Goal: Transaction & Acquisition: Purchase product/service

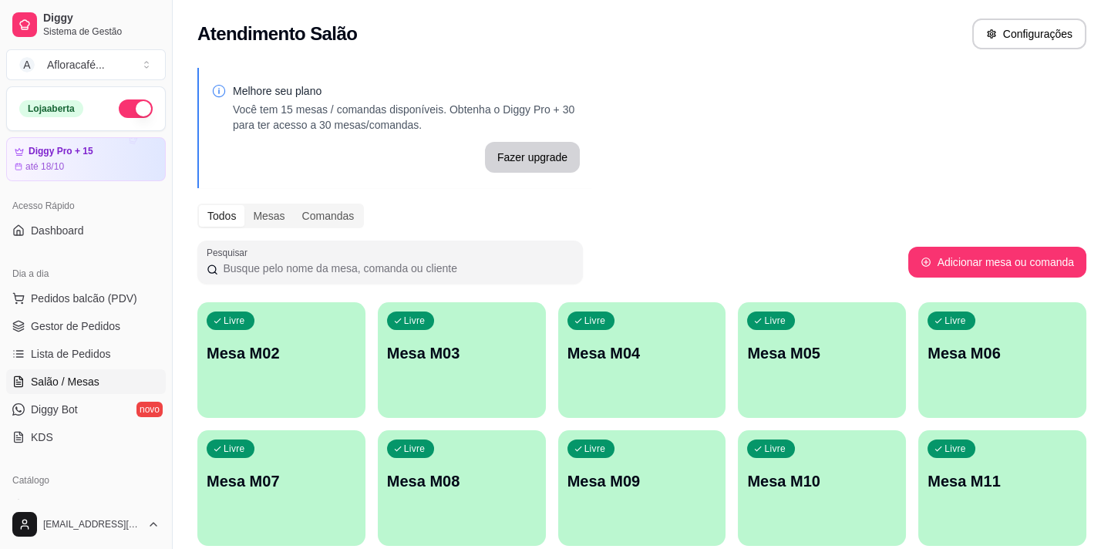
click at [265, 348] on p "Mesa M02" at bounding box center [282, 353] width 150 height 22
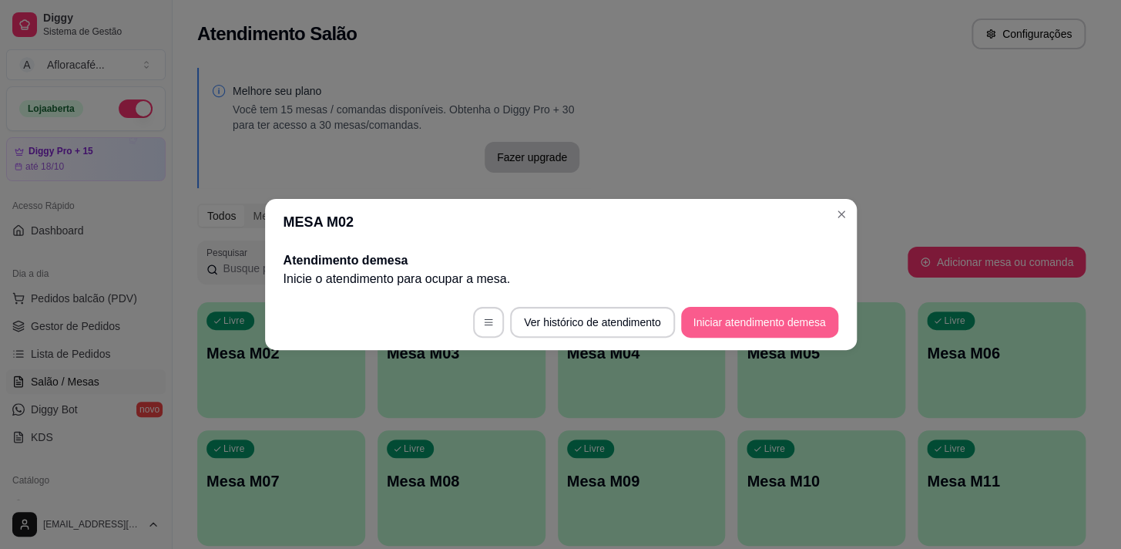
click at [739, 318] on button "Iniciar atendimento de mesa" at bounding box center [759, 322] width 157 height 31
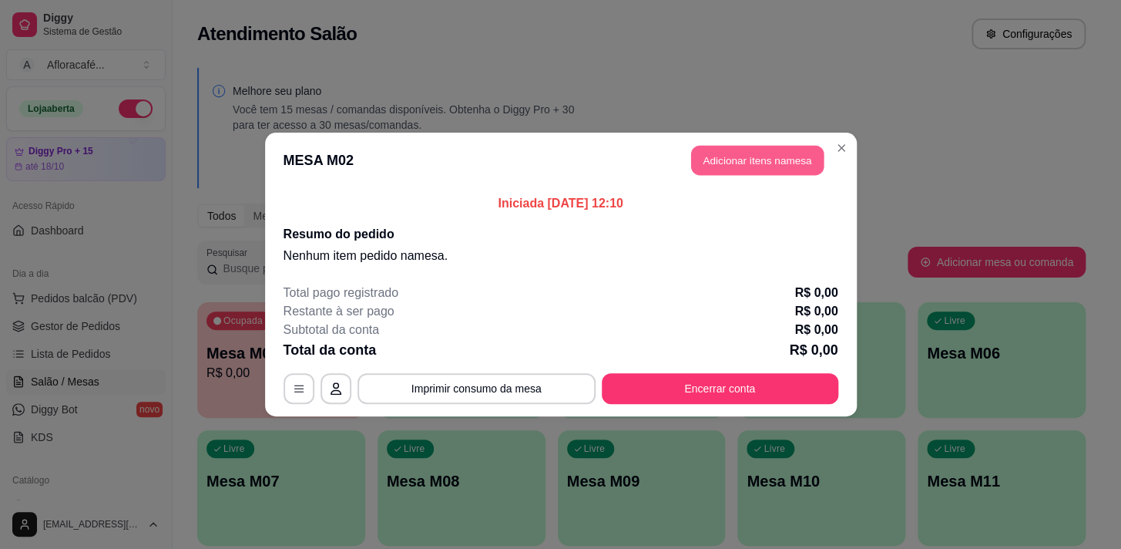
click at [749, 163] on button "Adicionar itens na mesa" at bounding box center [757, 161] width 133 height 30
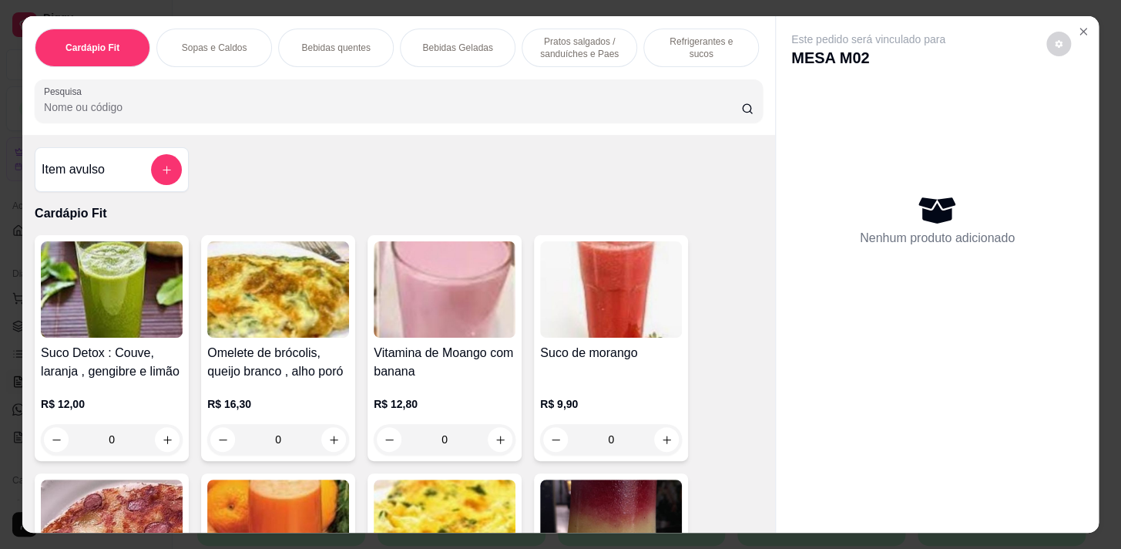
click at [660, 39] on p "Refrigerantes e sucos" at bounding box center [701, 47] width 89 height 25
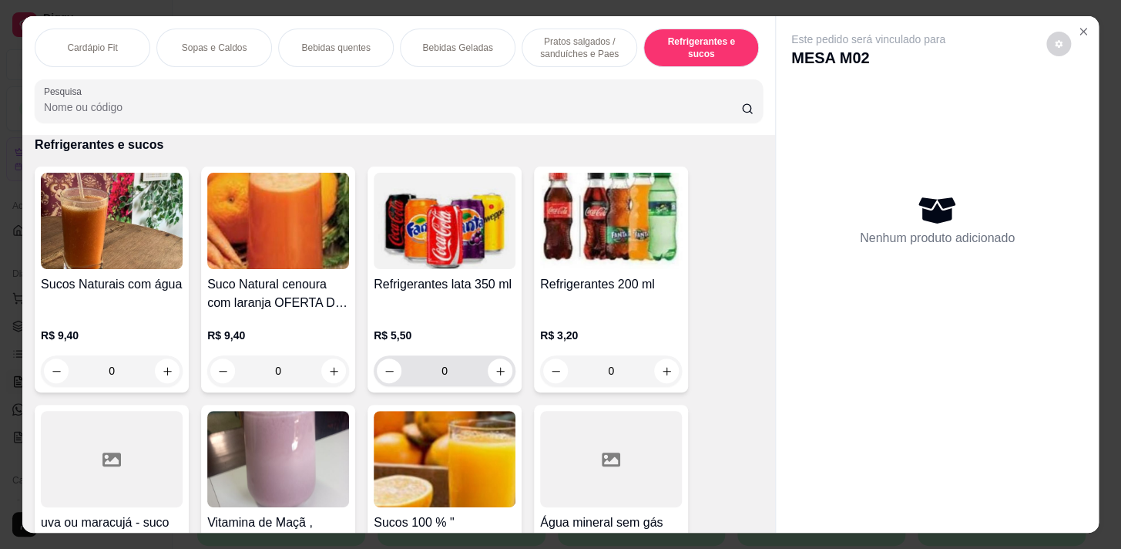
scroll to position [38, 0]
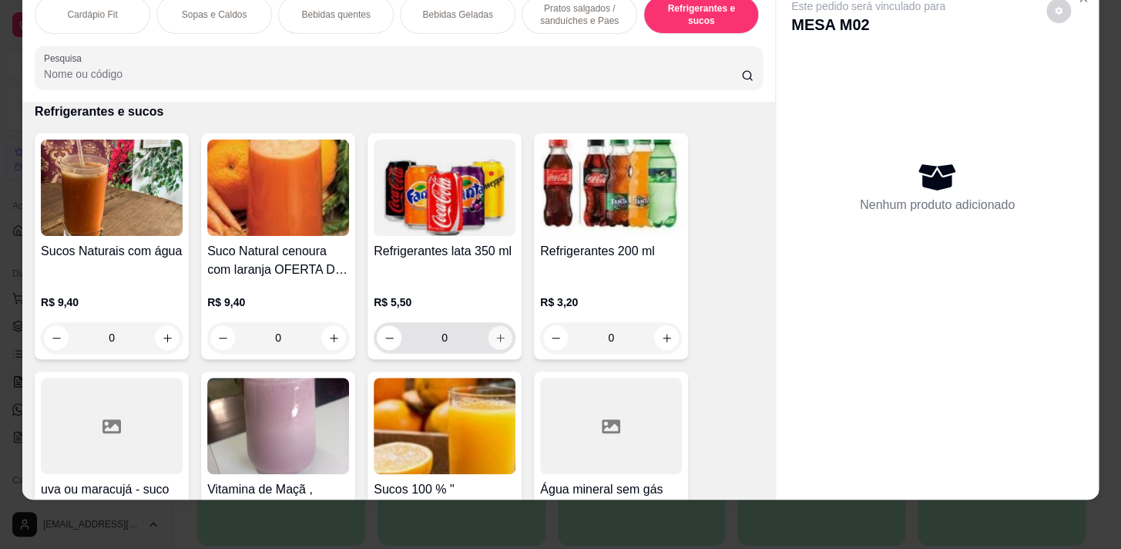
click at [496, 336] on icon "increase-product-quantity" at bounding box center [500, 338] width 8 height 8
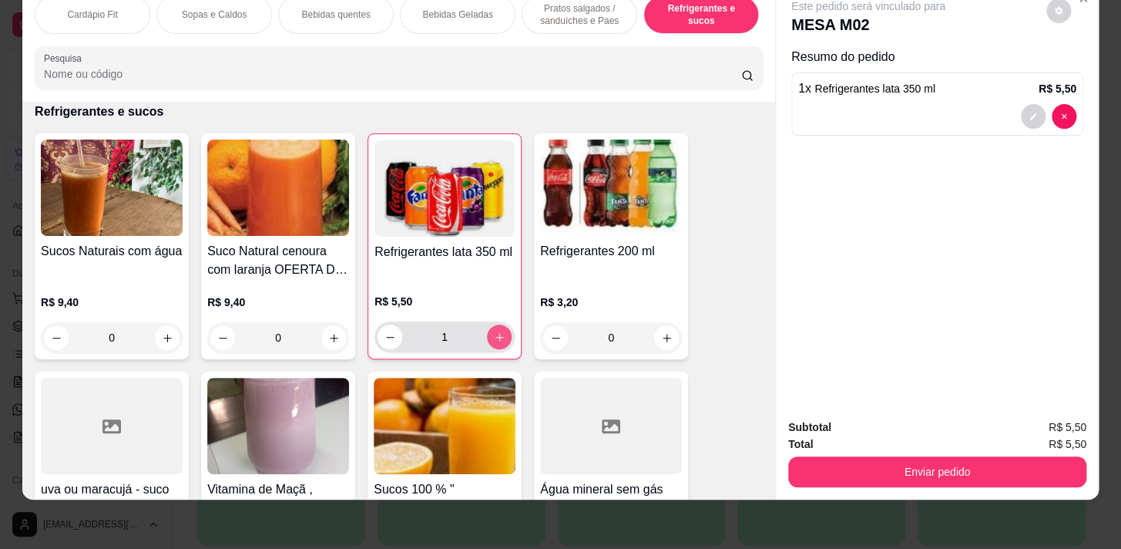
type input "1"
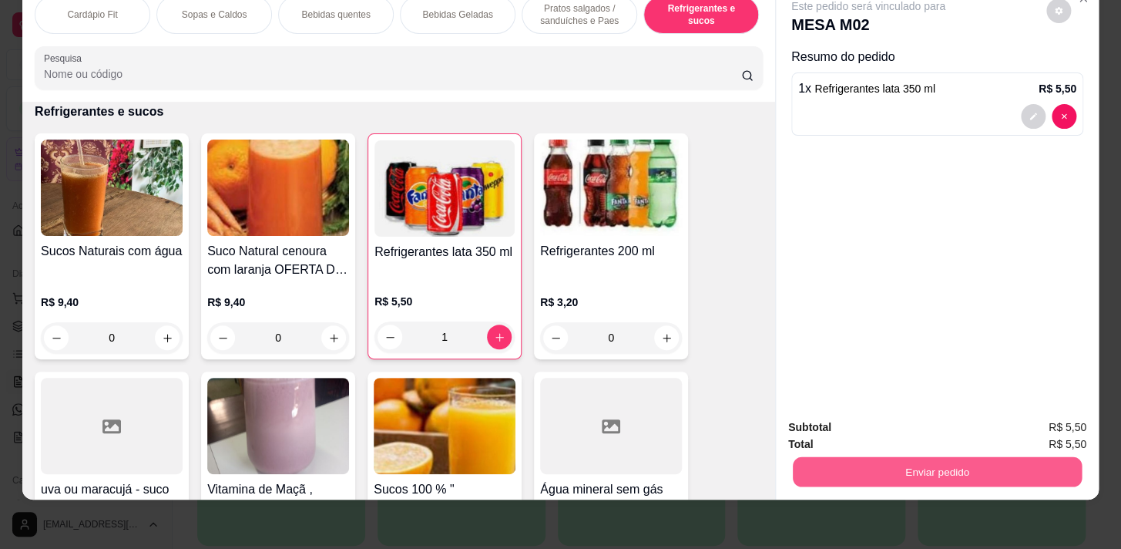
click at [990, 460] on button "Enviar pedido" at bounding box center [937, 471] width 289 height 30
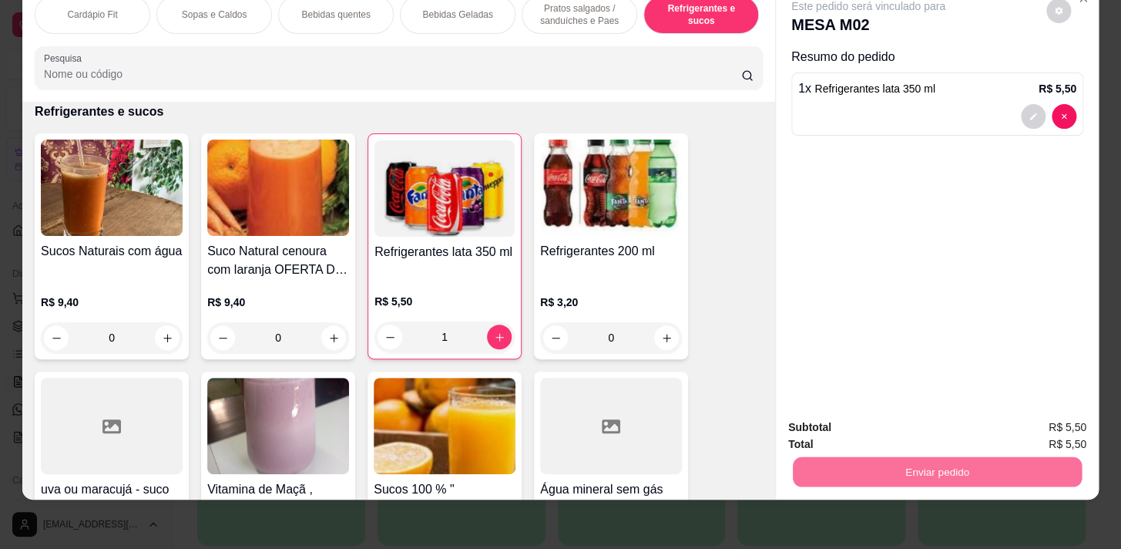
click at [967, 424] on button "Registrar cliente" at bounding box center [943, 423] width 99 height 29
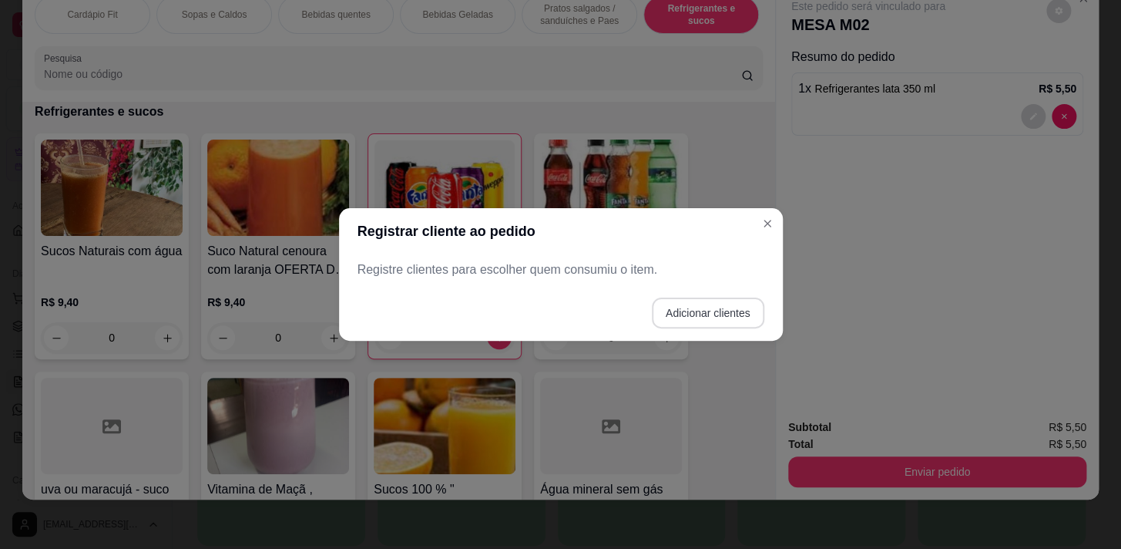
click at [732, 321] on button "Adicionar clientes" at bounding box center [708, 312] width 113 height 31
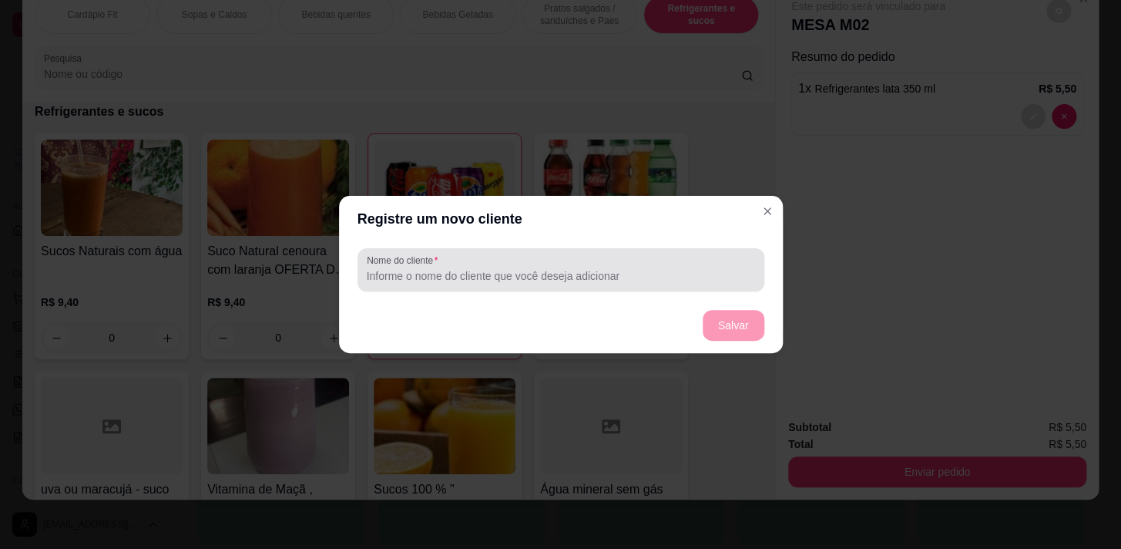
click at [706, 277] on input "Nome do cliente" at bounding box center [561, 275] width 388 height 15
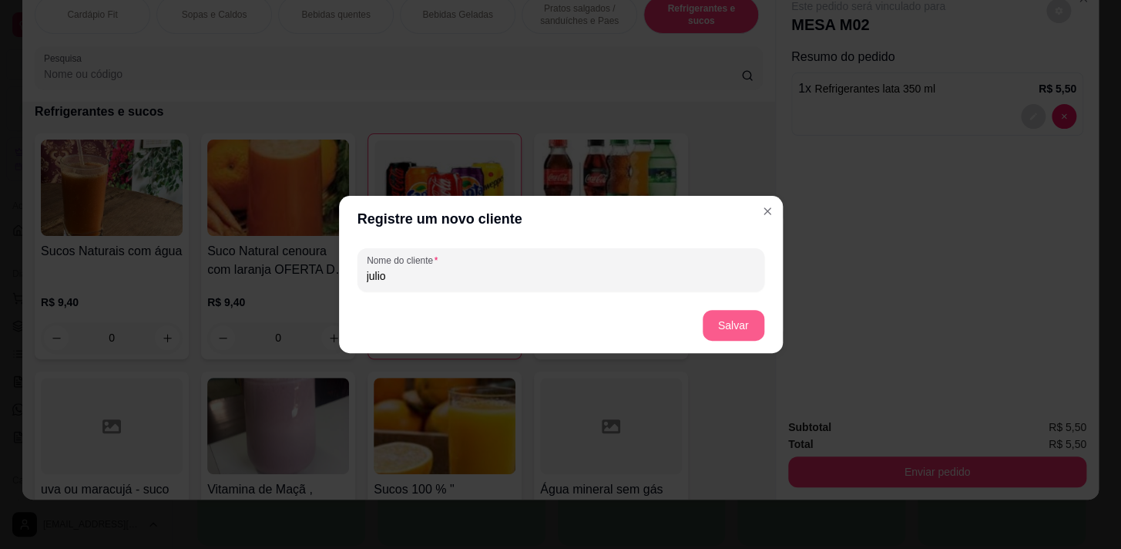
type input "julio"
click at [735, 335] on button "Salvar" at bounding box center [734, 325] width 62 height 31
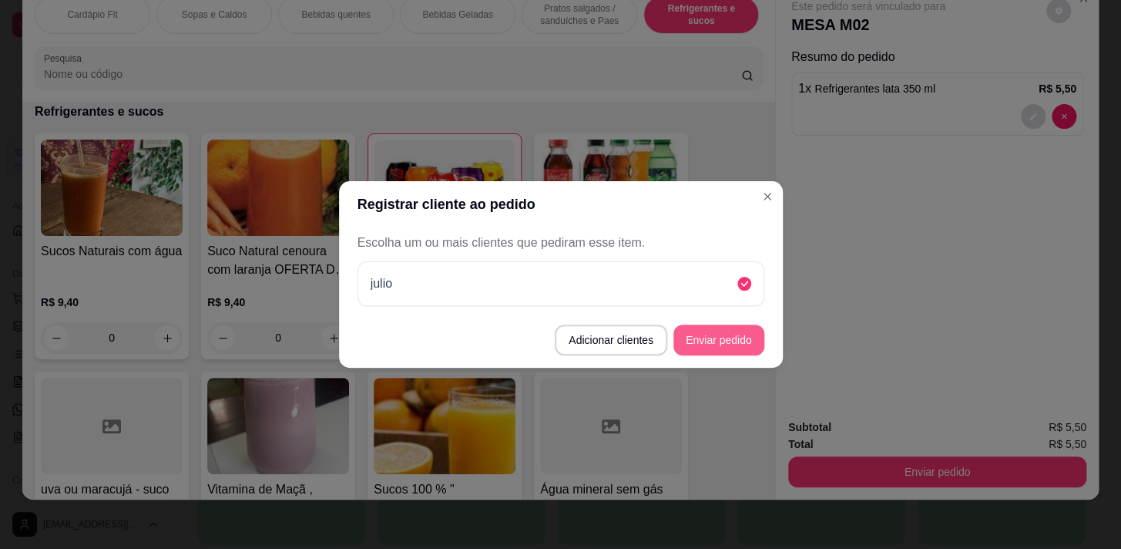
click at [729, 341] on button "Enviar pedido" at bounding box center [719, 339] width 91 height 31
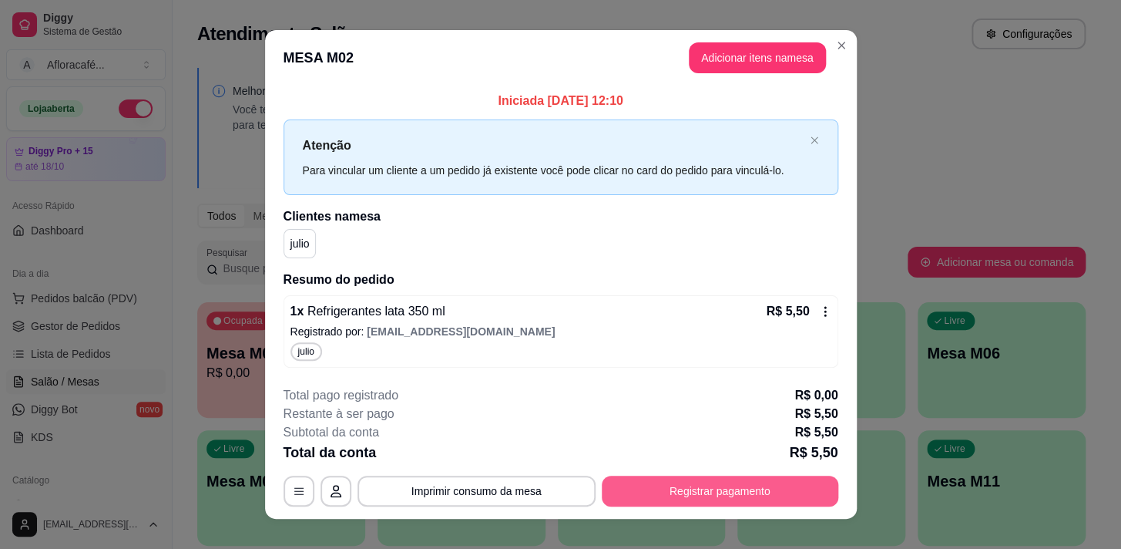
click at [753, 488] on button "Registrar pagamento" at bounding box center [720, 491] width 237 height 31
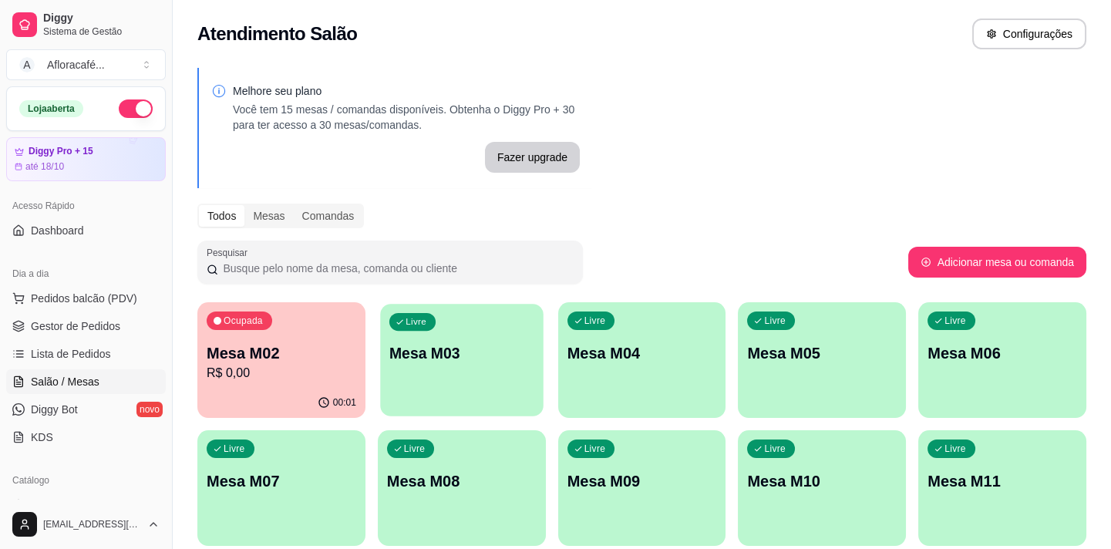
click at [435, 352] on p "Mesa M03" at bounding box center [461, 353] width 145 height 21
click at [282, 392] on div "00:03" at bounding box center [281, 403] width 168 height 30
click at [220, 403] on div "00:03" at bounding box center [281, 403] width 168 height 30
click at [436, 385] on div "Livre Mesa M03" at bounding box center [462, 350] width 168 height 97
click at [447, 362] on p "Mesa M03" at bounding box center [462, 353] width 150 height 22
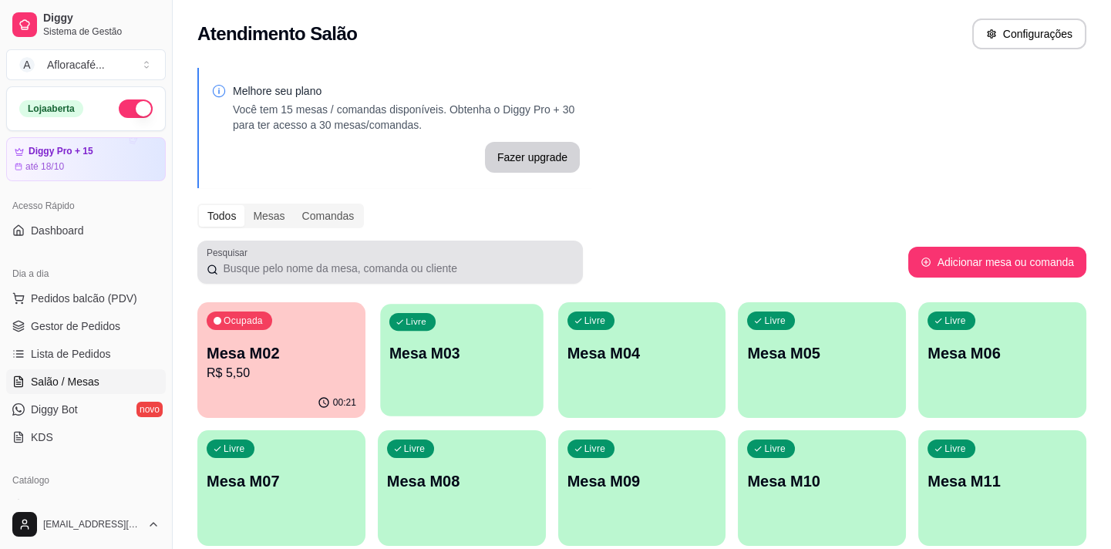
click at [499, 352] on p "Mesa M03" at bounding box center [461, 353] width 145 height 21
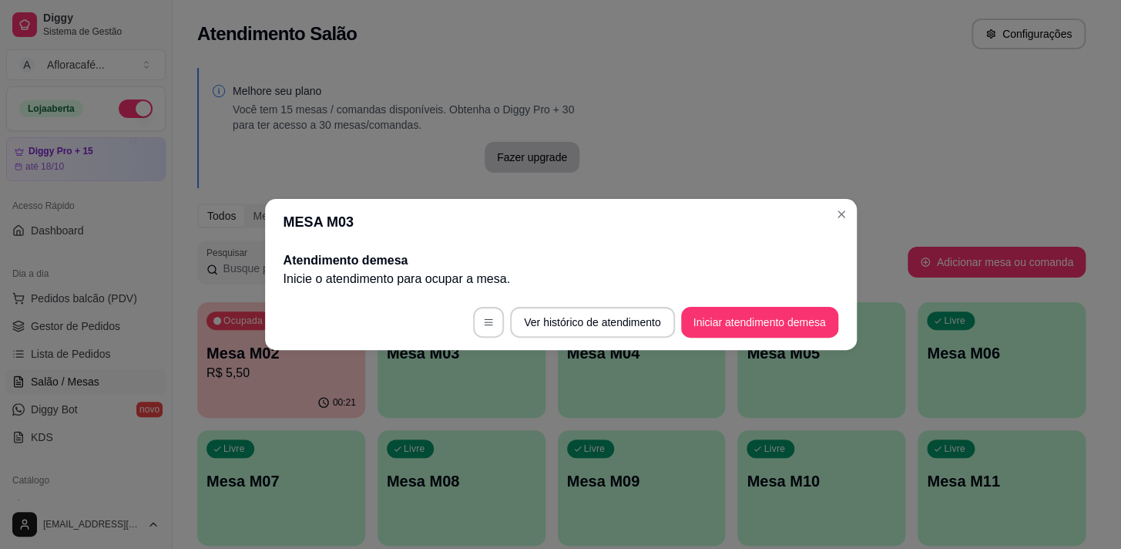
click at [739, 341] on footer "Ver histórico de atendimento Iniciar atendimento de mesa" at bounding box center [561, 321] width 592 height 55
click at [739, 332] on button "Iniciar atendimento de mesa" at bounding box center [759, 322] width 157 height 31
click at [733, 318] on footer "Ver histórico de atendimento Iniciar atendimento de mesa" at bounding box center [561, 321] width 592 height 55
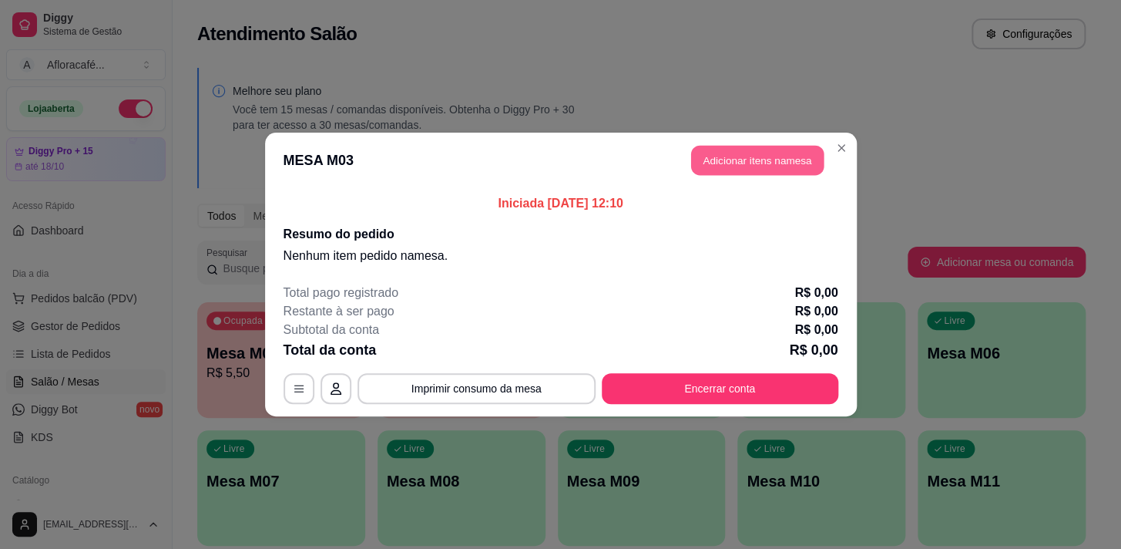
click at [757, 160] on button "Adicionar itens na mesa" at bounding box center [757, 161] width 133 height 30
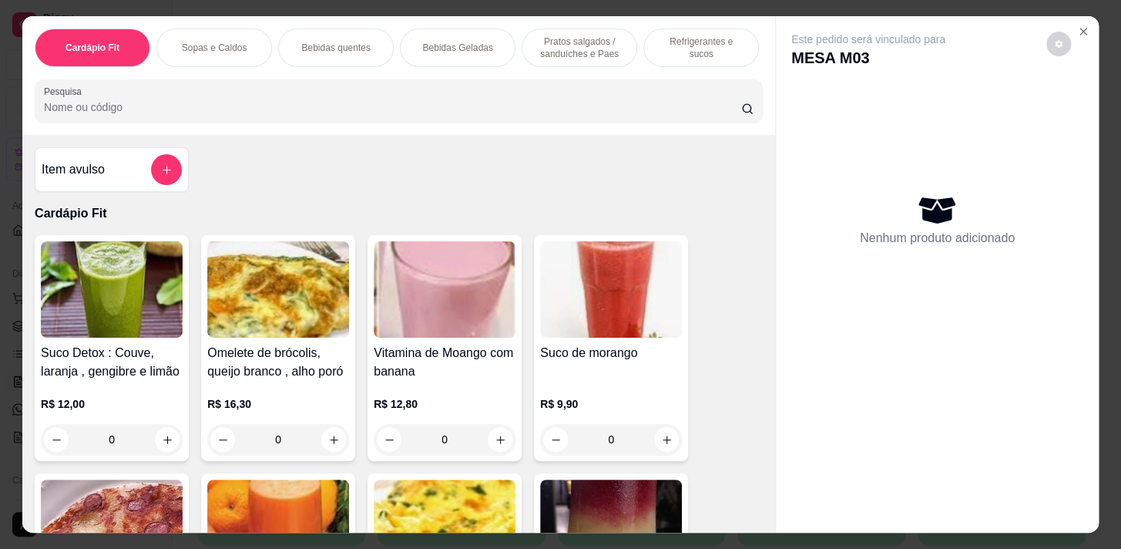
click at [592, 100] on div at bounding box center [399, 101] width 710 height 31
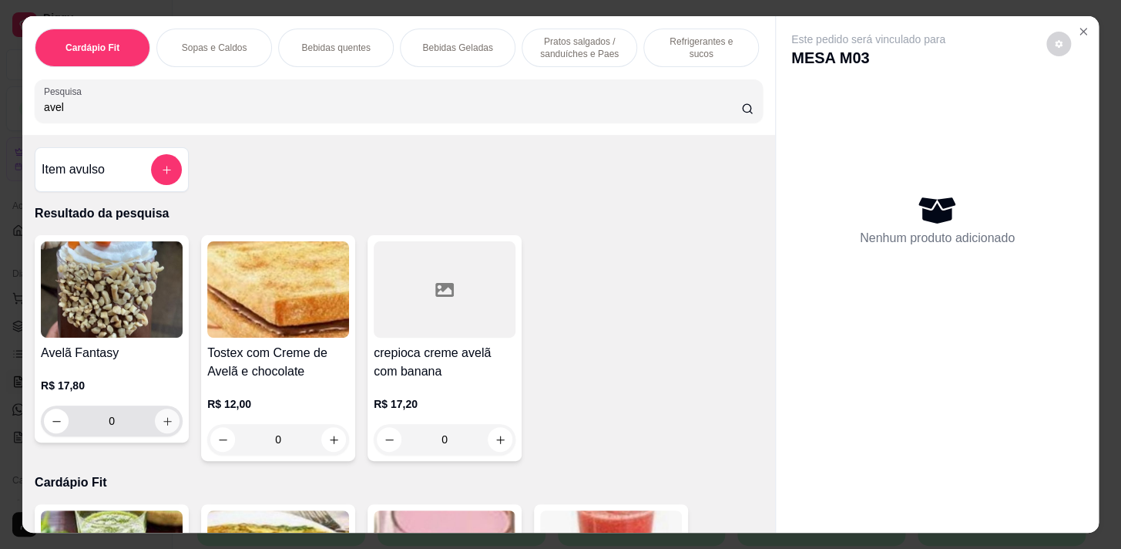
type input "avel"
click at [162, 427] on icon "increase-product-quantity" at bounding box center [168, 421] width 12 height 12
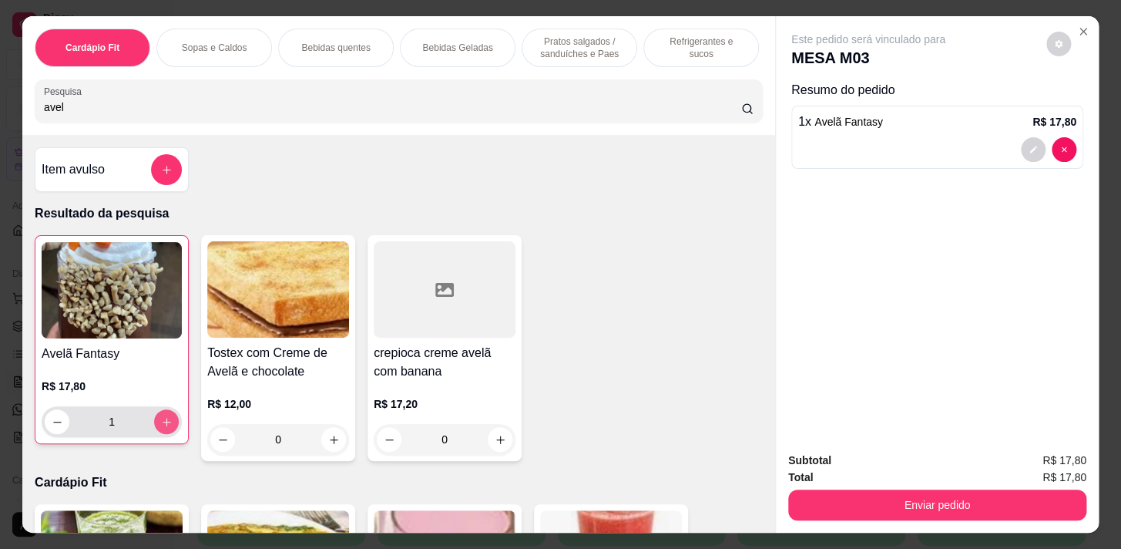
type input "1"
click at [325, 45] on p "Bebidas quentes" at bounding box center [335, 48] width 69 height 12
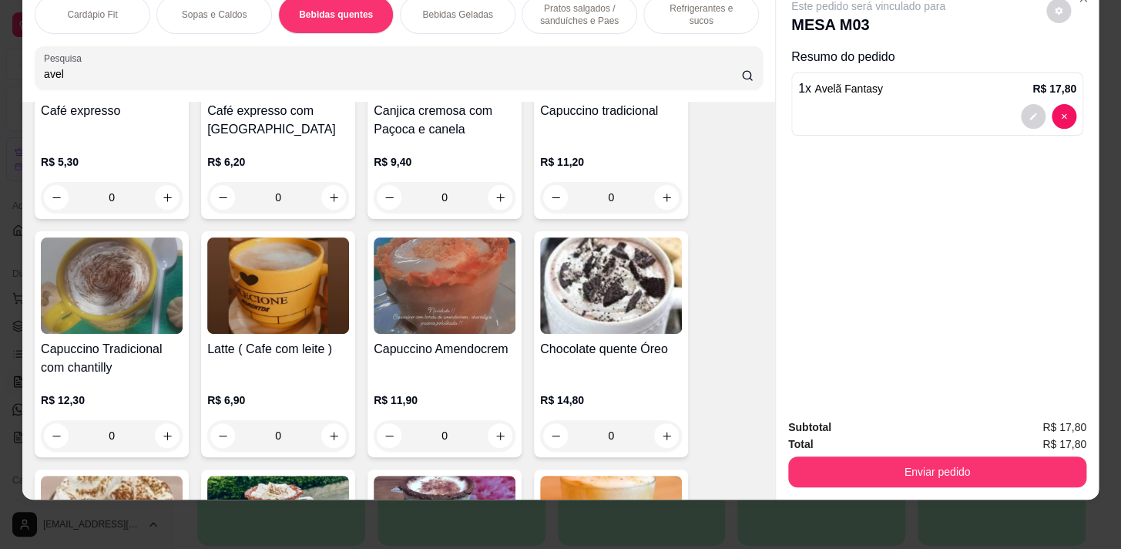
scroll to position [1800, 0]
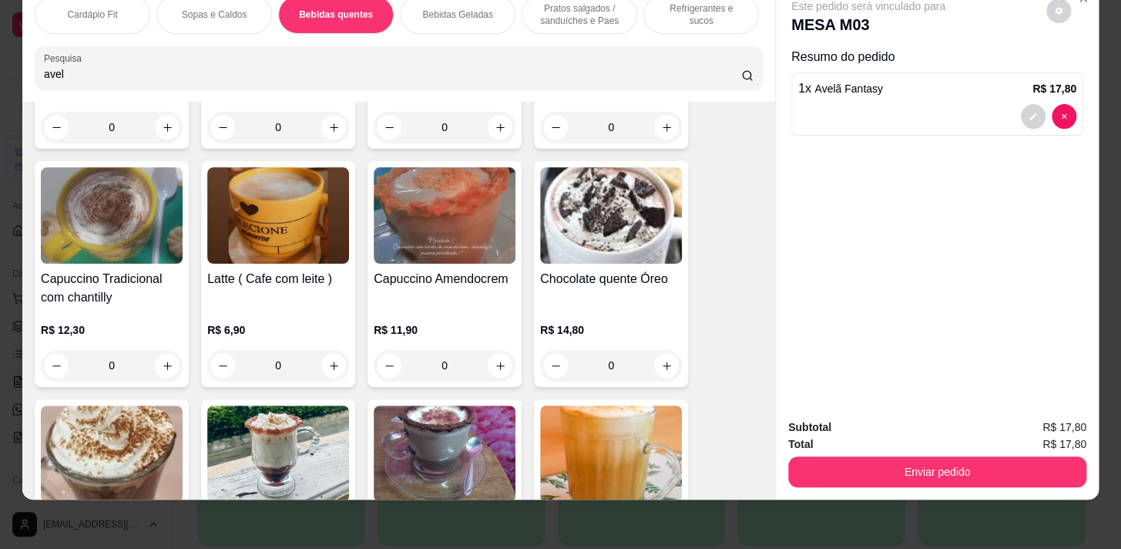
click at [321, 366] on div "0" at bounding box center [278, 365] width 142 height 31
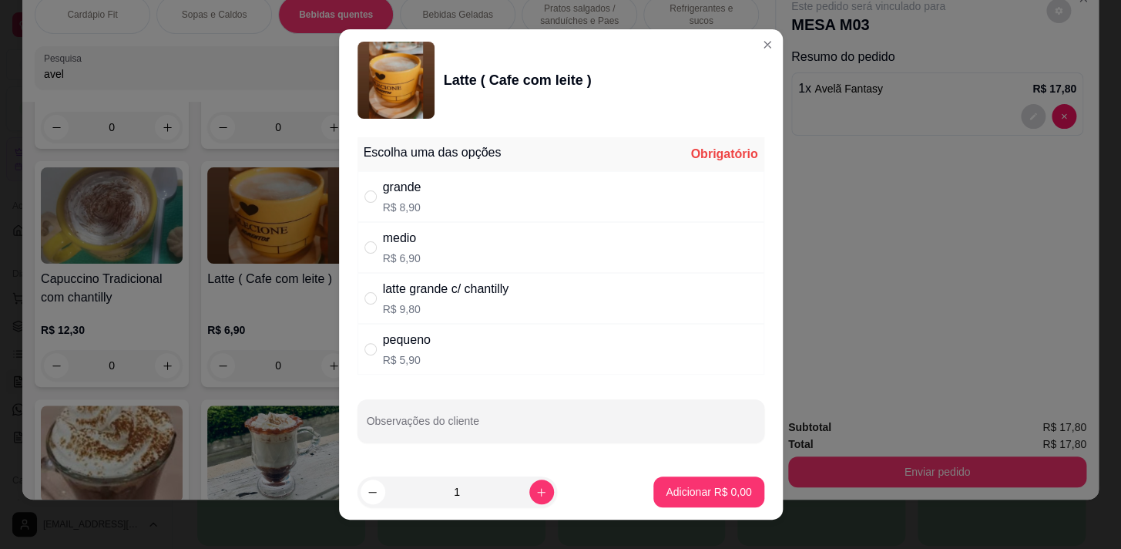
click at [398, 256] on p "R$ 6,90" at bounding box center [402, 257] width 38 height 15
radio input "true"
click at [713, 489] on p "Adicionar R$ 6,90" at bounding box center [709, 491] width 86 height 15
type input "1"
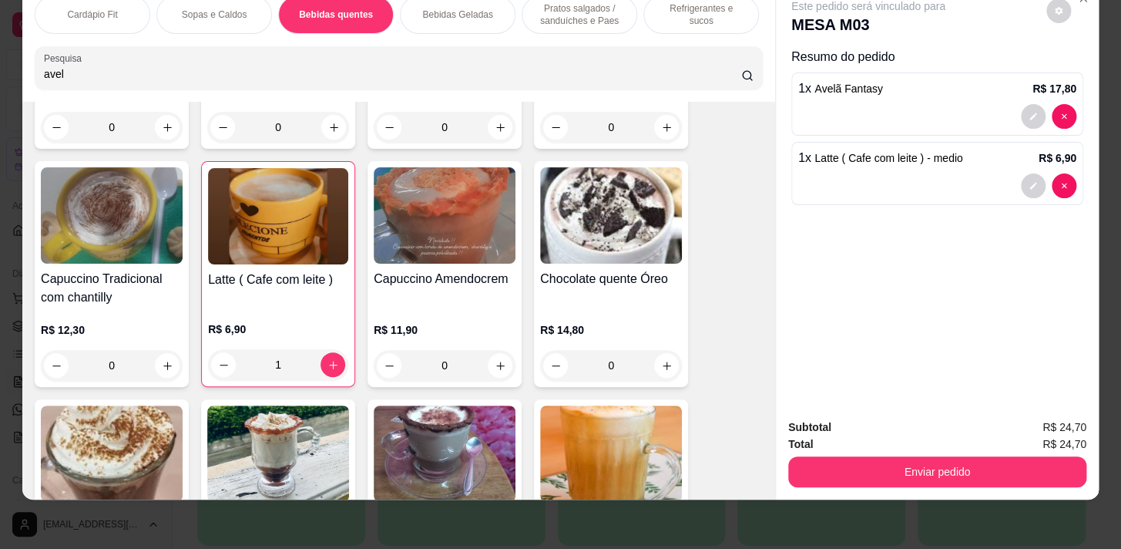
scroll to position [0, 637]
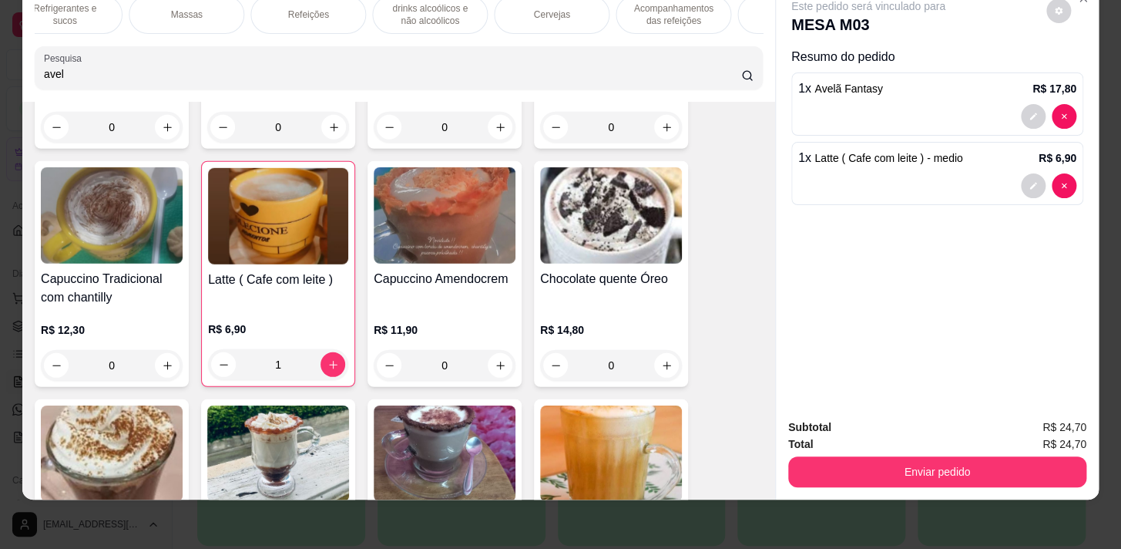
click at [57, 8] on p "Refrigerantes e sucos" at bounding box center [64, 14] width 89 height 25
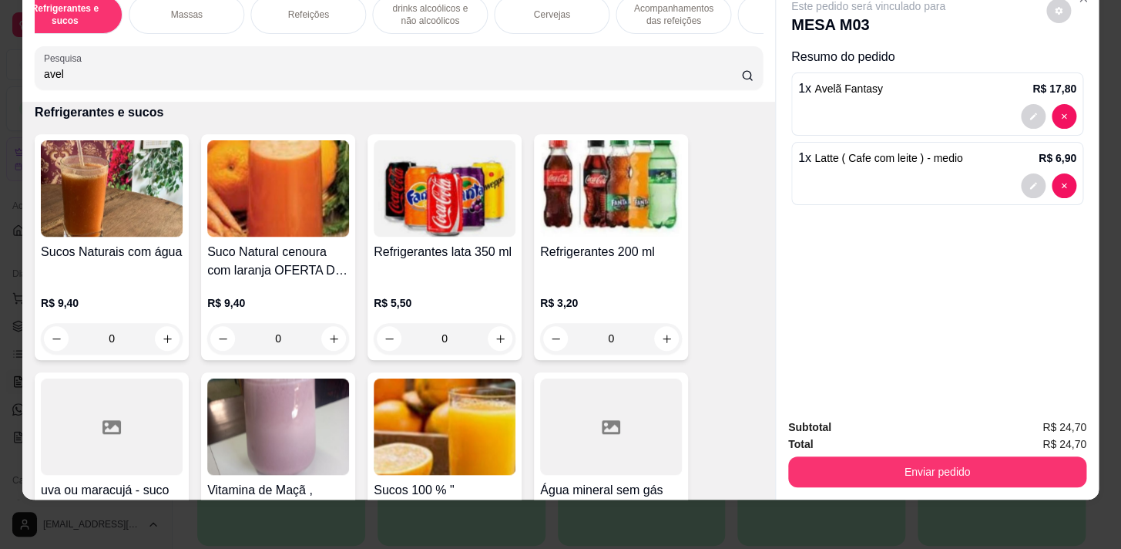
scroll to position [0, 0]
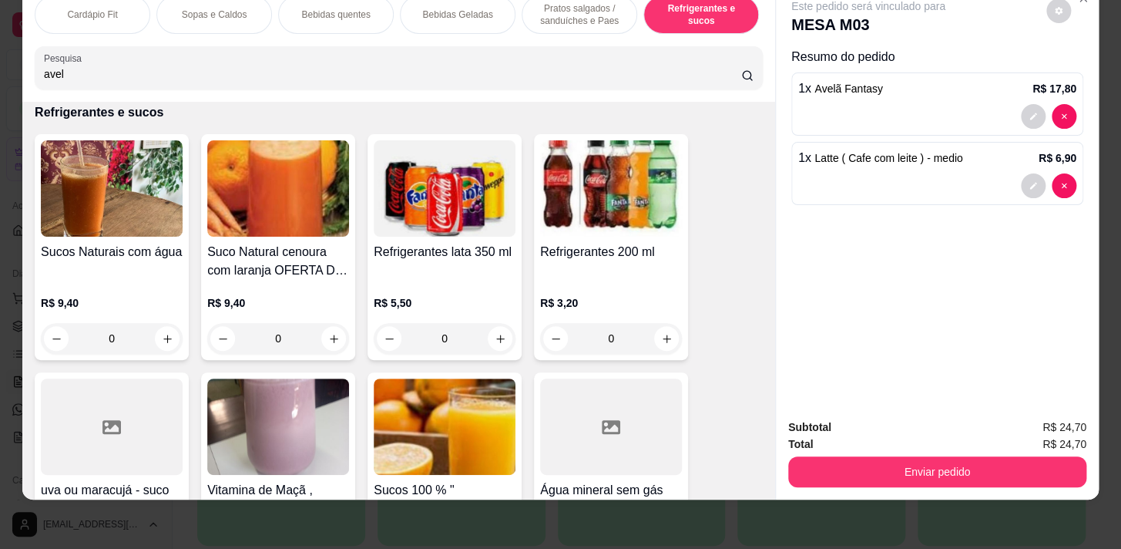
click at [597, 15] on p "Pratos salgados / sanduíches e Paes" at bounding box center [579, 14] width 89 height 25
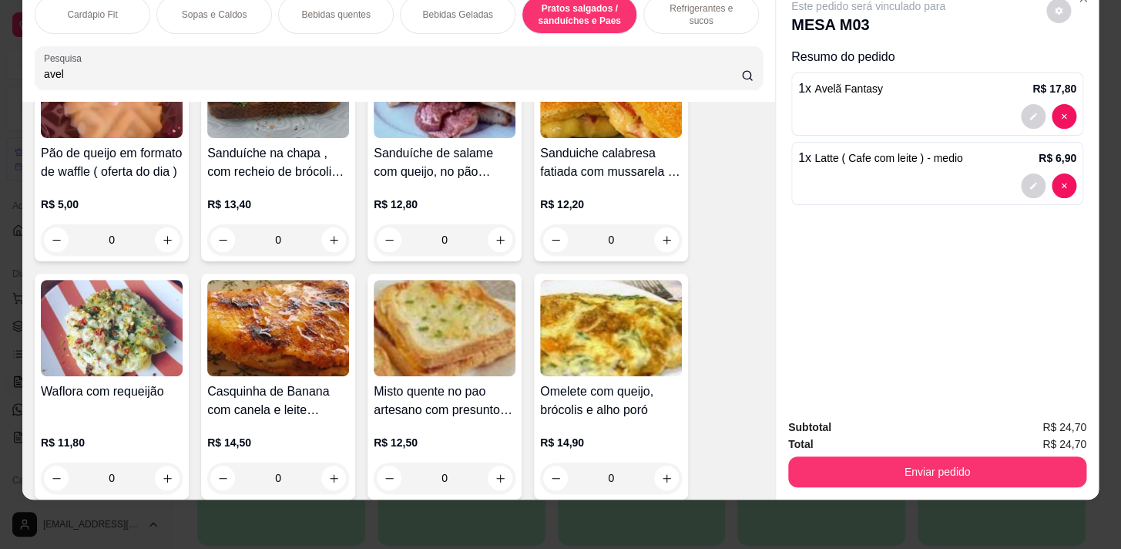
scroll to position [6785, 0]
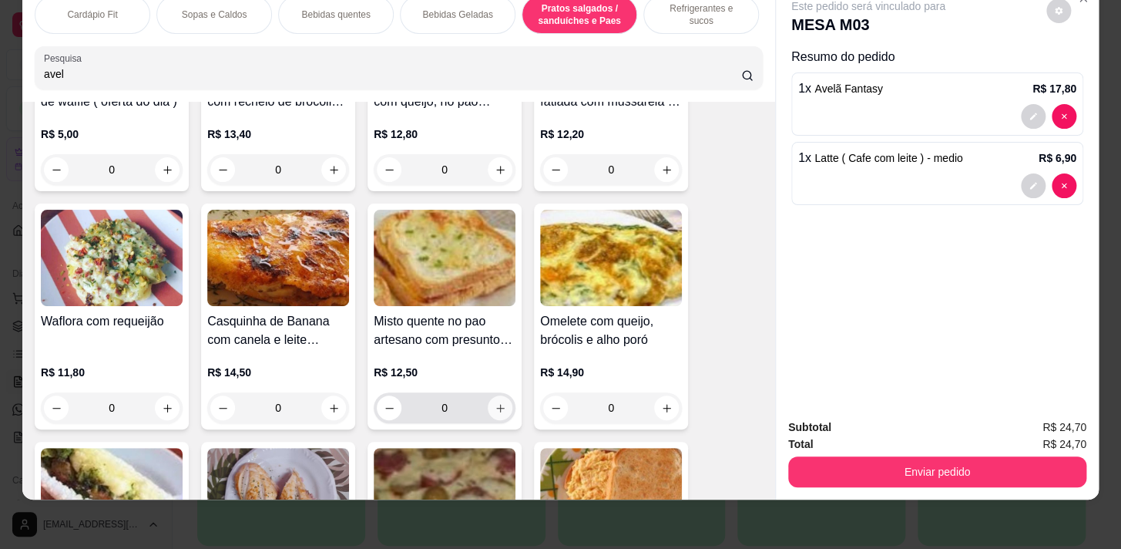
click at [496, 408] on icon "increase-product-quantity" at bounding box center [500, 408] width 8 height 8
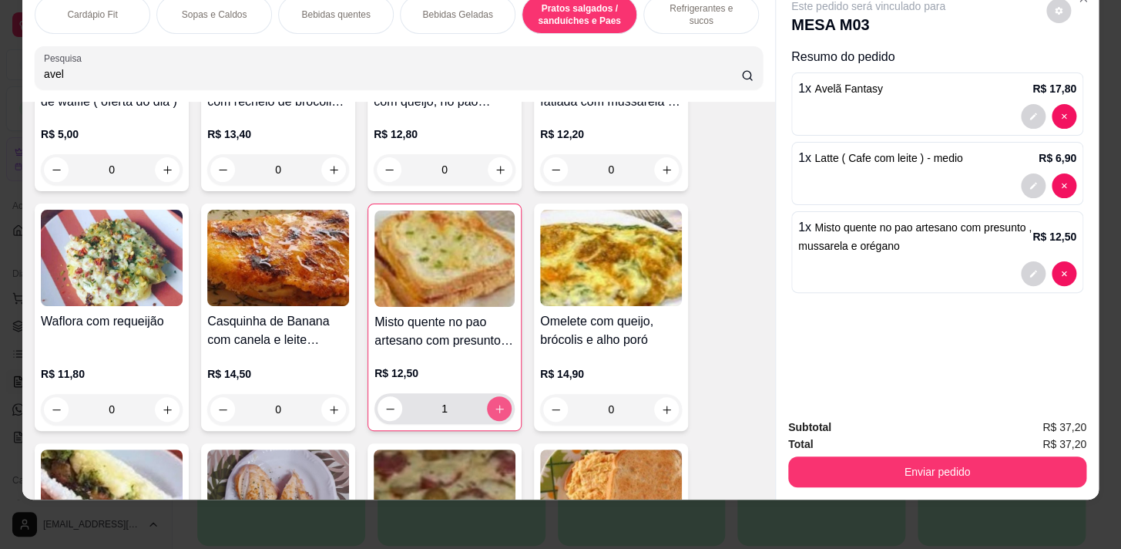
type input "1"
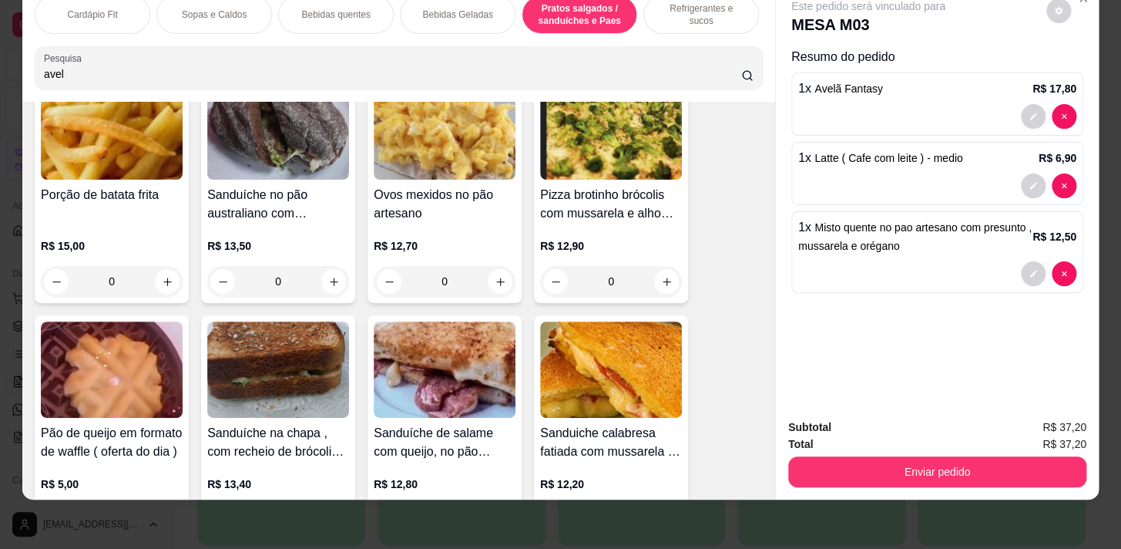
scroll to position [6155, 0]
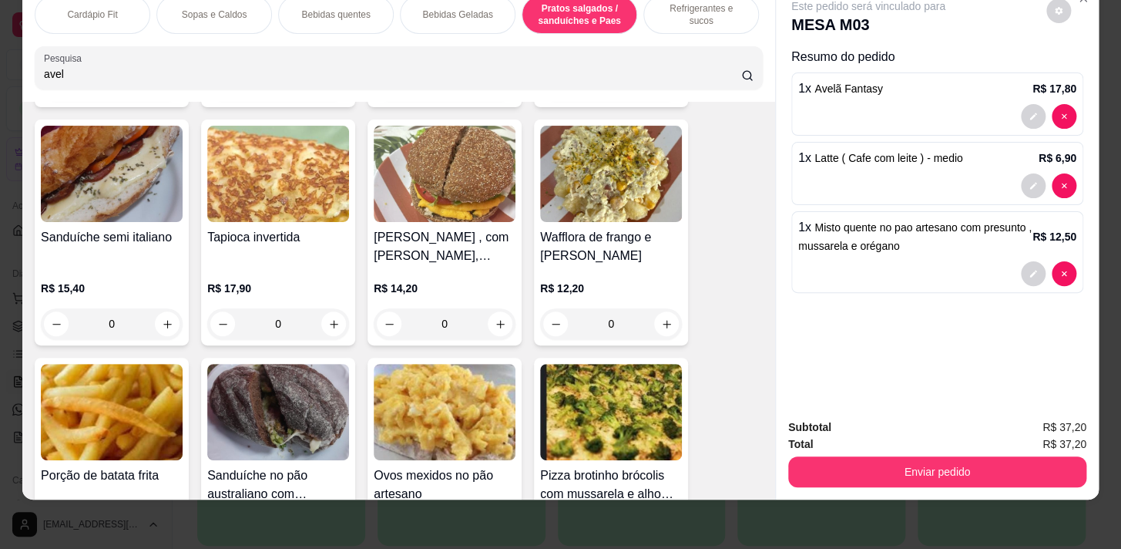
click at [112, 12] on div "Cardápio Fit" at bounding box center [93, 14] width 116 height 39
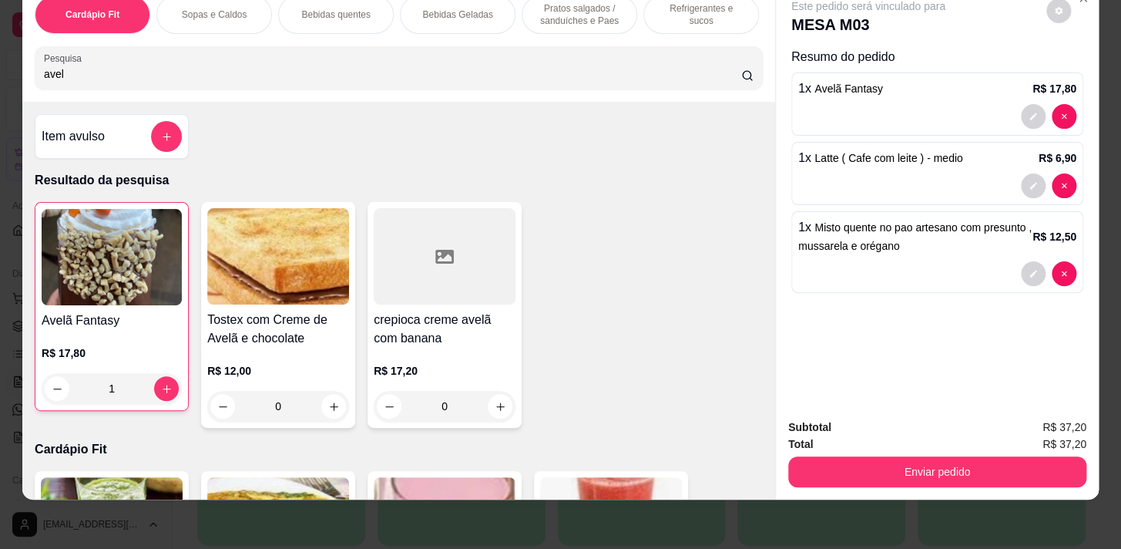
scroll to position [0, 0]
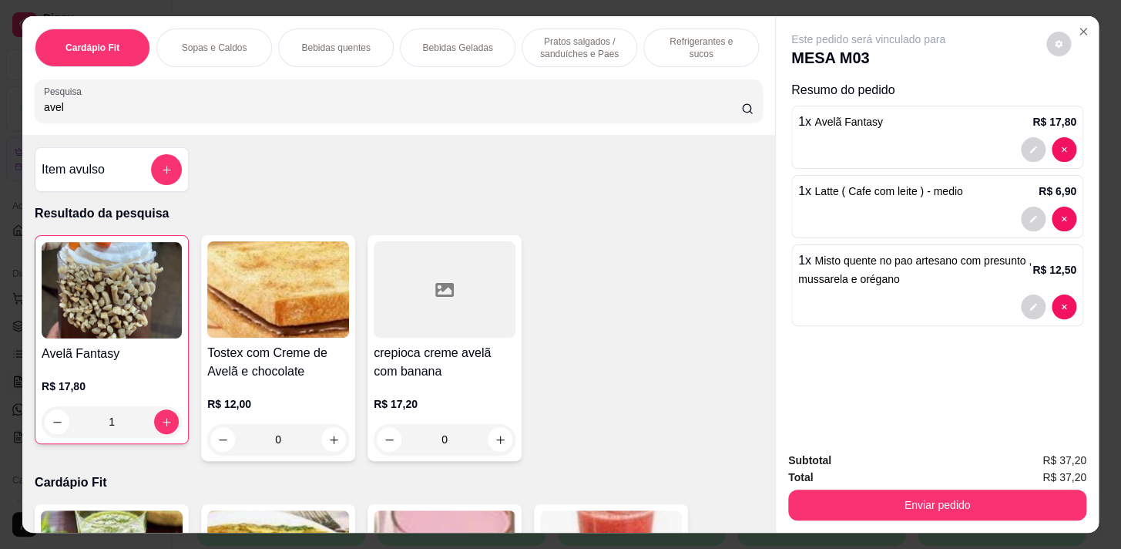
click at [151, 169] on div at bounding box center [166, 169] width 31 height 31
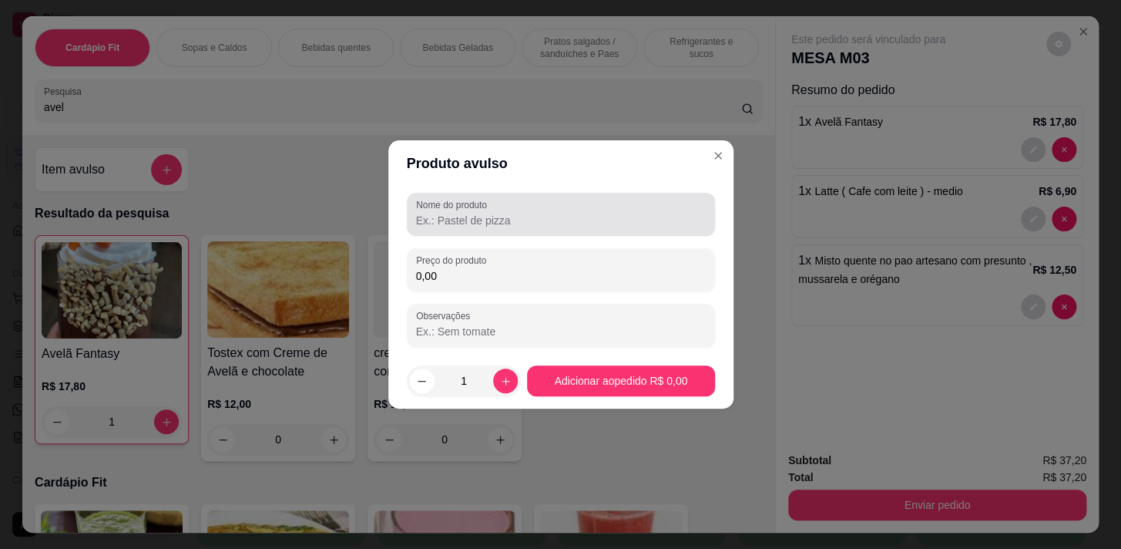
click at [610, 215] on input "Nome do produto" at bounding box center [561, 220] width 290 height 15
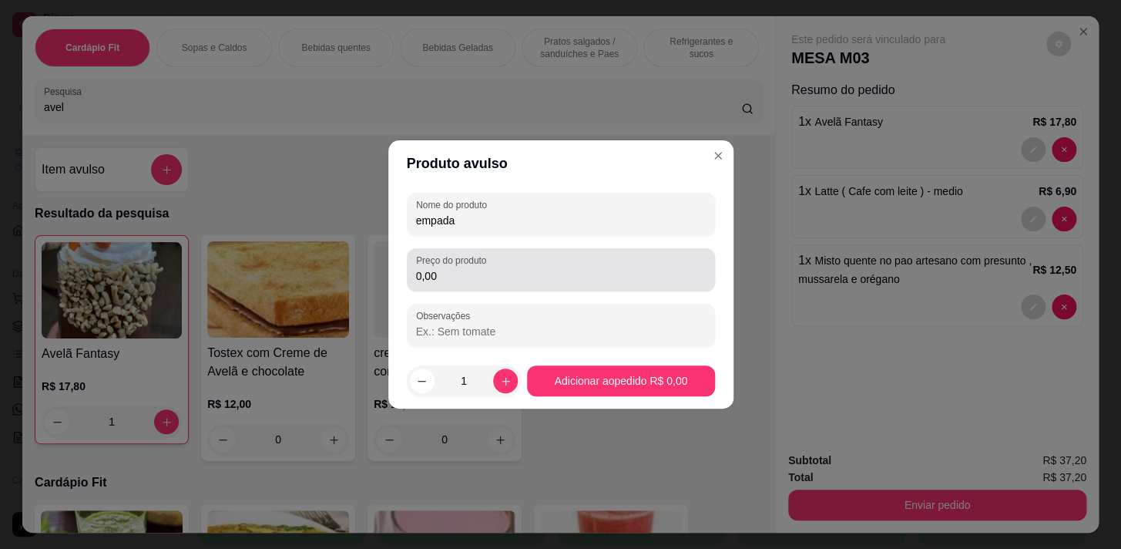
type input "empada"
click at [630, 283] on div "0,00" at bounding box center [561, 269] width 290 height 31
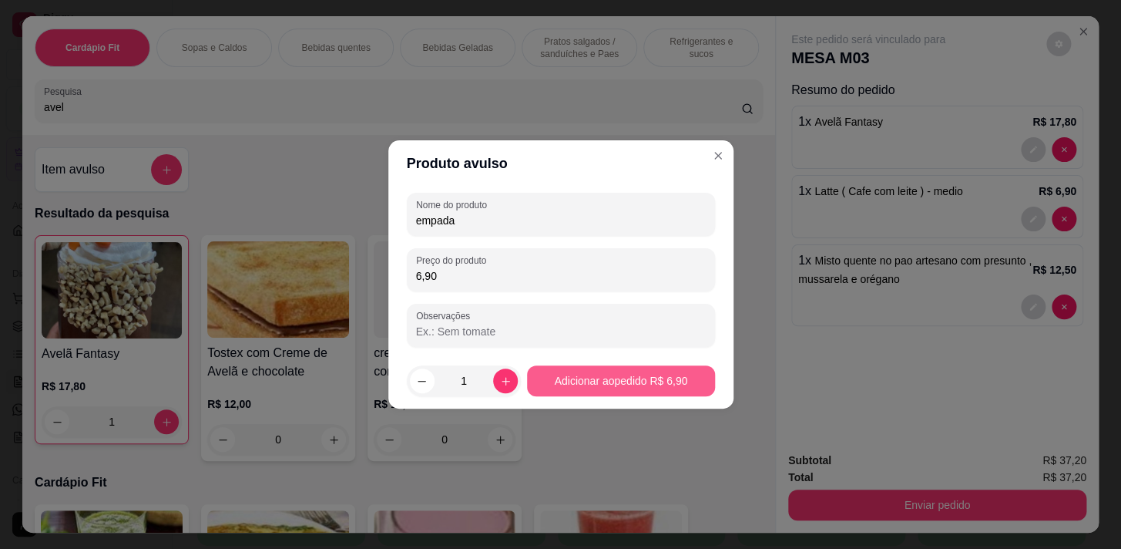
type input "6,90"
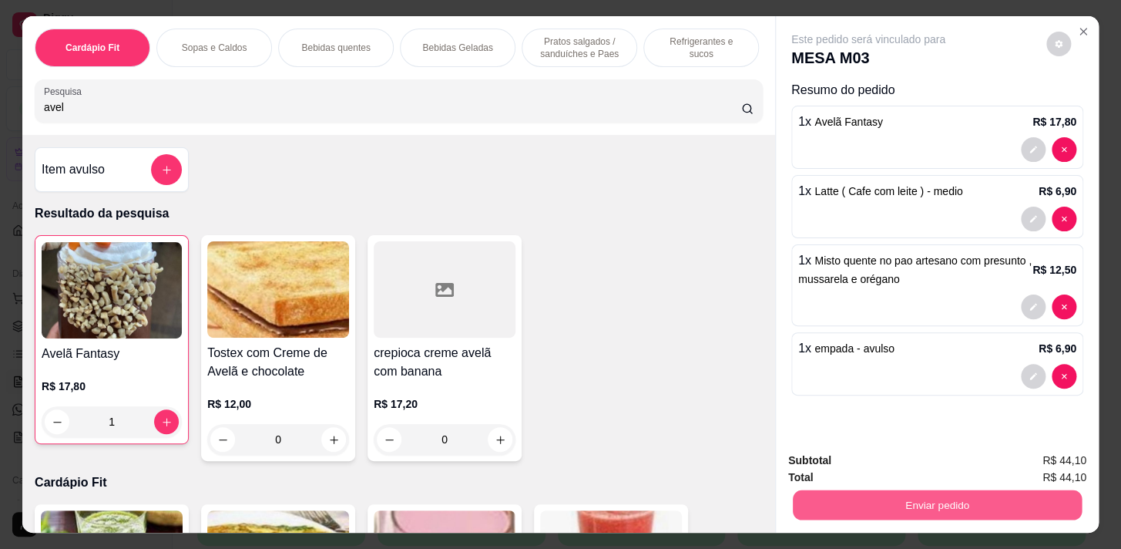
click at [1033, 511] on button "Enviar pedido" at bounding box center [937, 504] width 289 height 30
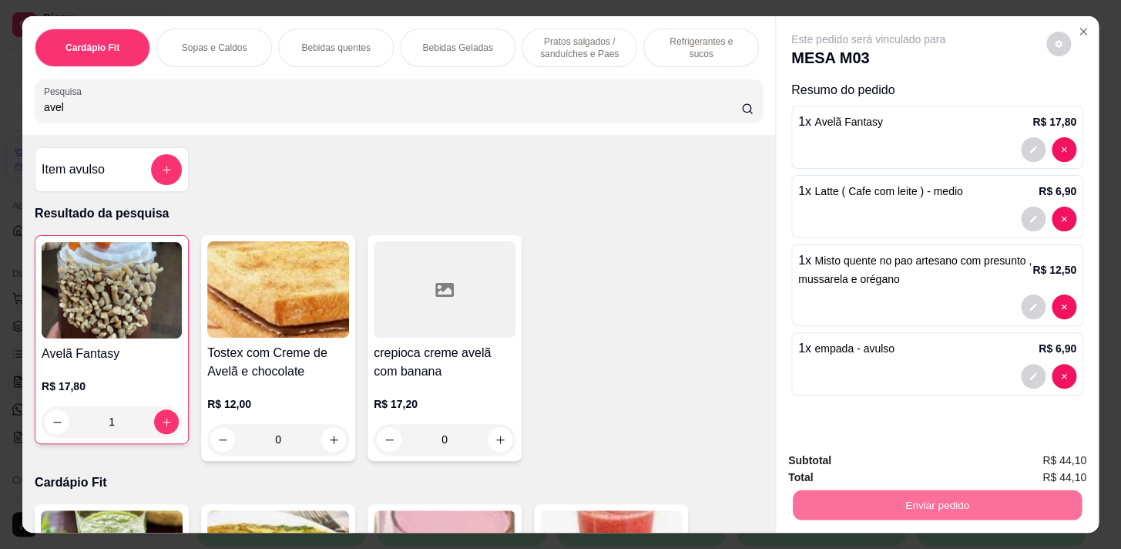
click at [1060, 452] on button "Enviar pedido" at bounding box center [1046, 461] width 85 height 29
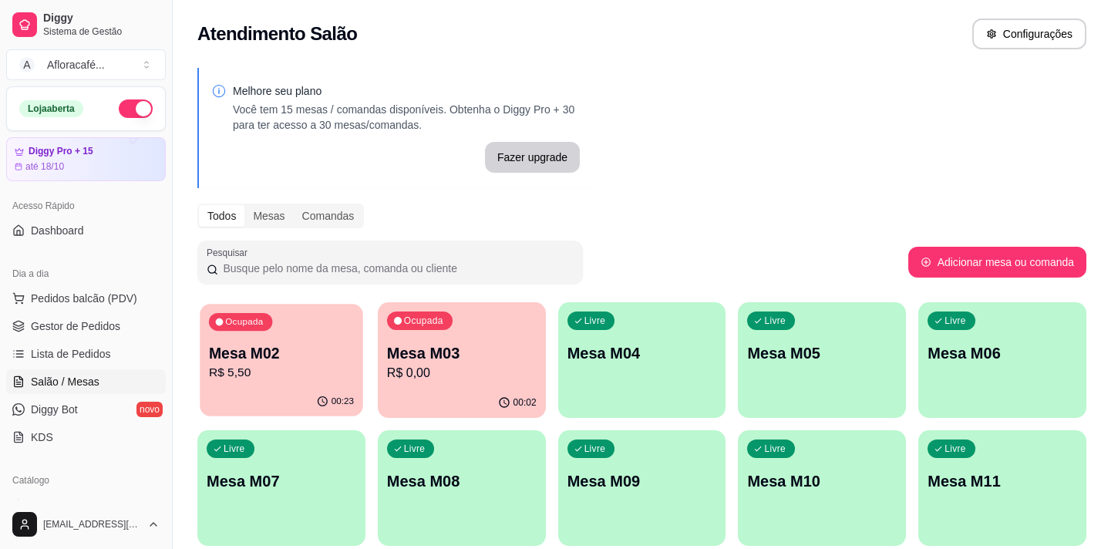
click at [334, 387] on button "Ocupada Mesa M02 R$ 5,50 00:23" at bounding box center [281, 360] width 163 height 113
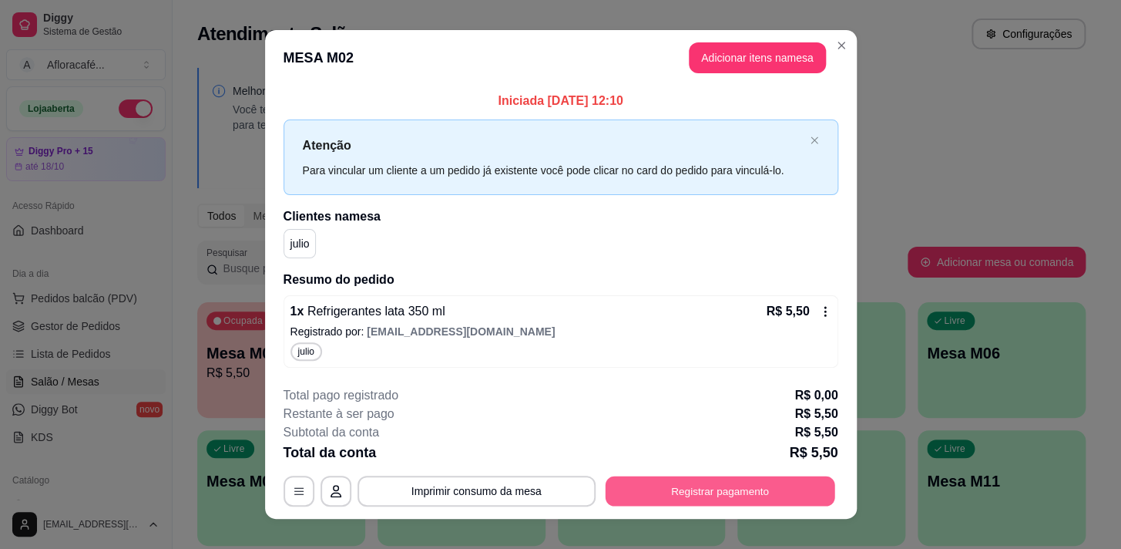
click at [809, 489] on button "Registrar pagamento" at bounding box center [720, 491] width 230 height 30
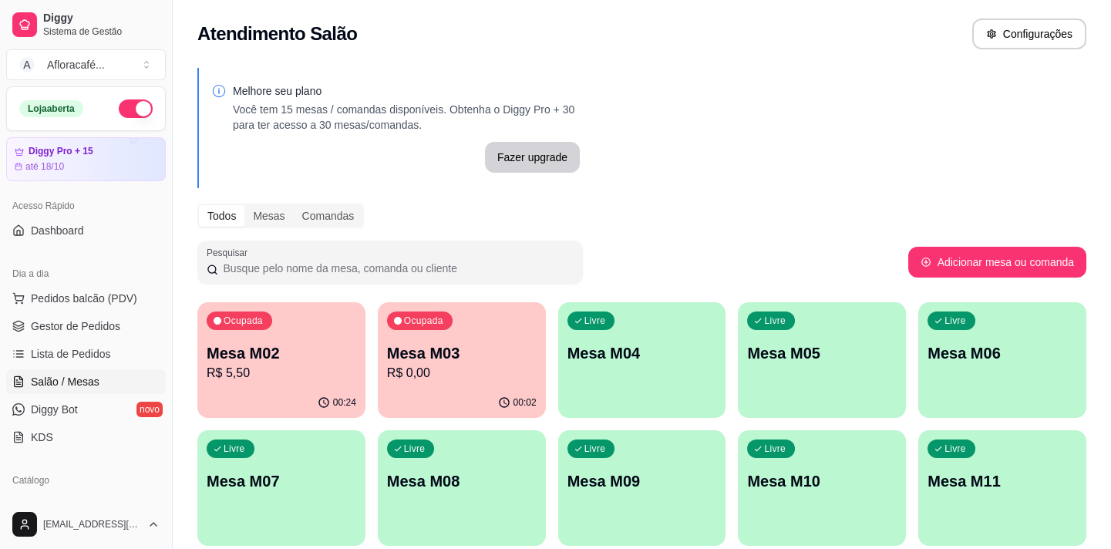
click at [608, 406] on div "button" at bounding box center [642, 408] width 168 height 18
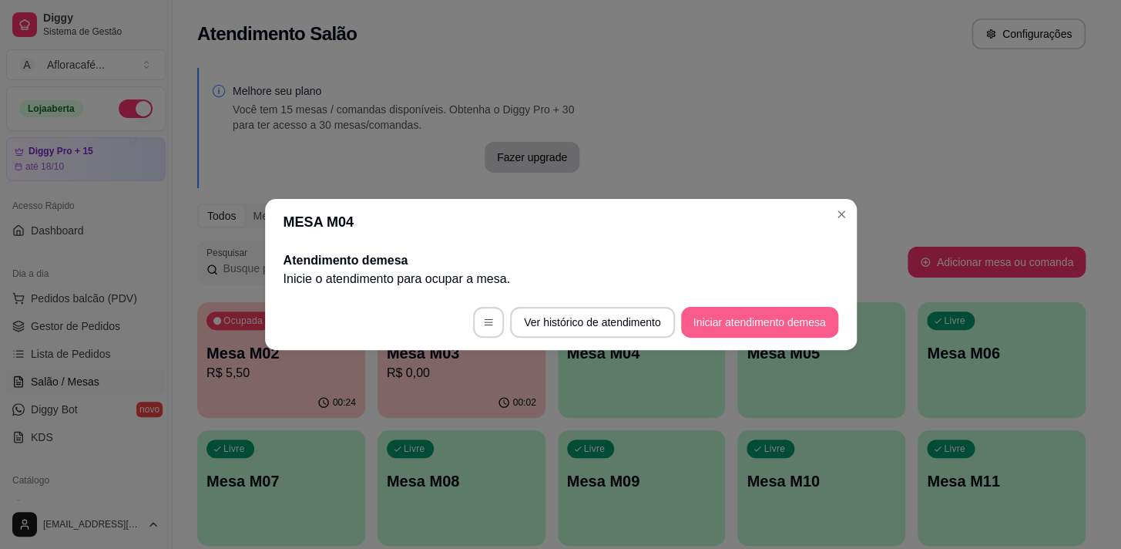
click at [751, 308] on button "Iniciar atendimento de mesa" at bounding box center [759, 322] width 157 height 31
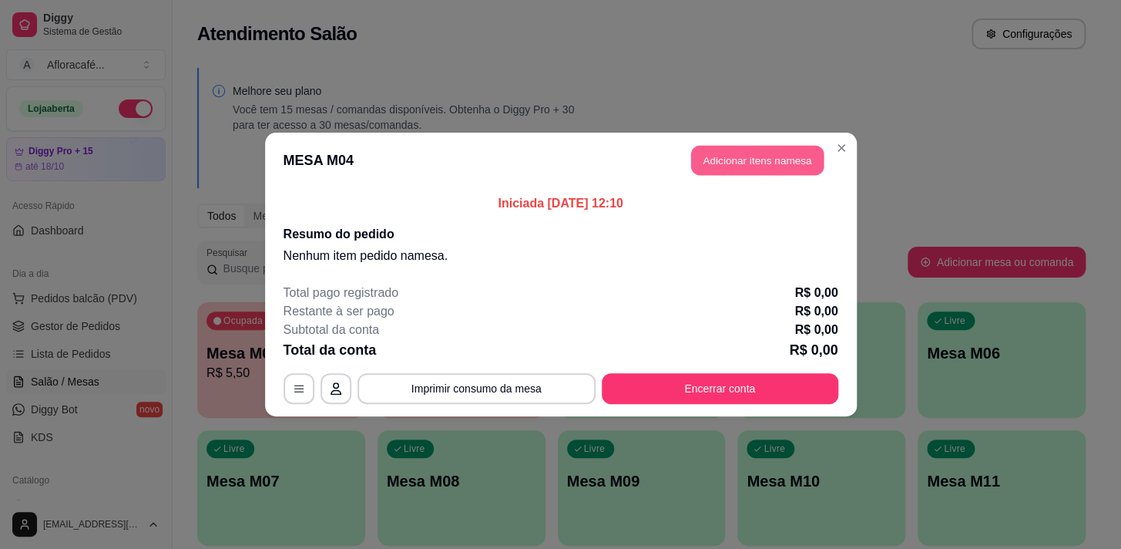
click at [762, 149] on button "Adicionar itens na mesa" at bounding box center [757, 161] width 133 height 30
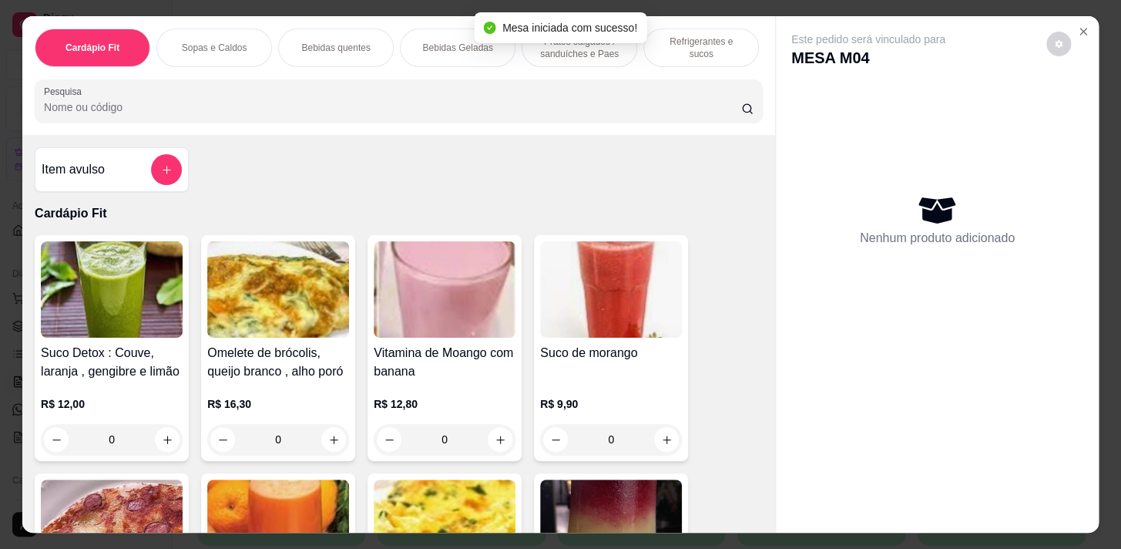
click at [311, 42] on p "Bebidas quentes" at bounding box center [335, 48] width 69 height 12
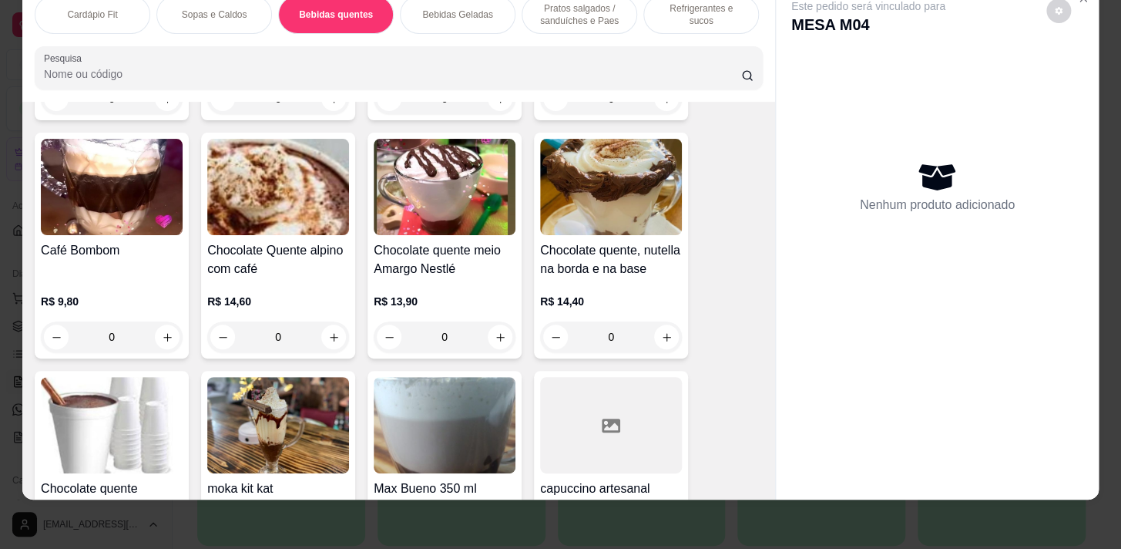
scroll to position [2862, 0]
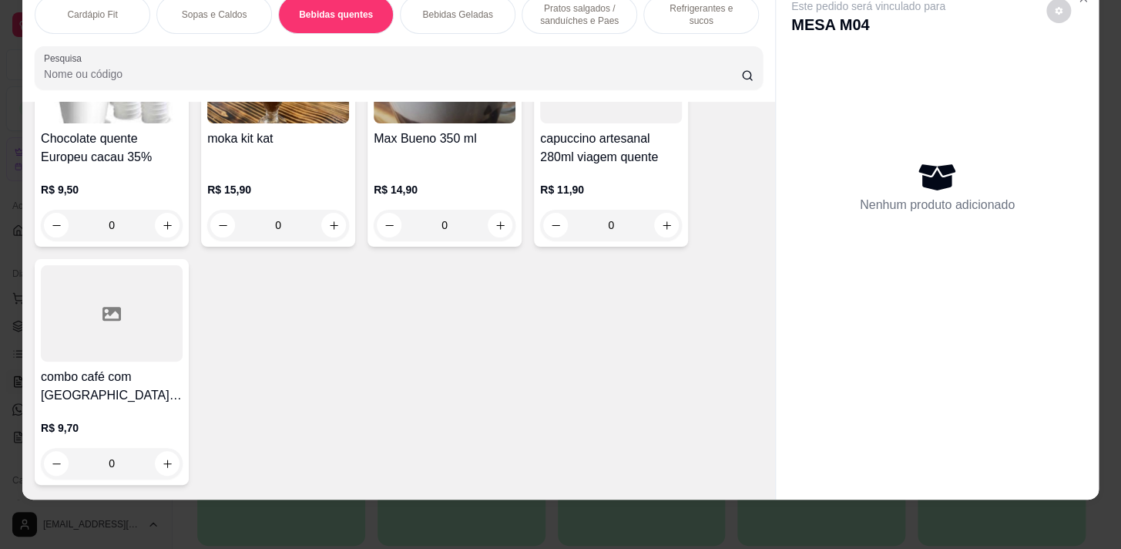
click at [660, 223] on div "0" at bounding box center [611, 225] width 142 height 31
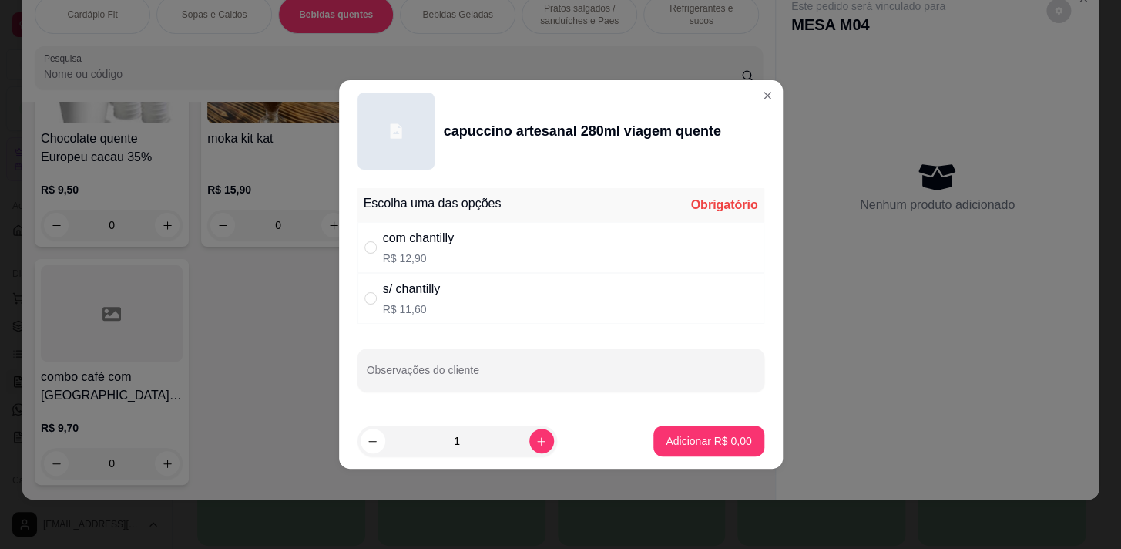
click at [611, 295] on div "s/ chantilly R$ 11,60" at bounding box center [561, 298] width 407 height 51
radio input "true"
click at [594, 245] on div "com chantilly R$ 12,90" at bounding box center [561, 247] width 407 height 51
radio input "true"
radio input "false"
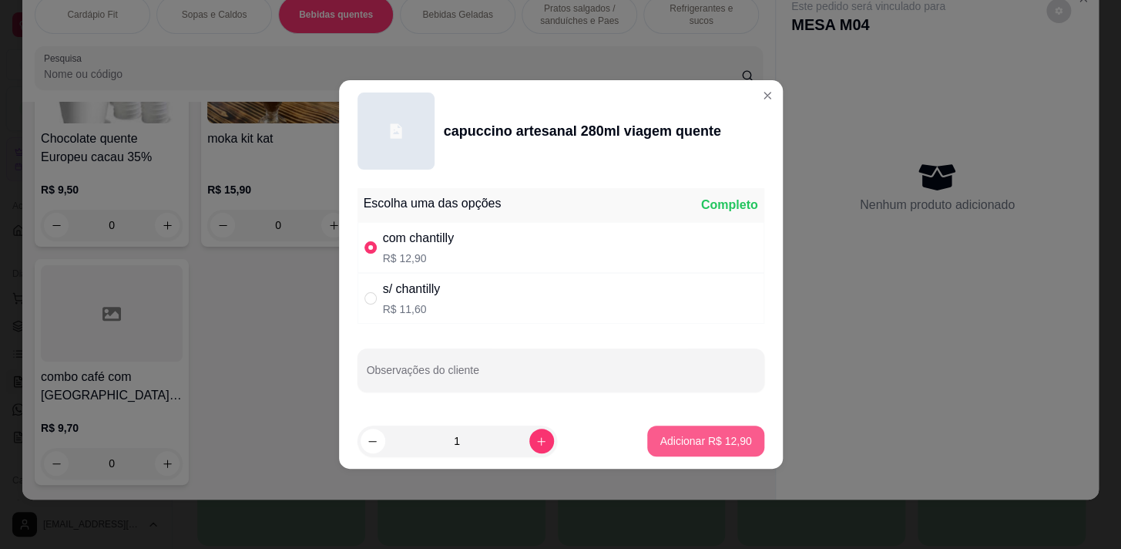
click at [676, 461] on footer "1 Adicionar R$ 12,90" at bounding box center [561, 440] width 444 height 55
click at [678, 444] on p "Adicionar R$ 12,90" at bounding box center [705, 440] width 89 height 15
type input "1"
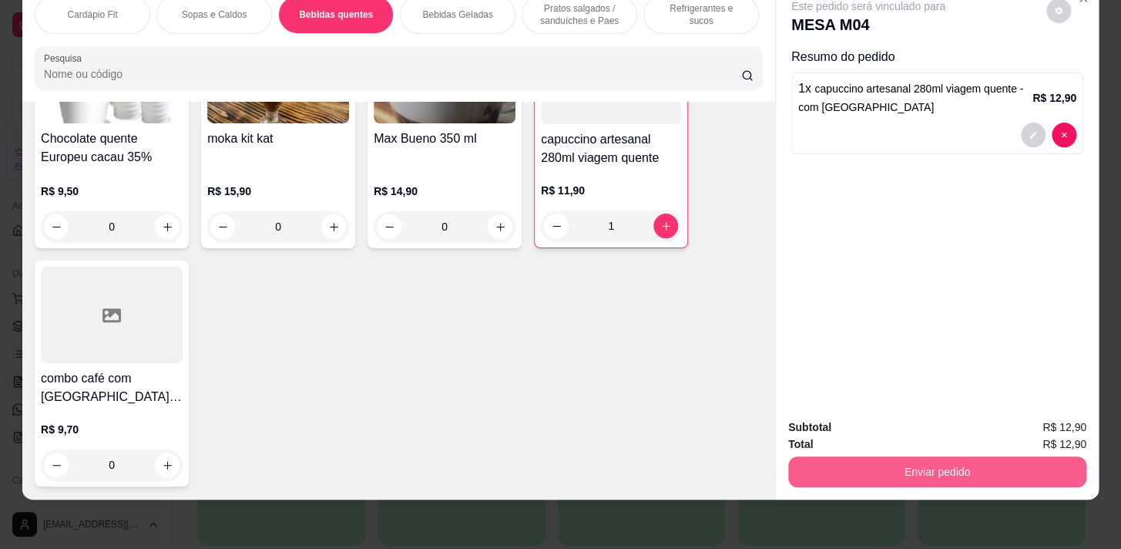
click at [981, 472] on button "Enviar pedido" at bounding box center [937, 471] width 298 height 31
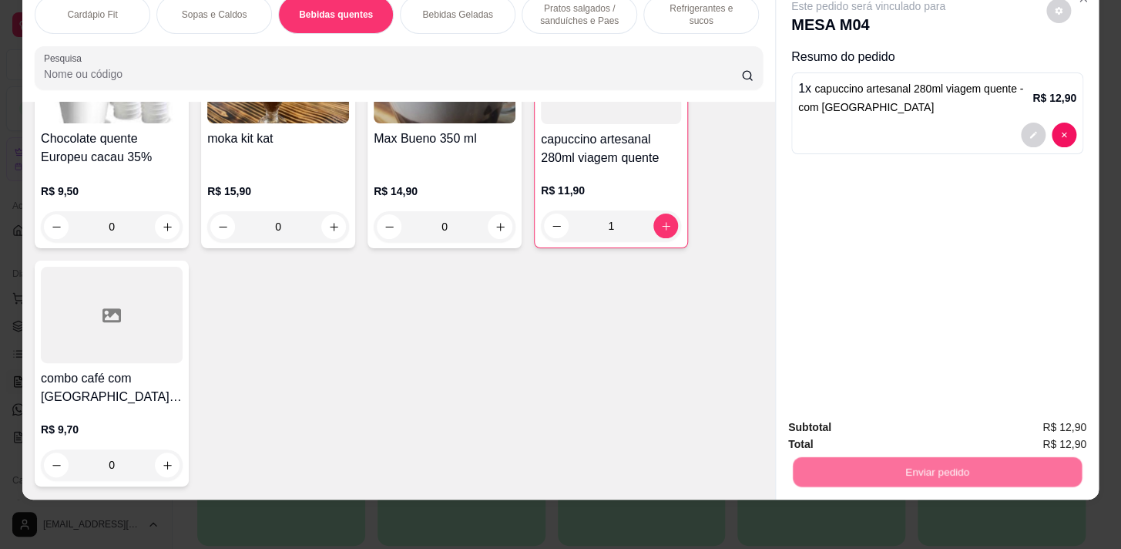
click at [1051, 412] on button "Enviar pedido" at bounding box center [1046, 423] width 87 height 29
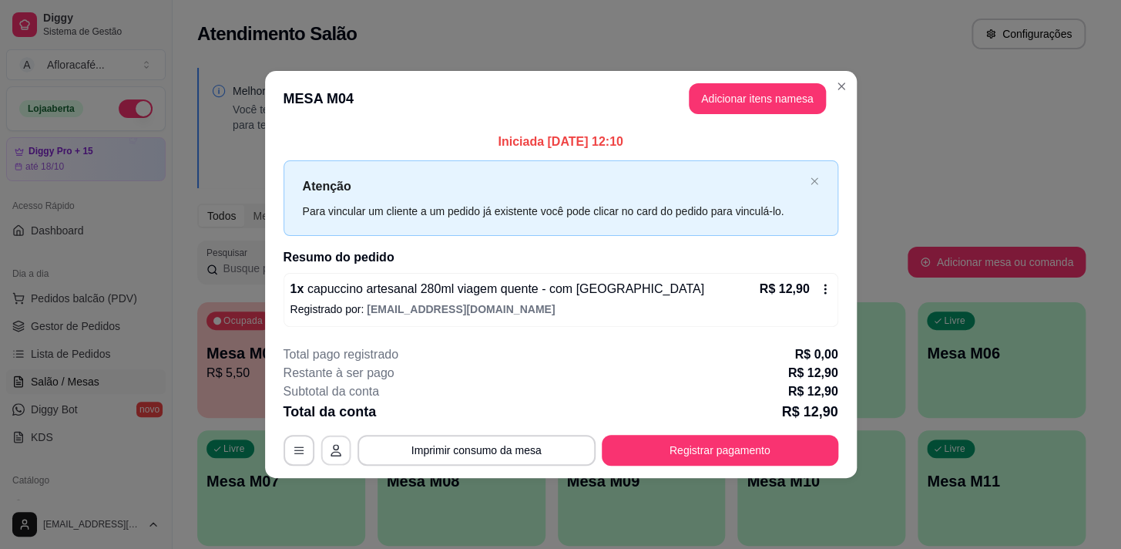
click at [333, 444] on icon "button" at bounding box center [336, 450] width 12 height 12
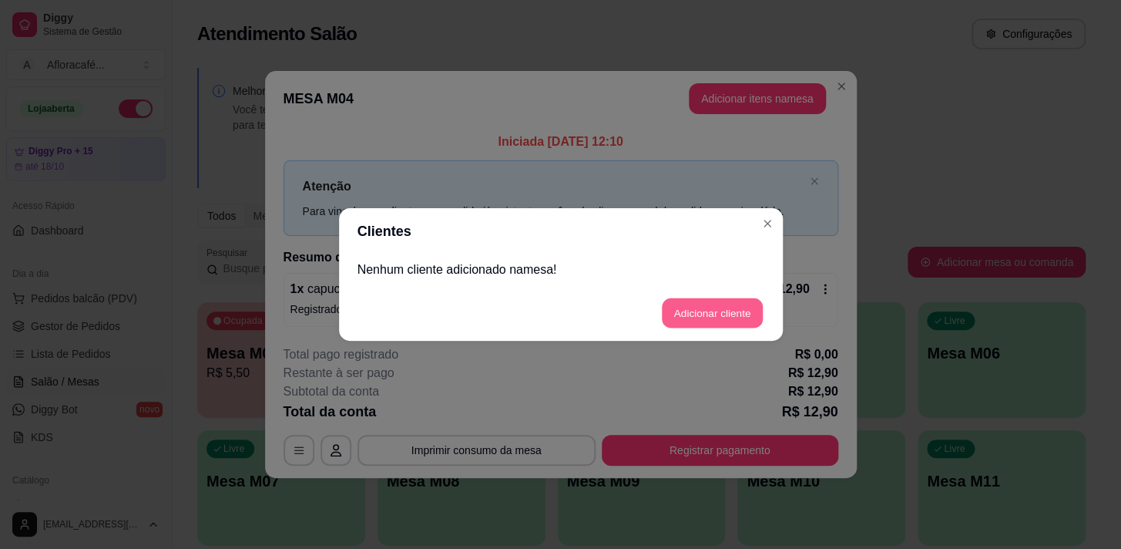
click at [709, 299] on button "Adicionar cliente" at bounding box center [712, 313] width 101 height 30
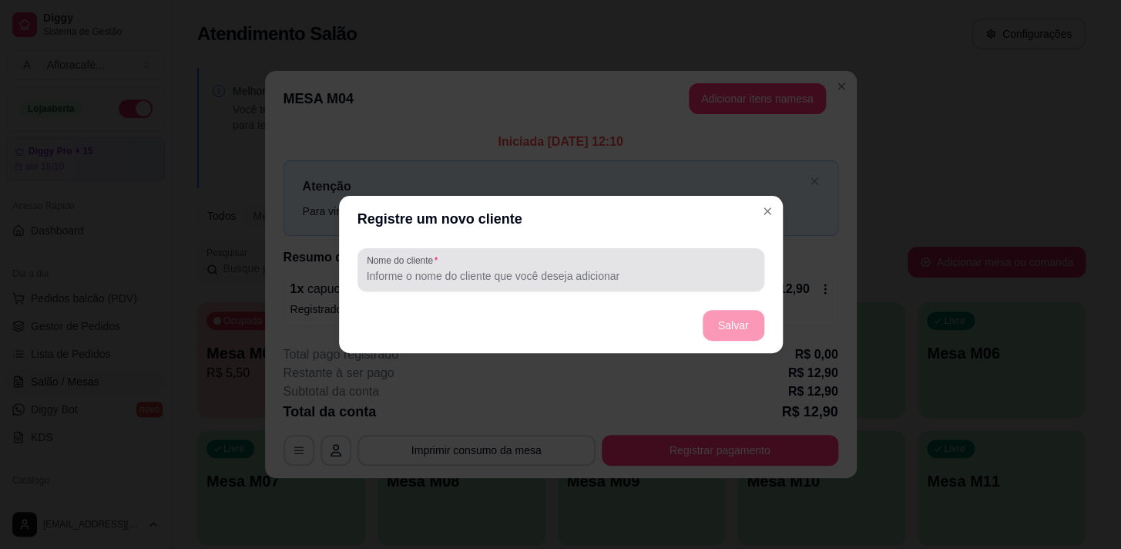
drag, startPoint x: 704, startPoint y: 284, endPoint x: 682, endPoint y: 213, distance: 73.6
click at [697, 268] on div at bounding box center [561, 269] width 388 height 31
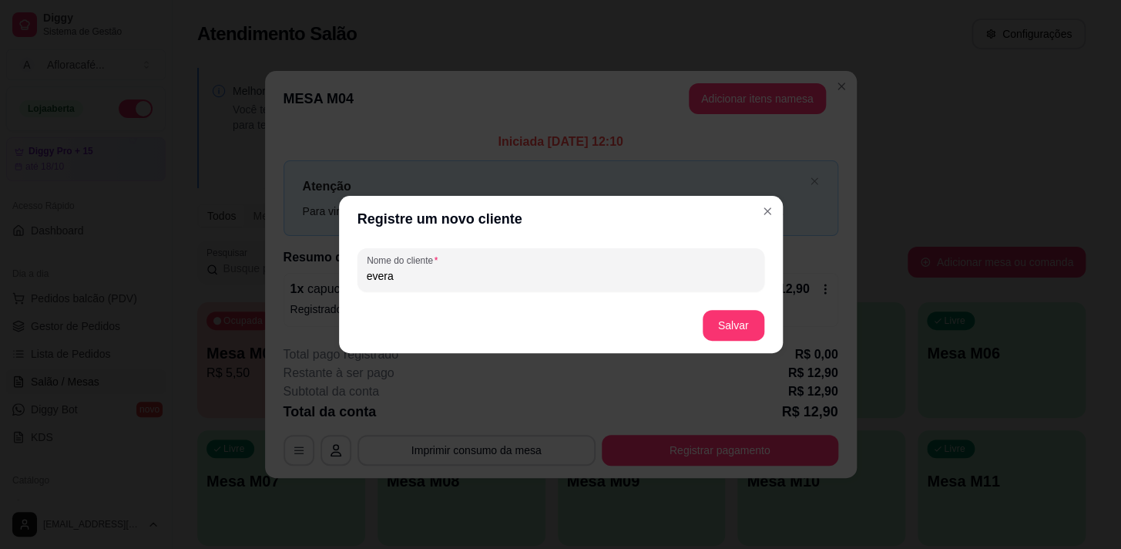
type input "evera"
click at [747, 324] on button "Salvar" at bounding box center [734, 326] width 60 height 30
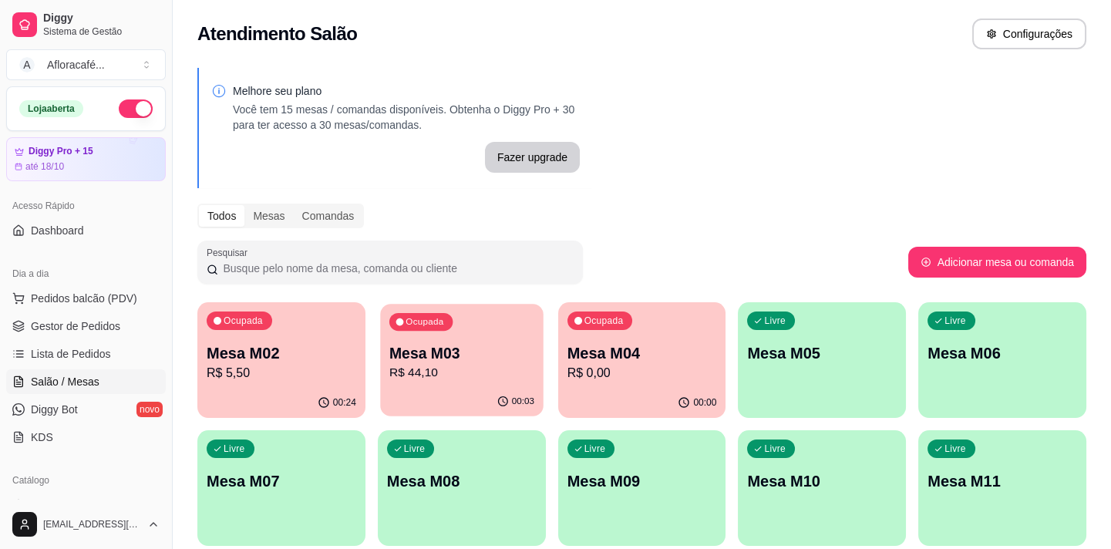
click at [430, 385] on div "Ocupada Mesa M03 R$ 44,10" at bounding box center [461, 345] width 163 height 83
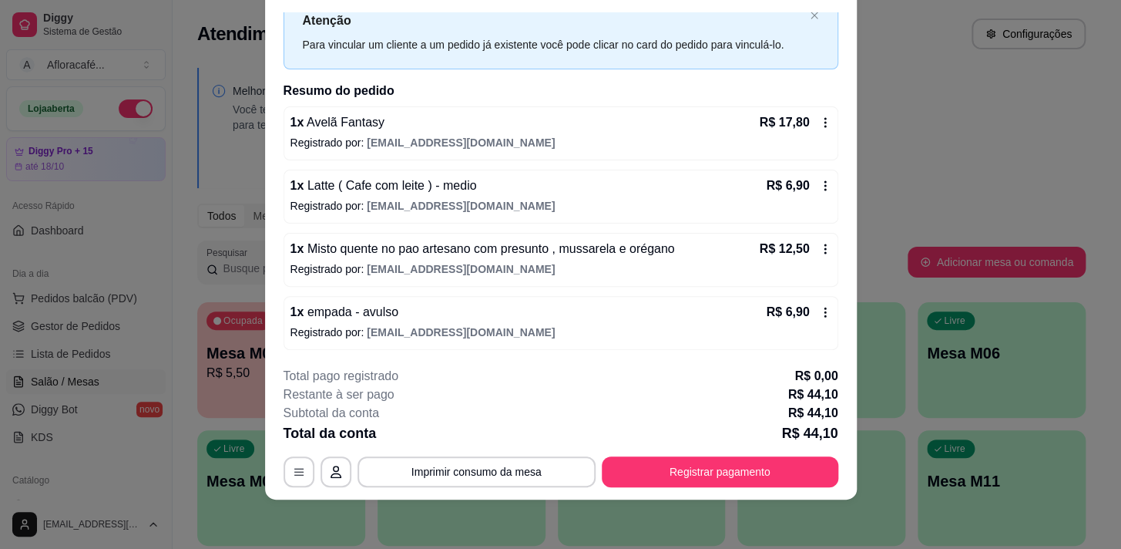
scroll to position [46, 0]
click at [732, 457] on button "Registrar pagamento" at bounding box center [720, 472] width 230 height 30
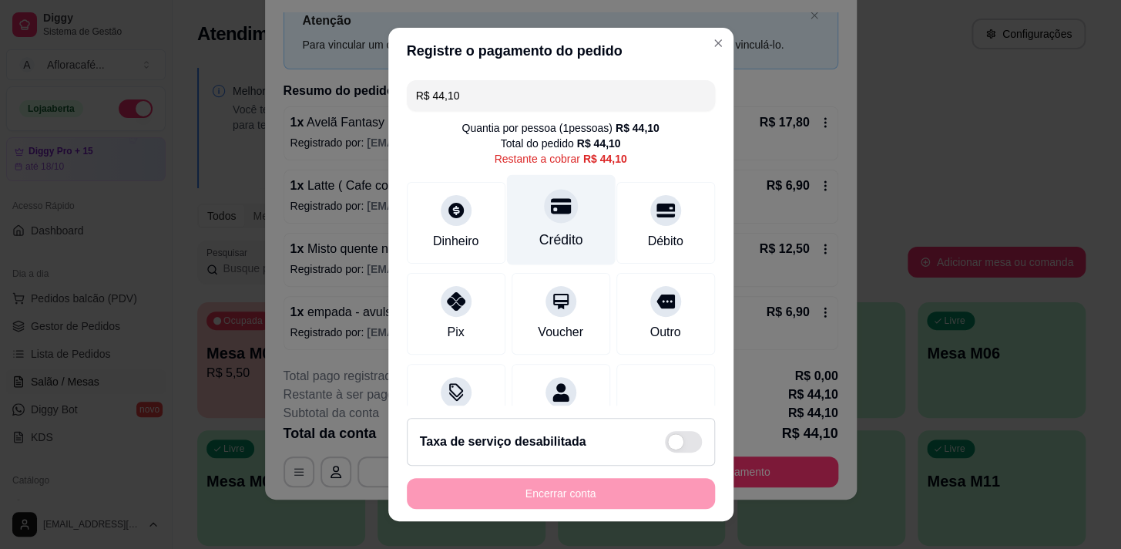
click at [543, 227] on div "Crédito" at bounding box center [560, 219] width 109 height 90
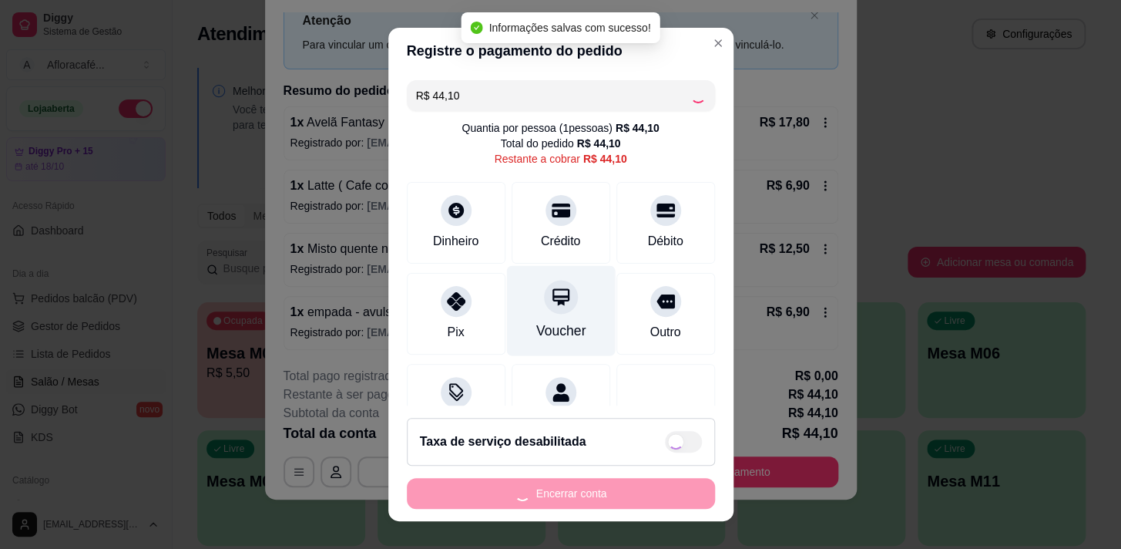
type input "R$ 0,00"
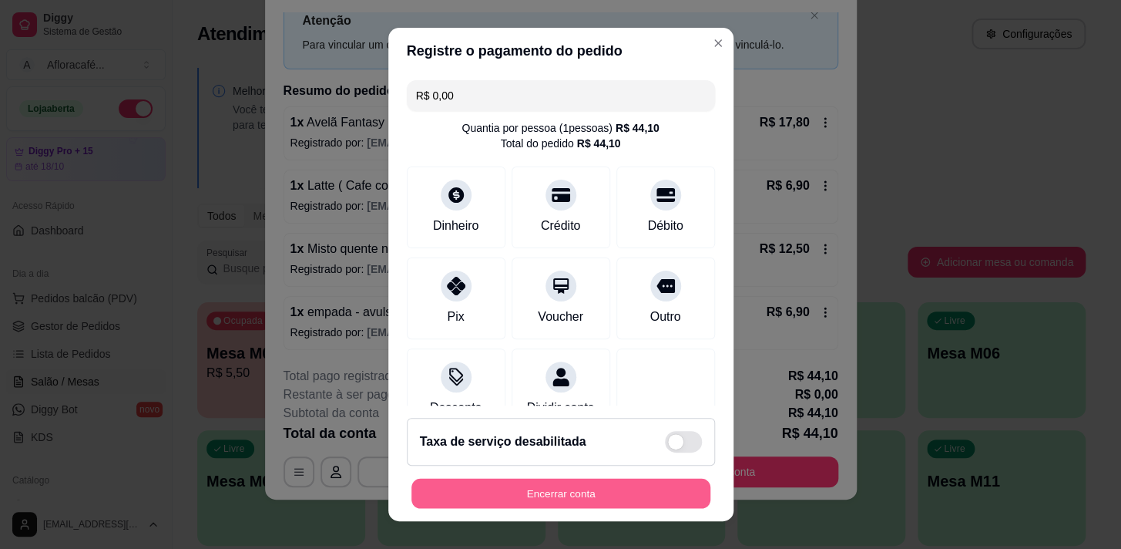
click at [523, 492] on button "Encerrar conta" at bounding box center [561, 494] width 299 height 30
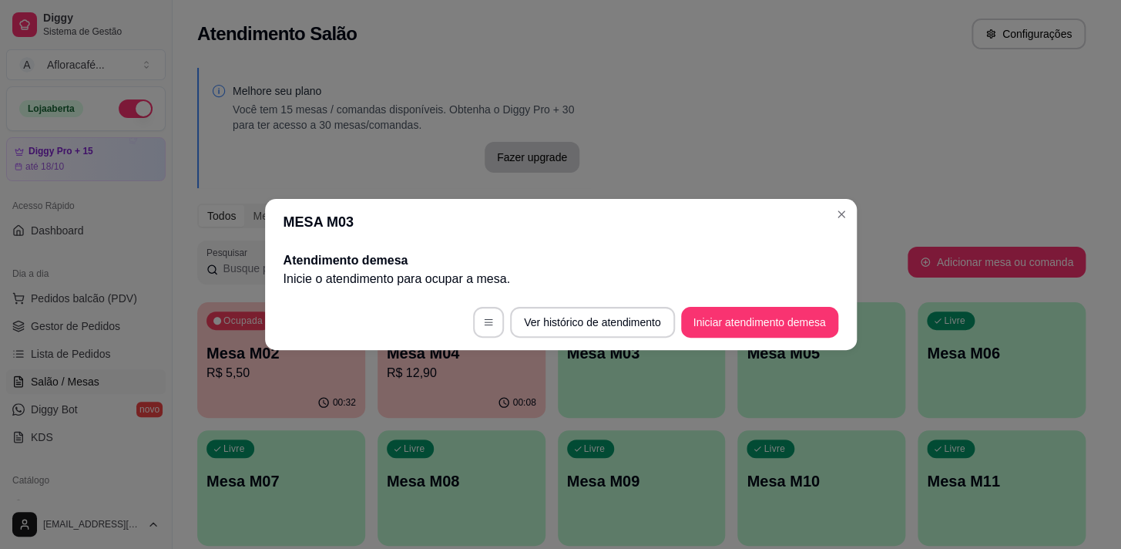
scroll to position [0, 0]
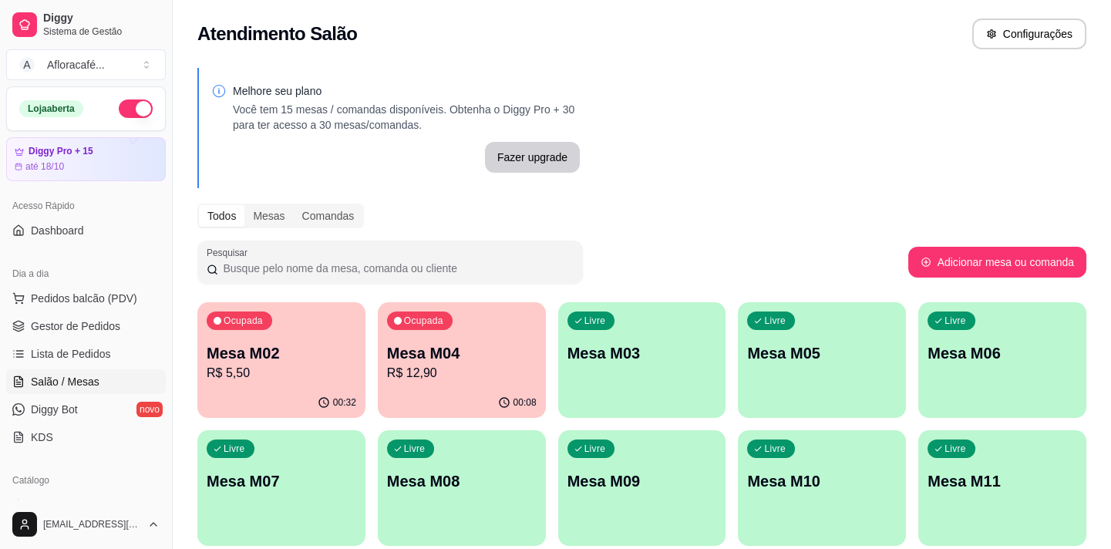
click at [447, 373] on p "R$ 12,90" at bounding box center [462, 373] width 150 height 18
click at [558, 307] on div "Livre Mesa M03" at bounding box center [642, 350] width 168 height 97
click at [618, 360] on p "Mesa M03" at bounding box center [642, 353] width 150 height 22
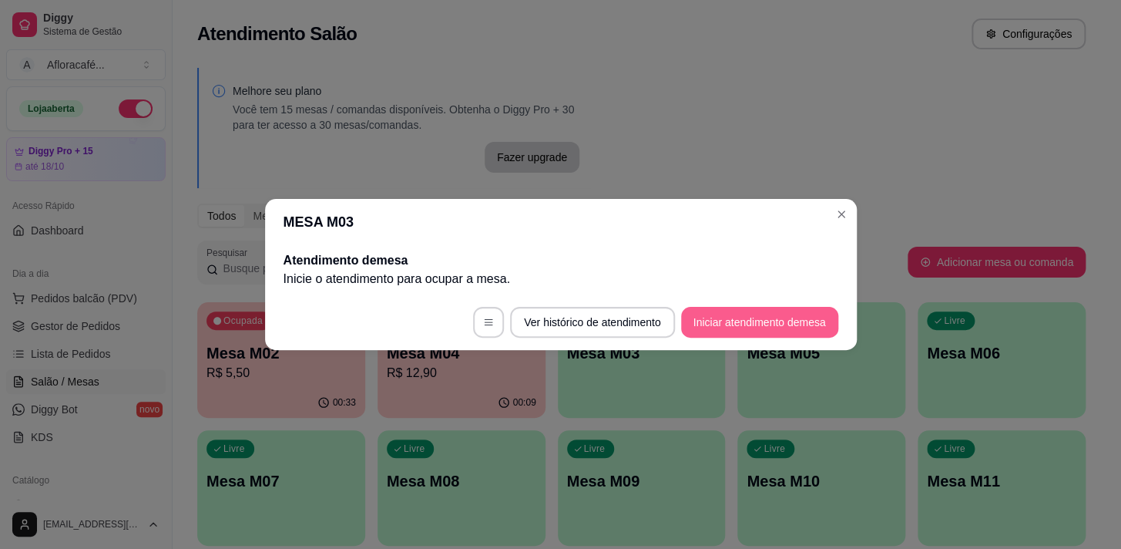
click at [796, 334] on button "Iniciar atendimento de mesa" at bounding box center [759, 322] width 157 height 31
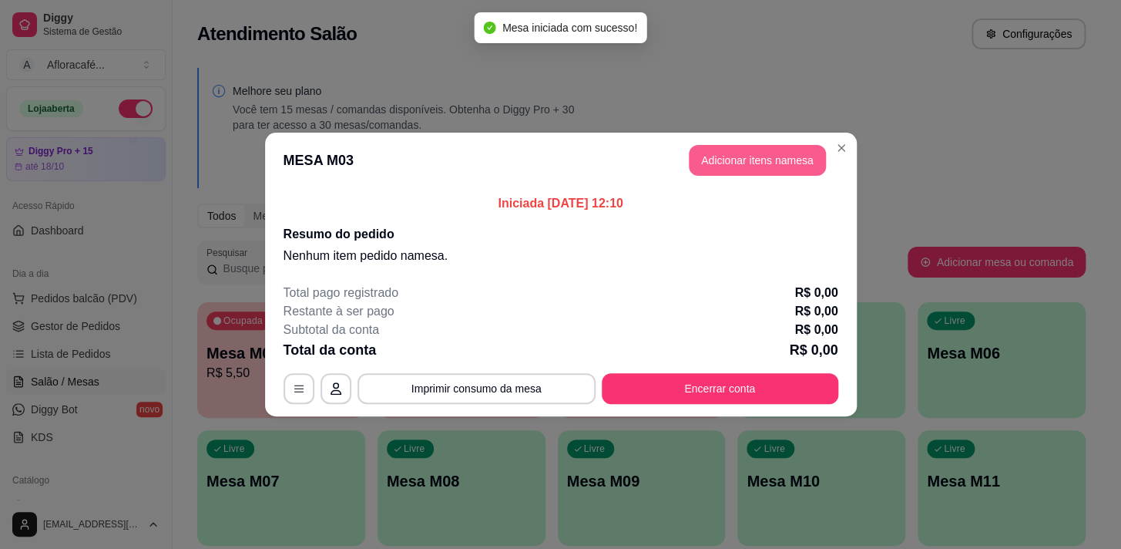
click at [717, 162] on button "Adicionar itens na mesa" at bounding box center [757, 160] width 137 height 31
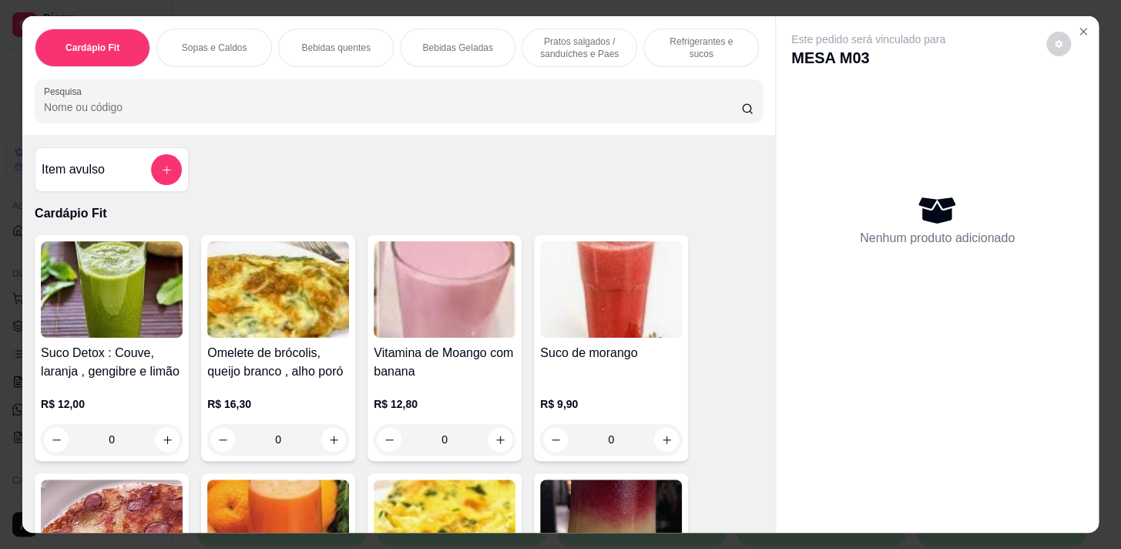
click at [655, 109] on input "Pesquisa" at bounding box center [392, 106] width 697 height 15
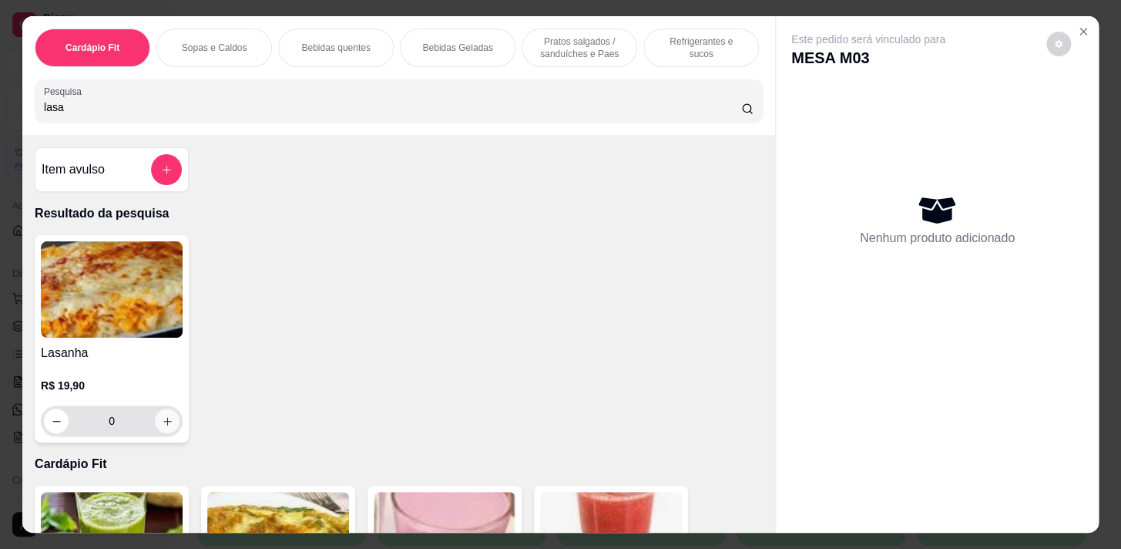
type input "lasa"
click at [162, 427] on icon "increase-product-quantity" at bounding box center [168, 421] width 12 height 12
type input "2"
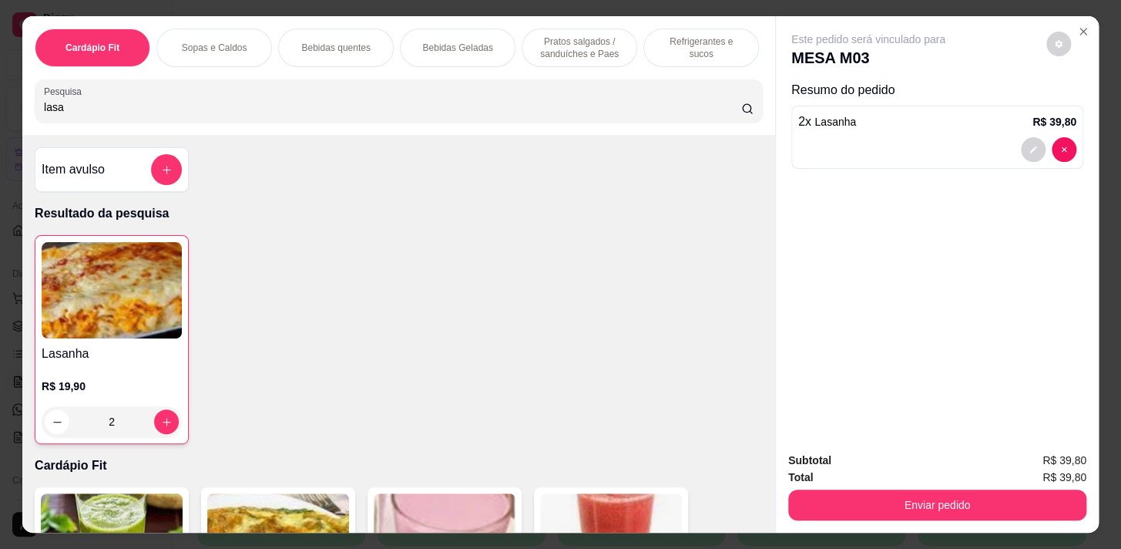
click at [718, 52] on div "Refrigerantes e sucos" at bounding box center [702, 48] width 116 height 39
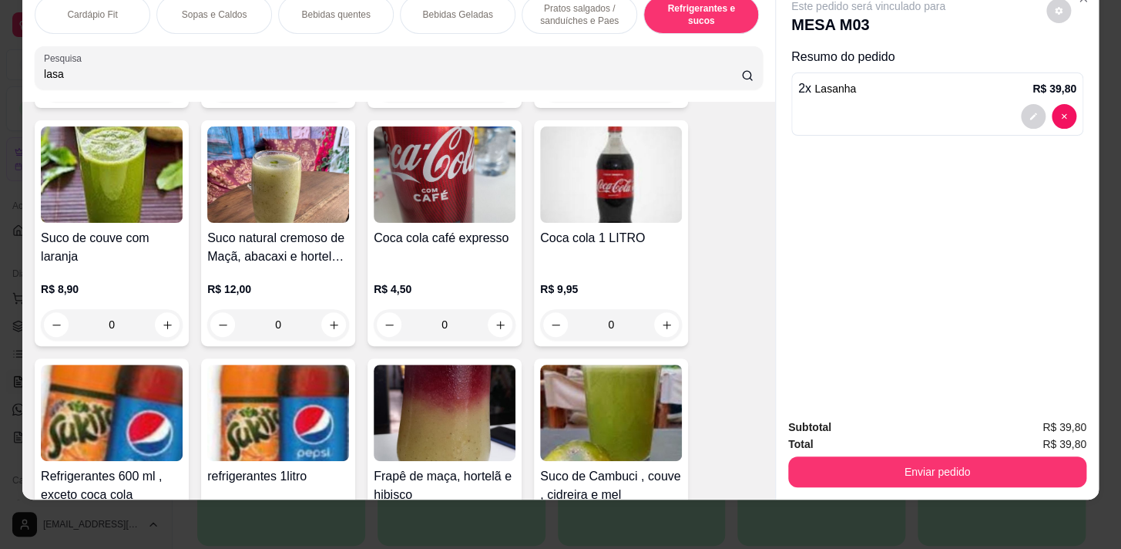
scroll to position [8520, 0]
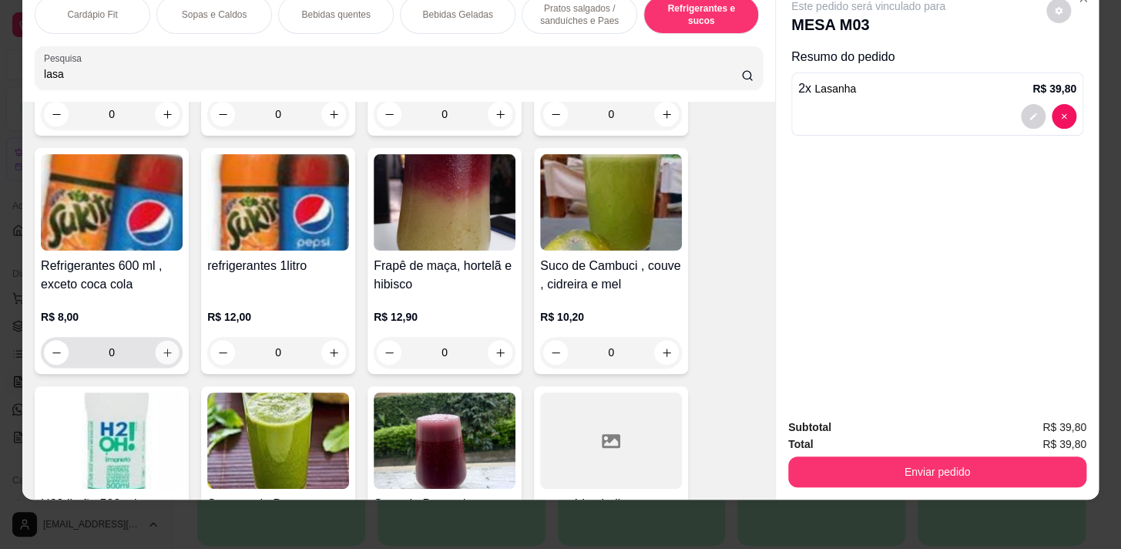
click at [163, 349] on icon "increase-product-quantity" at bounding box center [167, 352] width 8 height 8
type input "1"
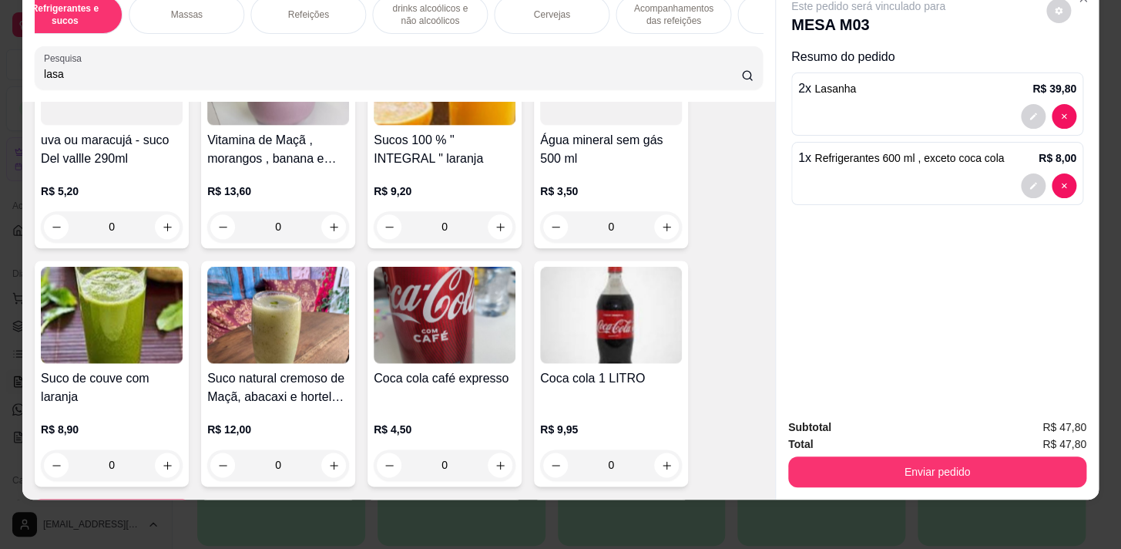
scroll to position [0, 0]
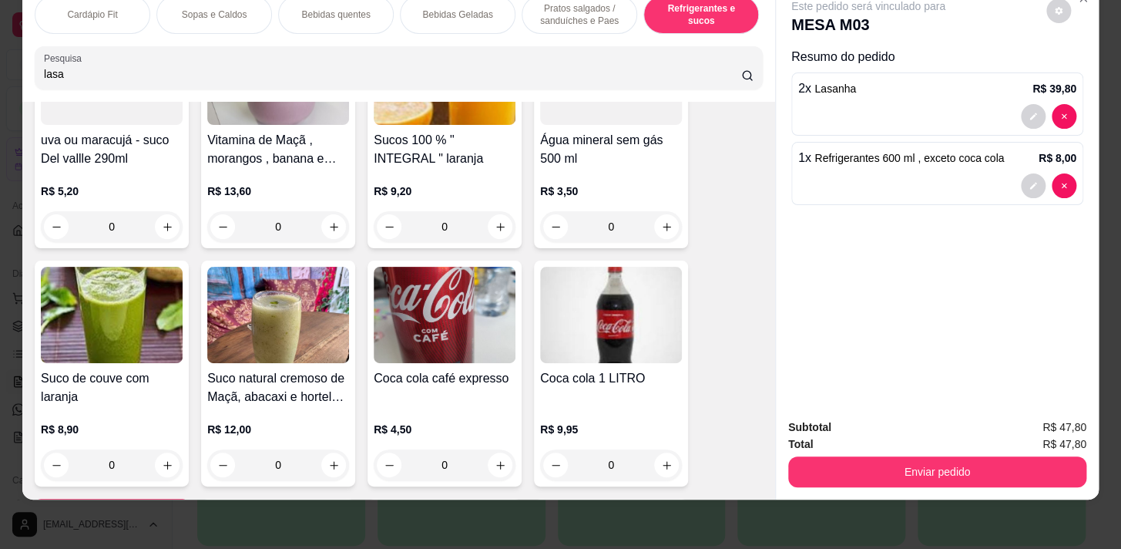
drag, startPoint x: 551, startPoint y: 5, endPoint x: 560, endPoint y: 22, distance: 18.6
click at [546, 4] on p "Pratos salgados / sanduíches e Paes" at bounding box center [579, 14] width 89 height 25
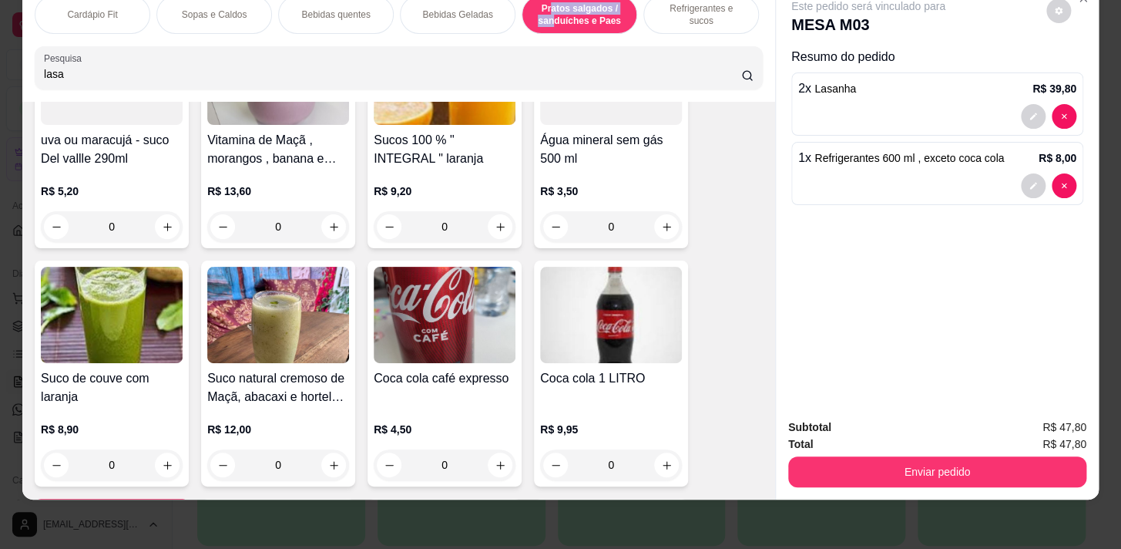
scroll to position [5645, 0]
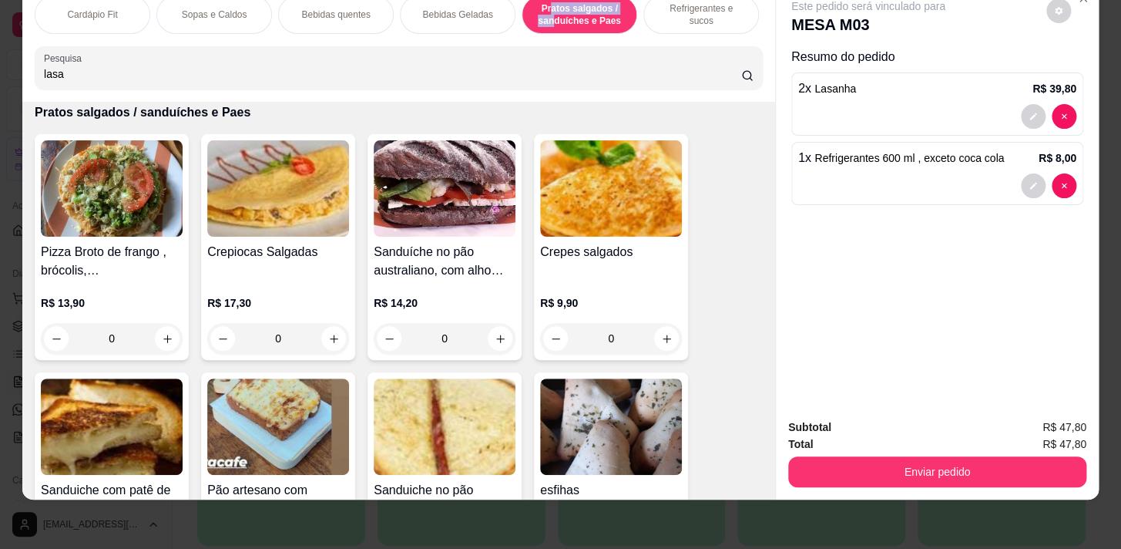
click at [567, 3] on p "Pratos salgados / sanduíches e Paes" at bounding box center [579, 14] width 89 height 25
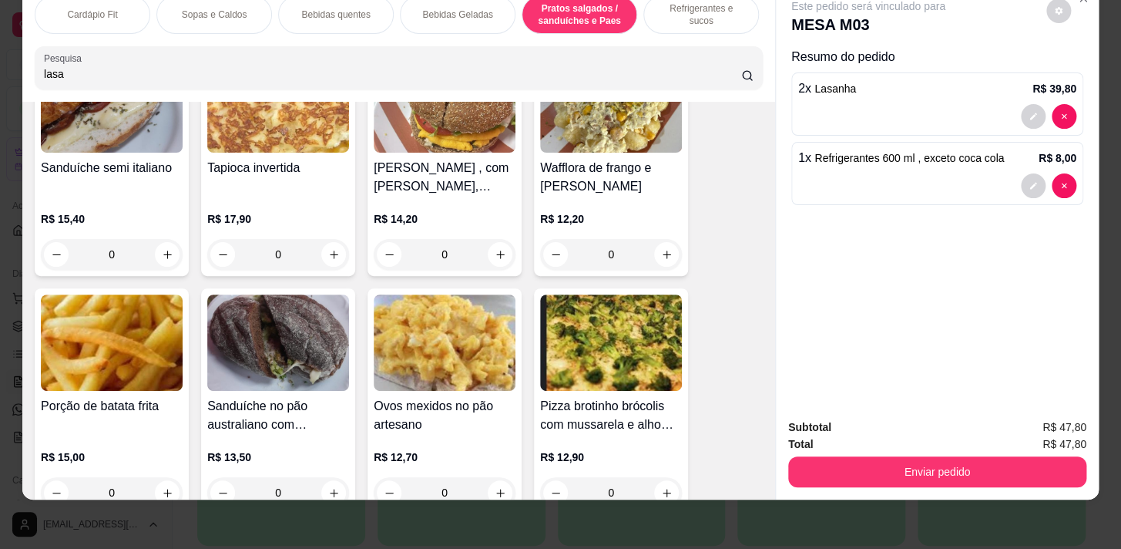
scroll to position [6416, 0]
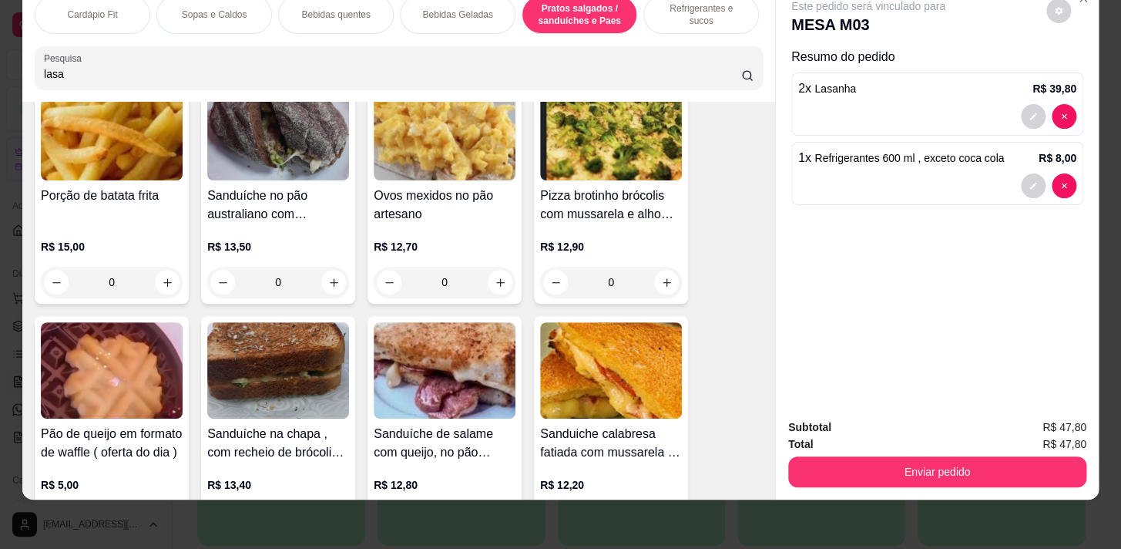
click at [162, 274] on div "0" at bounding box center [112, 282] width 142 height 31
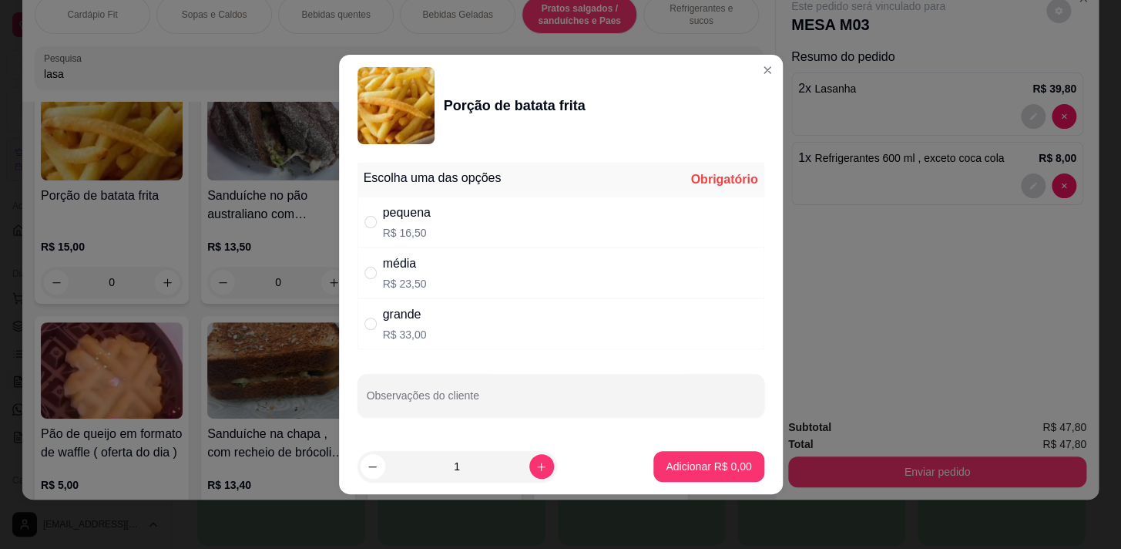
drag, startPoint x: 525, startPoint y: 270, endPoint x: 556, endPoint y: 312, distance: 52.9
click at [525, 271] on div "média R$ 23,50" at bounding box center [561, 272] width 407 height 51
radio input "true"
click at [685, 455] on button "Adicionar R$ 23,50" at bounding box center [706, 467] width 113 height 30
type input "1"
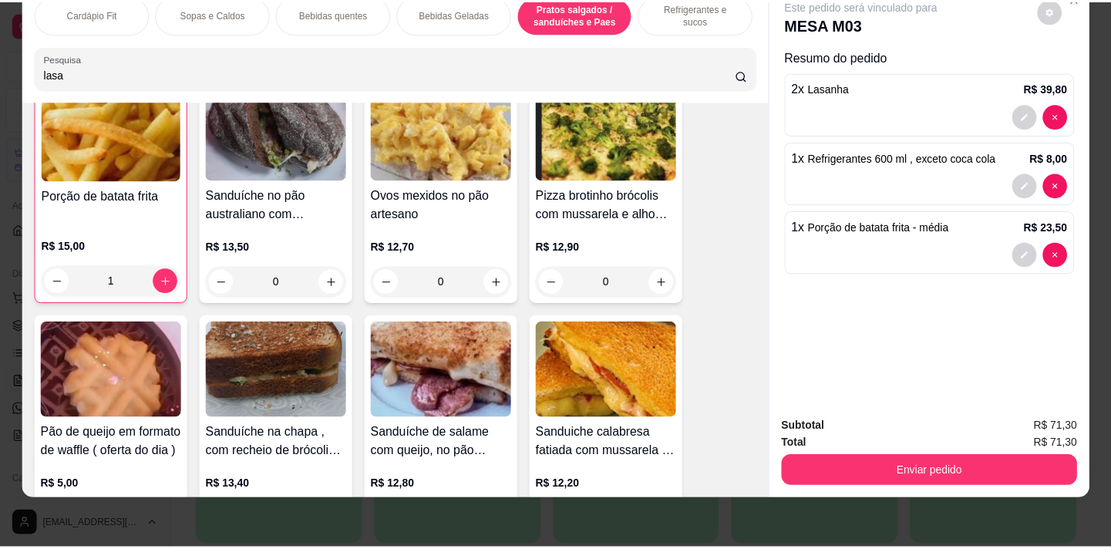
scroll to position [6417, 0]
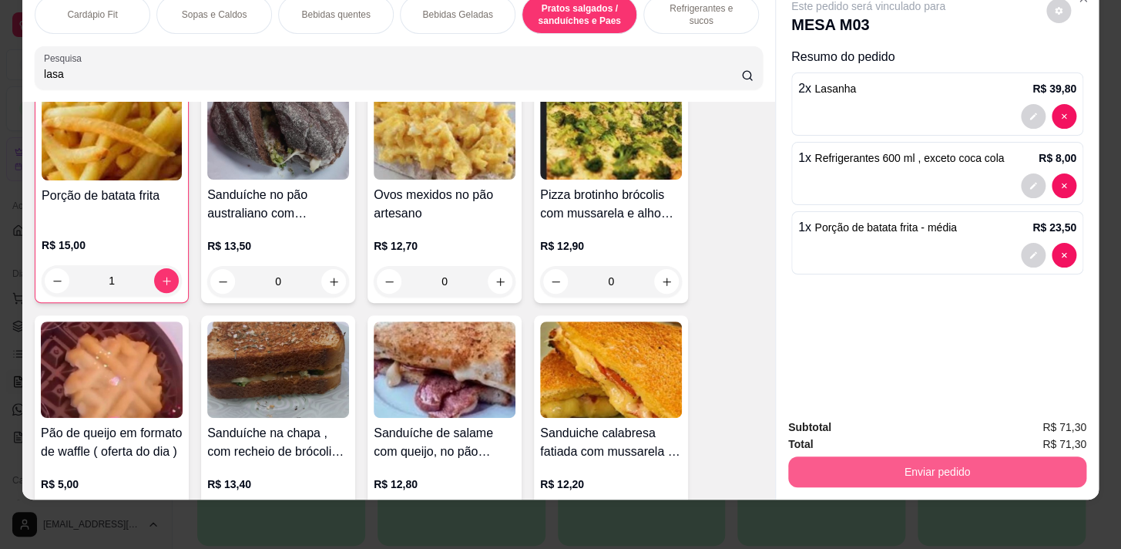
click at [948, 456] on button "Enviar pedido" at bounding box center [937, 471] width 298 height 31
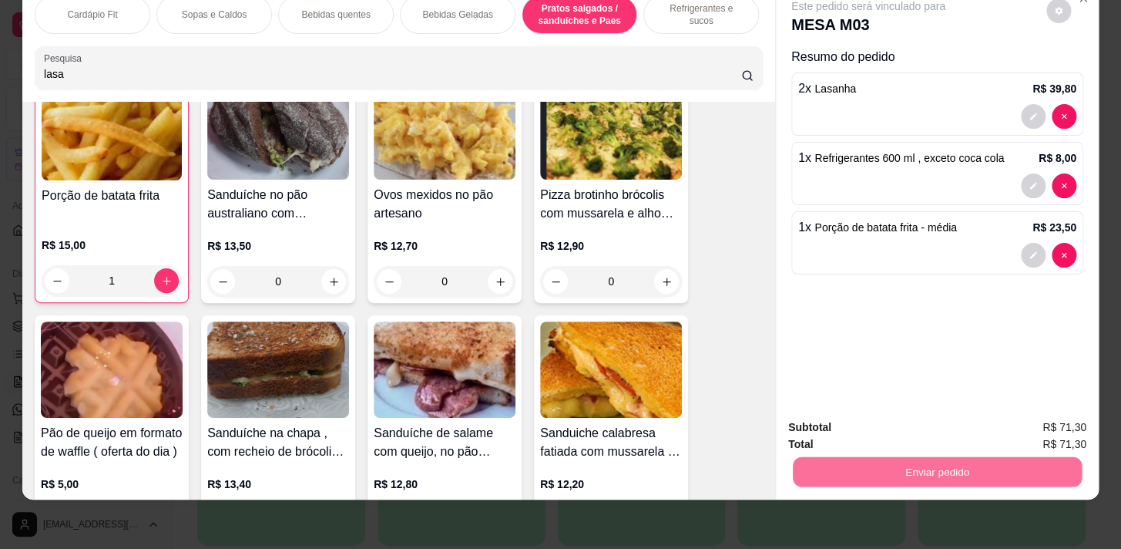
click at [1035, 415] on button "Enviar pedido" at bounding box center [1046, 423] width 85 height 29
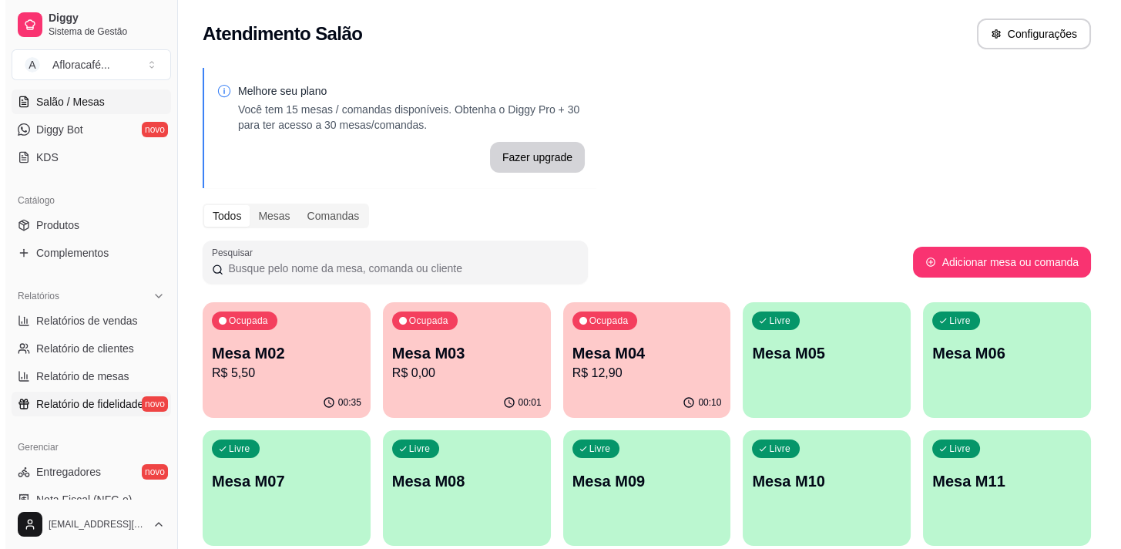
scroll to position [350, 0]
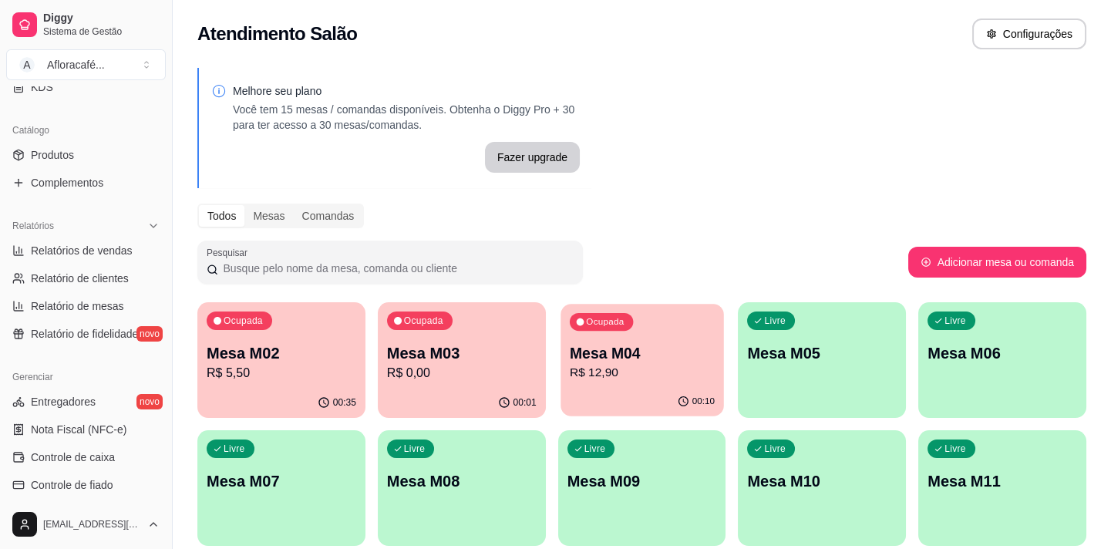
click at [720, 347] on div "Ocupada Mesa M04 R$ 12,90" at bounding box center [641, 345] width 163 height 83
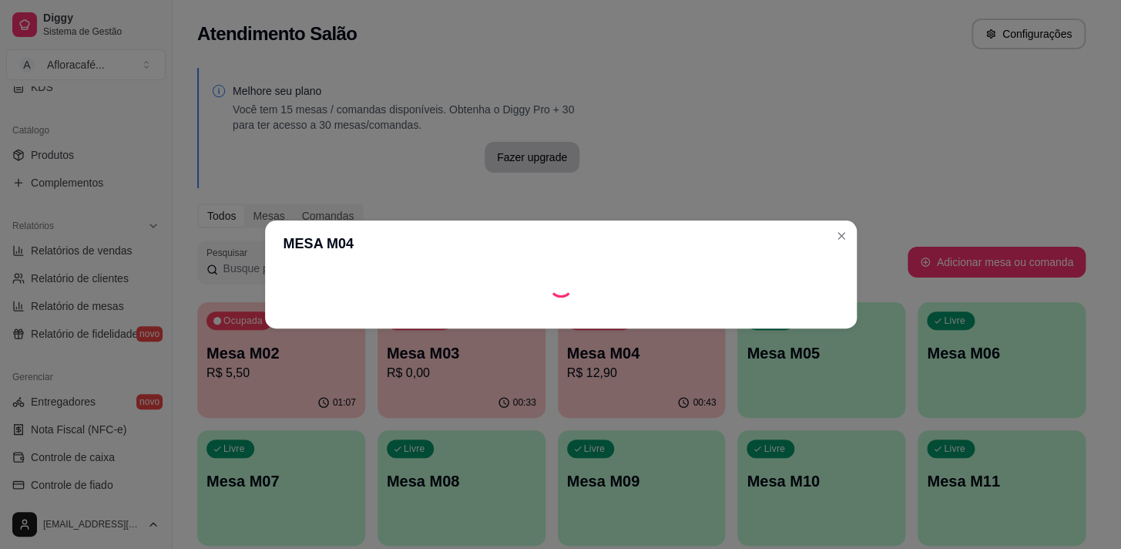
click at [798, 267] on div at bounding box center [561, 285] width 592 height 37
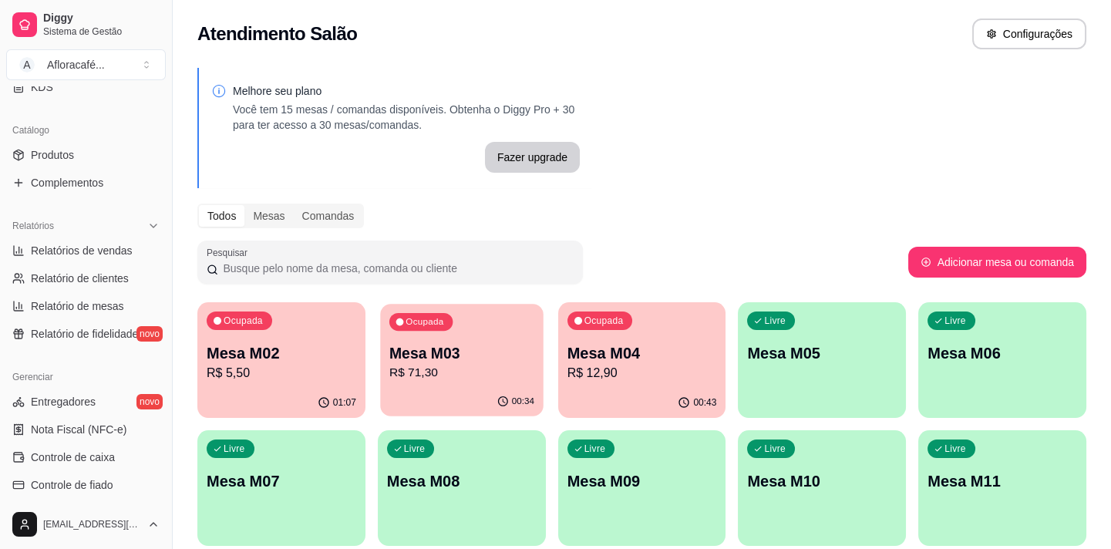
click at [476, 387] on button "Ocupada Mesa M03 R$ 71,30 00:34" at bounding box center [461, 360] width 163 height 113
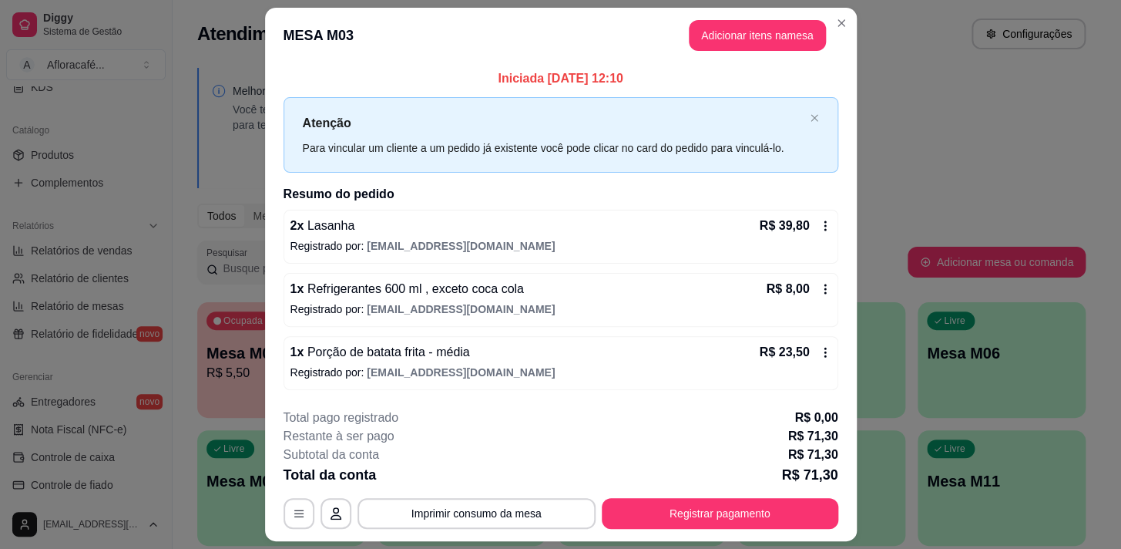
scroll to position [41, 0]
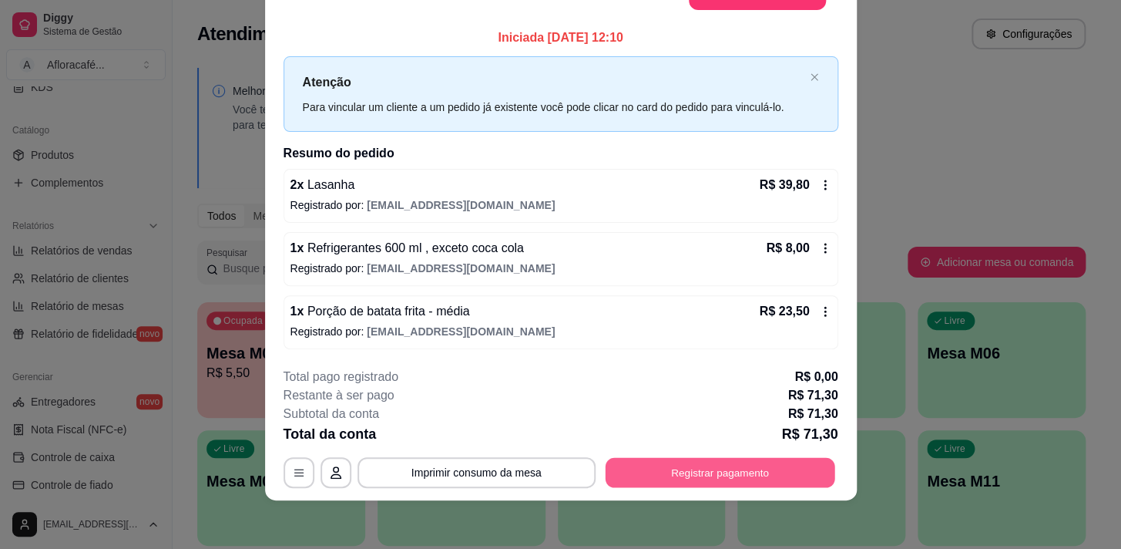
click at [750, 459] on button "Registrar pagamento" at bounding box center [720, 472] width 230 height 30
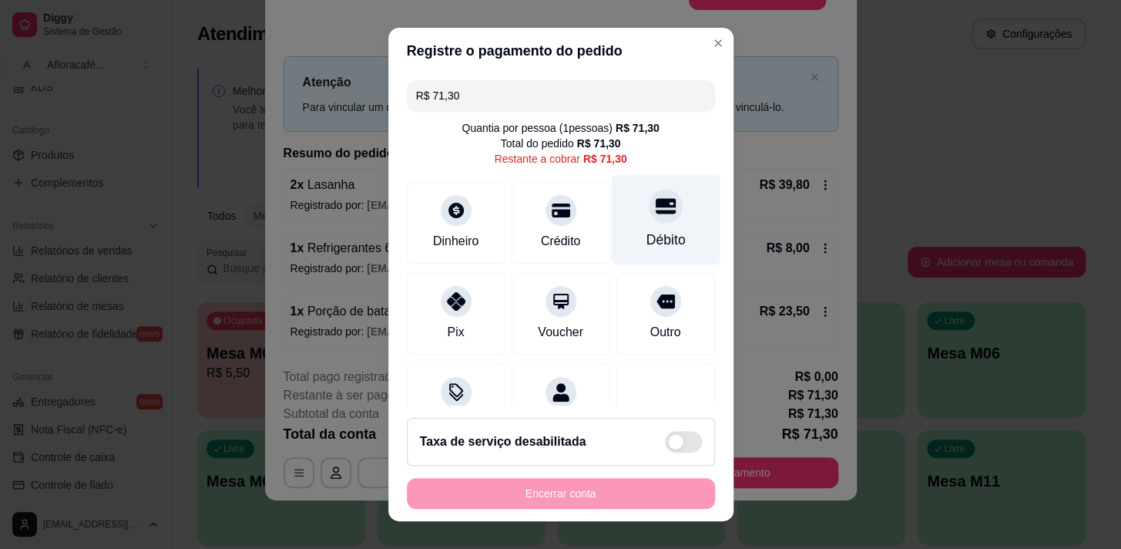
click at [673, 224] on div "Débito" at bounding box center [665, 219] width 109 height 90
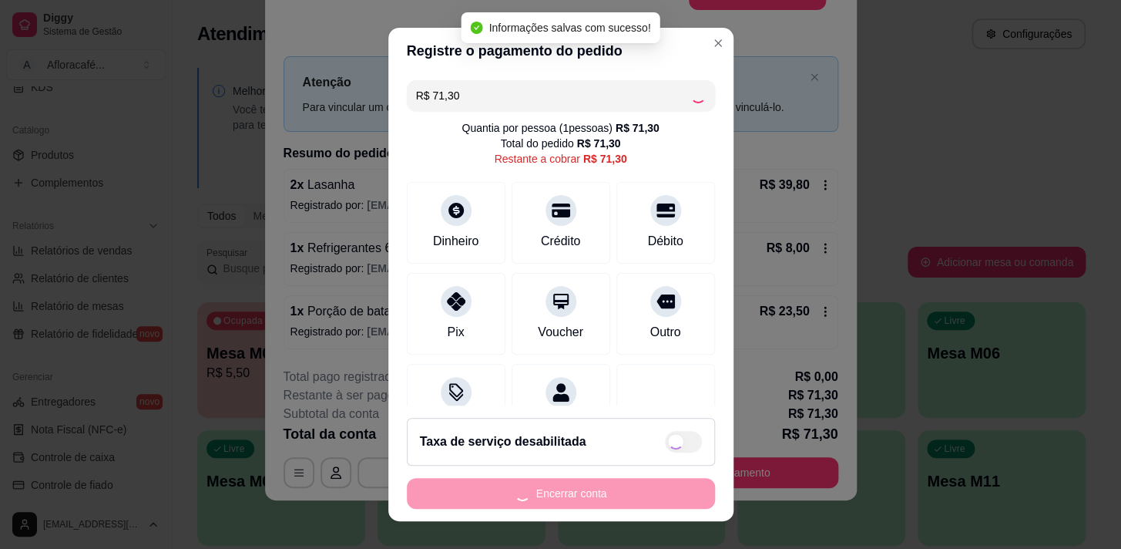
type input "R$ 0,00"
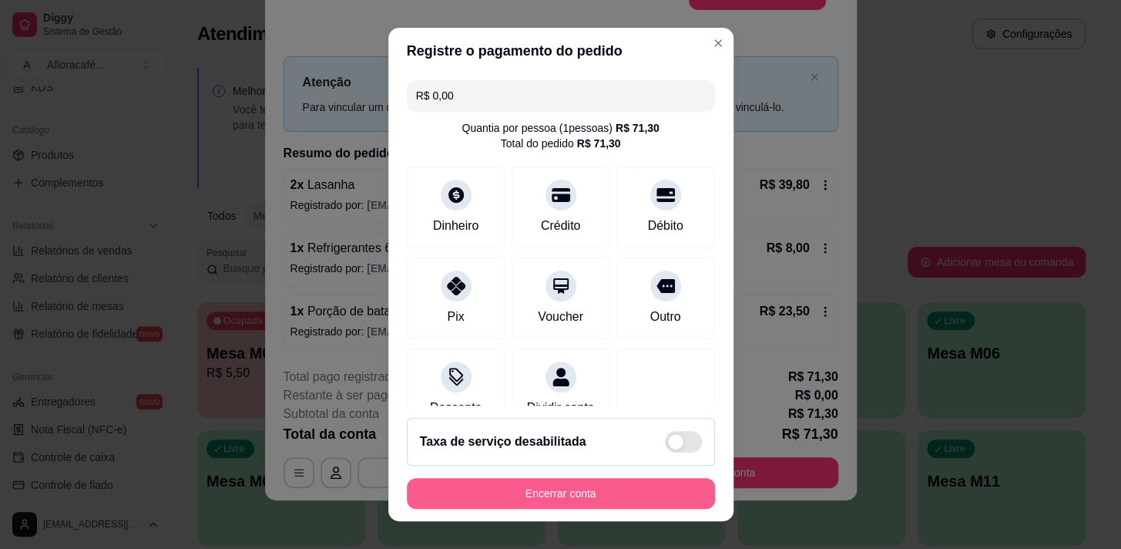
click at [663, 494] on button "Encerrar conta" at bounding box center [561, 493] width 308 height 31
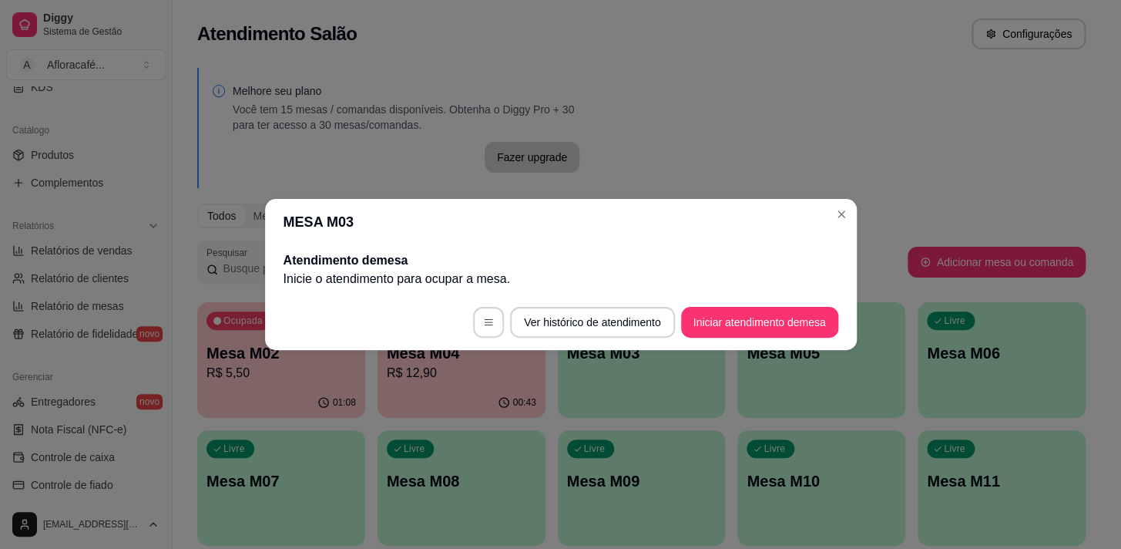
scroll to position [0, 0]
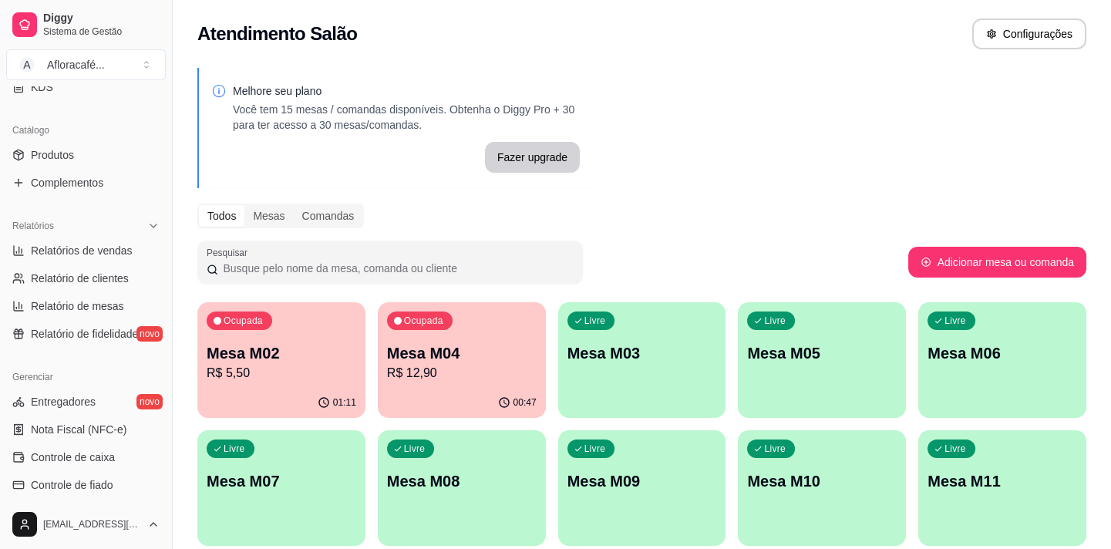
click at [486, 429] on div "Ocupada Mesa M02 R$ 5,50 01:11 Ocupada Mesa M04 R$ 12,90 00:47 Livre Mesa M03 L…" at bounding box center [641, 487] width 889 height 371
click at [474, 374] on p "R$ 12,90" at bounding box center [462, 373] width 150 height 18
click at [660, 377] on div "Livre Mesa M03" at bounding box center [642, 350] width 168 height 97
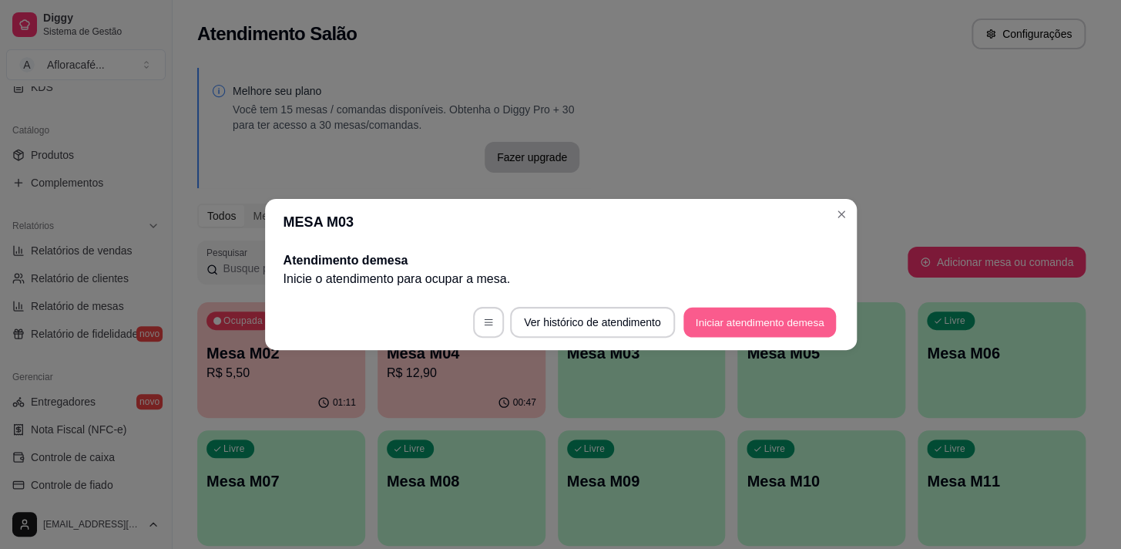
click at [778, 333] on button "Iniciar atendimento de mesa" at bounding box center [760, 323] width 153 height 30
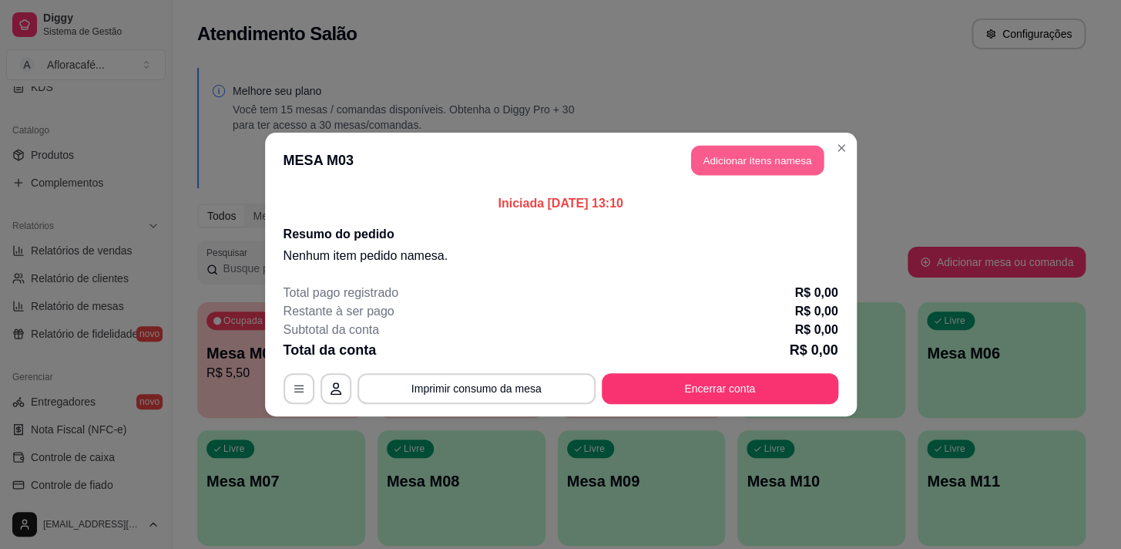
click at [745, 162] on button "Adicionar itens na mesa" at bounding box center [757, 161] width 133 height 30
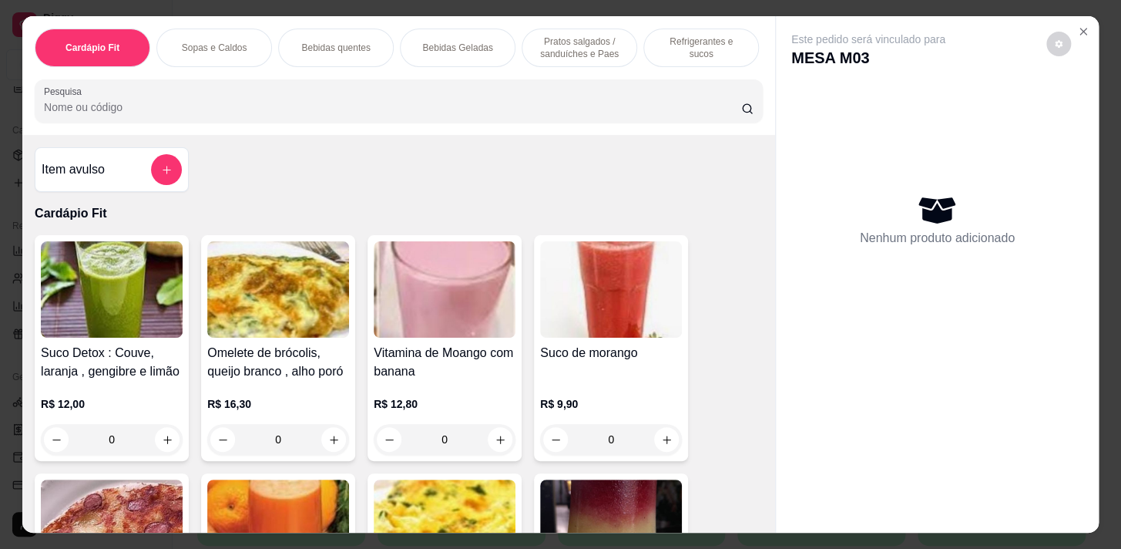
click at [592, 122] on div "Pesquisa" at bounding box center [399, 100] width 728 height 43
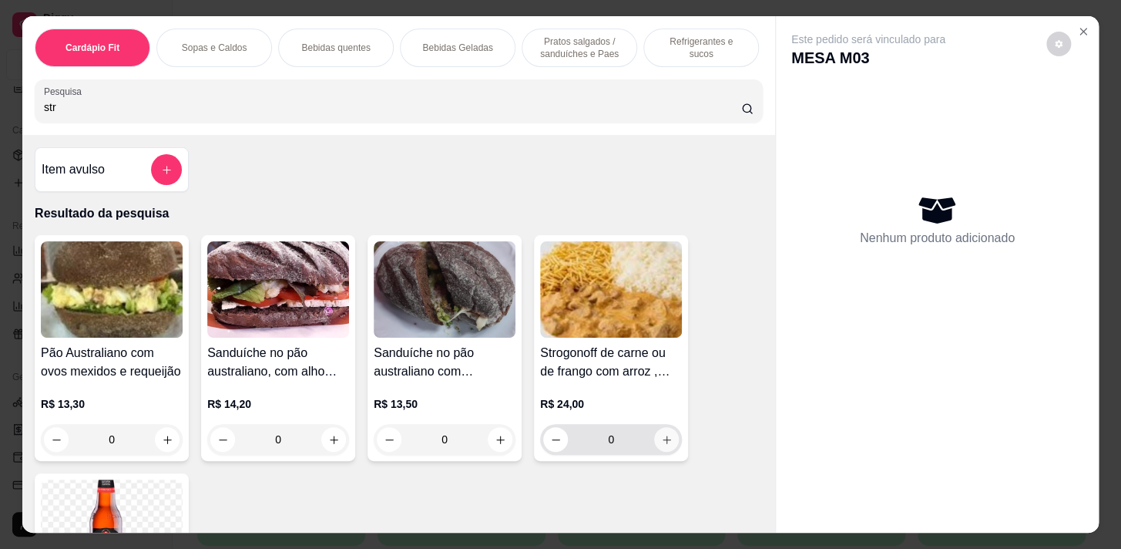
type input "str"
click at [662, 452] on button "increase-product-quantity" at bounding box center [666, 439] width 25 height 25
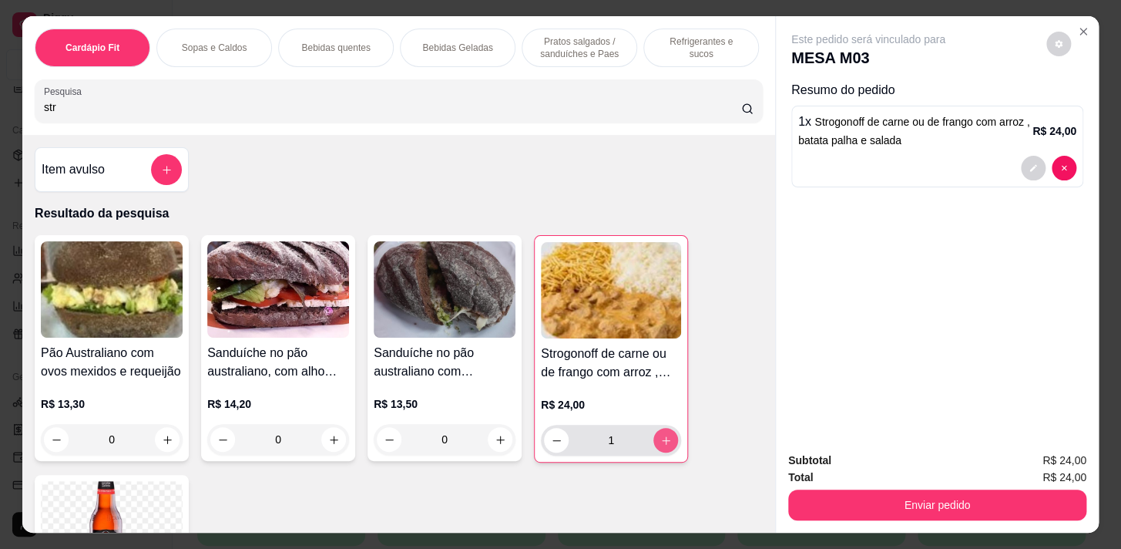
type input "1"
click at [678, 39] on p "Refrigerantes e sucos" at bounding box center [701, 47] width 89 height 25
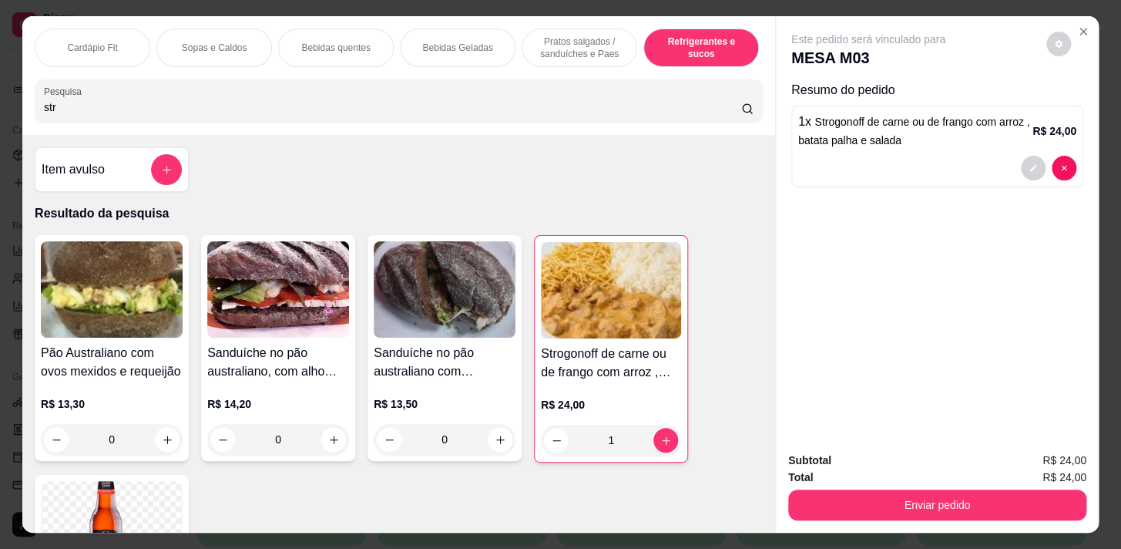
scroll to position [38, 0]
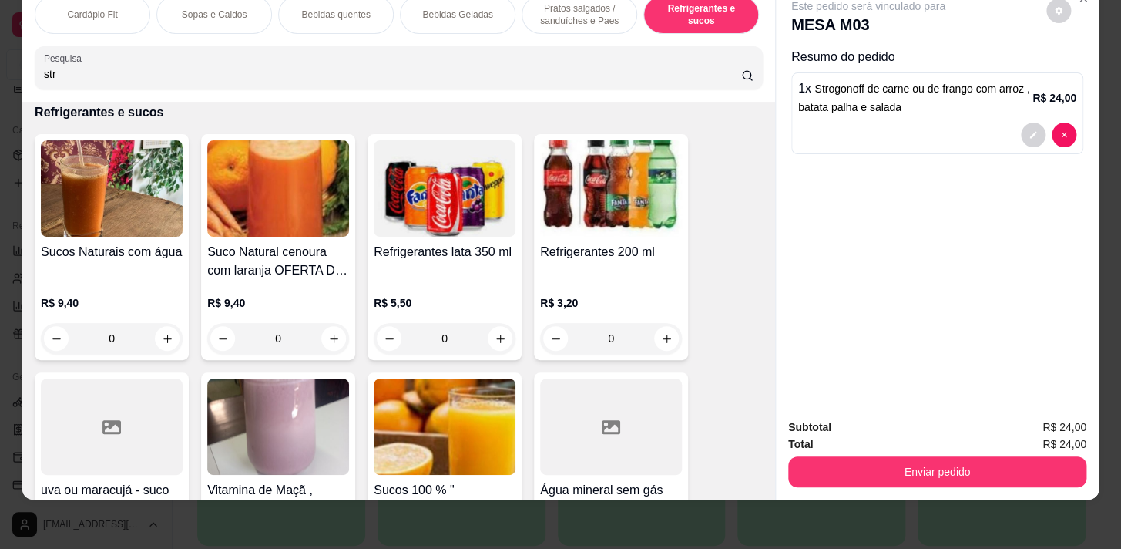
click at [168, 335] on div "0" at bounding box center [112, 338] width 142 height 31
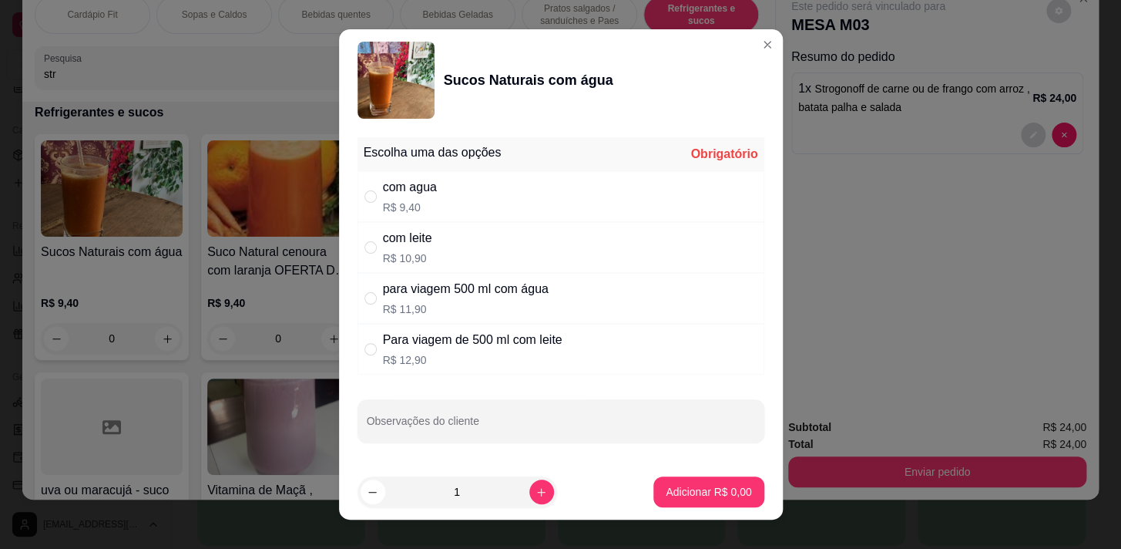
click at [508, 181] on div "com agua R$ 9,40" at bounding box center [561, 196] width 407 height 51
radio input "true"
click at [726, 500] on button "Adicionar R$ 9,40" at bounding box center [708, 492] width 107 height 30
type input "1"
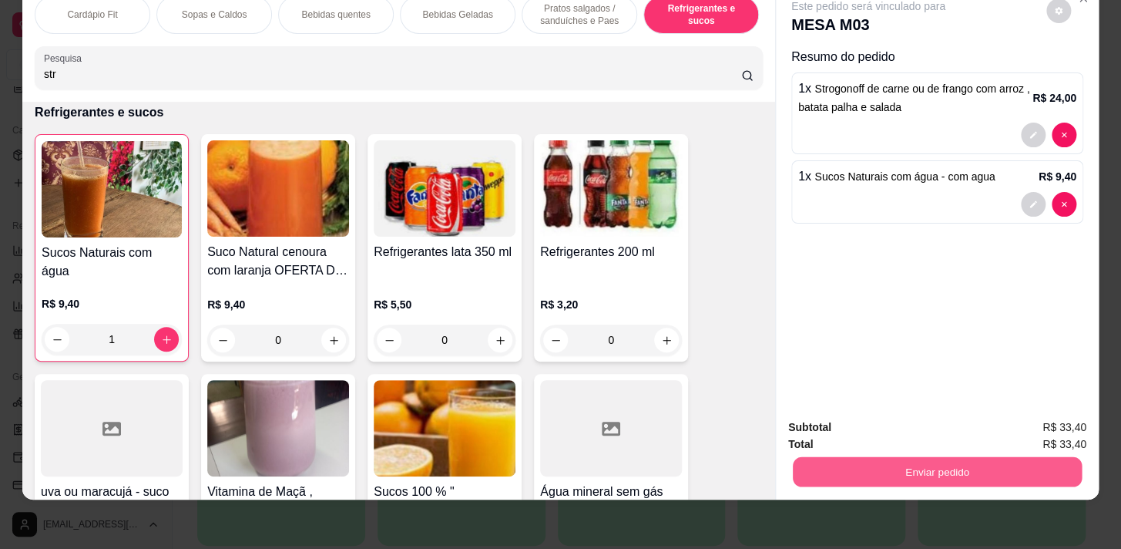
click at [973, 458] on button "Enviar pedido" at bounding box center [937, 471] width 289 height 30
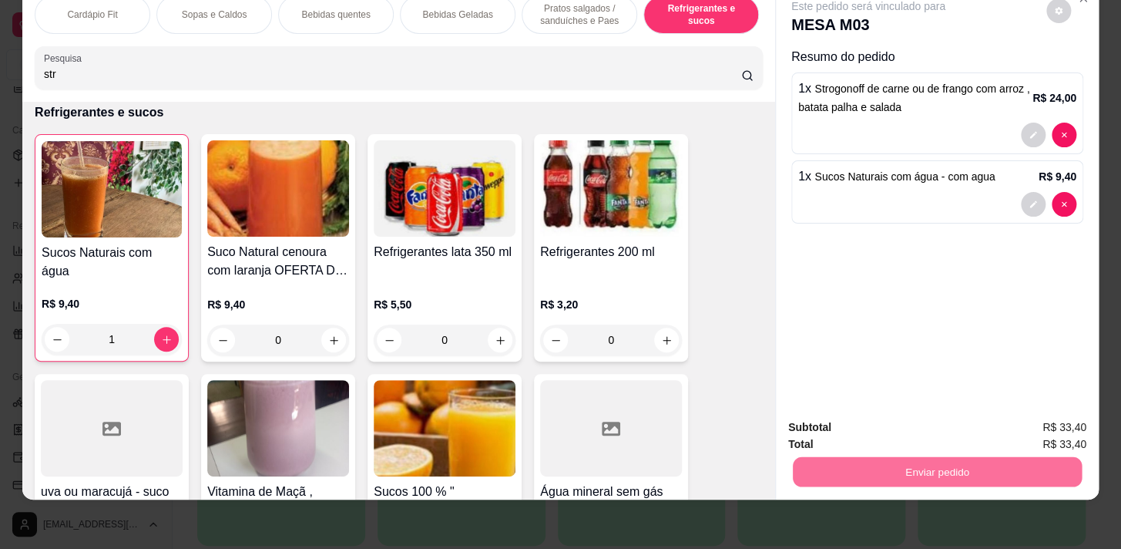
click at [945, 421] on button "Registrar cliente" at bounding box center [943, 423] width 99 height 29
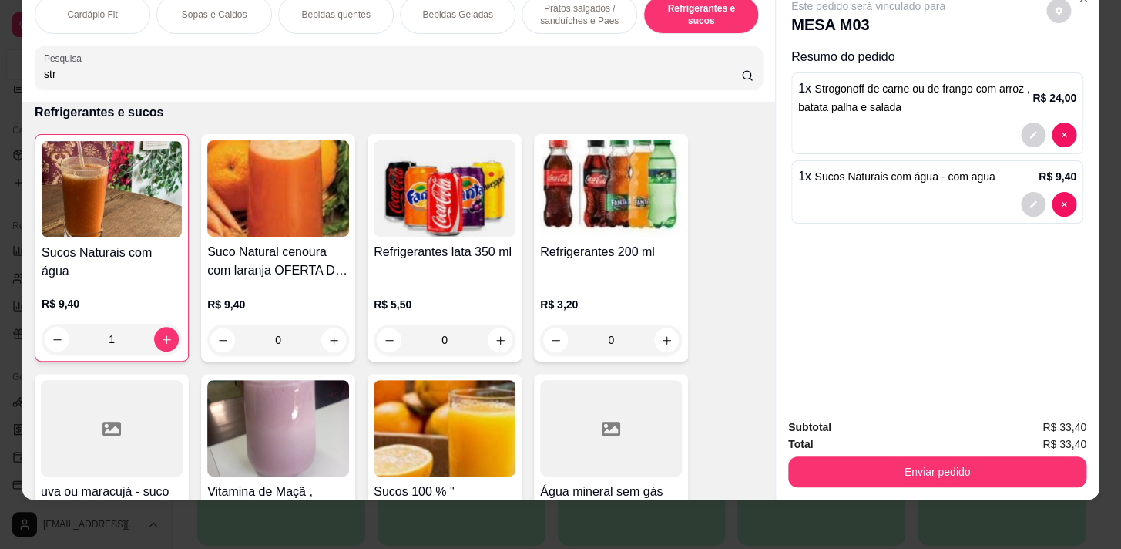
click at [704, 316] on button "Adicionar clientes" at bounding box center [709, 312] width 113 height 31
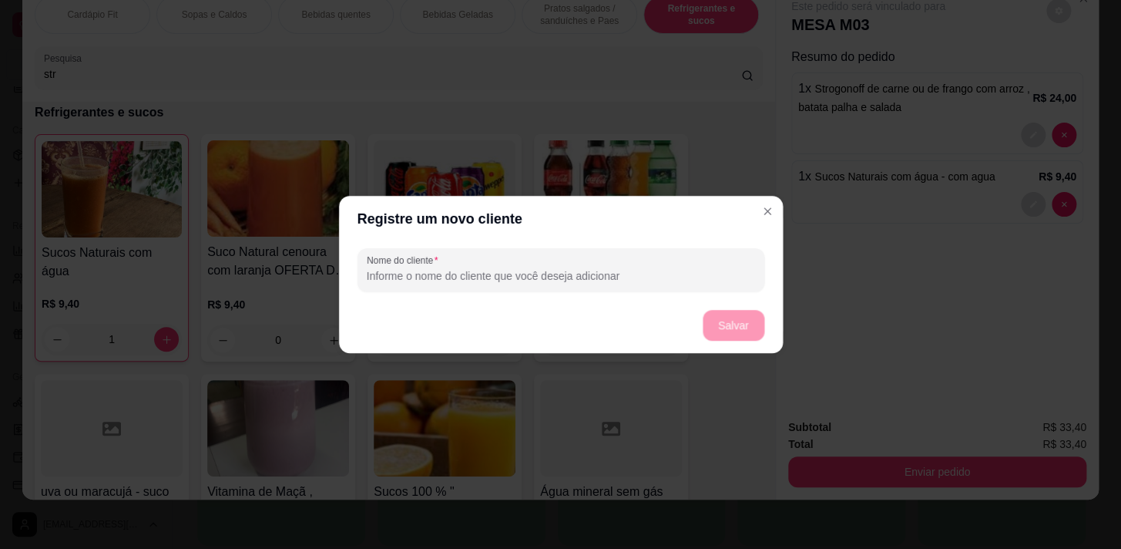
click at [690, 273] on input "Nome do cliente" at bounding box center [560, 275] width 388 height 15
type input "1"
click at [735, 324] on button "Salvar" at bounding box center [734, 326] width 60 height 30
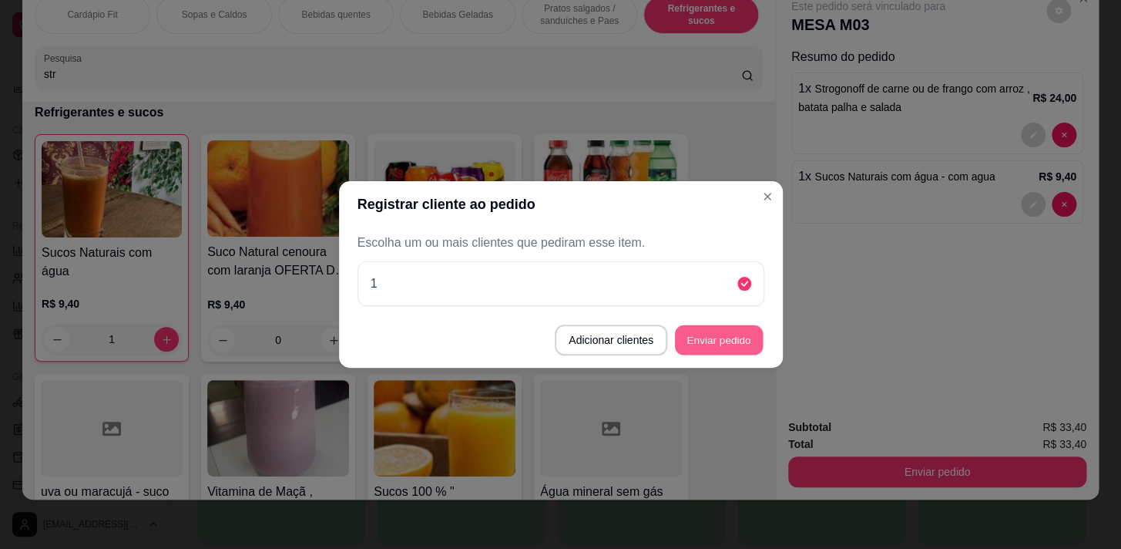
click at [758, 331] on button "Enviar pedido" at bounding box center [719, 340] width 88 height 30
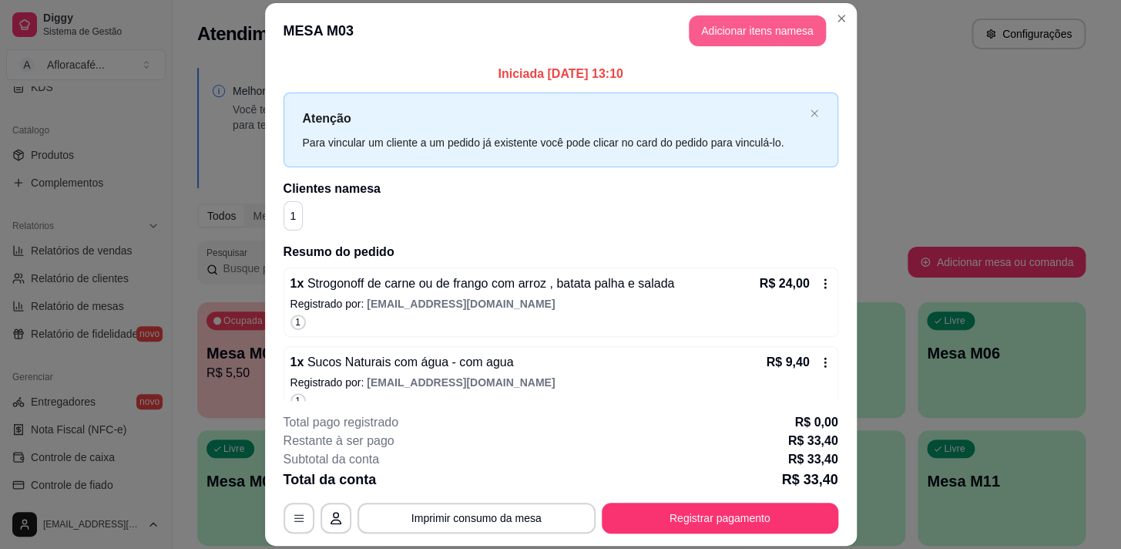
click at [767, 32] on button "Adicionar itens na mesa" at bounding box center [757, 30] width 137 height 31
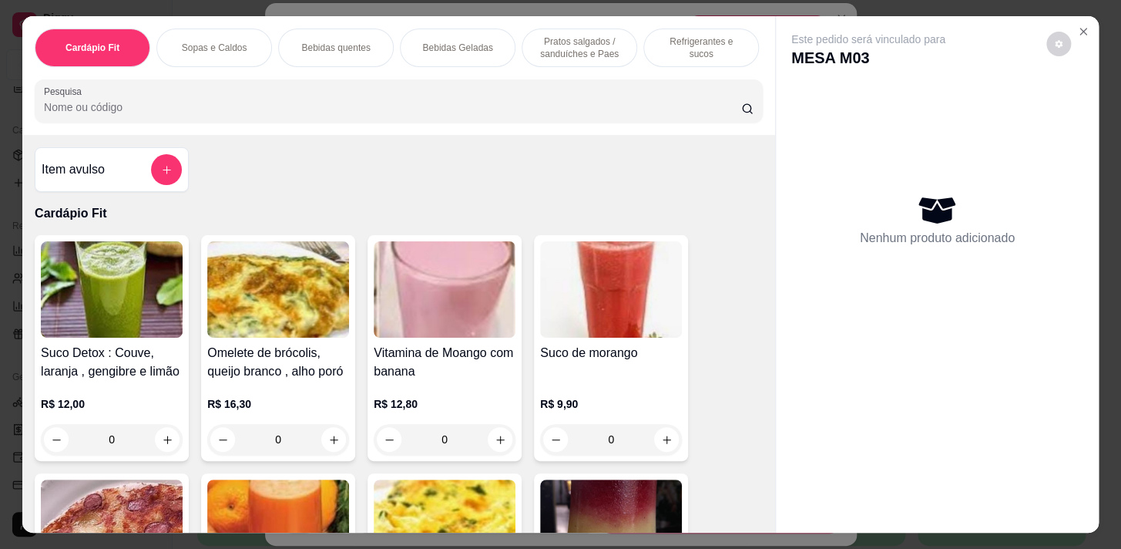
click at [660, 40] on p "Refrigerantes e sucos" at bounding box center [701, 47] width 89 height 25
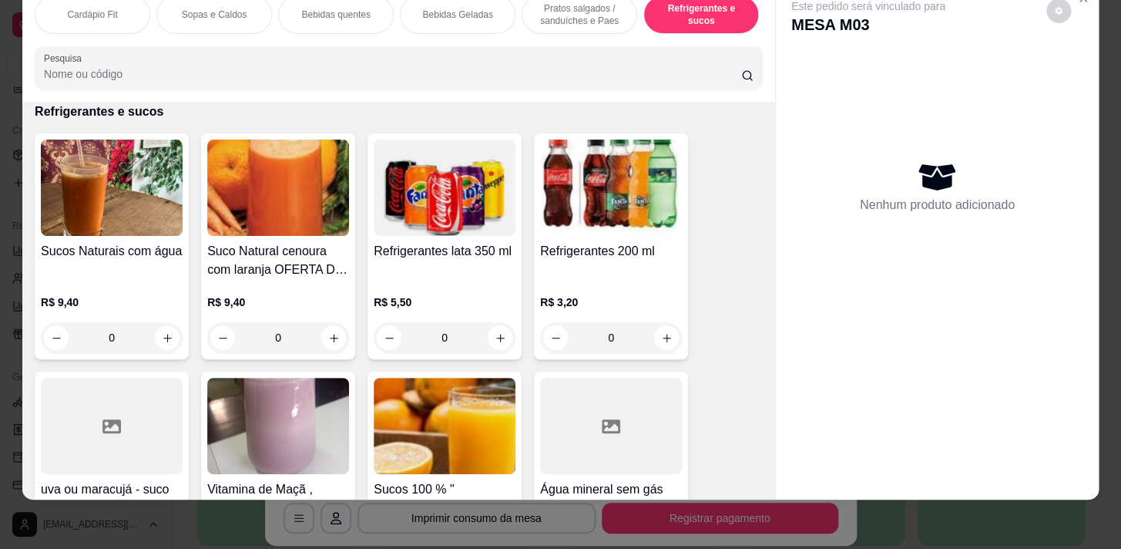
scroll to position [0, 637]
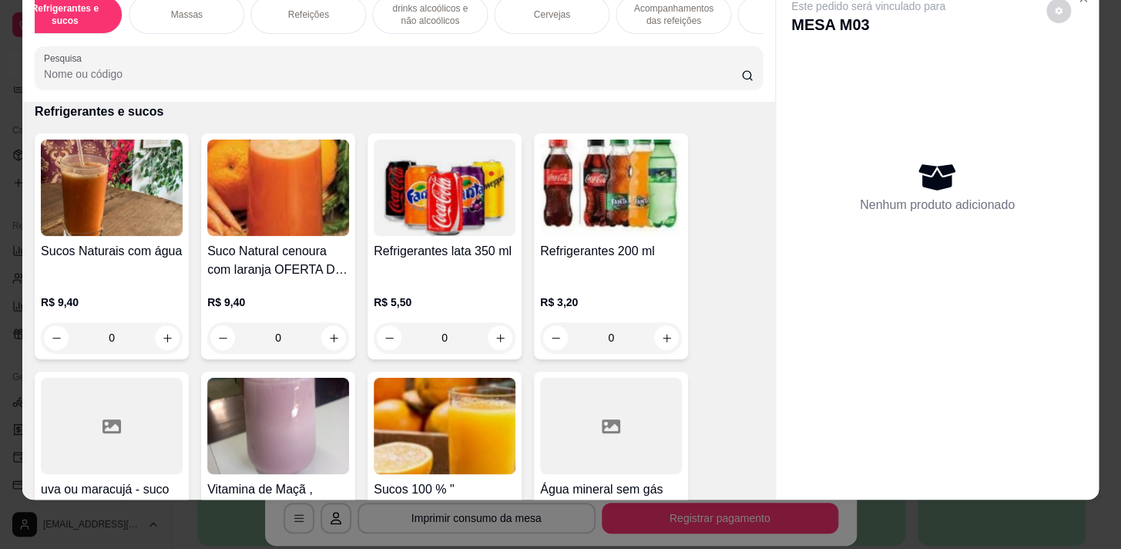
click at [197, 20] on div "Massas" at bounding box center [187, 14] width 116 height 39
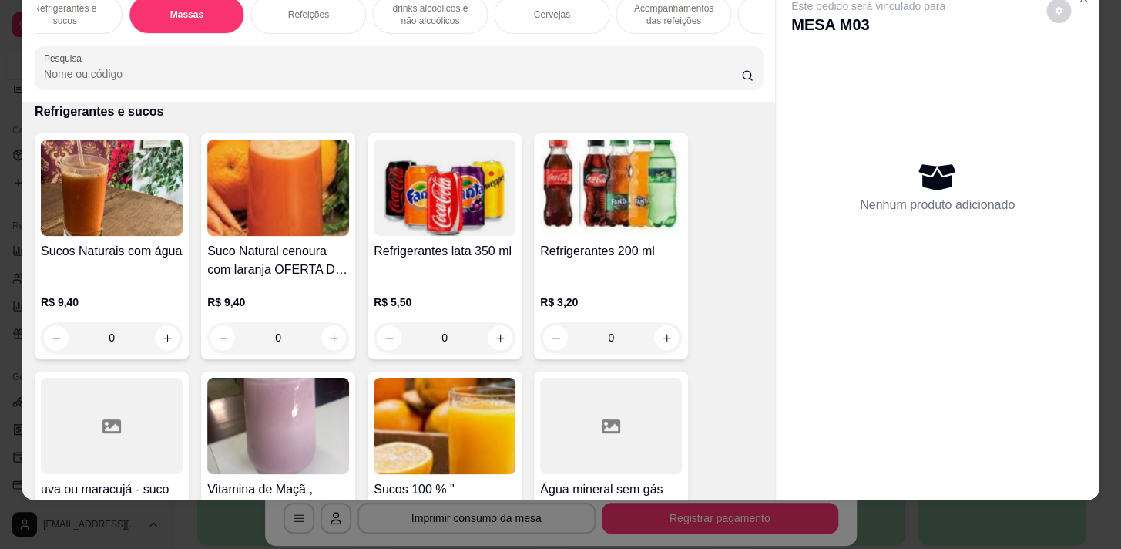
scroll to position [9485, 0]
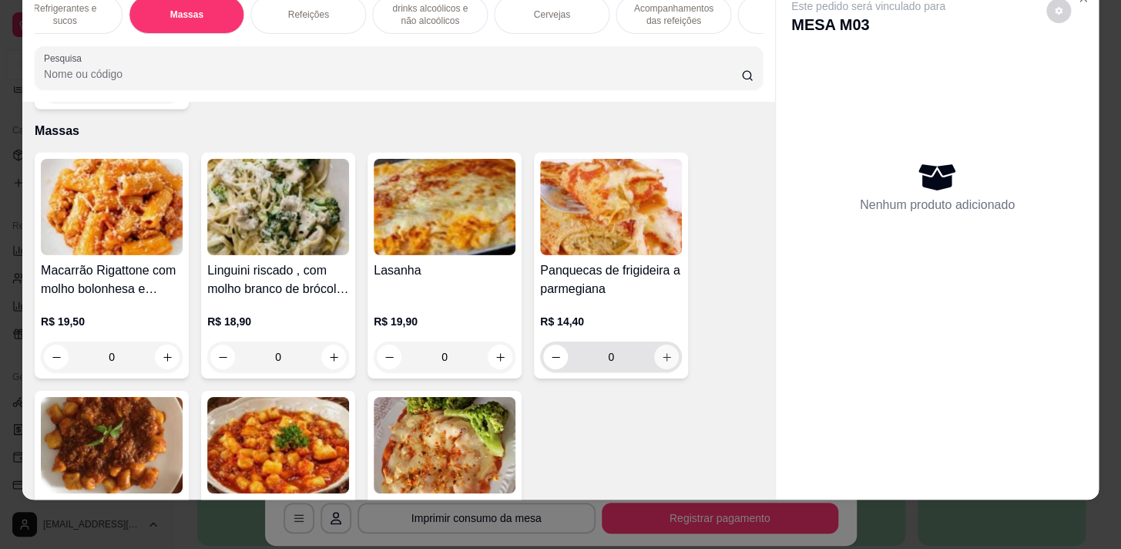
click at [661, 351] on icon "increase-product-quantity" at bounding box center [667, 357] width 12 height 12
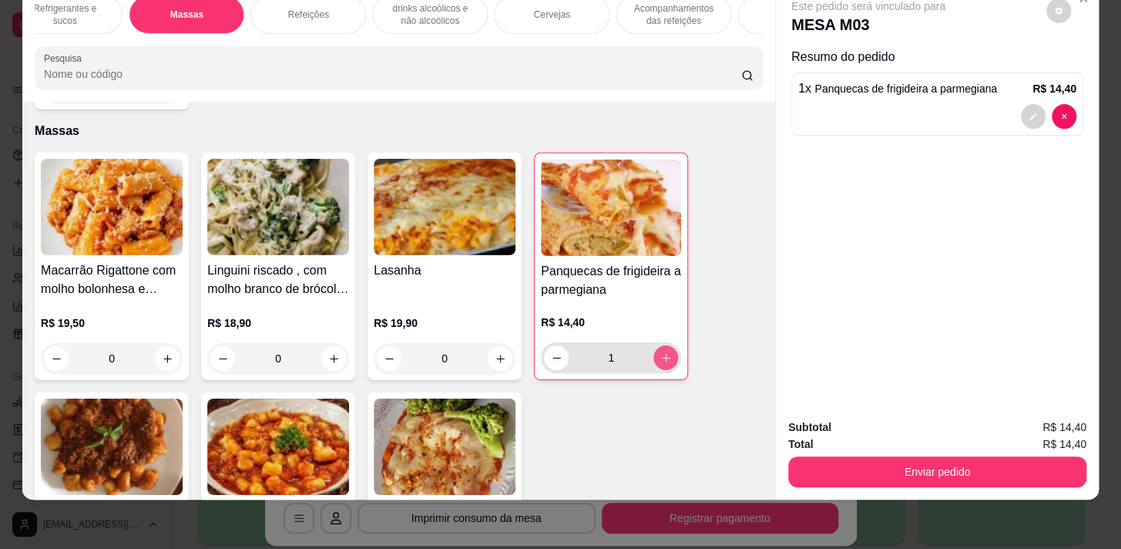
type input "1"
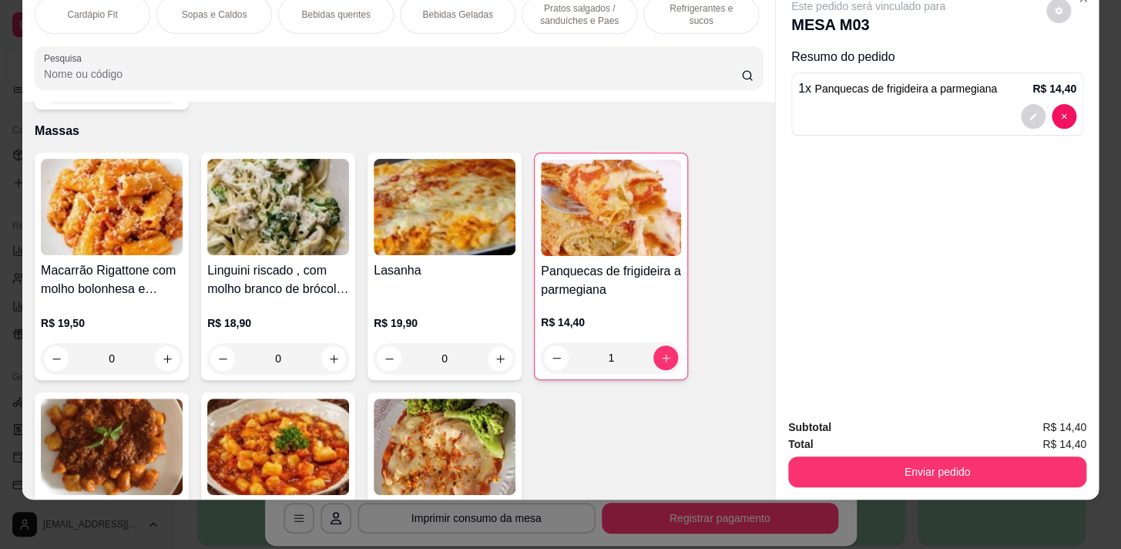
click at [589, 16] on p "Pratos salgados / sanduíches e Paes" at bounding box center [579, 14] width 89 height 25
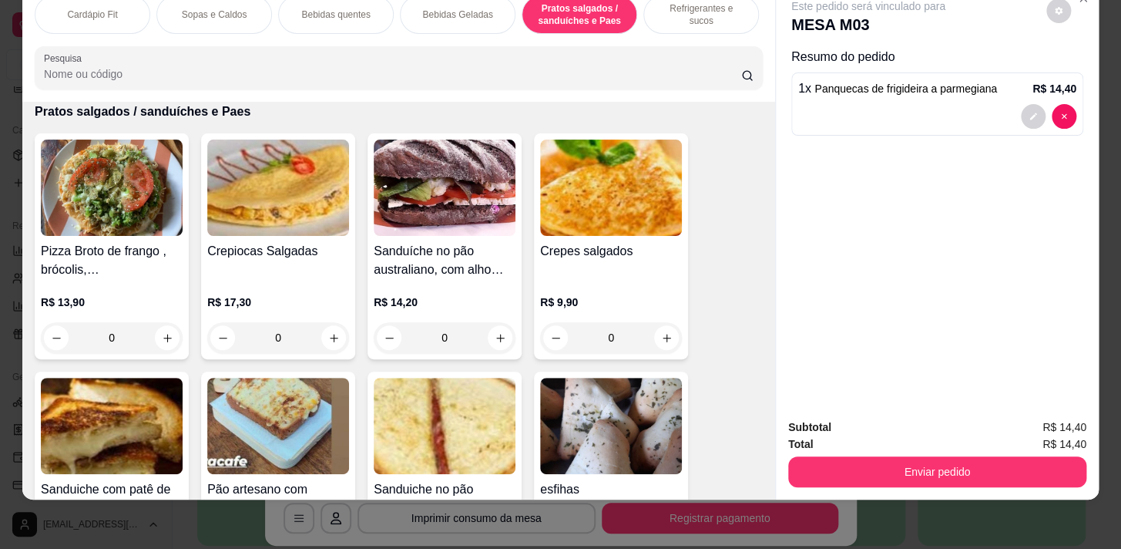
click at [486, 8] on p "Bebidas Geladas" at bounding box center [457, 14] width 70 height 12
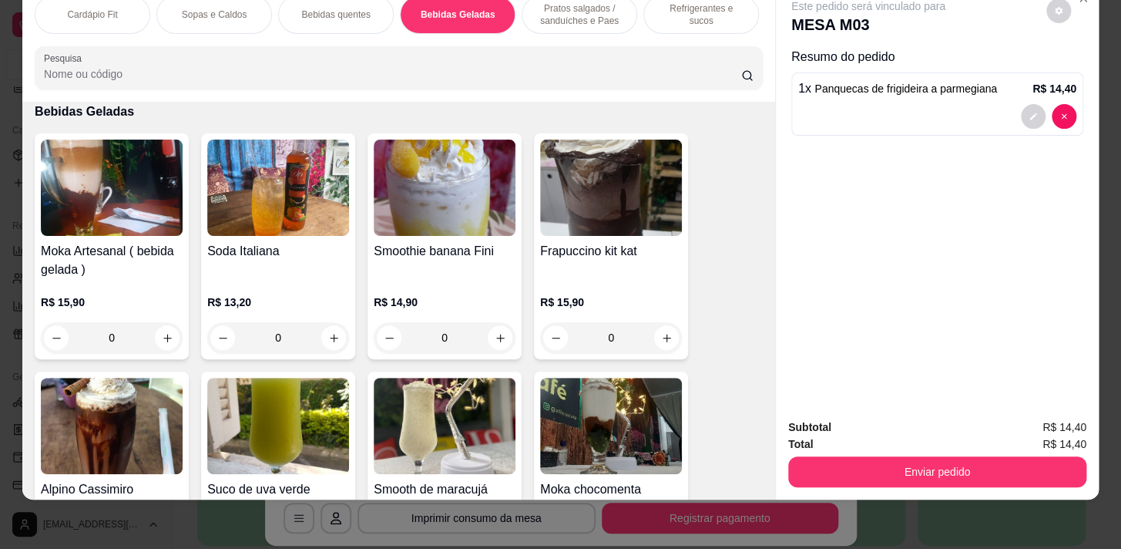
click at [693, 18] on div "Refrigerantes e sucos" at bounding box center [702, 14] width 116 height 39
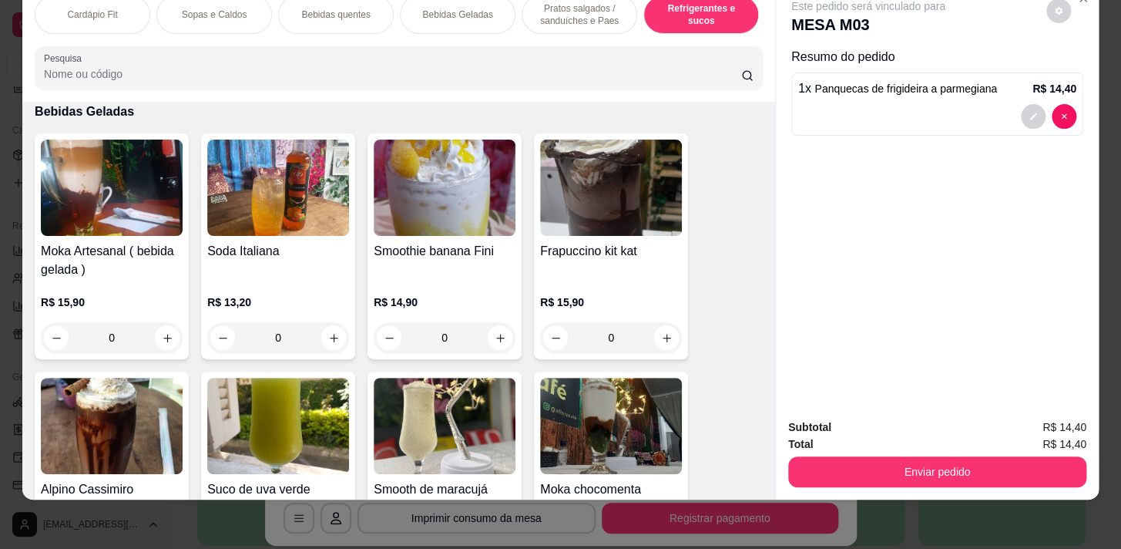
scroll to position [7568, 0]
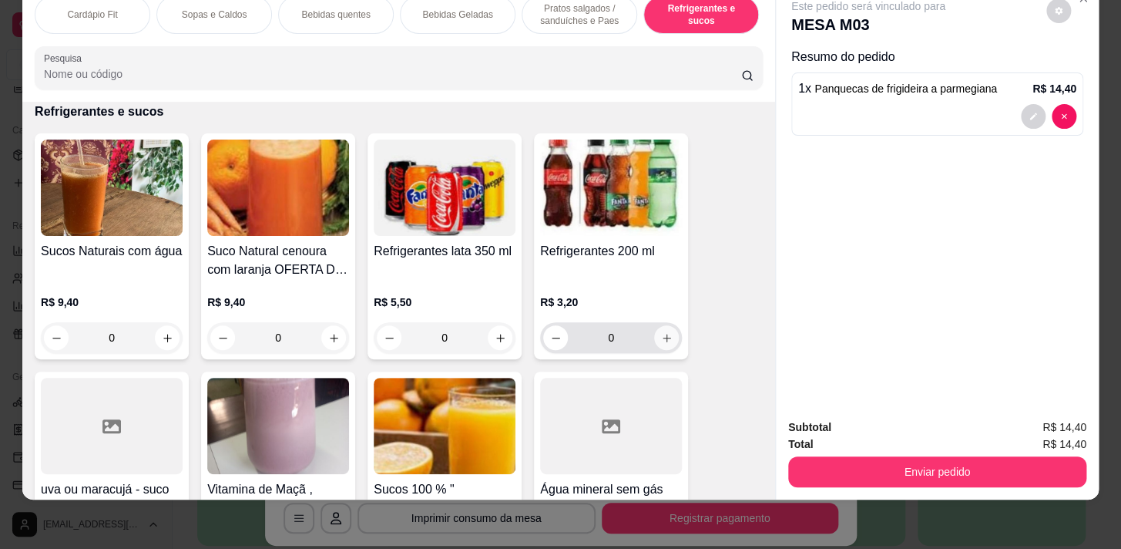
click at [669, 342] on button "increase-product-quantity" at bounding box center [666, 337] width 25 height 25
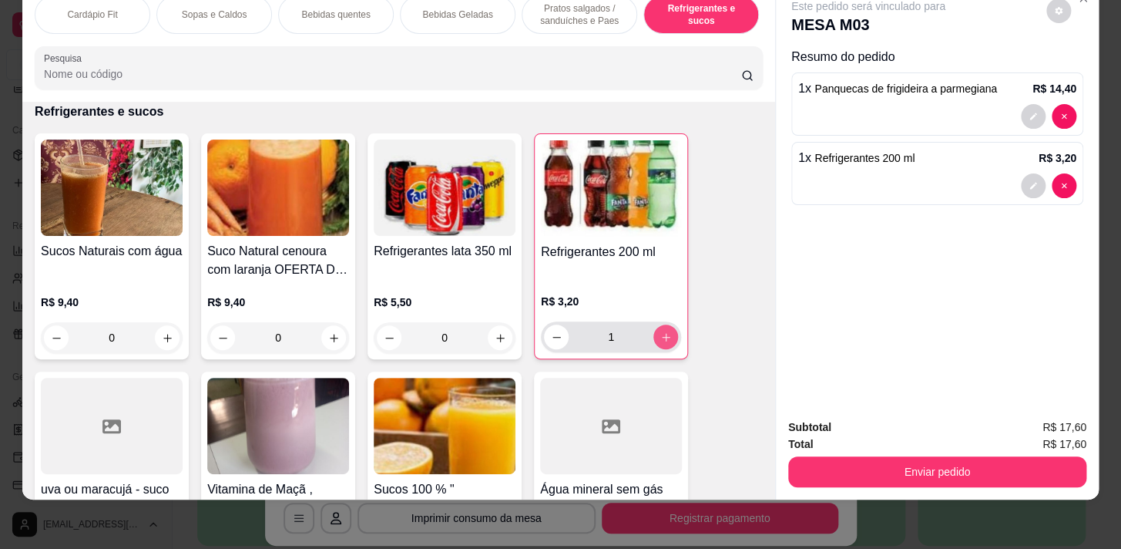
type input "1"
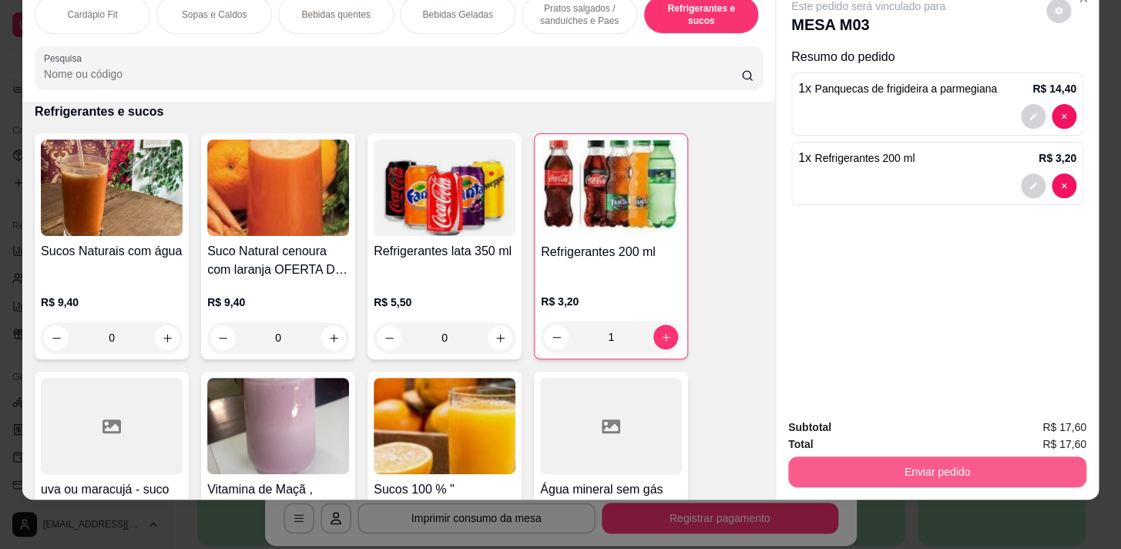
click at [970, 456] on button "Enviar pedido" at bounding box center [937, 471] width 298 height 31
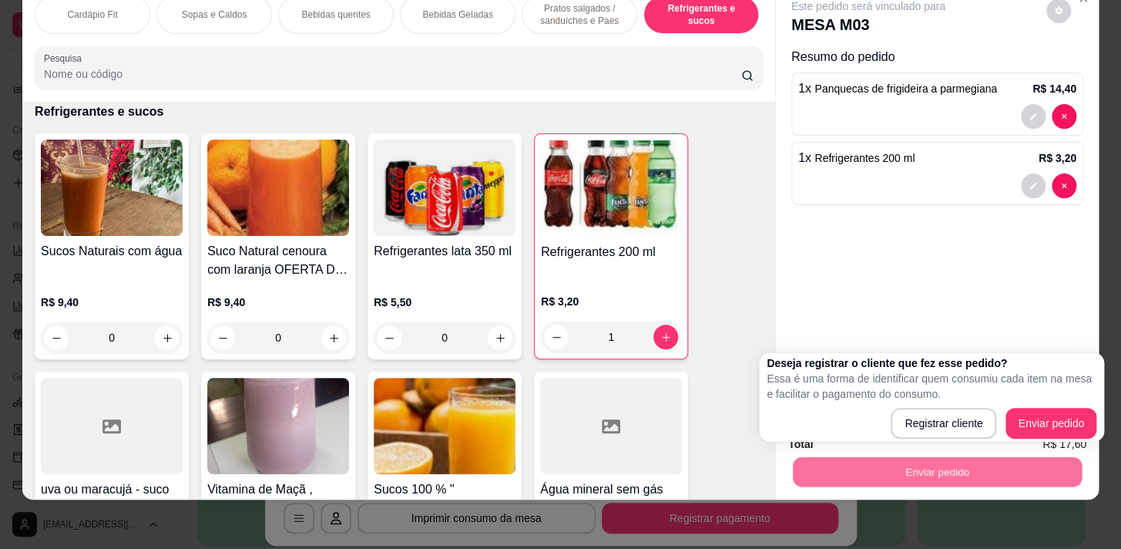
click at [994, 408] on div "Registrar cliente Enviar pedido" at bounding box center [932, 423] width 330 height 31
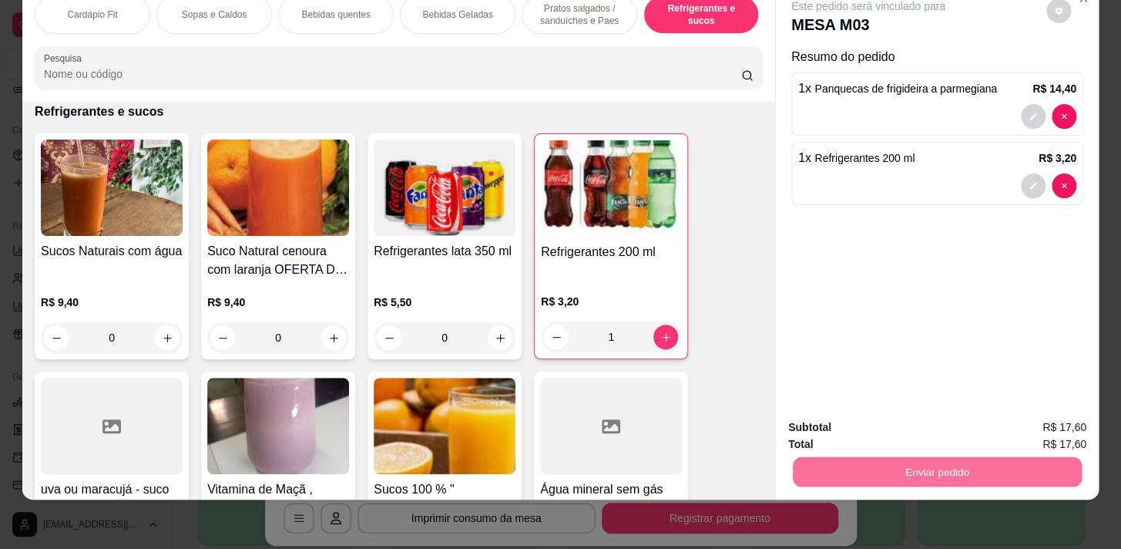
click at [941, 431] on button "Registrar cliente" at bounding box center [943, 423] width 99 height 29
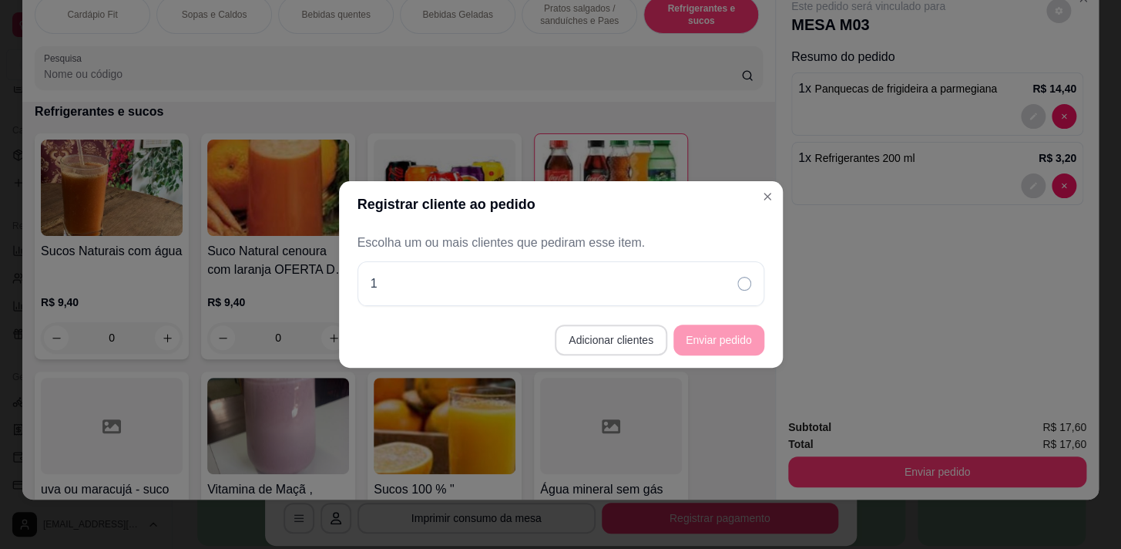
click at [624, 338] on button "Adicionar clientes" at bounding box center [611, 339] width 113 height 31
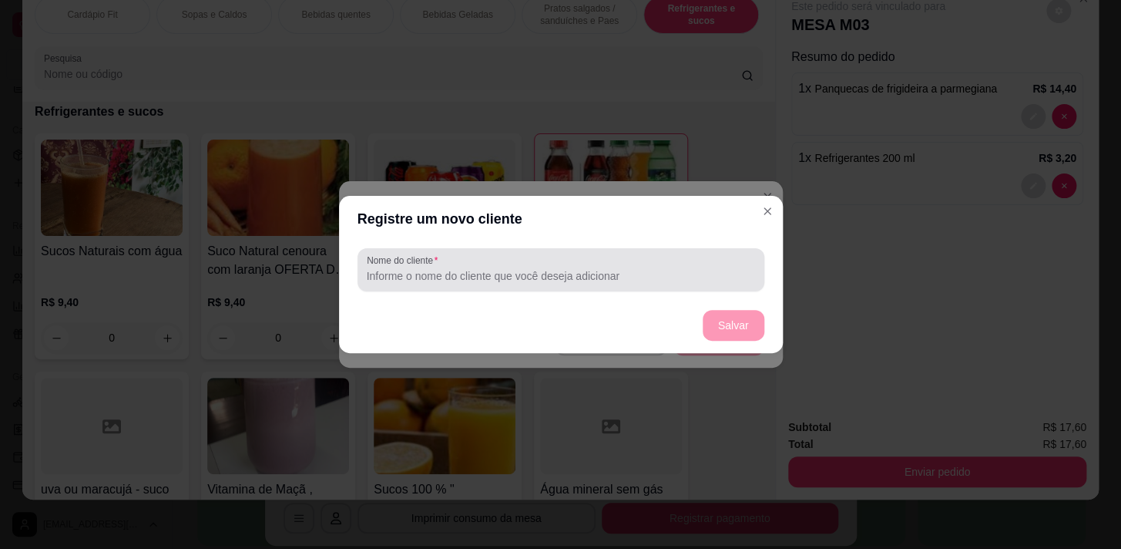
click at [616, 284] on div at bounding box center [561, 269] width 388 height 31
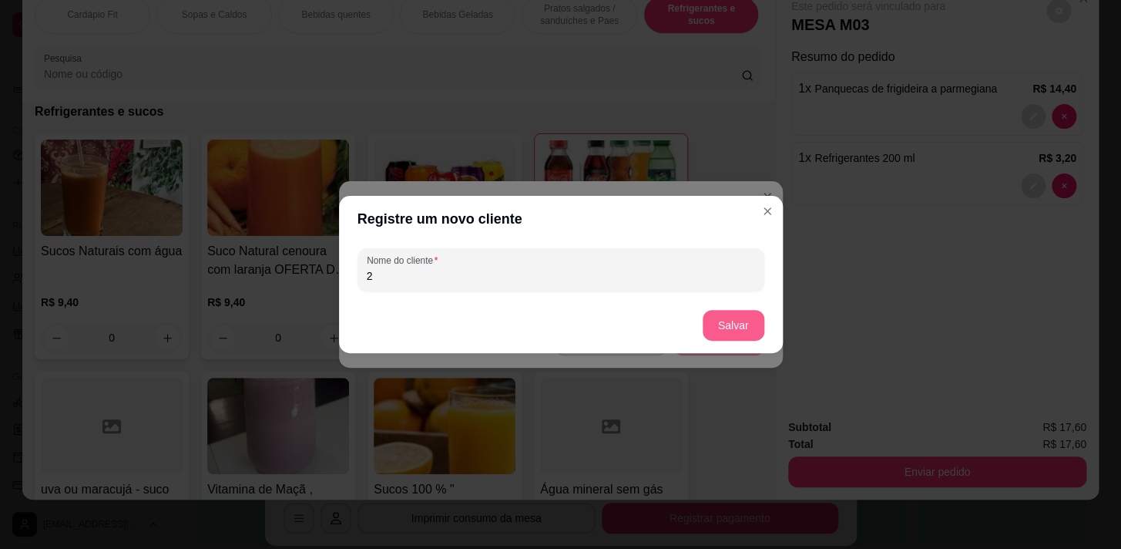
type input "2"
click at [708, 327] on button "Salvar" at bounding box center [734, 326] width 60 height 30
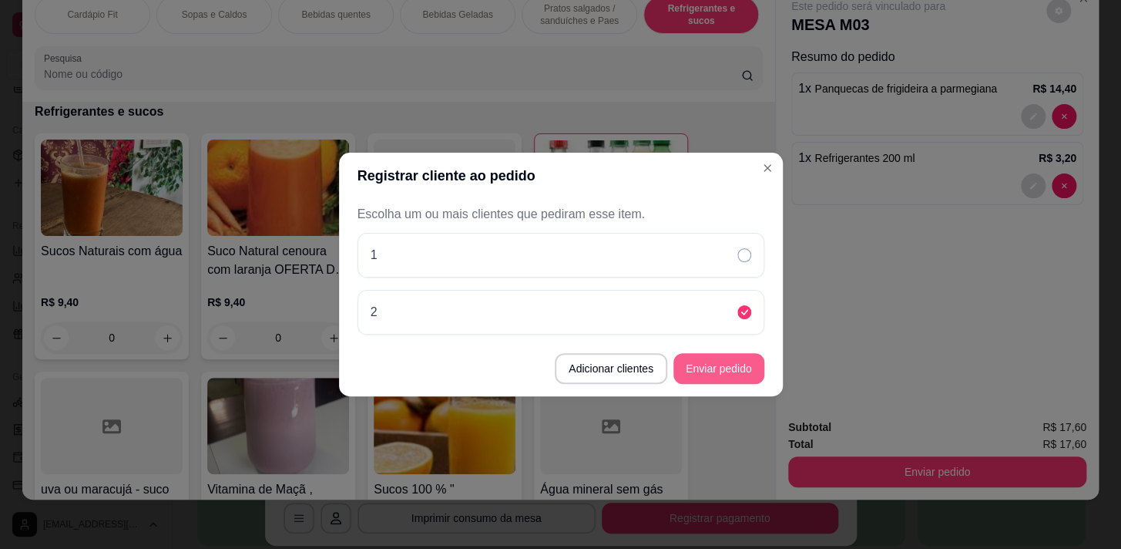
click at [725, 366] on button "Enviar pedido" at bounding box center [719, 368] width 91 height 31
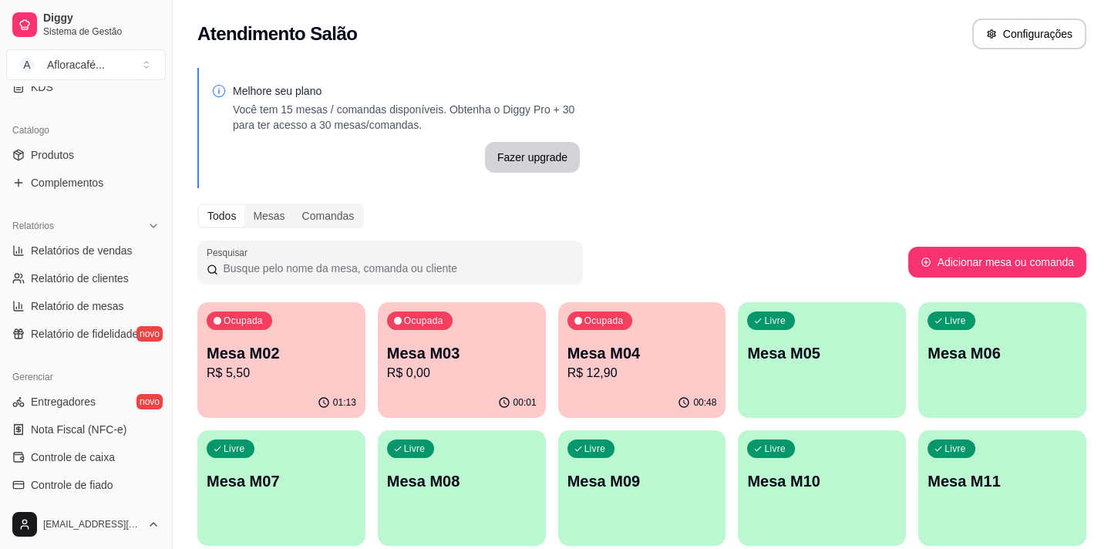
click at [815, 370] on div "Livre Mesa M05" at bounding box center [822, 350] width 168 height 97
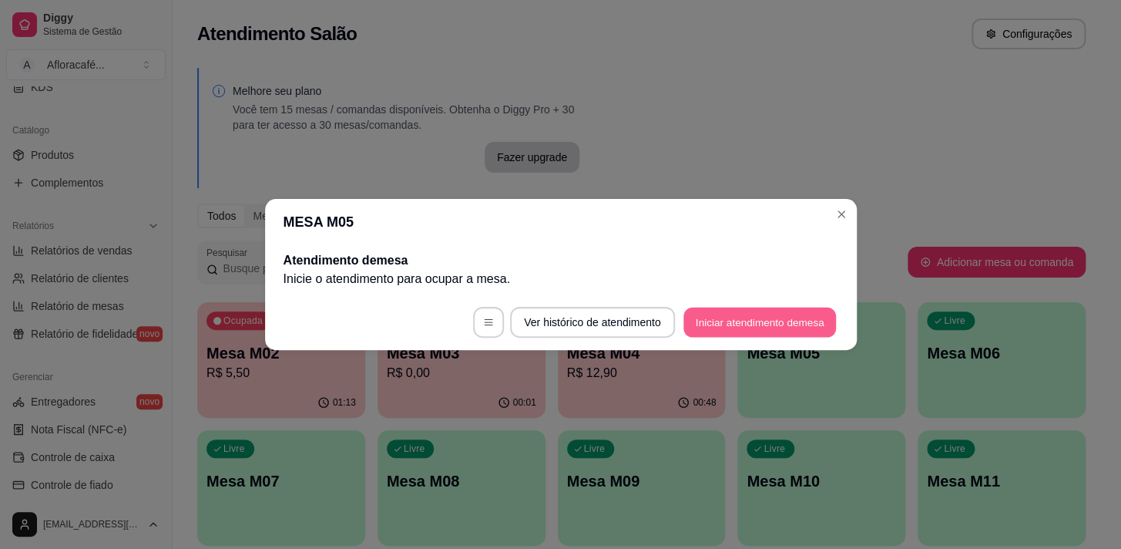
click at [795, 316] on button "Iniciar atendimento de mesa" at bounding box center [760, 323] width 153 height 30
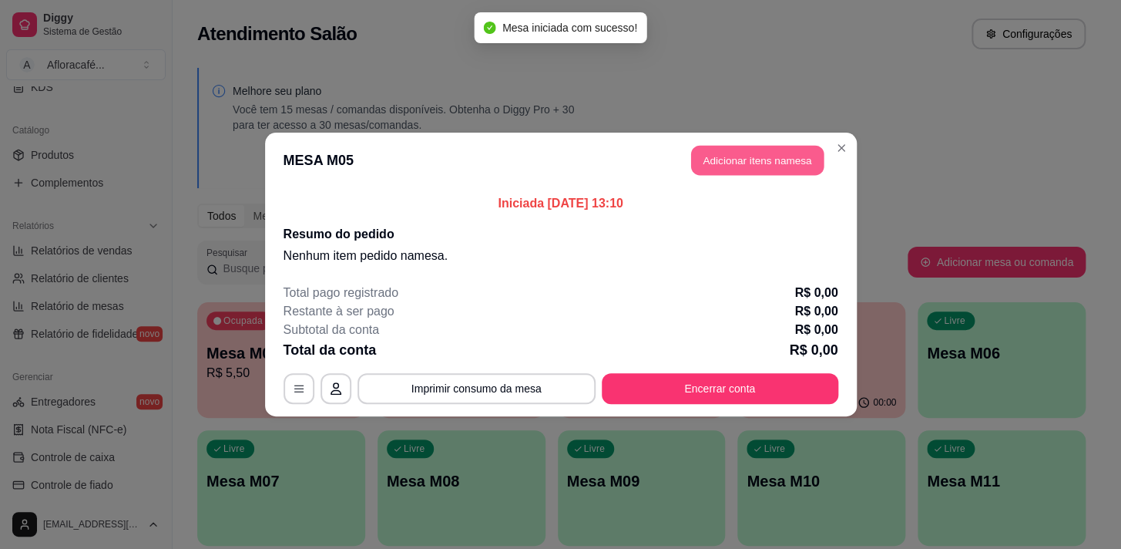
click at [746, 146] on button "Adicionar itens na mesa" at bounding box center [757, 161] width 133 height 30
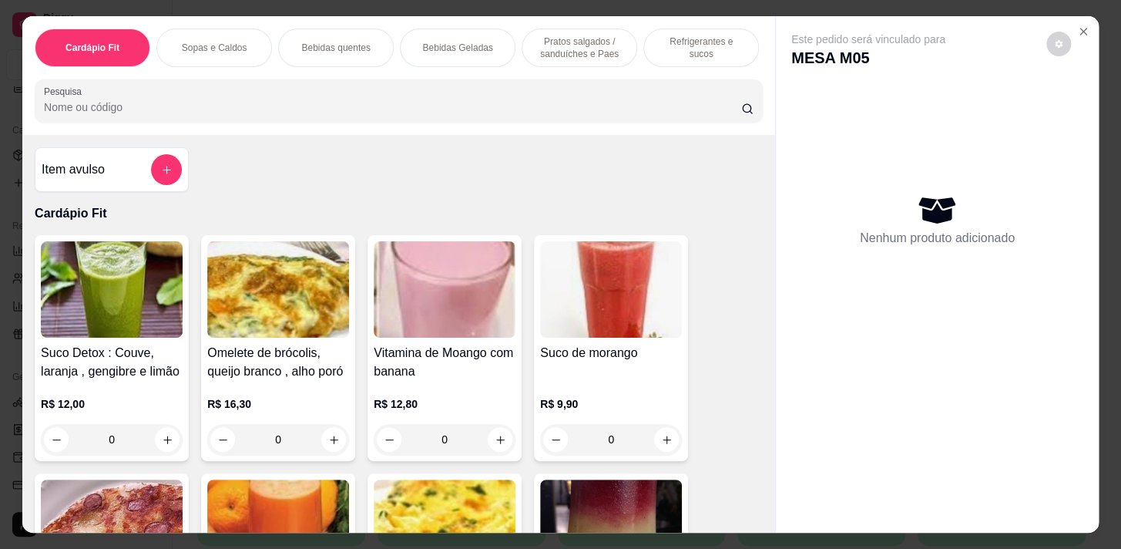
click at [585, 53] on p "Pratos salgados / sanduíches e Paes" at bounding box center [579, 47] width 89 height 25
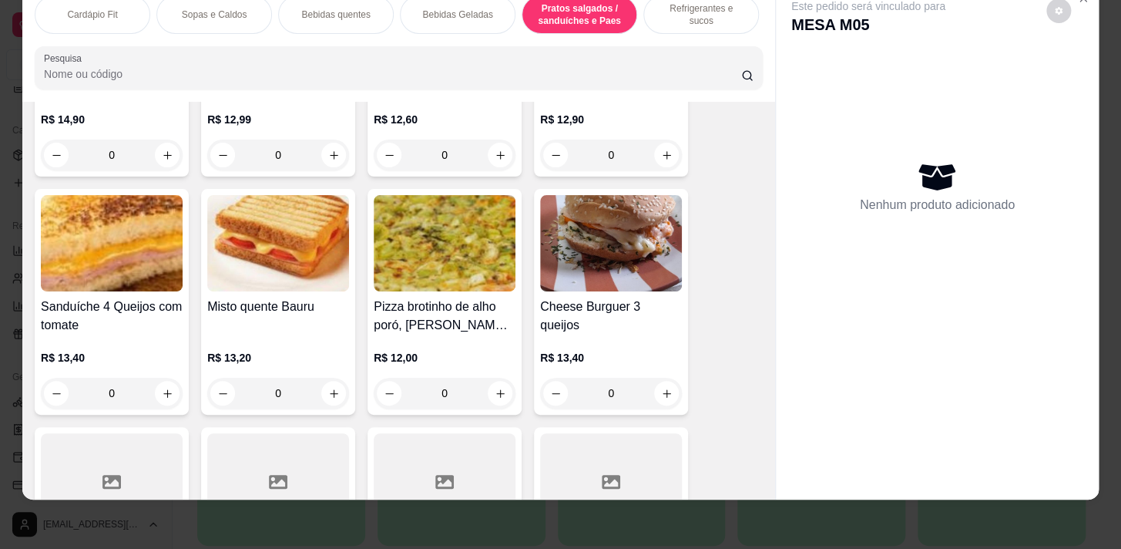
scroll to position [7145, 0]
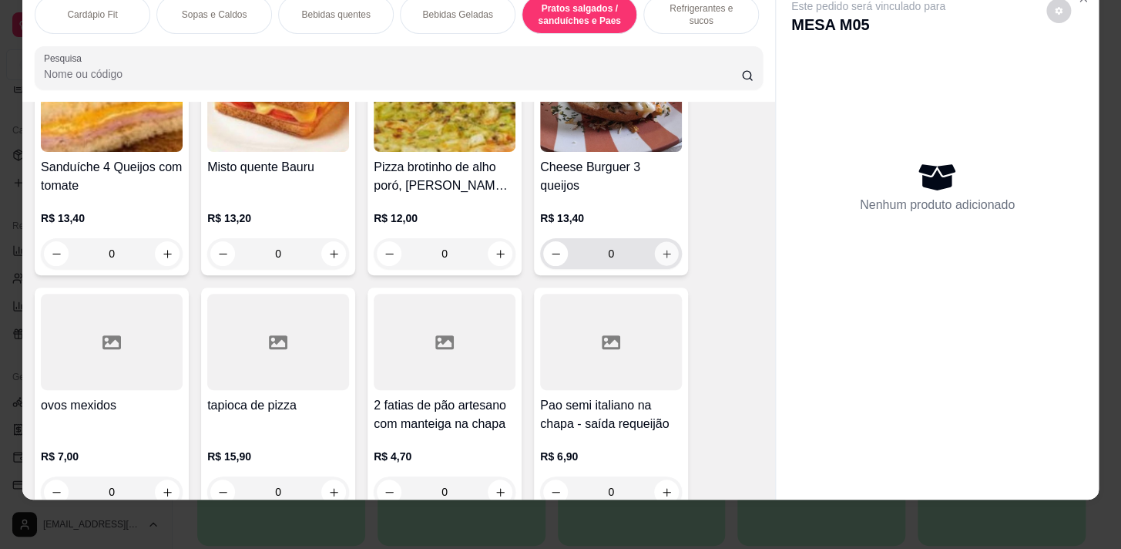
click at [661, 255] on icon "increase-product-quantity" at bounding box center [667, 254] width 12 height 12
type input "1"
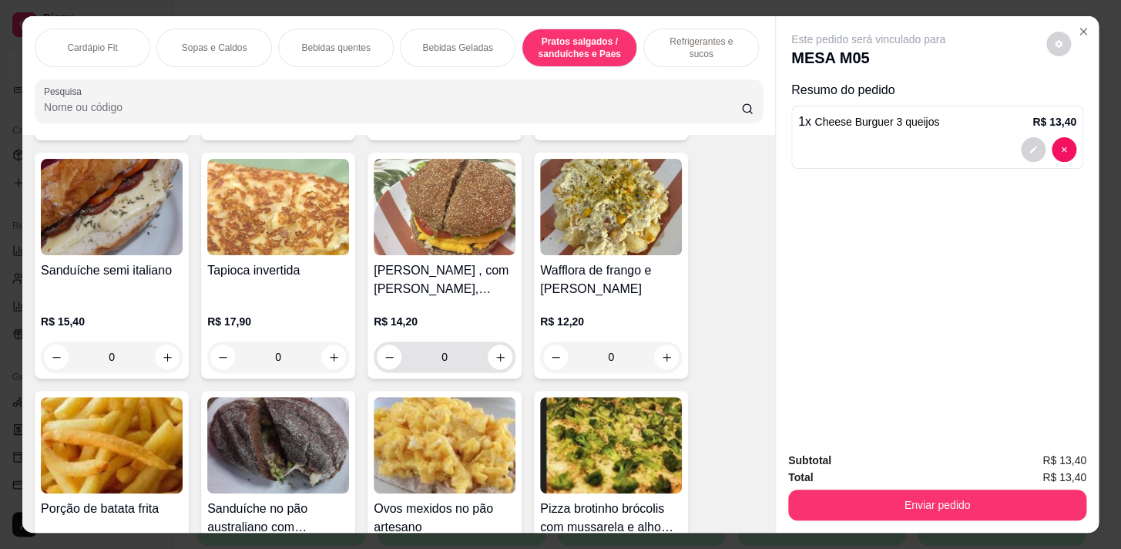
scroll to position [6095, 0]
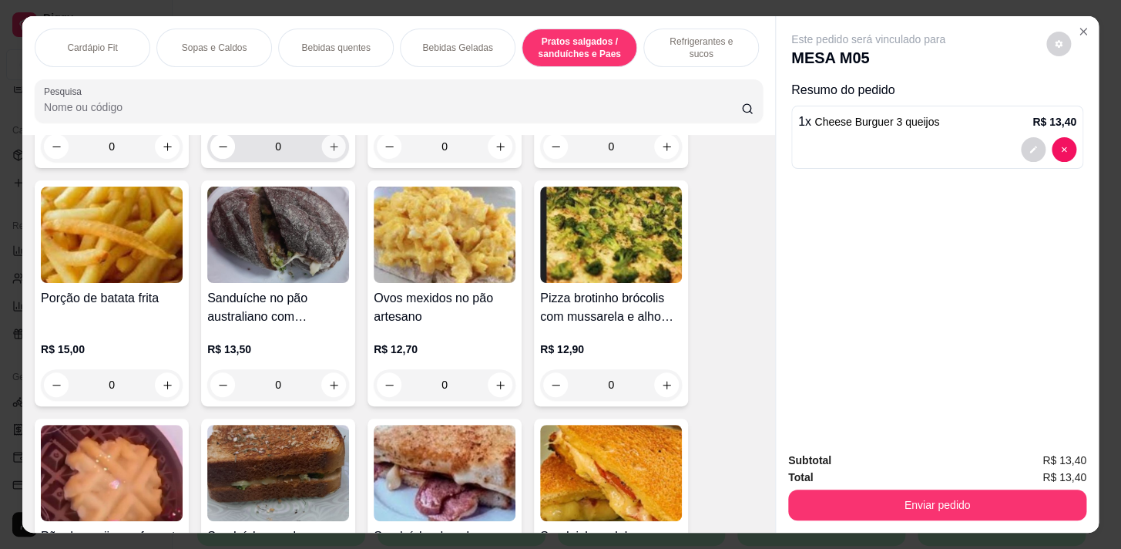
click at [334, 158] on button "increase-product-quantity" at bounding box center [334, 147] width 24 height 24
type input "1"
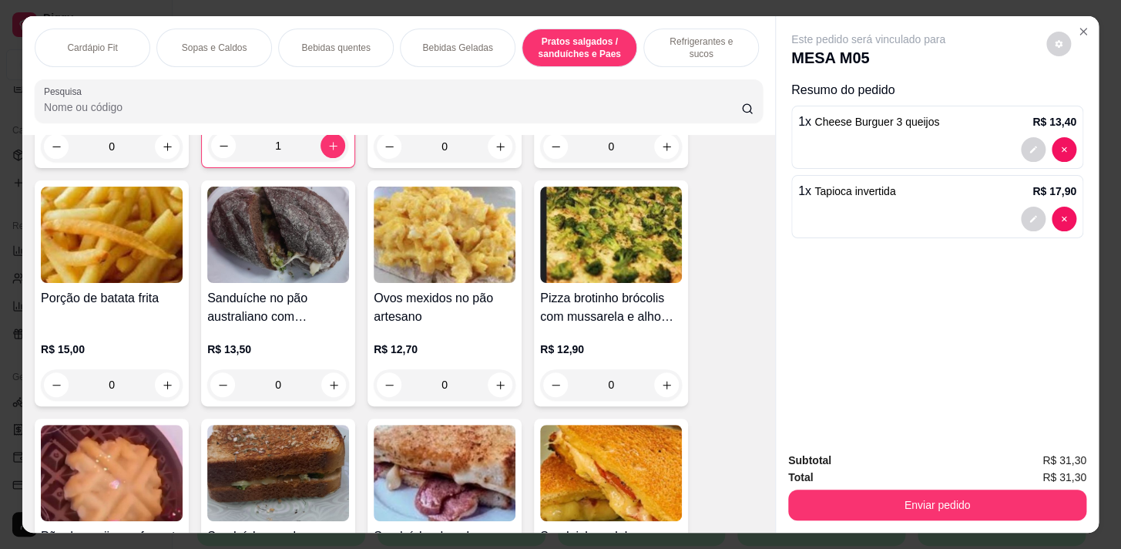
drag, startPoint x: 695, startPoint y: 50, endPoint x: 570, endPoint y: 166, distance: 170.7
click at [696, 50] on div "Refrigerantes e sucos" at bounding box center [702, 48] width 116 height 39
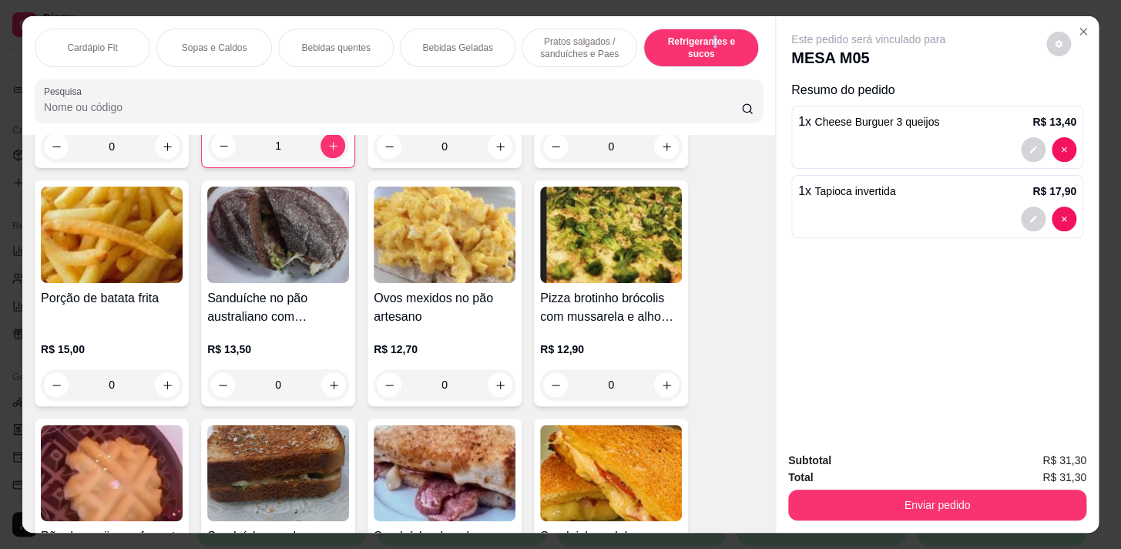
scroll to position [38, 0]
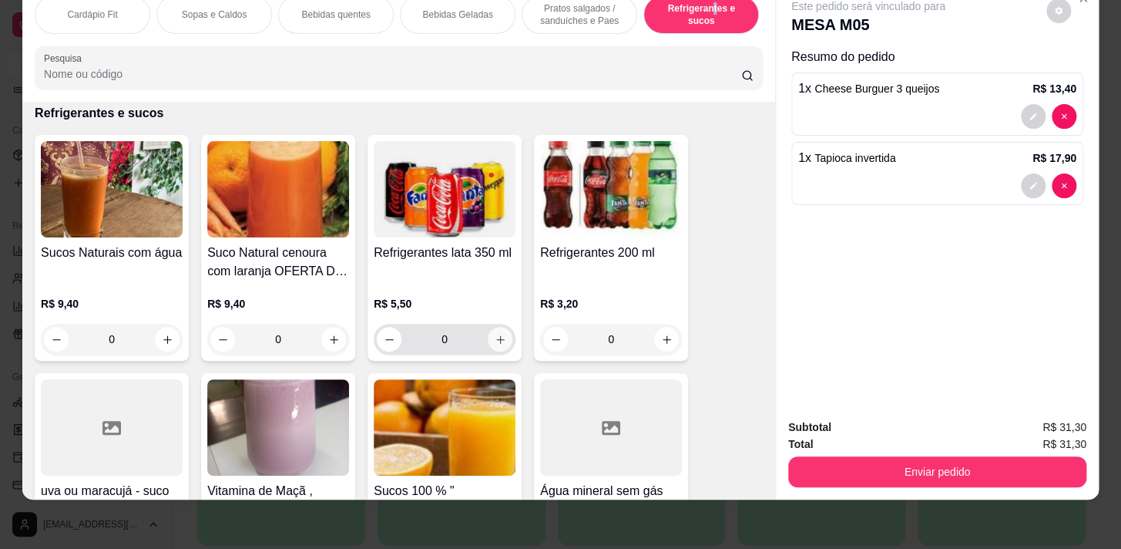
click at [488, 339] on button "increase-product-quantity" at bounding box center [500, 339] width 25 height 25
click at [495, 339] on icon "increase-product-quantity" at bounding box center [501, 340] width 12 height 12
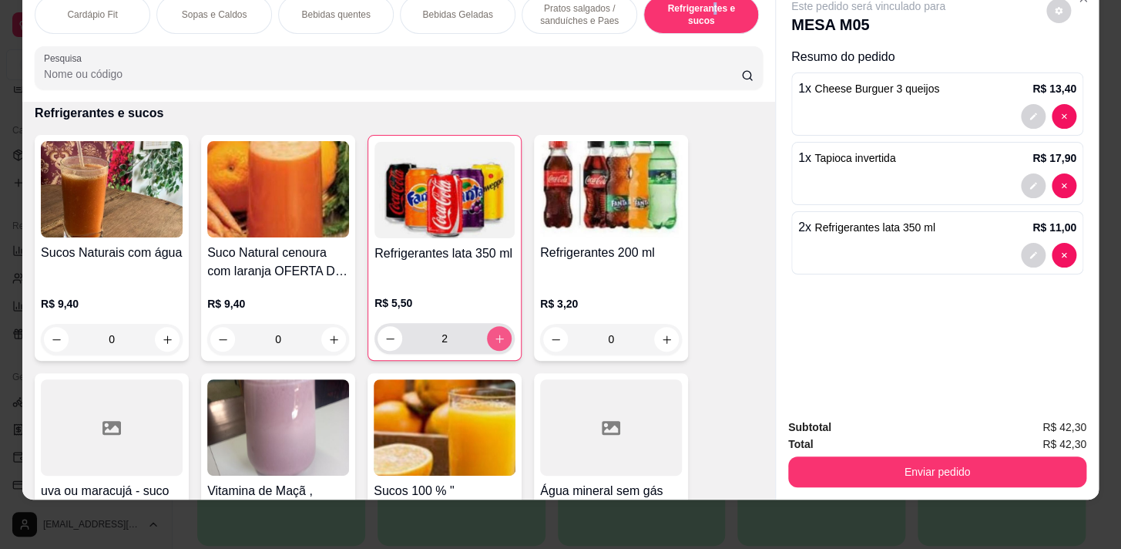
type input "2"
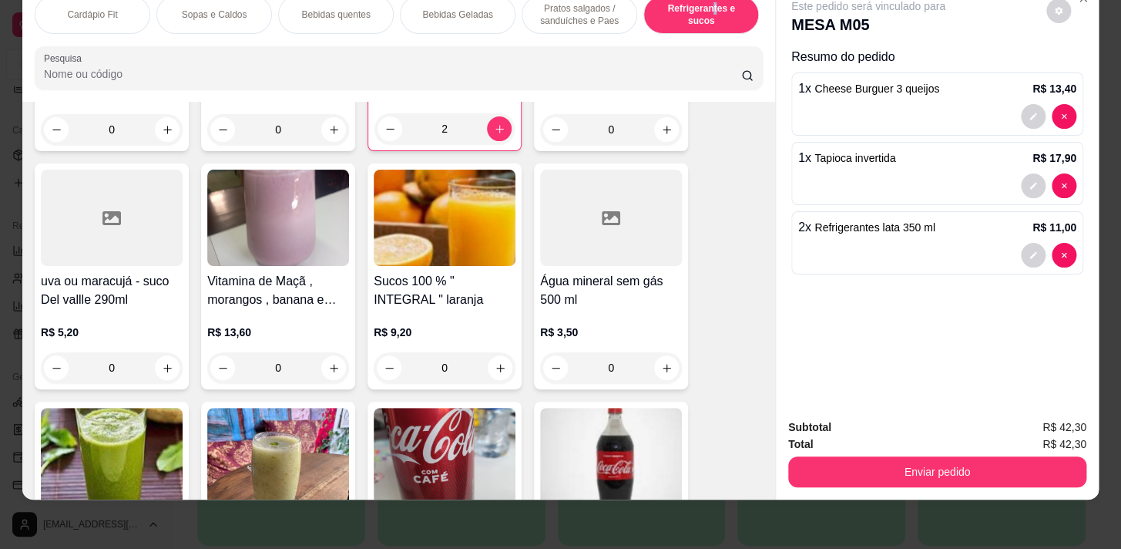
scroll to position [7848, 0]
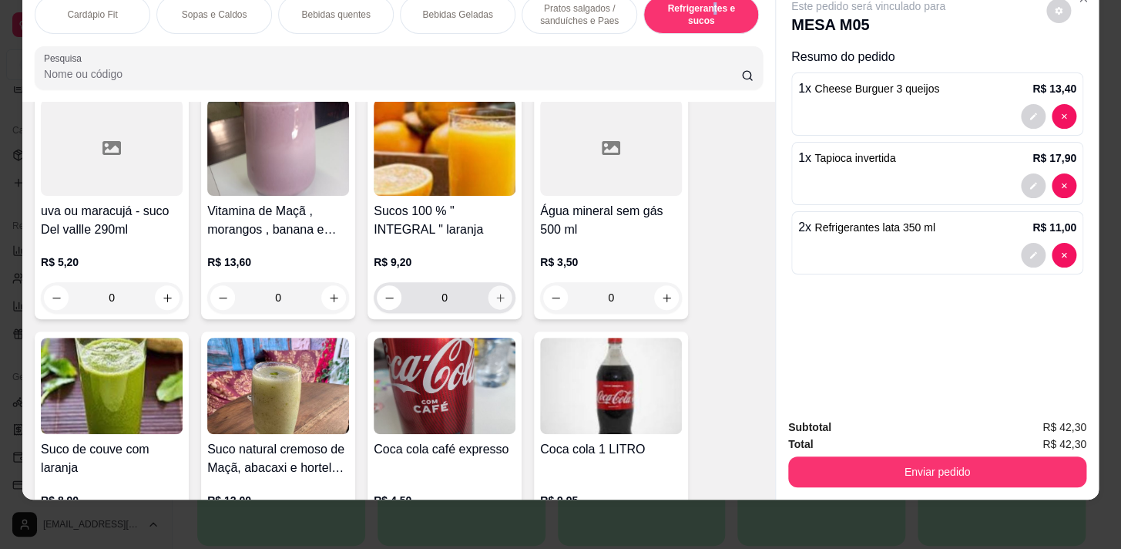
click at [495, 292] on icon "increase-product-quantity" at bounding box center [501, 298] width 12 height 12
type input "1"
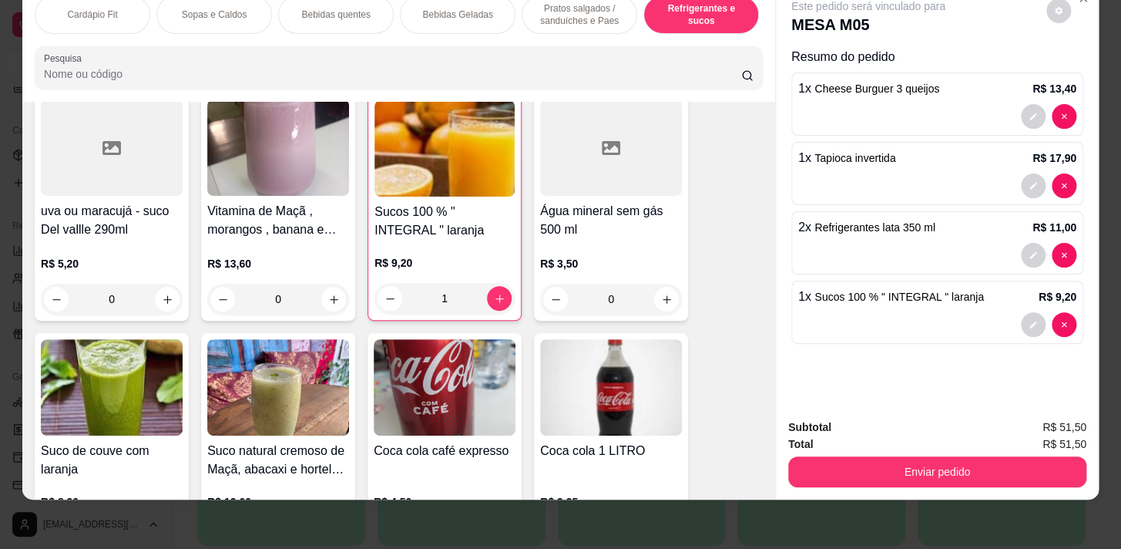
click at [547, 39] on div "Cardápio Fit Sopas e Caldos Bebidas quentes Bebidas Geladas Pratos salgados / s…" at bounding box center [398, 42] width 753 height 119
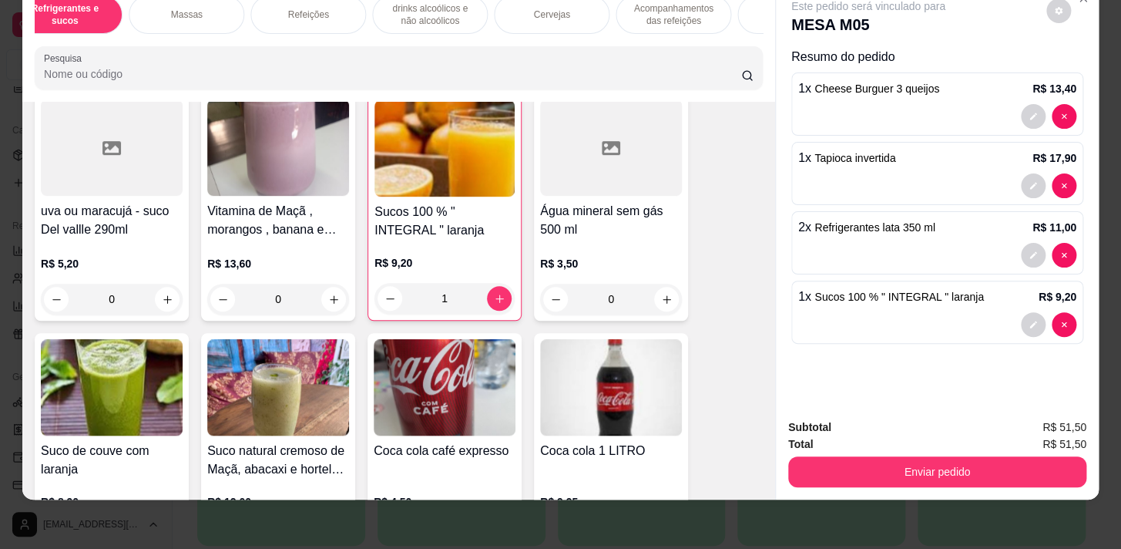
drag, startPoint x: 190, startPoint y: 8, endPoint x: 356, endPoint y: 398, distance: 423.3
click at [190, 9] on p "Massas" at bounding box center [186, 14] width 32 height 12
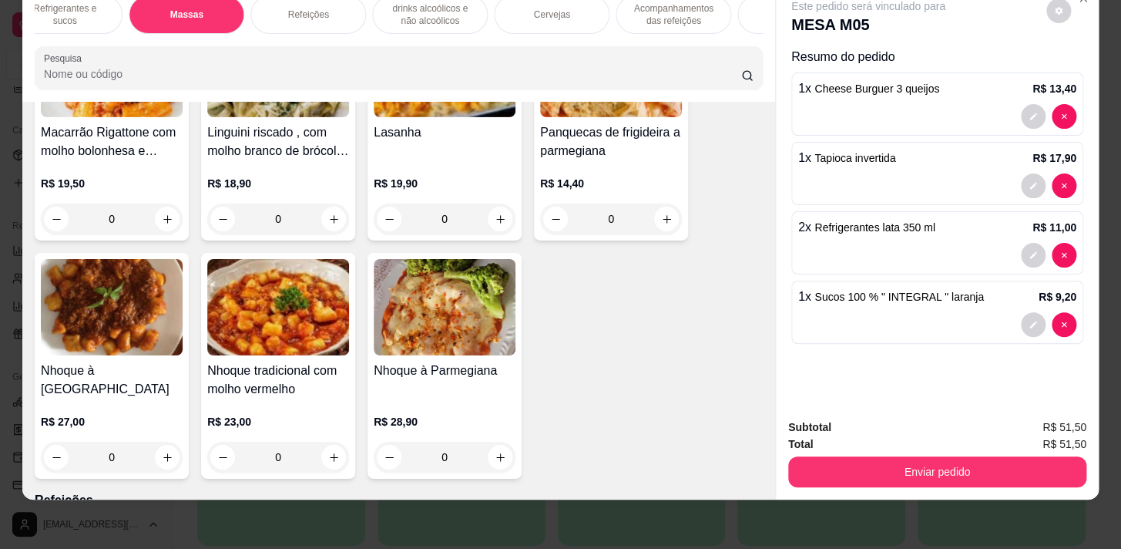
scroll to position [9766, 0]
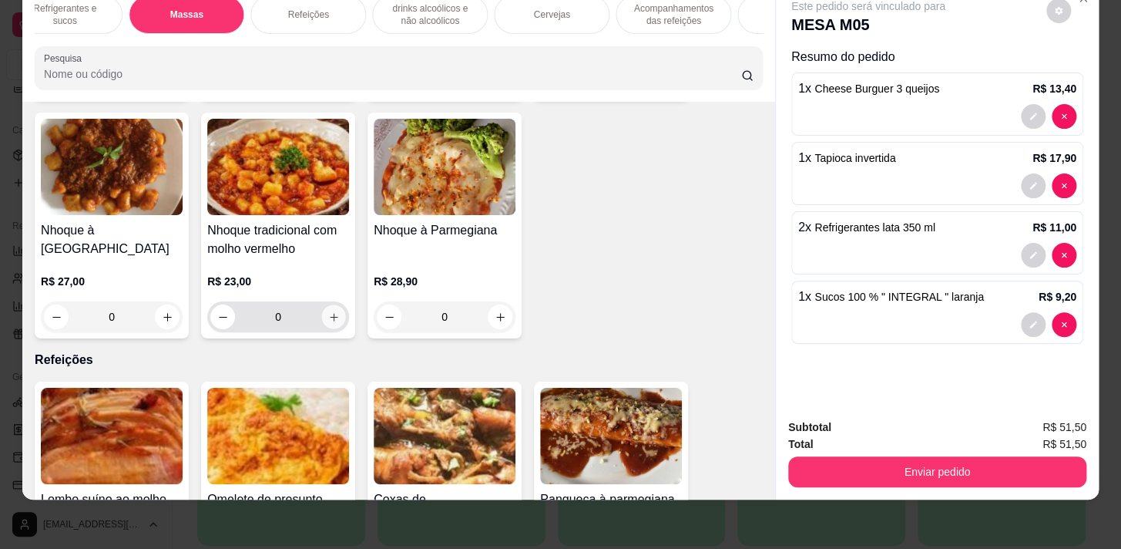
click at [328, 311] on icon "increase-product-quantity" at bounding box center [334, 317] width 12 height 12
type input "1"
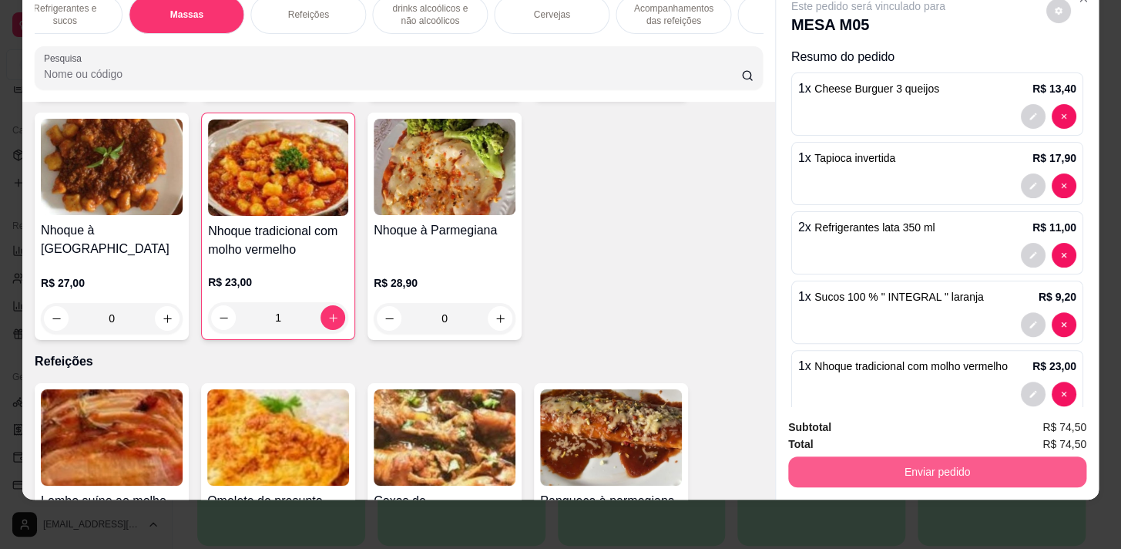
click at [1030, 452] on div "Enviar pedido" at bounding box center [937, 469] width 298 height 35
click at [925, 457] on button "Enviar pedido" at bounding box center [937, 471] width 298 height 31
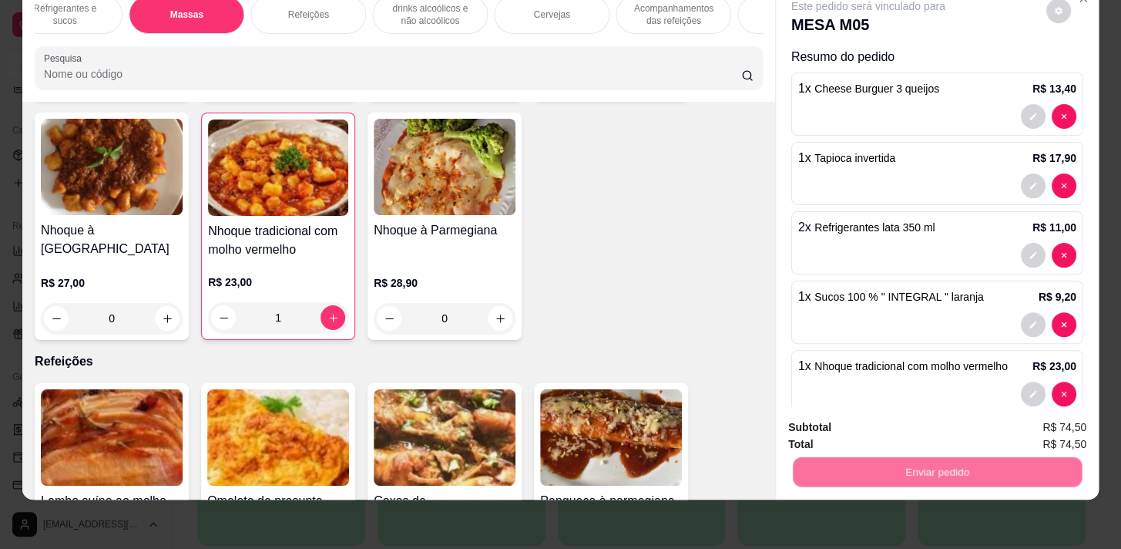
click at [942, 415] on button "Registrar cliente" at bounding box center [943, 423] width 102 height 29
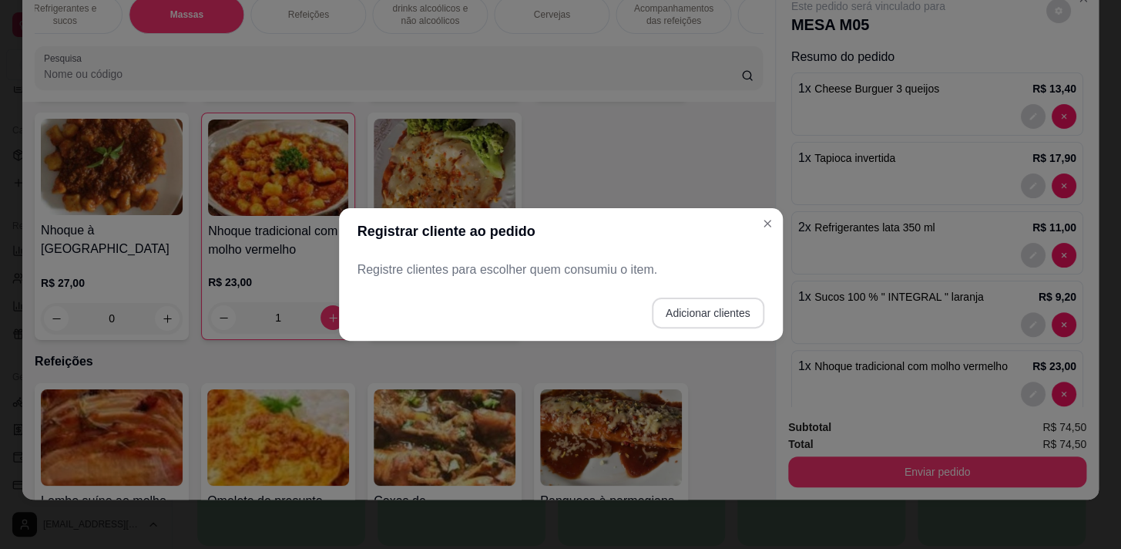
click at [677, 315] on button "Adicionar clientes" at bounding box center [708, 312] width 113 height 31
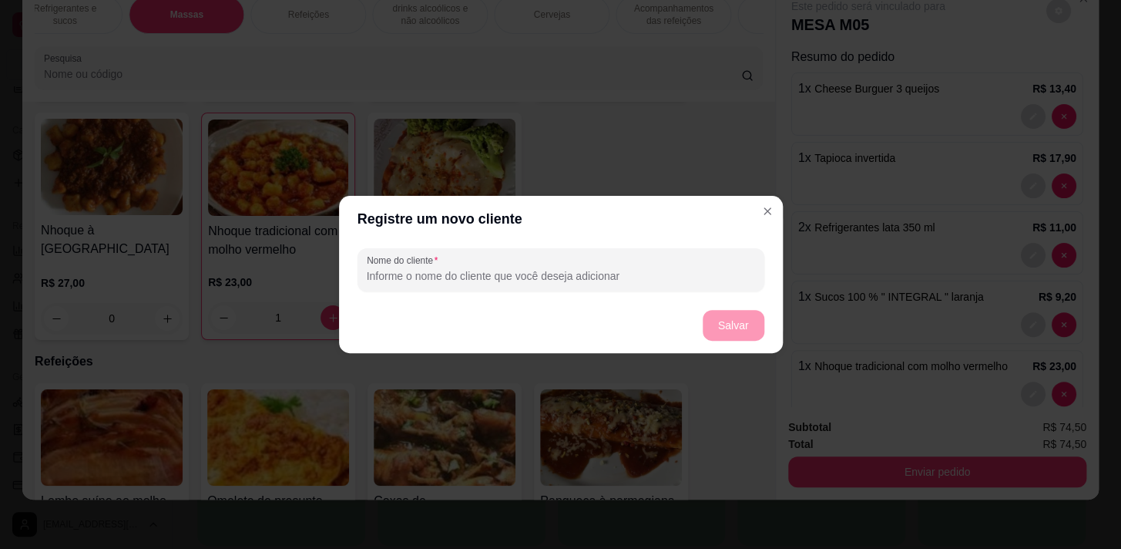
click at [684, 268] on input "Nome do cliente" at bounding box center [561, 275] width 388 height 15
type input "[PERSON_NAME]"
click at [755, 335] on button "Salvar" at bounding box center [734, 326] width 60 height 30
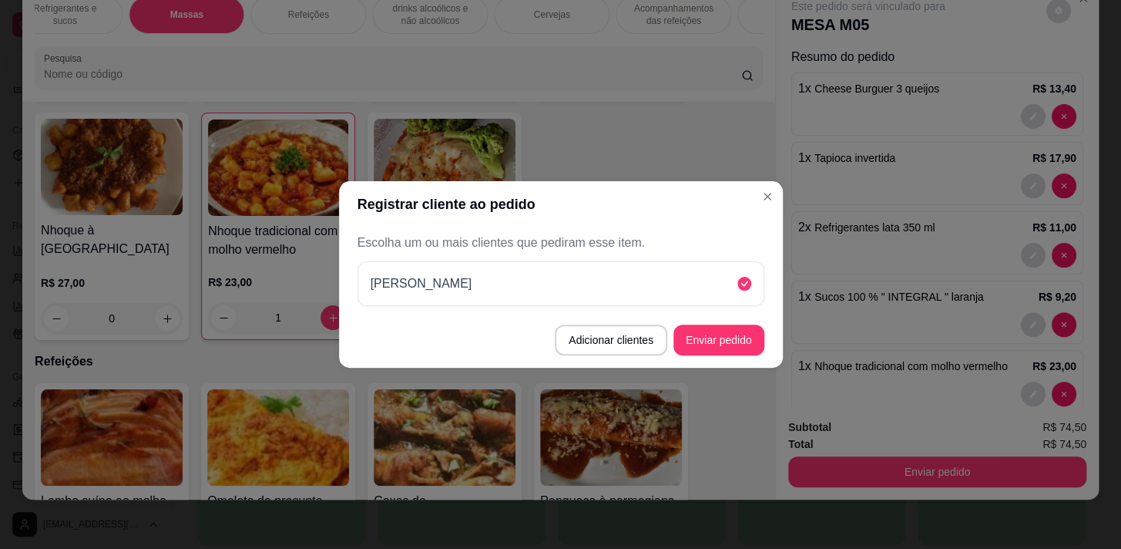
click at [724, 357] on footer "Adicionar clientes Enviar pedido" at bounding box center [561, 339] width 444 height 55
click at [721, 338] on button "Enviar pedido" at bounding box center [719, 339] width 91 height 31
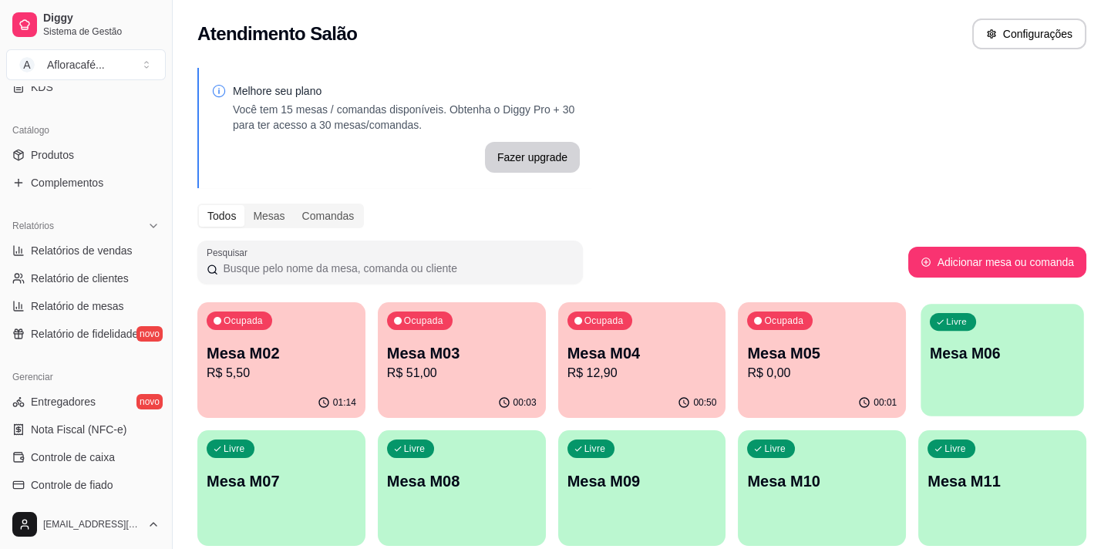
click at [973, 366] on div "Livre Mesa M06" at bounding box center [1001, 351] width 163 height 94
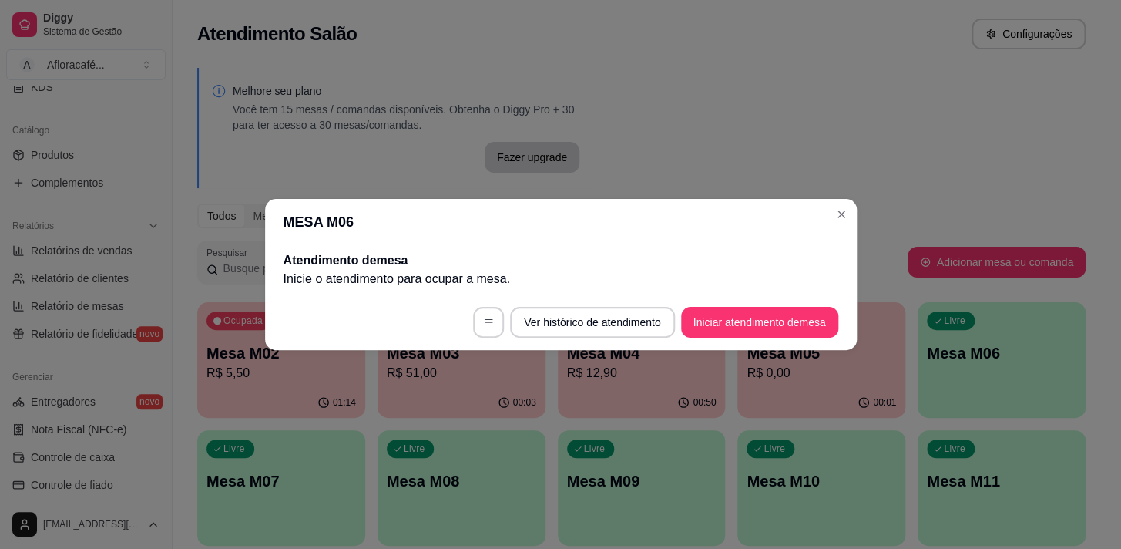
drag, startPoint x: 790, startPoint y: 301, endPoint x: 785, endPoint y: 312, distance: 12.1
click at [787, 307] on footer "Ver histórico de atendimento Iniciar atendimento de mesa" at bounding box center [561, 321] width 592 height 55
click at [764, 334] on button "Iniciar atendimento de mesa" at bounding box center [759, 322] width 157 height 31
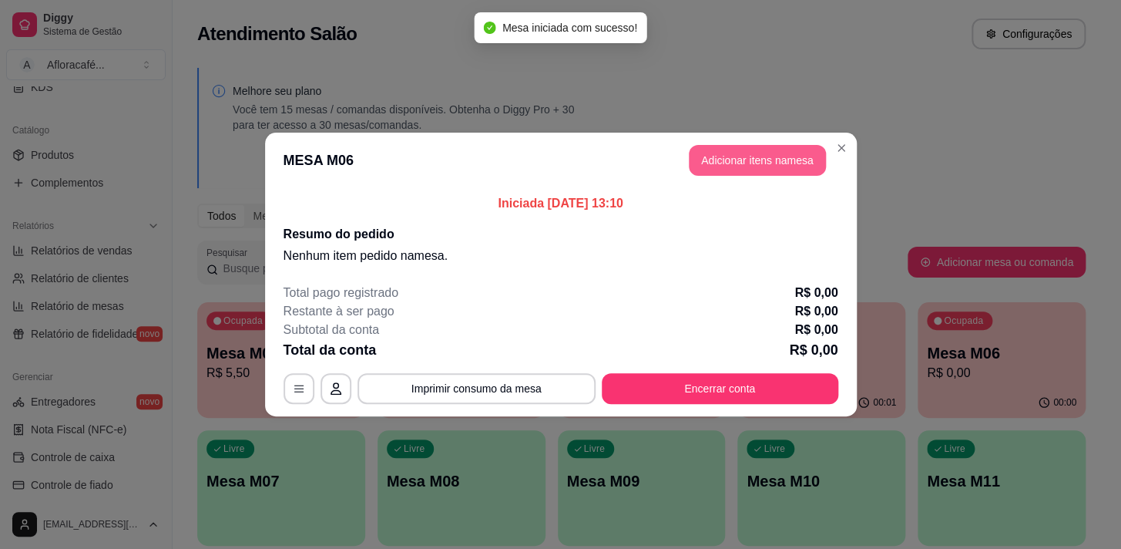
click at [772, 166] on button "Adicionar itens na mesa" at bounding box center [757, 160] width 137 height 31
click at [675, 116] on div "Pesquisa" at bounding box center [399, 100] width 728 height 43
click at [677, 115] on input "Pesquisa" at bounding box center [392, 106] width 697 height 15
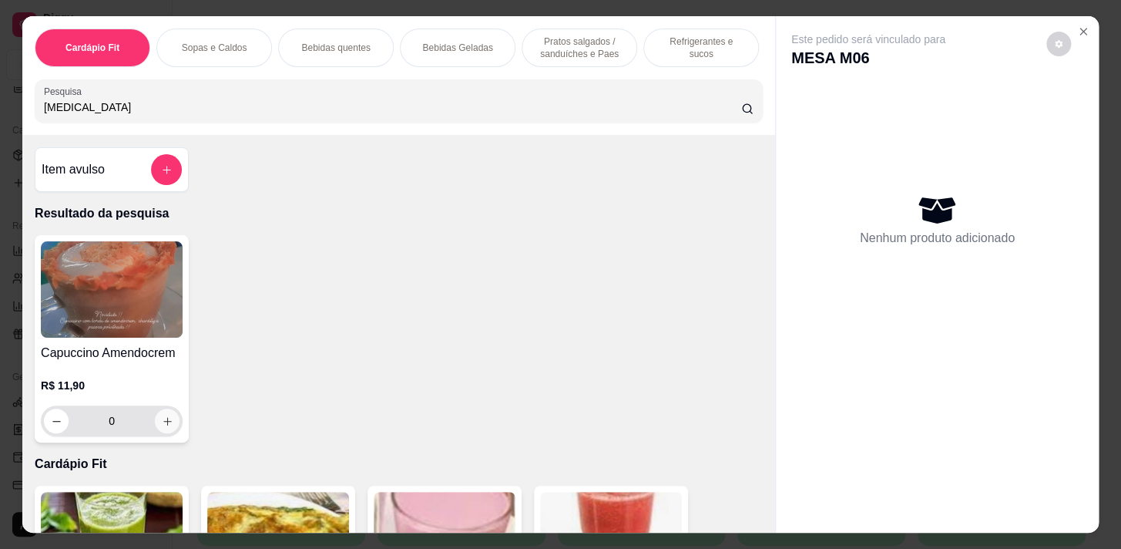
type input "[MEDICAL_DATA]"
click at [163, 427] on icon "increase-product-quantity" at bounding box center [168, 421] width 12 height 12
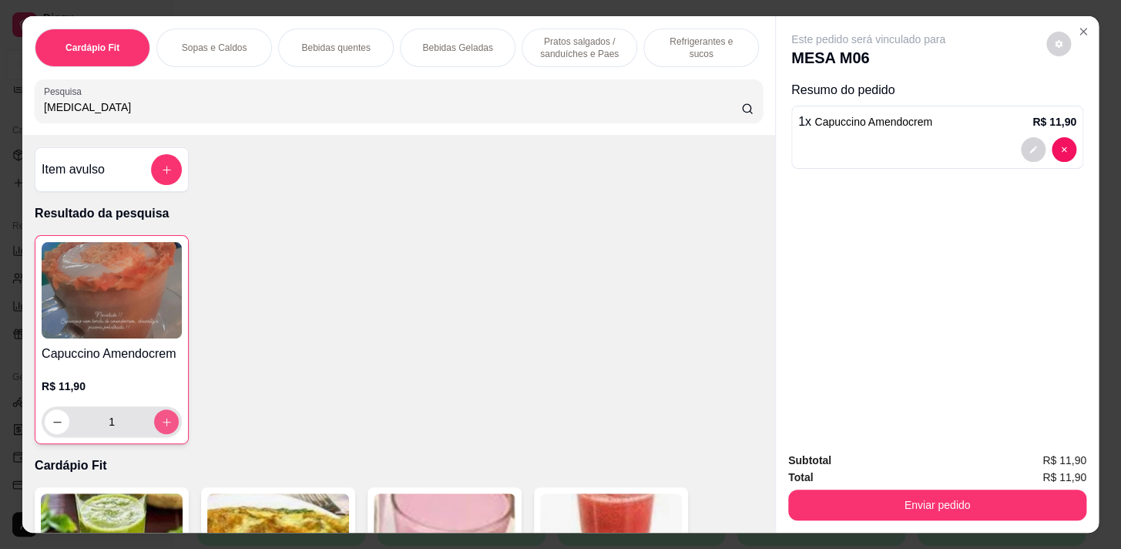
type input "1"
click at [590, 35] on p "Pratos salgados / sanduíches e Paes" at bounding box center [579, 47] width 89 height 25
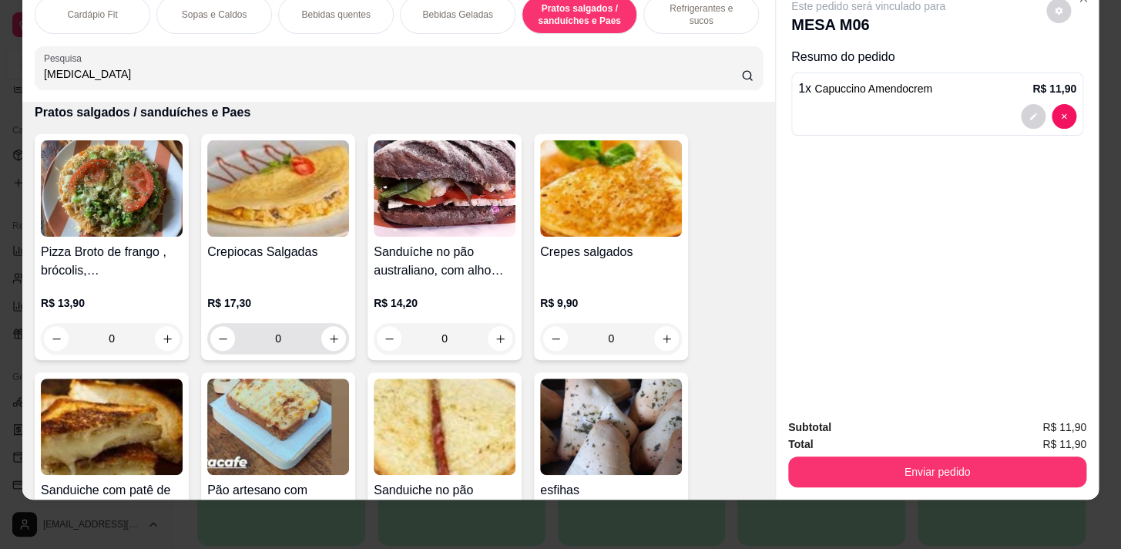
scroll to position [5926, 0]
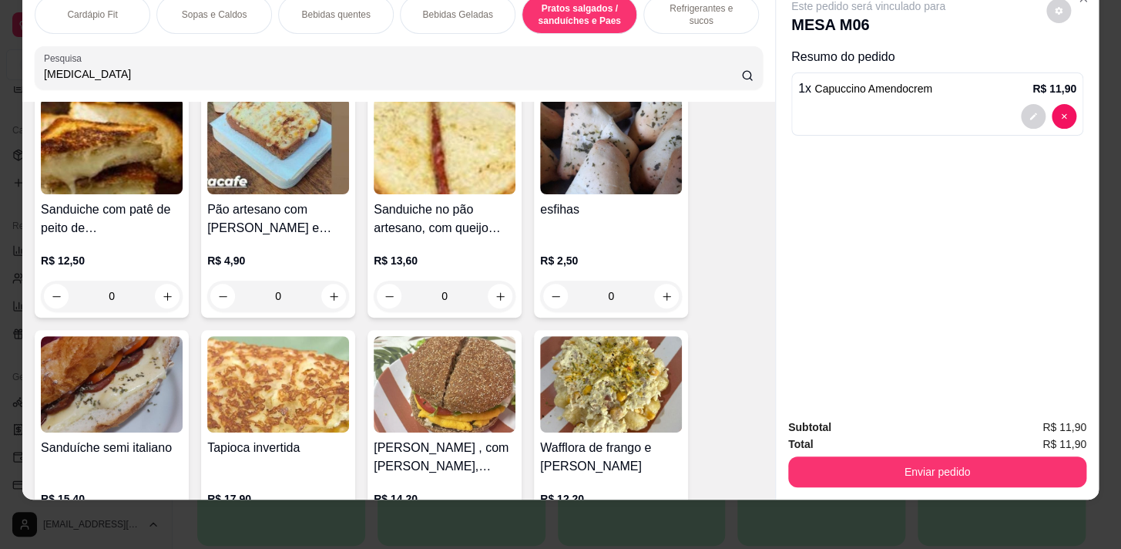
click at [650, 284] on div "0" at bounding box center [611, 296] width 142 height 31
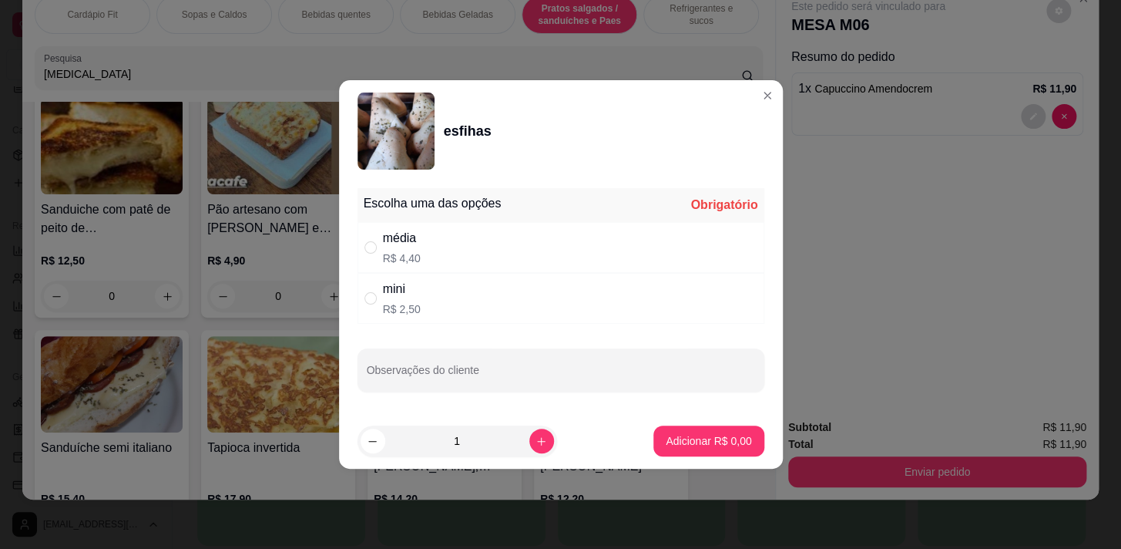
click at [660, 271] on div "média R$ 4,40" at bounding box center [561, 247] width 407 height 51
radio input "true"
click at [701, 447] on button "Adicionar R$ 4,40" at bounding box center [709, 440] width 110 height 31
type input "1"
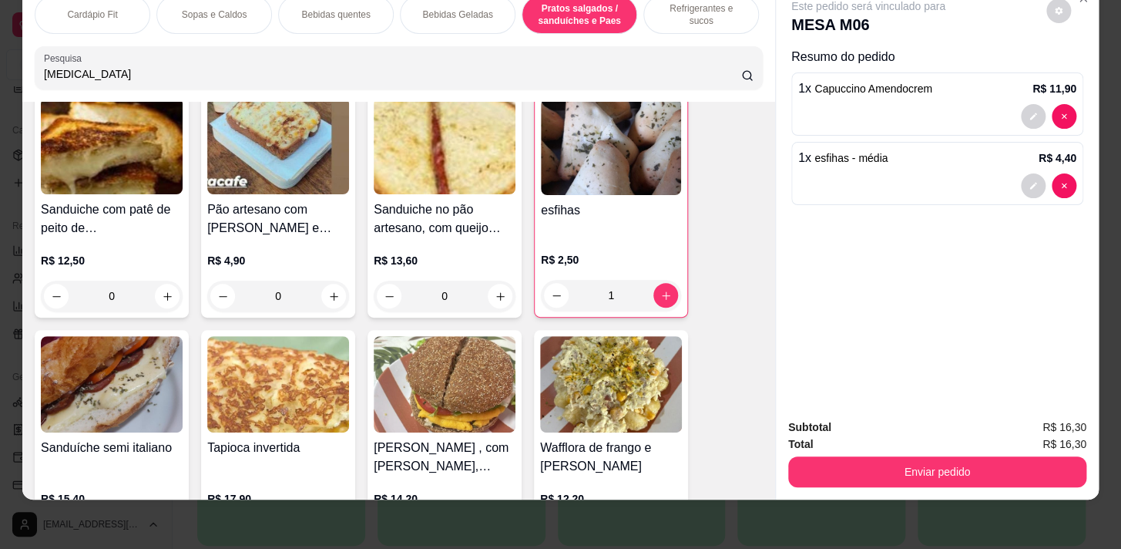
drag, startPoint x: 1059, startPoint y: 478, endPoint x: 1050, endPoint y: 448, distance: 31.4
click at [1056, 474] on div "Subtotal R$ 16,30 Total R$ 16,30 Enviar pedido" at bounding box center [937, 452] width 323 height 93
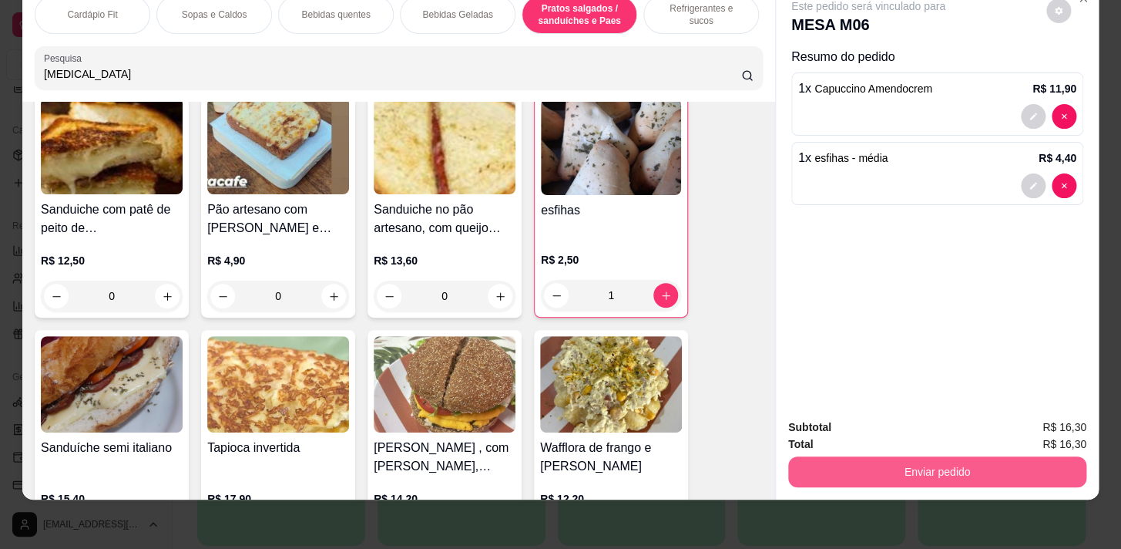
click at [1051, 470] on button "Enviar pedido" at bounding box center [937, 471] width 298 height 31
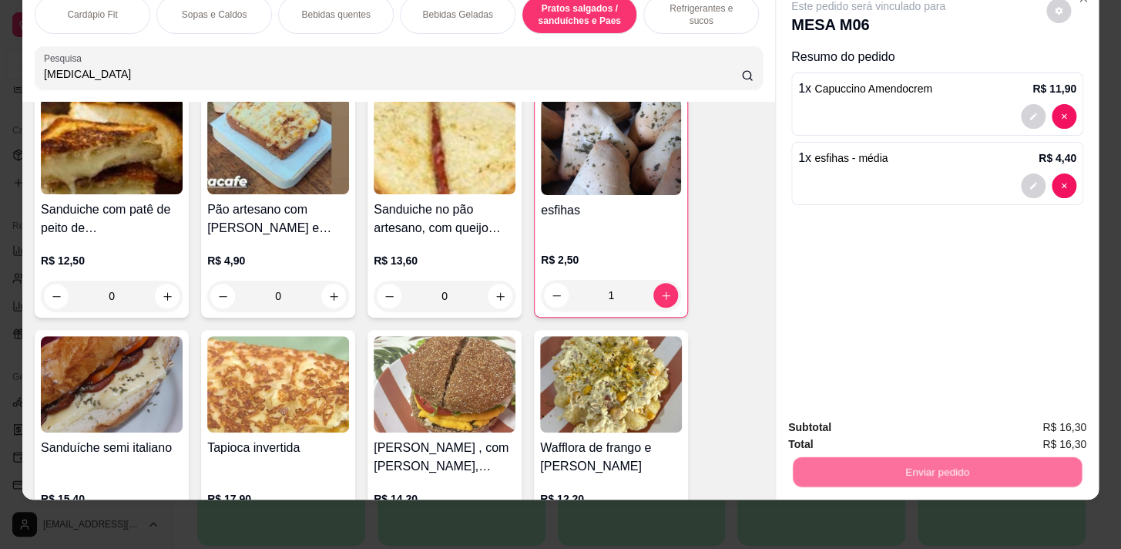
click at [1057, 415] on button "Enviar pedido" at bounding box center [1046, 423] width 87 height 29
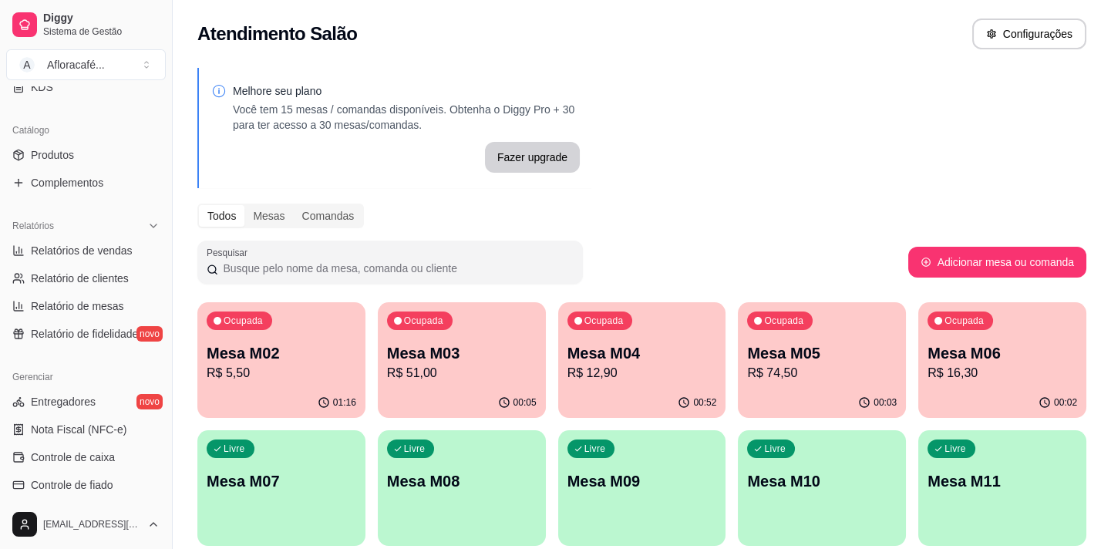
click at [231, 499] on div "Livre Mesa M07" at bounding box center [281, 478] width 168 height 97
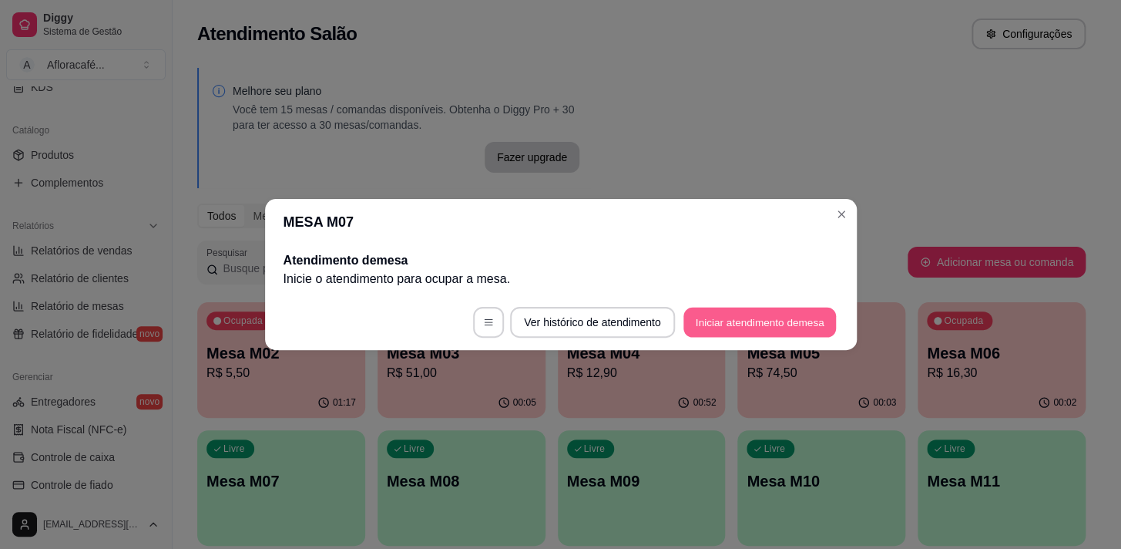
click at [764, 329] on button "Iniciar atendimento de mesa" at bounding box center [760, 323] width 153 height 30
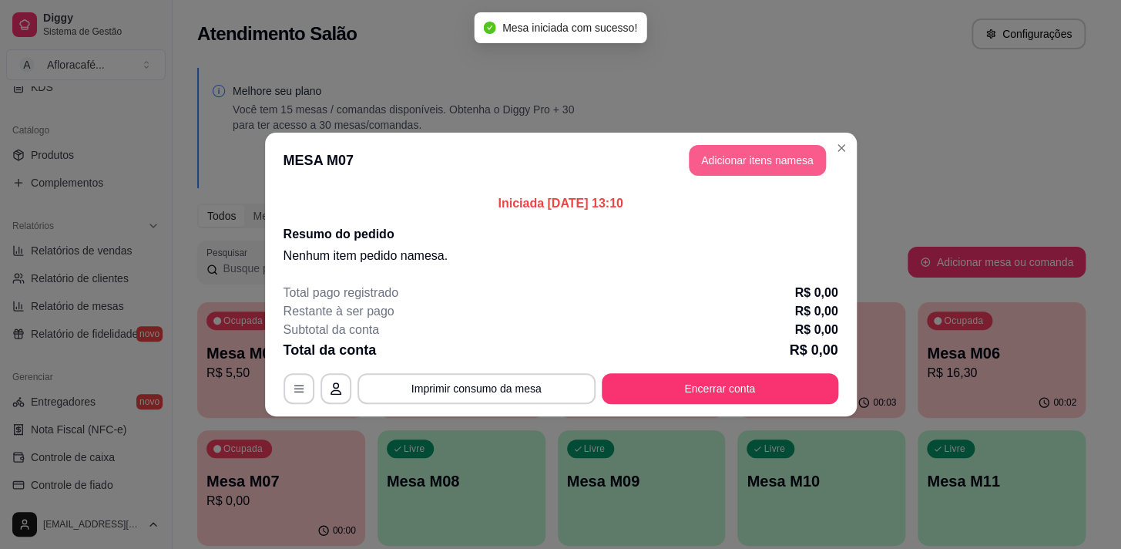
click at [757, 150] on button "Adicionar itens na mesa" at bounding box center [757, 160] width 137 height 31
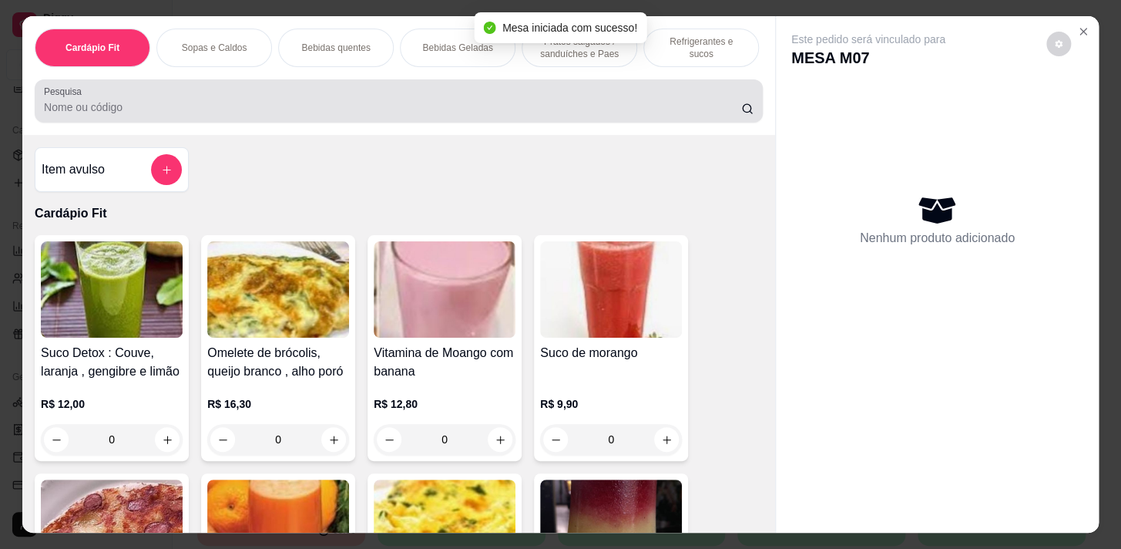
click at [627, 107] on input "Pesquisa" at bounding box center [392, 106] width 697 height 15
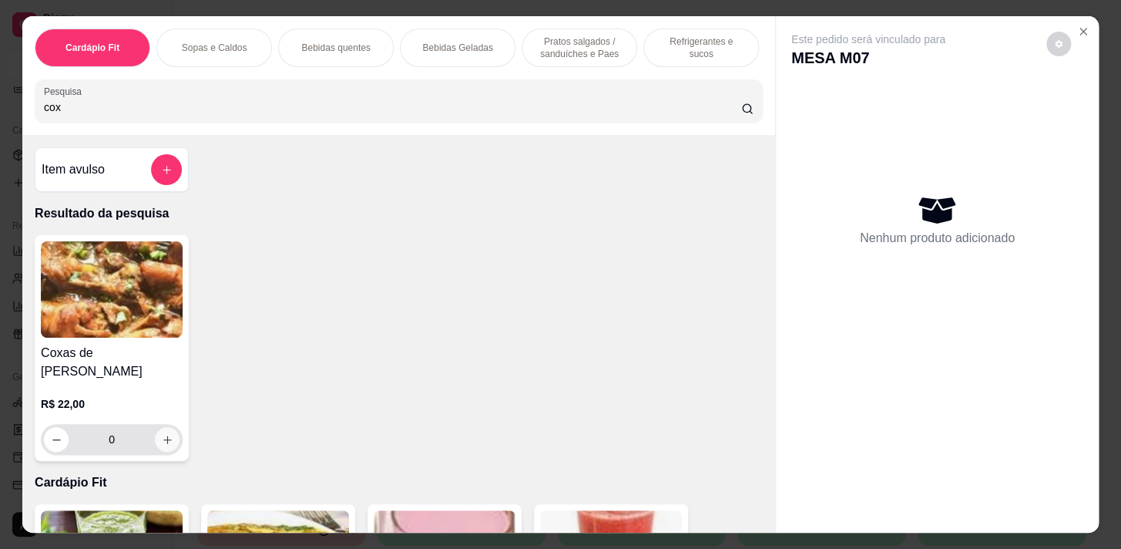
type input "cox"
click at [156, 450] on button "increase-product-quantity" at bounding box center [168, 440] width 24 height 24
type input "1"
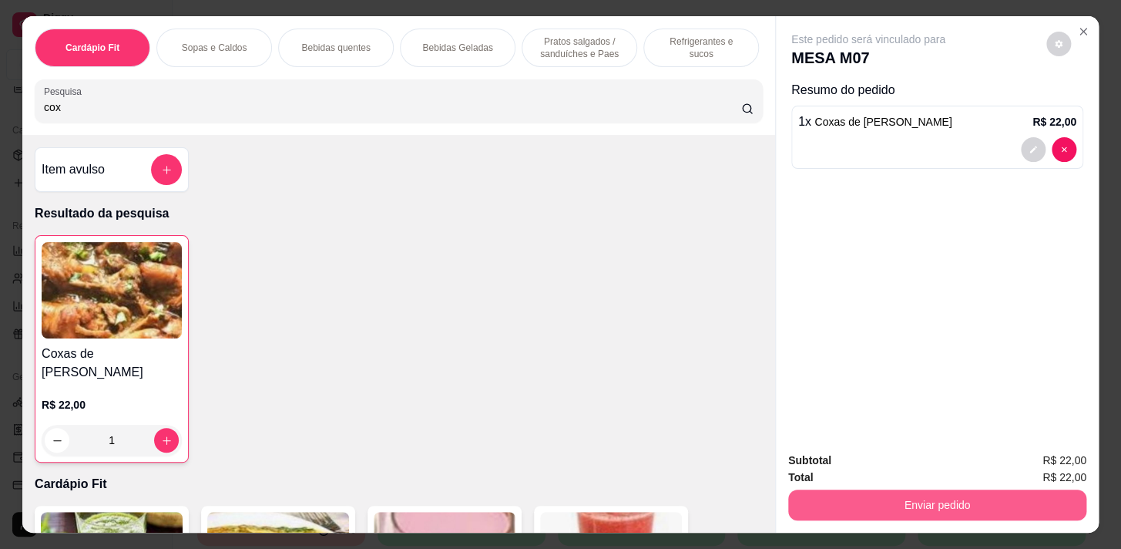
click at [993, 506] on button "Enviar pedido" at bounding box center [937, 504] width 298 height 31
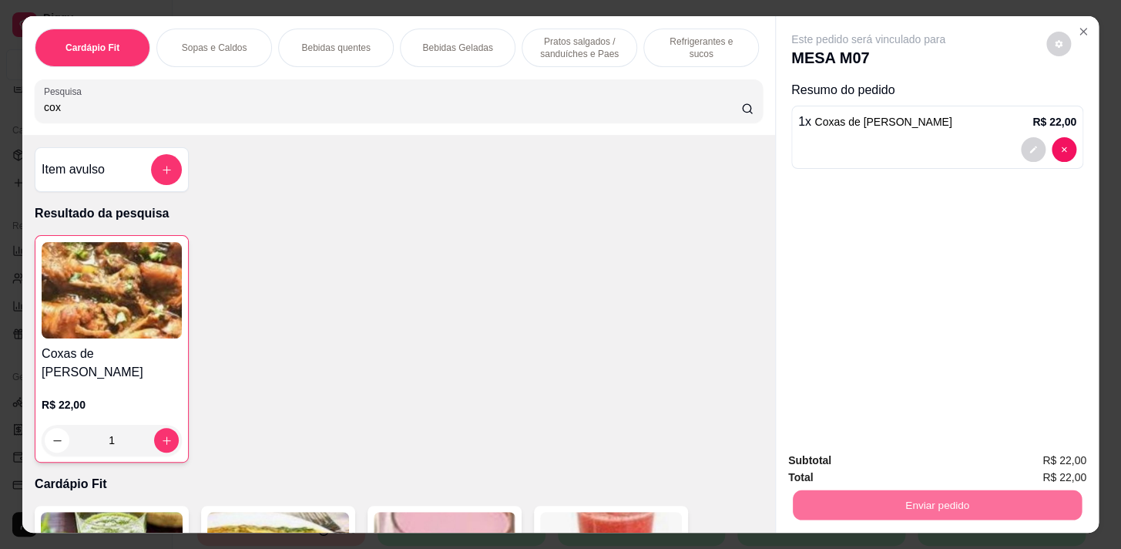
click at [1072, 453] on button "Enviar pedido" at bounding box center [1046, 461] width 87 height 29
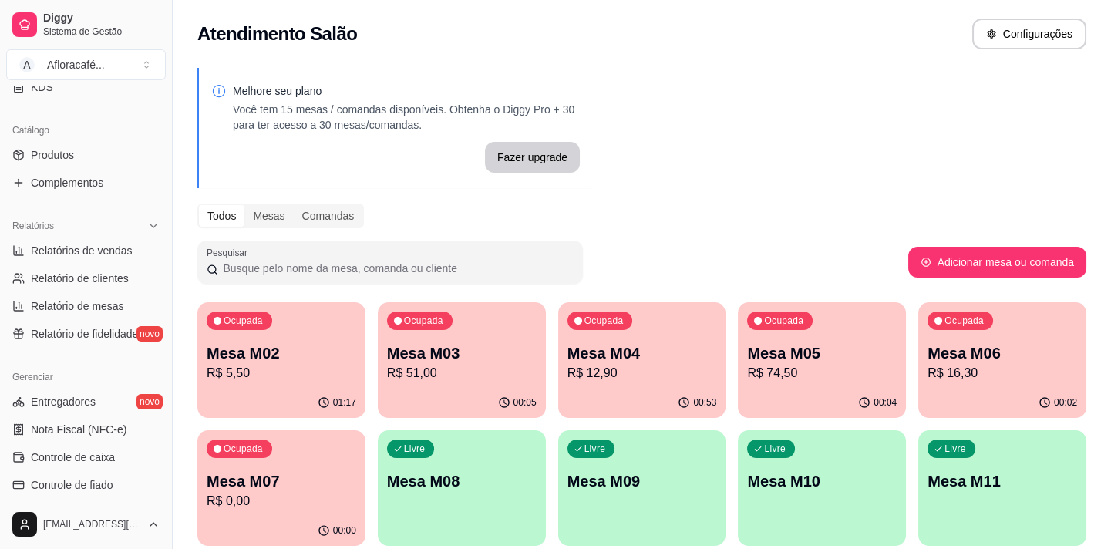
click at [322, 351] on p "Mesa M02" at bounding box center [282, 353] width 150 height 22
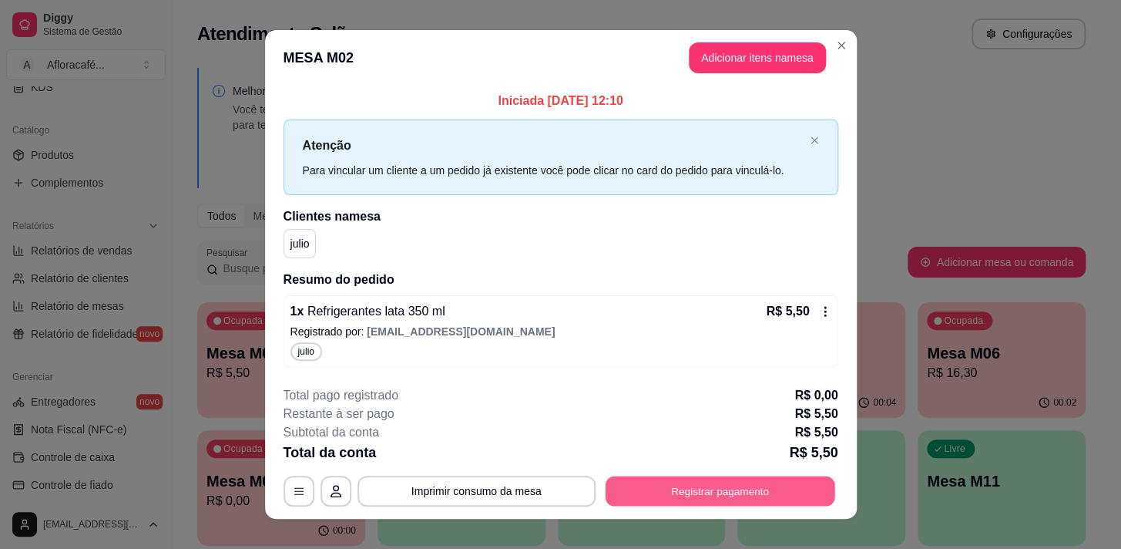
click at [691, 485] on button "Registrar pagamento" at bounding box center [720, 491] width 230 height 30
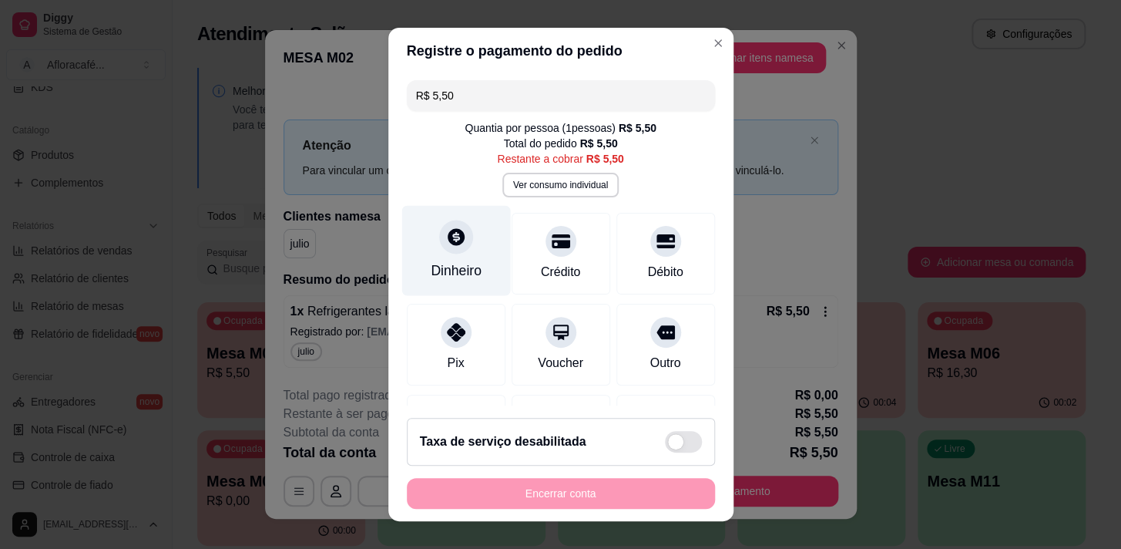
click at [432, 217] on div "Dinheiro" at bounding box center [456, 250] width 109 height 90
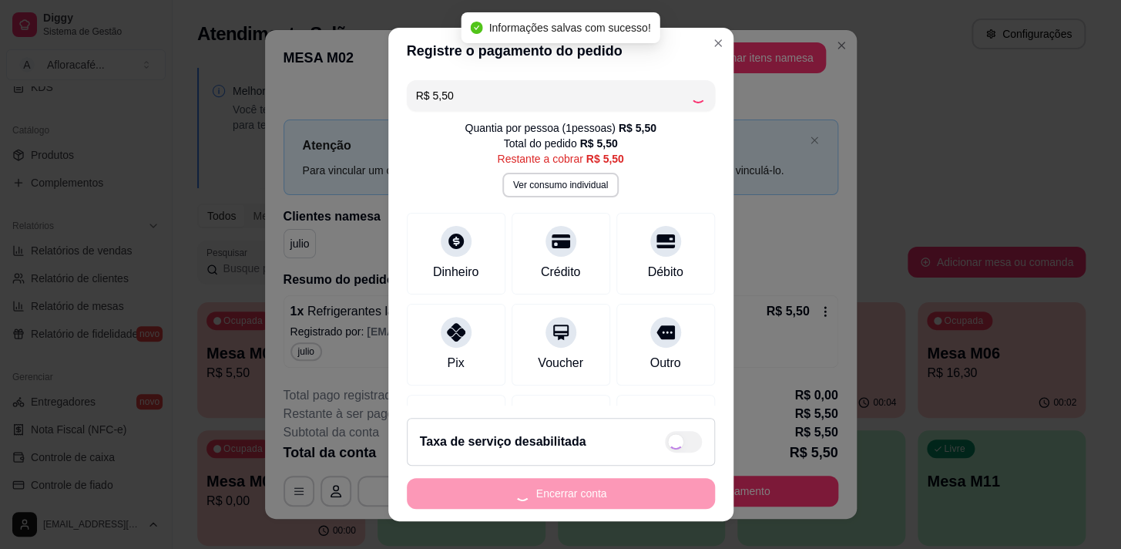
type input "R$ 0,00"
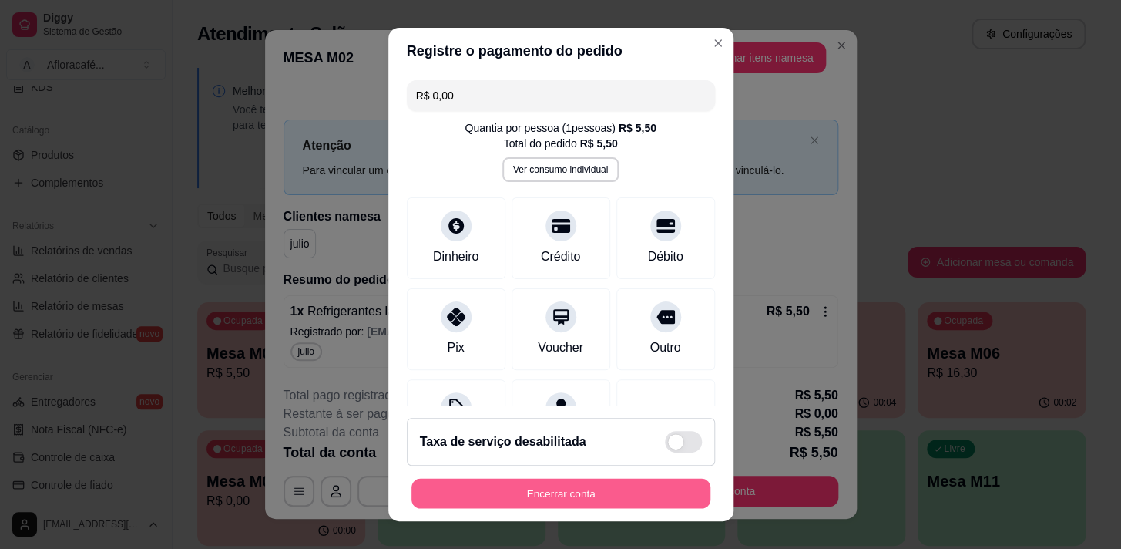
click at [649, 481] on button "Encerrar conta" at bounding box center [561, 494] width 299 height 30
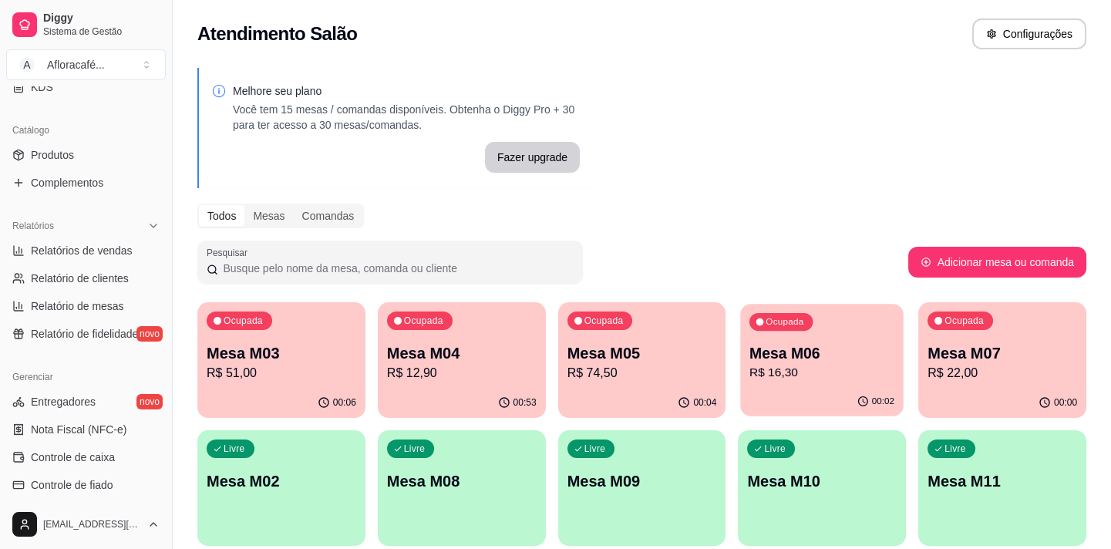
click at [862, 374] on p "R$ 16,30" at bounding box center [821, 373] width 145 height 18
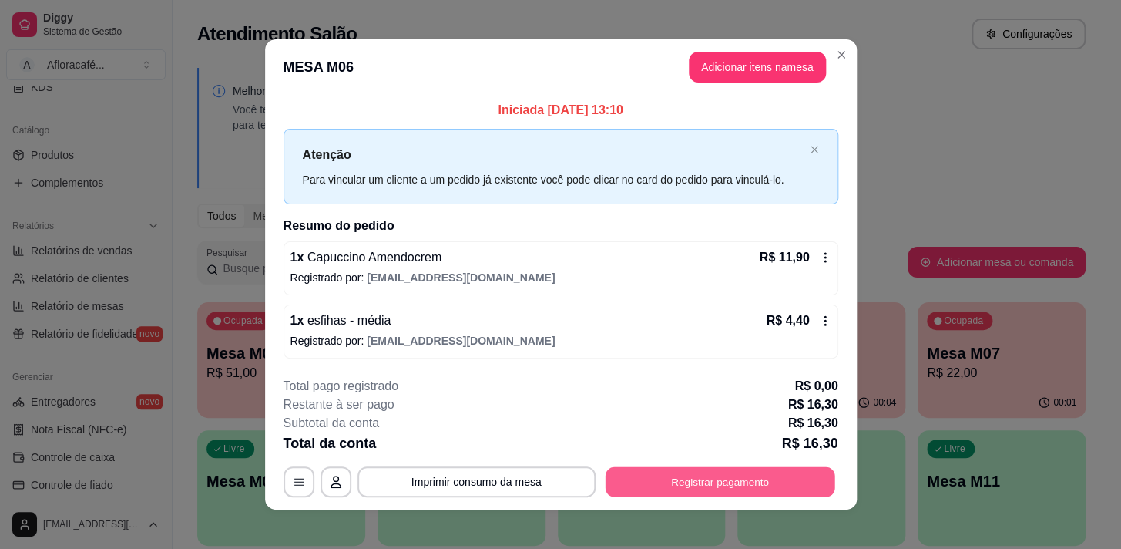
click at [722, 488] on button "Registrar pagamento" at bounding box center [720, 481] width 230 height 30
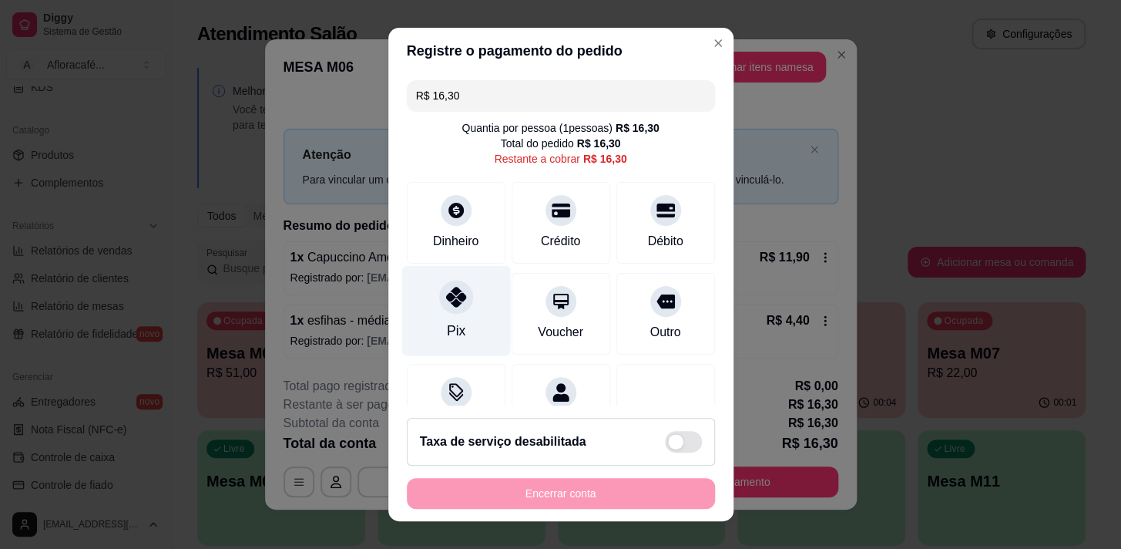
click at [442, 312] on div at bounding box center [456, 297] width 34 height 34
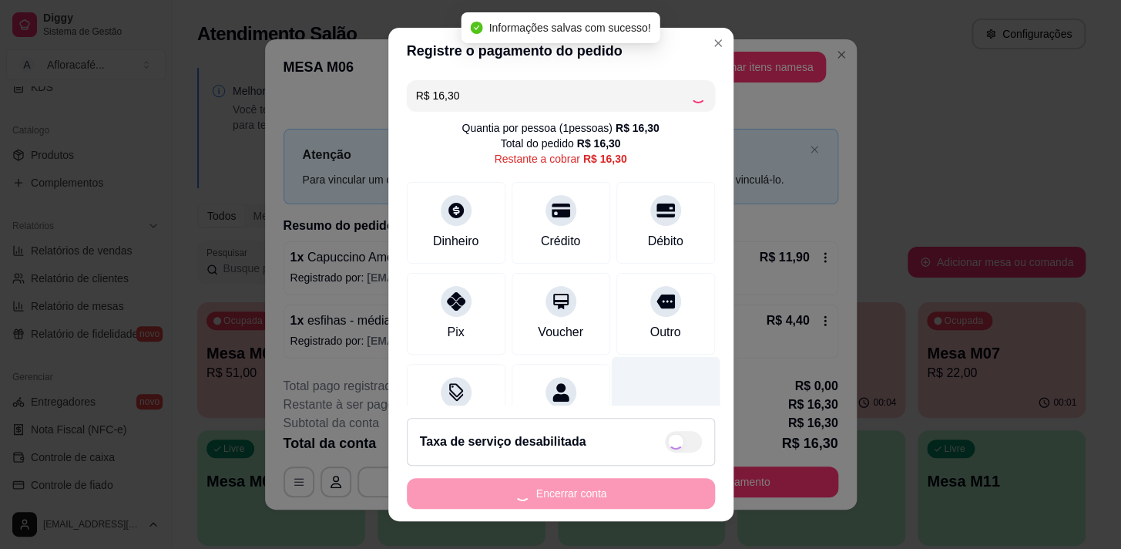
type input "R$ 0,00"
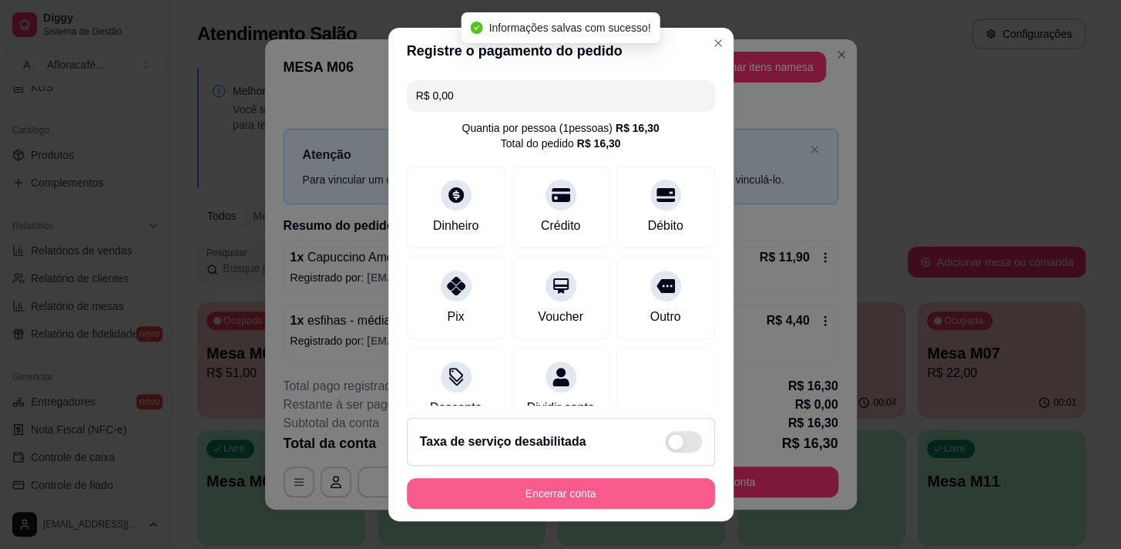
click at [580, 489] on button "Encerrar conta" at bounding box center [561, 493] width 308 height 31
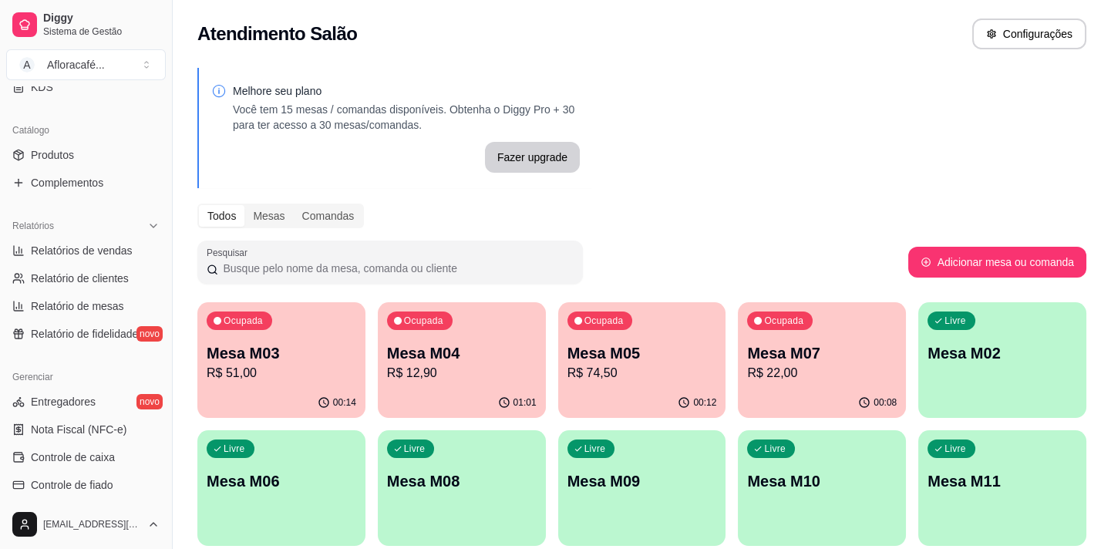
click at [674, 341] on div "Ocupada Mesa M05 R$ 74,50" at bounding box center [642, 345] width 168 height 86
click at [249, 353] on p "Mesa M03" at bounding box center [282, 353] width 150 height 22
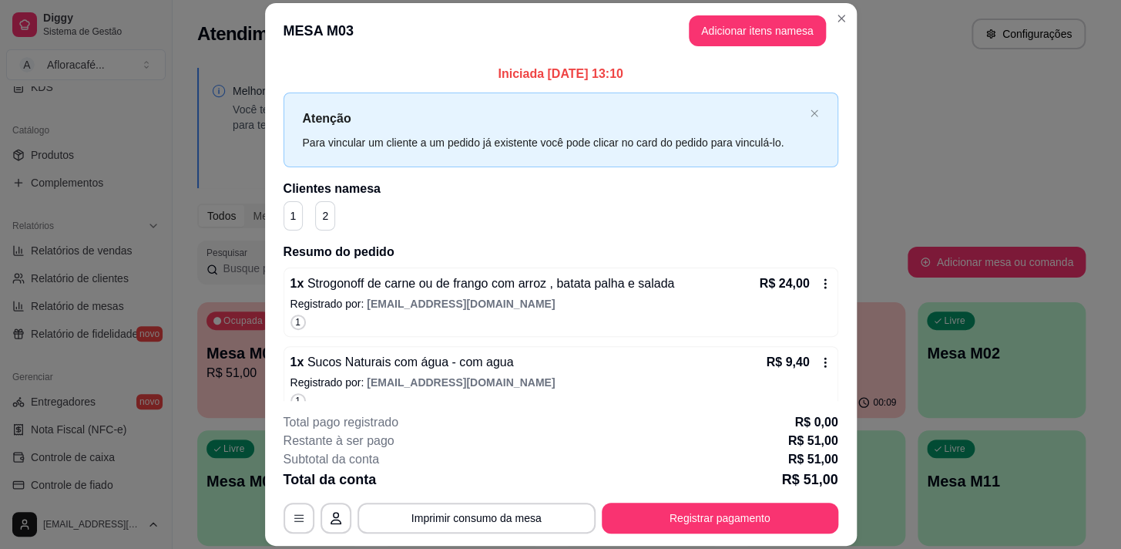
scroll to position [139, 0]
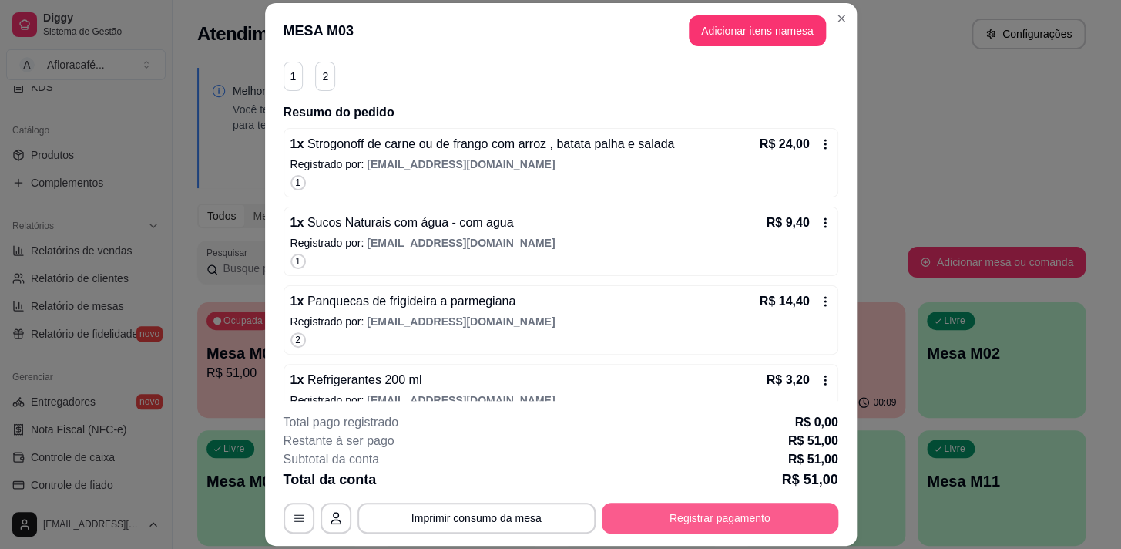
click at [670, 529] on button "Registrar pagamento" at bounding box center [720, 518] width 237 height 31
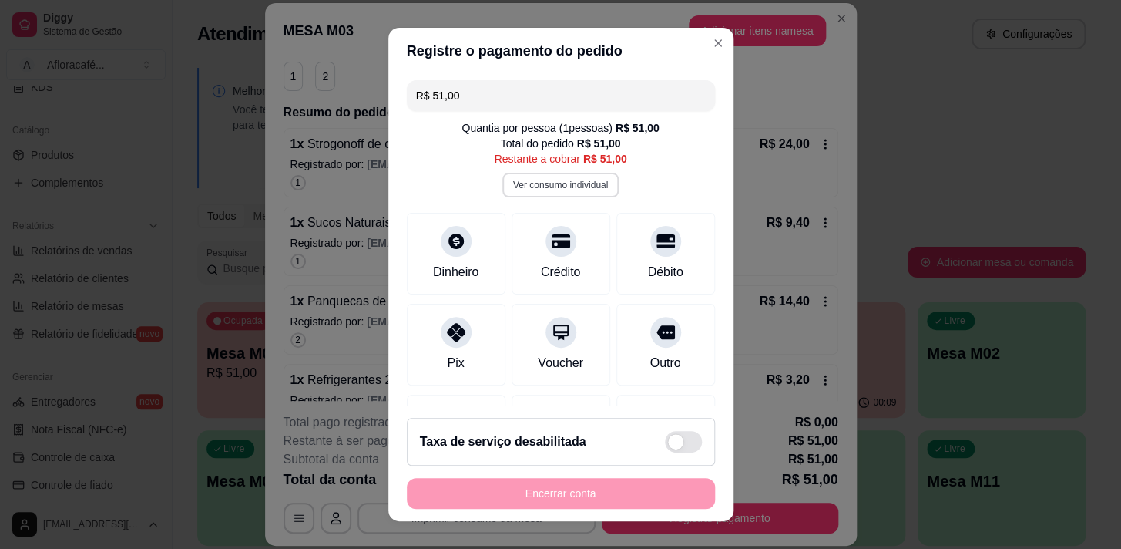
click at [581, 173] on button "Ver consumo individual" at bounding box center [561, 185] width 116 height 25
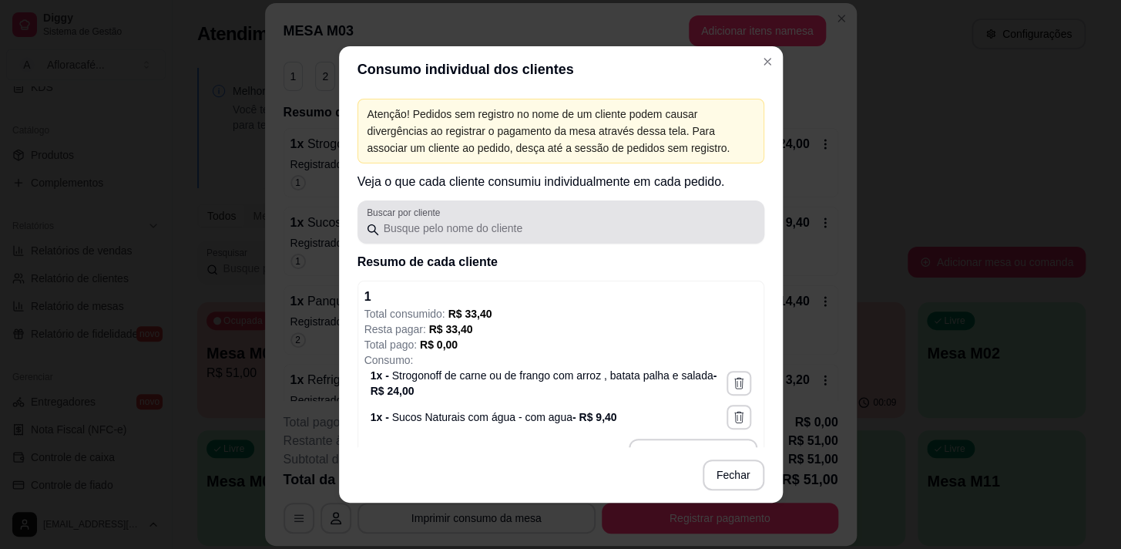
scroll to position [69, 0]
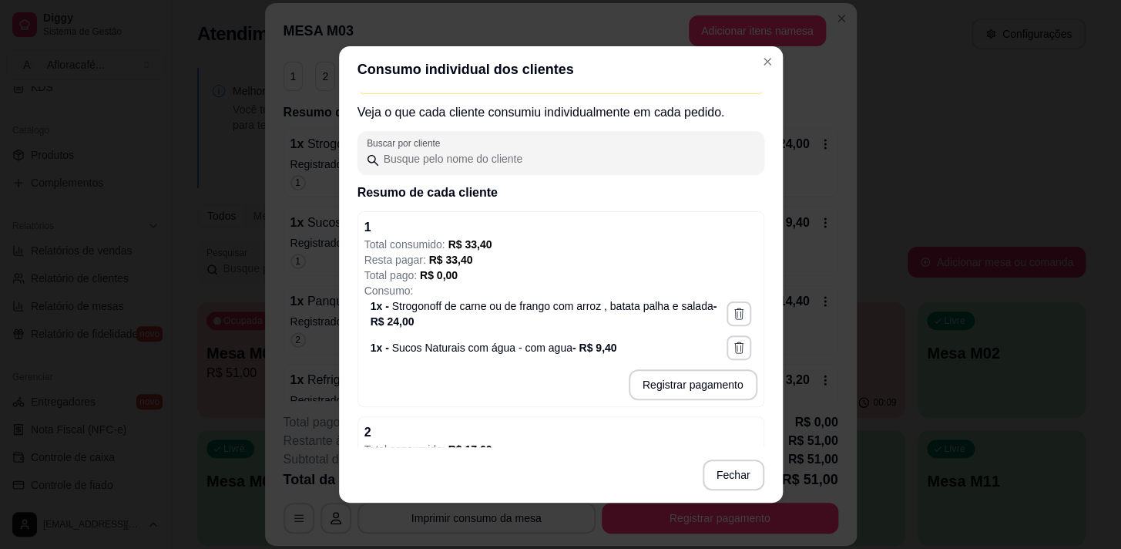
click at [698, 365] on div "Registrar pagamento" at bounding box center [561, 380] width 393 height 40
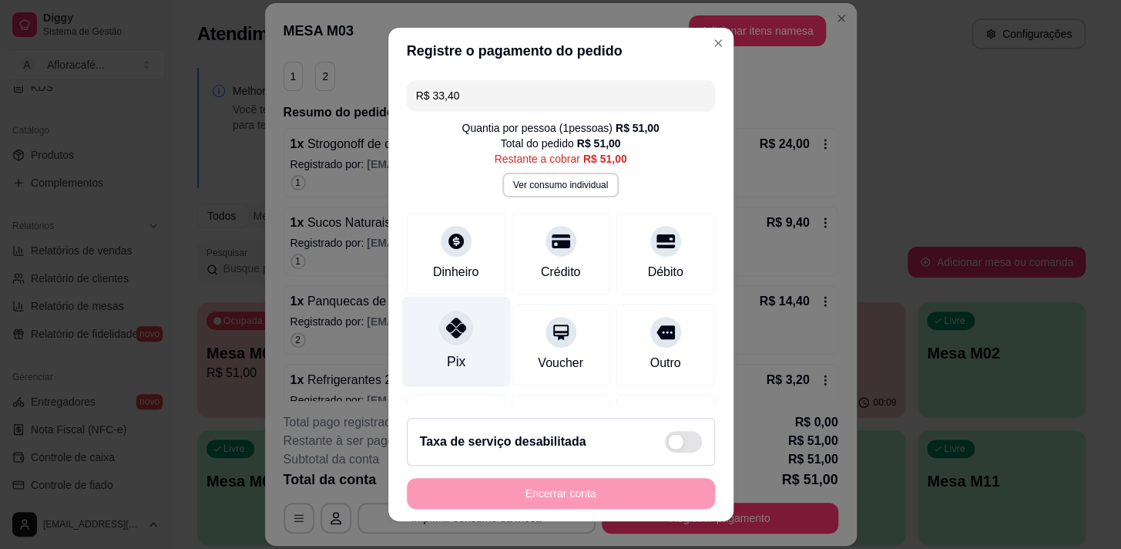
click at [467, 340] on div "Pix" at bounding box center [456, 341] width 109 height 90
click at [438, 346] on div "Pix" at bounding box center [456, 341] width 109 height 90
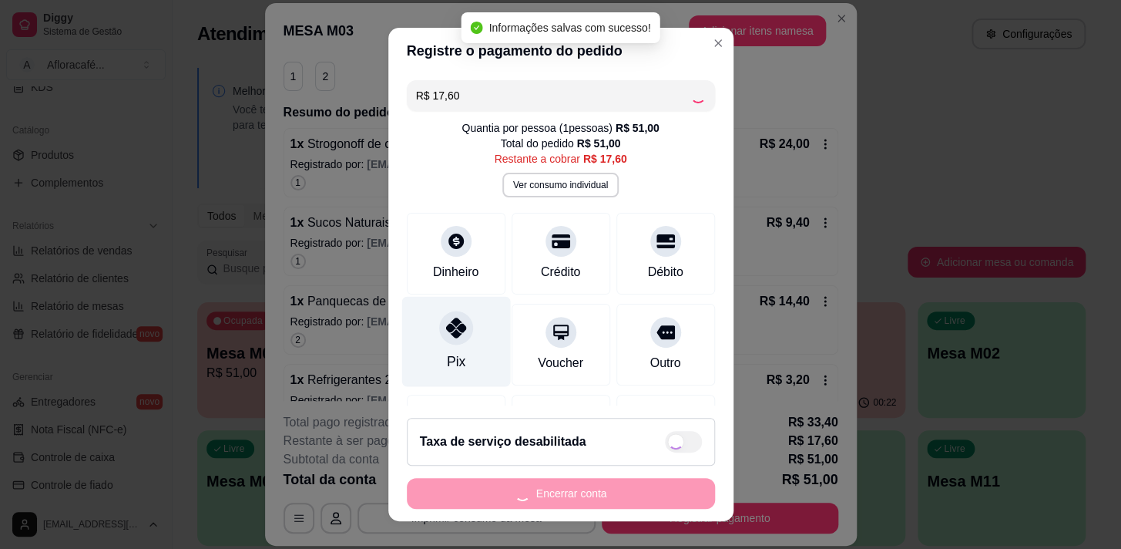
type input "R$ 0,00"
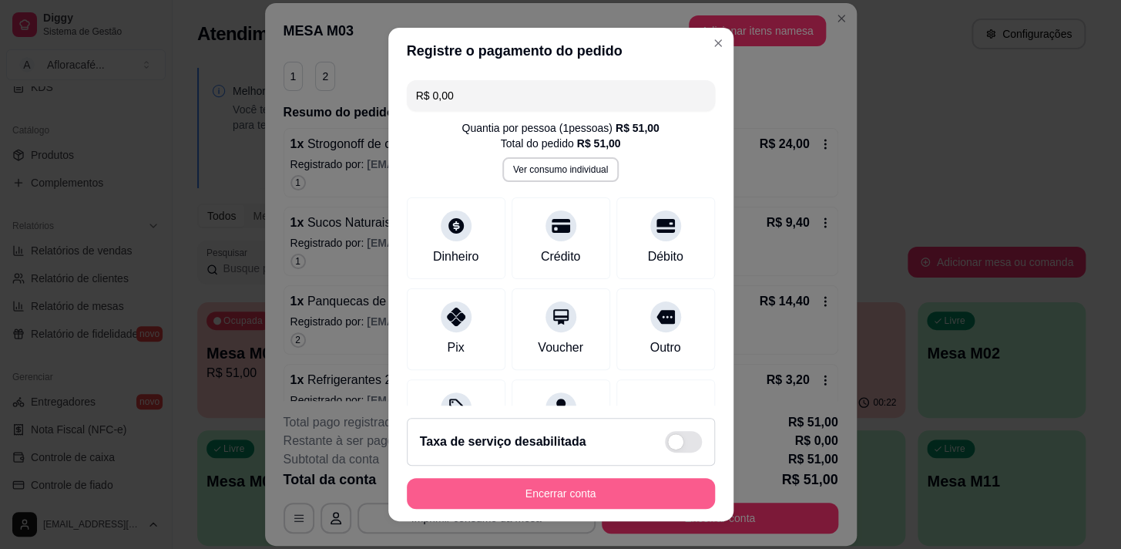
click at [475, 489] on button "Encerrar conta" at bounding box center [561, 493] width 308 height 31
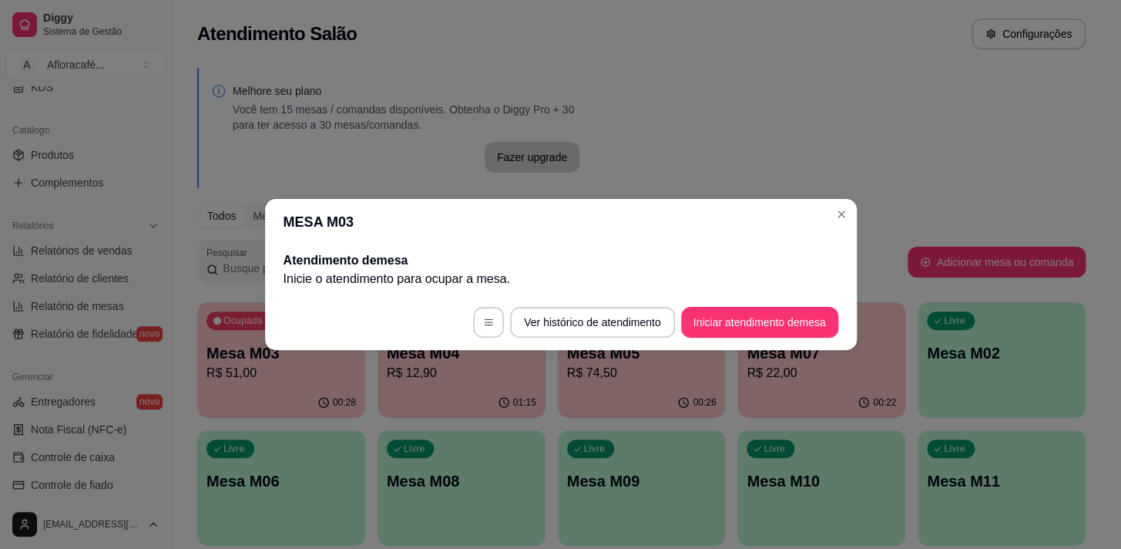
scroll to position [0, 0]
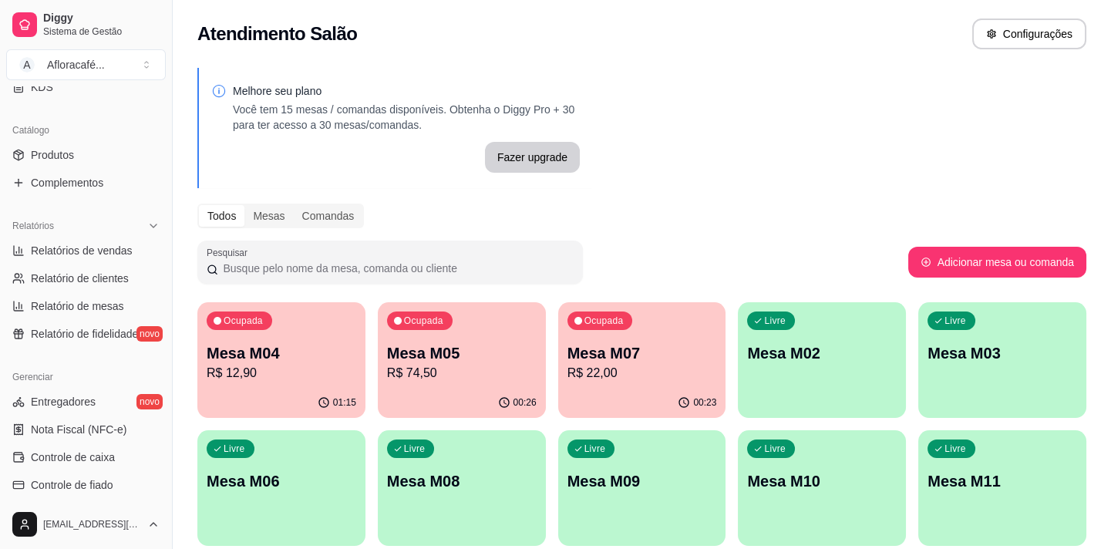
click at [439, 331] on div "Ocupada Mesa M05 R$ 74,50" at bounding box center [462, 345] width 168 height 86
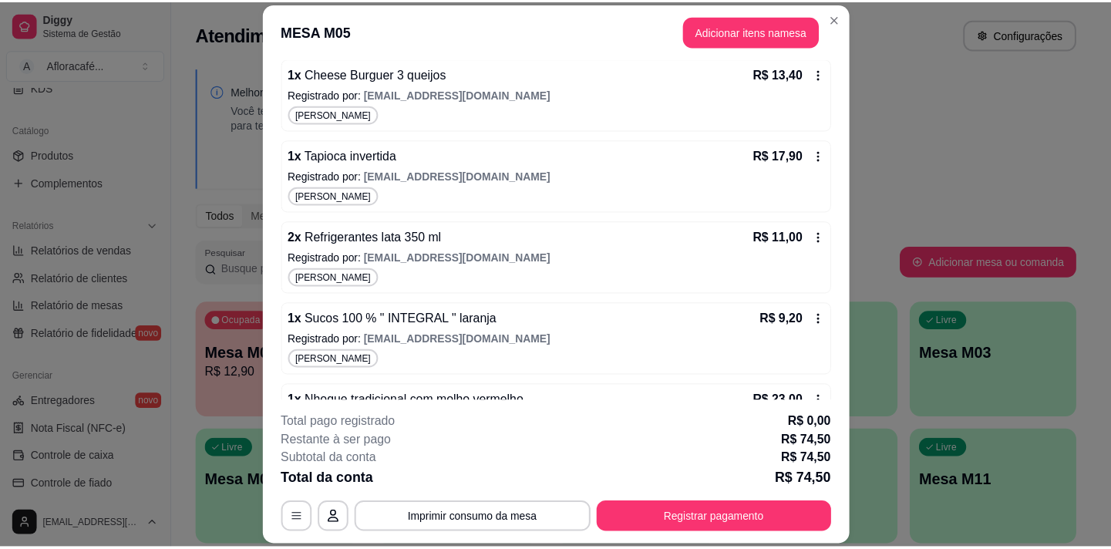
scroll to position [270, 0]
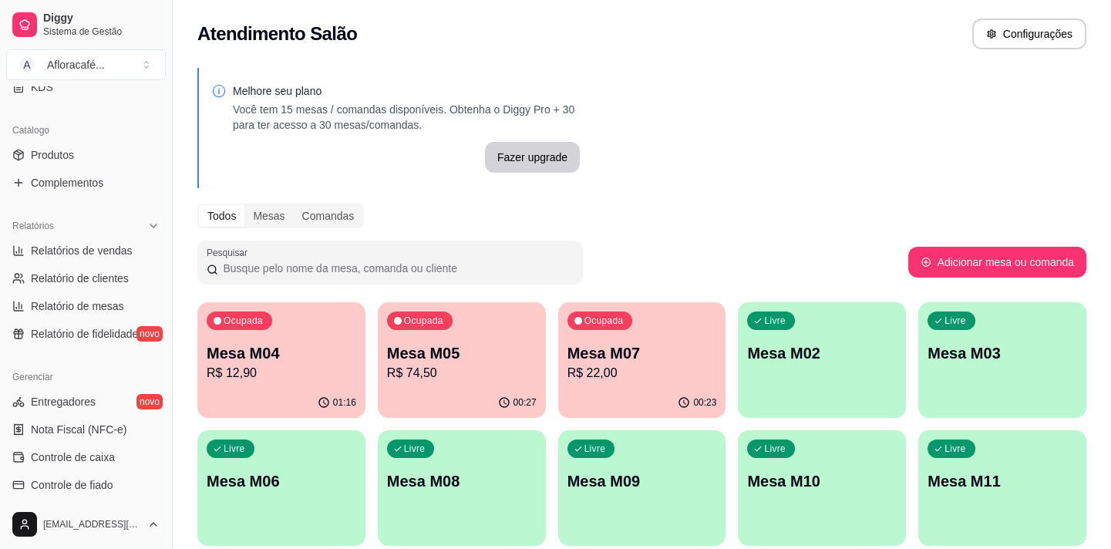
click at [318, 350] on p "Mesa M04" at bounding box center [282, 353] width 150 height 22
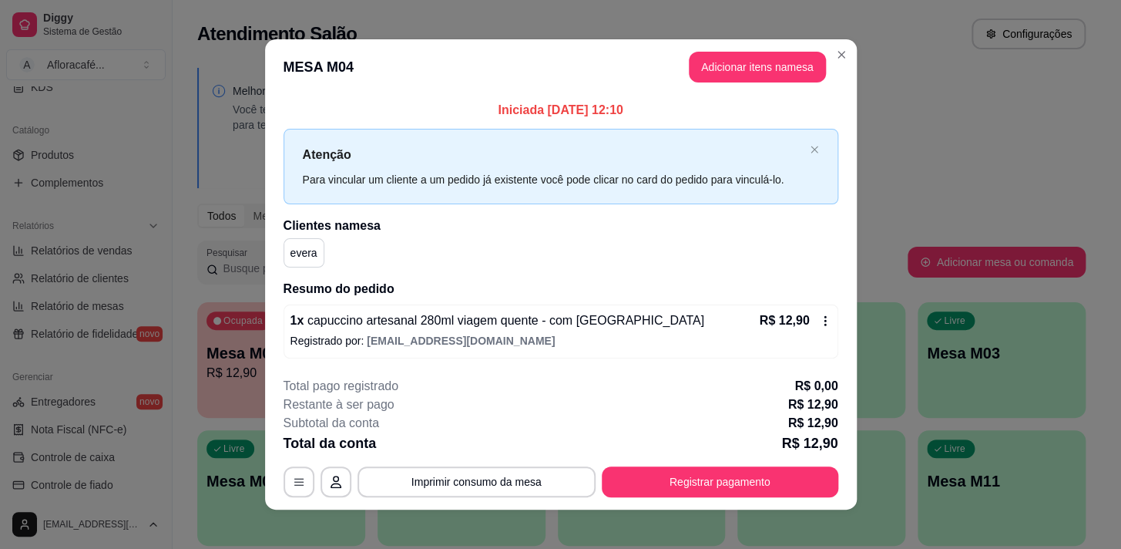
drag, startPoint x: 839, startPoint y: 200, endPoint x: 855, endPoint y: 197, distance: 16.6
click at [842, 200] on div "Iniciada [DATE] 12:10 Atenção Para vincular um cliente a um pedido já existente…" at bounding box center [561, 229] width 592 height 269
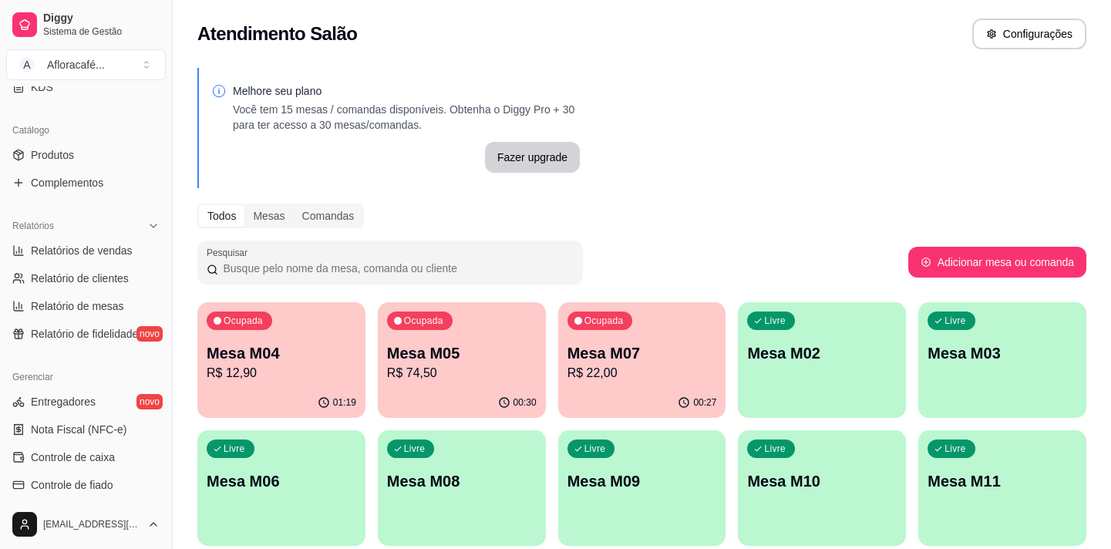
click at [677, 365] on p "R$ 22,00" at bounding box center [642, 373] width 150 height 18
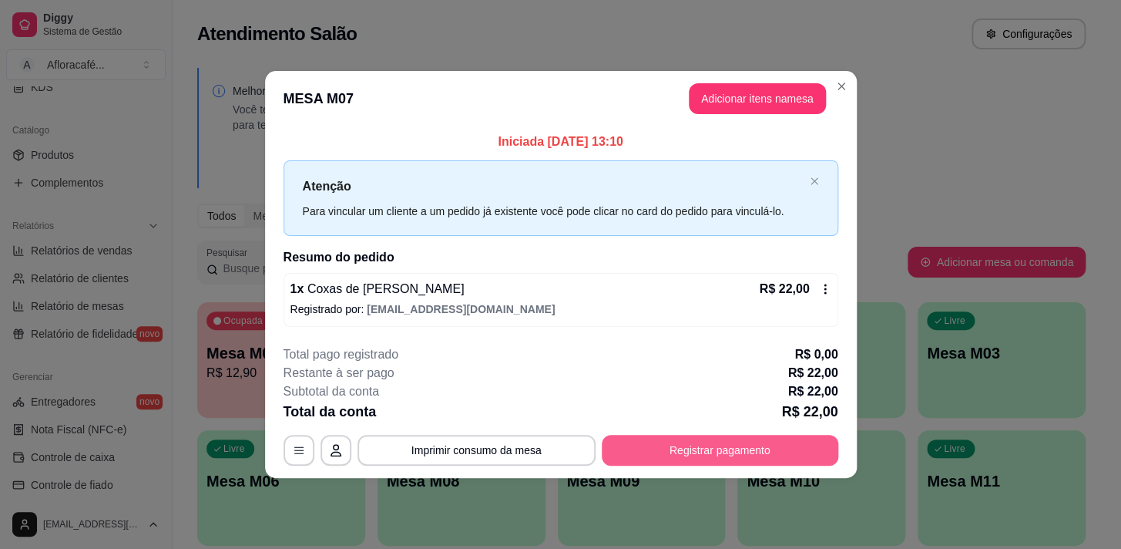
click at [728, 449] on button "Registrar pagamento" at bounding box center [720, 450] width 237 height 31
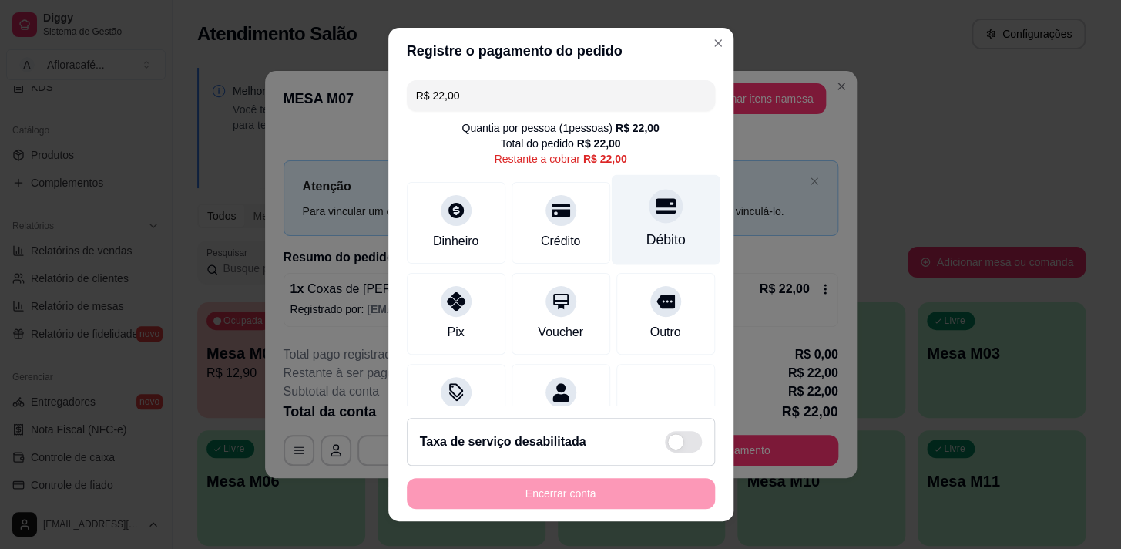
click at [649, 194] on div at bounding box center [666, 206] width 34 height 34
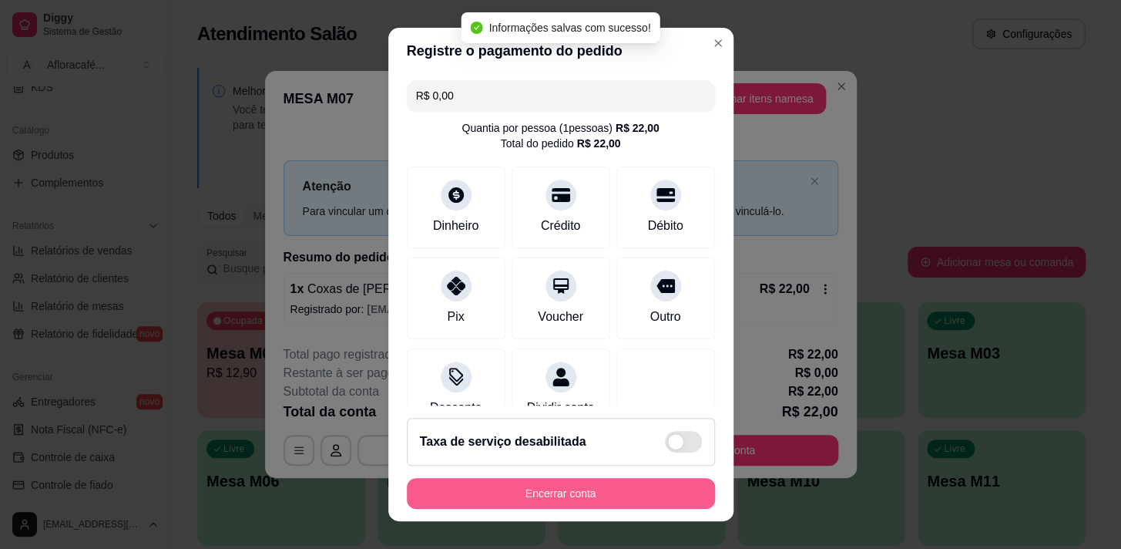
type input "R$ 0,00"
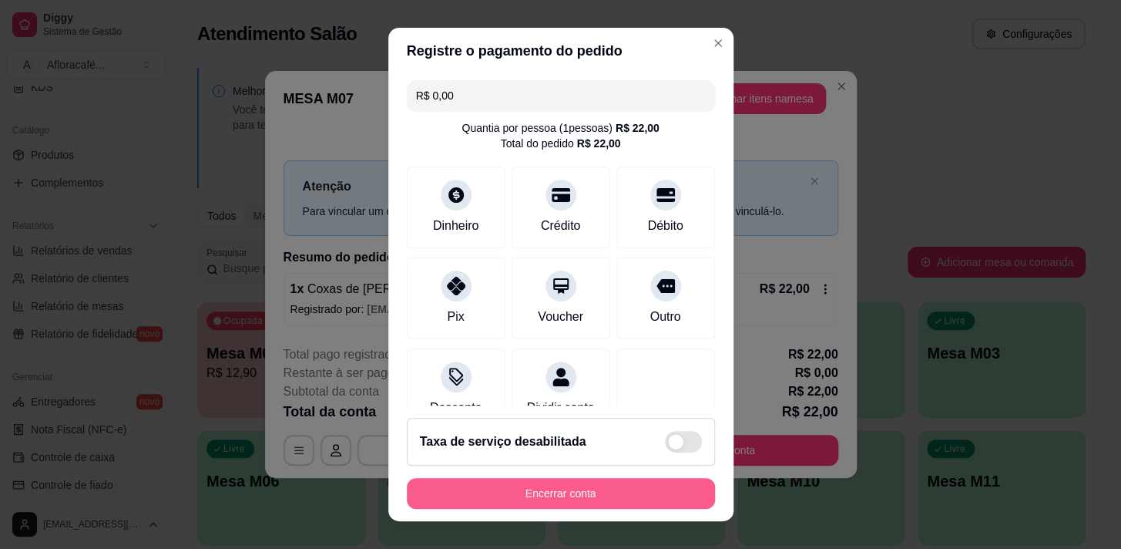
click at [505, 506] on button "Encerrar conta" at bounding box center [561, 493] width 308 height 31
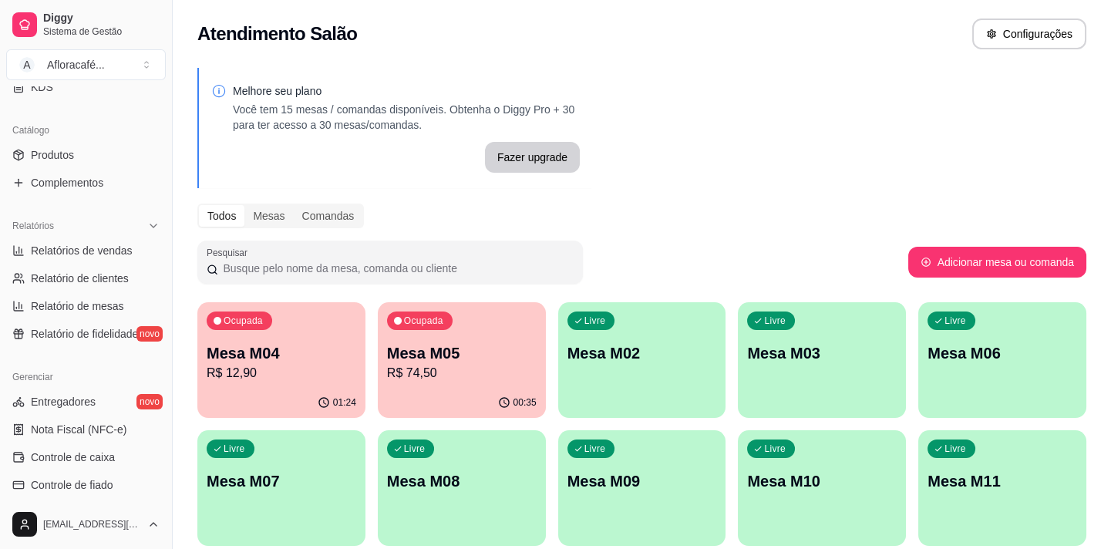
click at [478, 364] on p "R$ 74,50" at bounding box center [462, 373] width 150 height 18
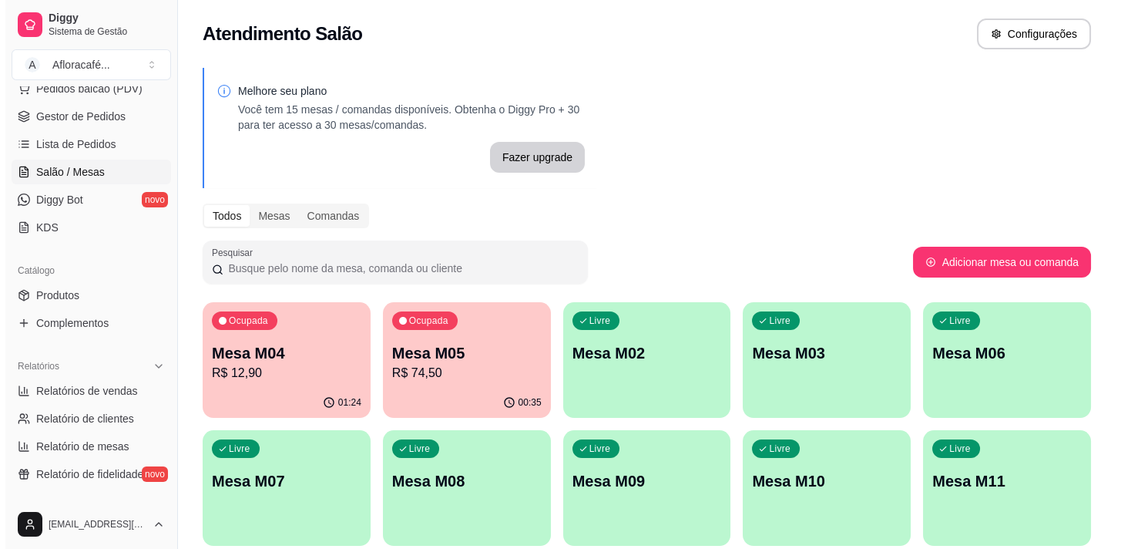
scroll to position [69, 0]
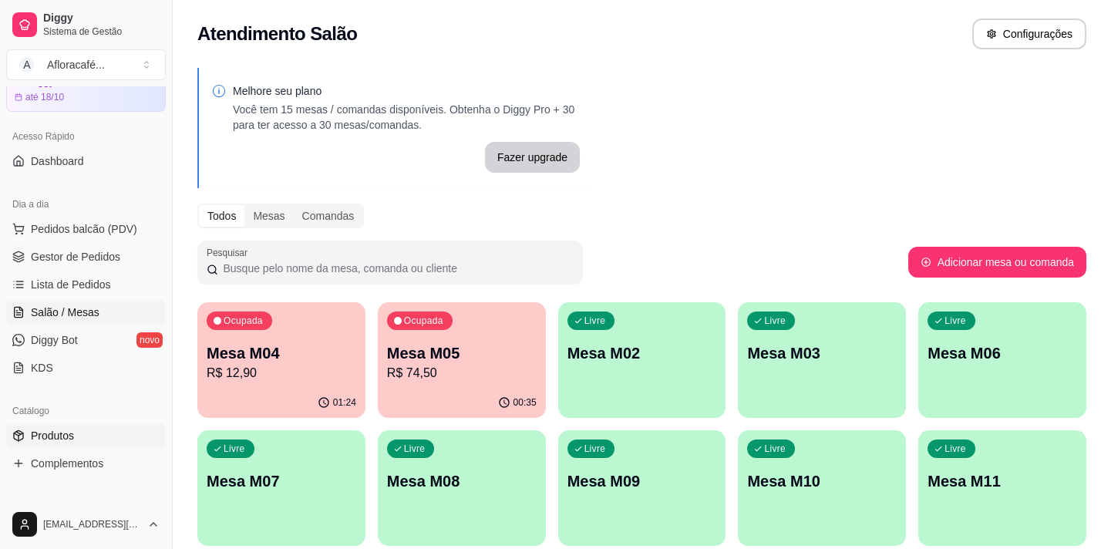
click at [78, 436] on link "Produtos" at bounding box center [86, 435] width 160 height 25
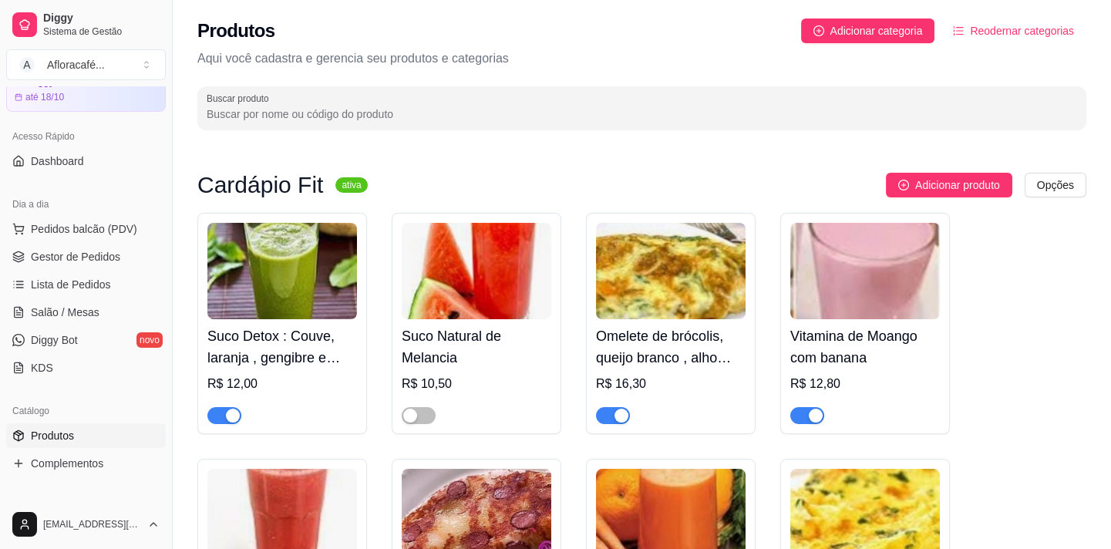
drag, startPoint x: 276, startPoint y: 109, endPoint x: 283, endPoint y: 129, distance: 20.5
click at [286, 130] on div "Produtos Adicionar categoria Reodernar categorias Aqui você cadastra e gerencia…" at bounding box center [642, 69] width 938 height 139
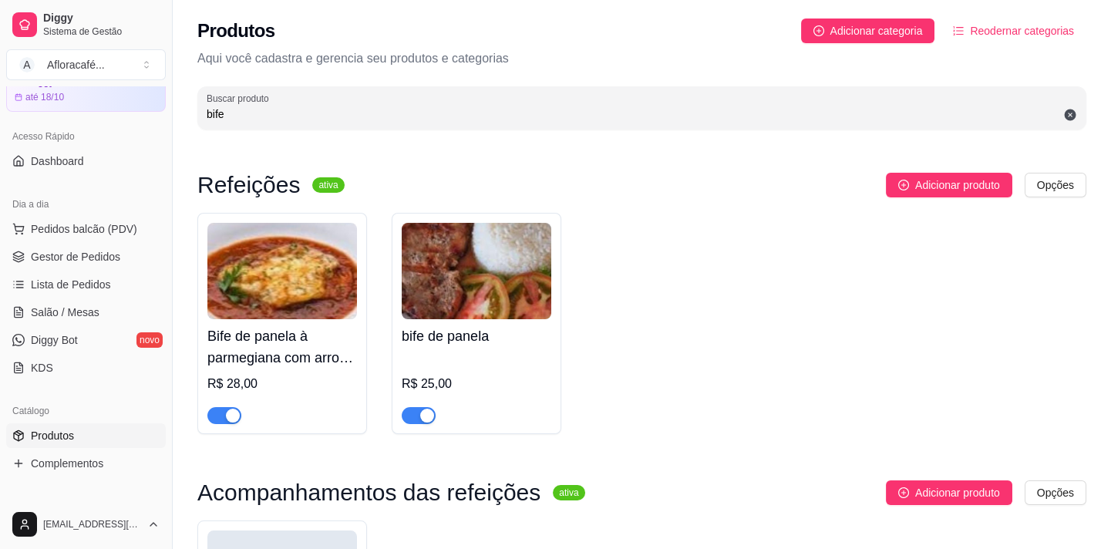
click at [361, 107] on input "bife" at bounding box center [642, 113] width 870 height 15
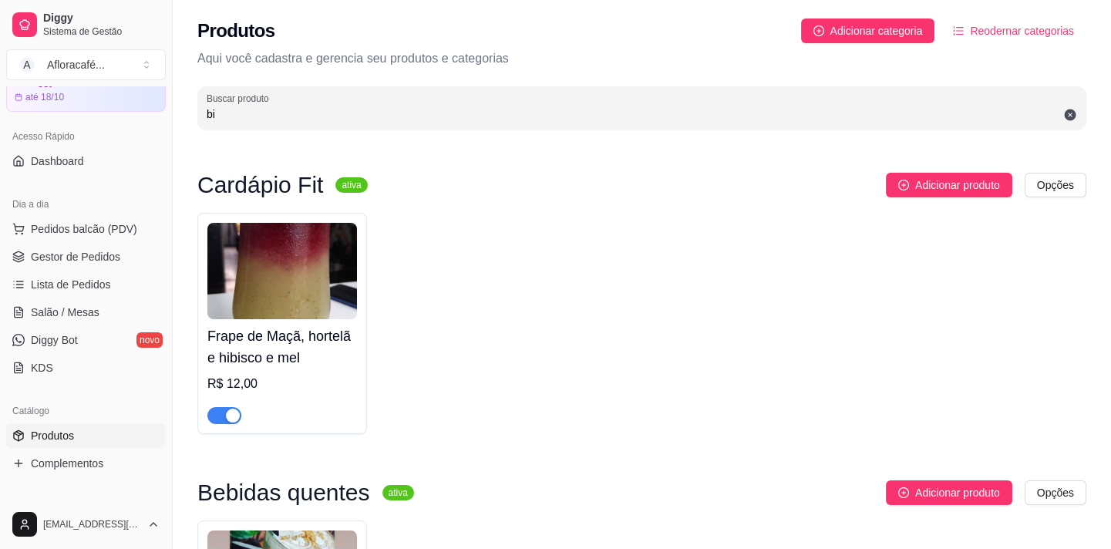
type input "b"
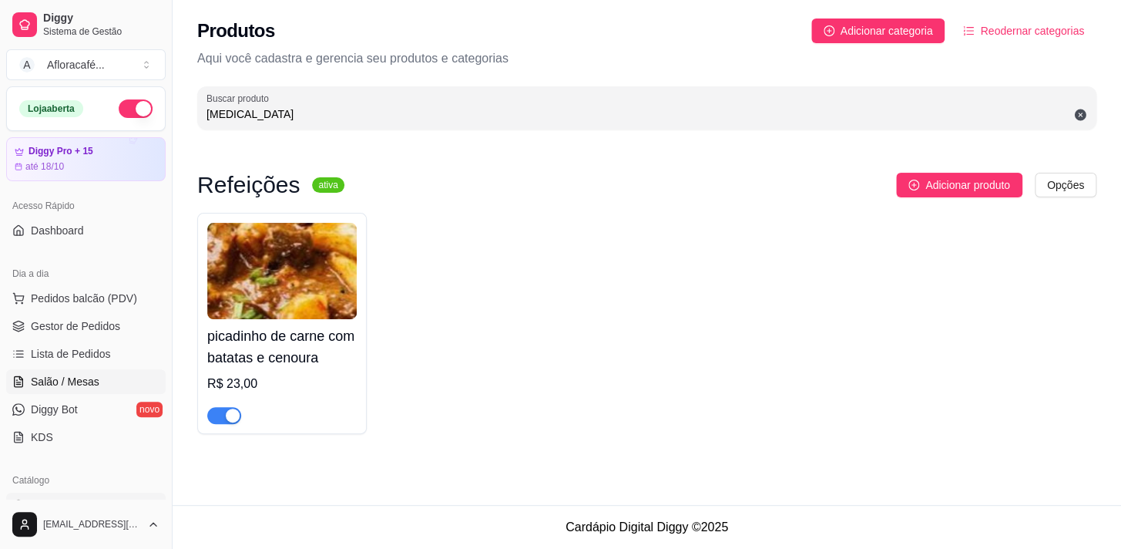
type input "[MEDICAL_DATA]"
click at [93, 378] on span "Salão / Mesas" at bounding box center [65, 381] width 69 height 15
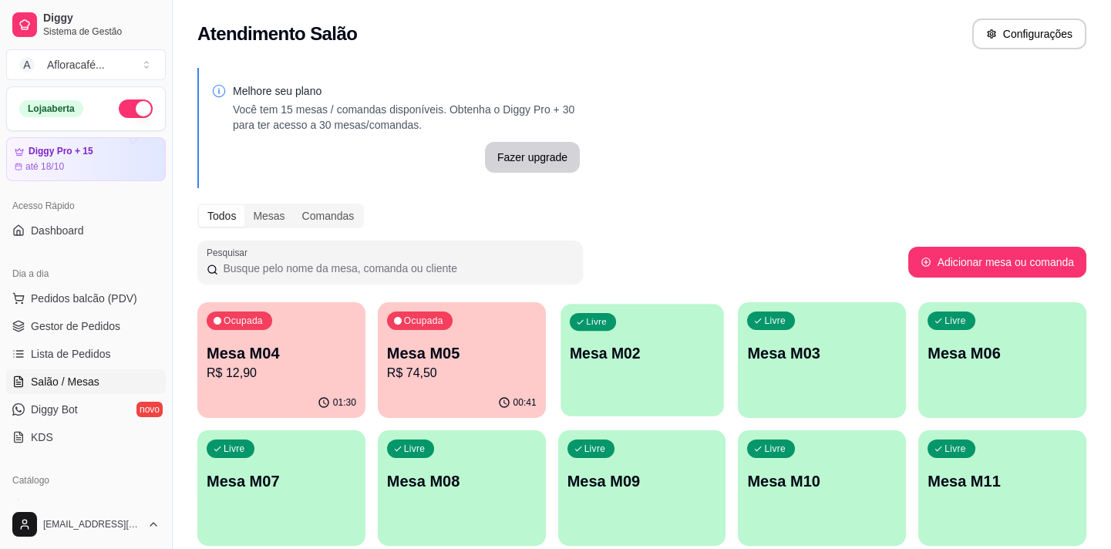
click at [587, 352] on p "Mesa M02" at bounding box center [642, 353] width 145 height 21
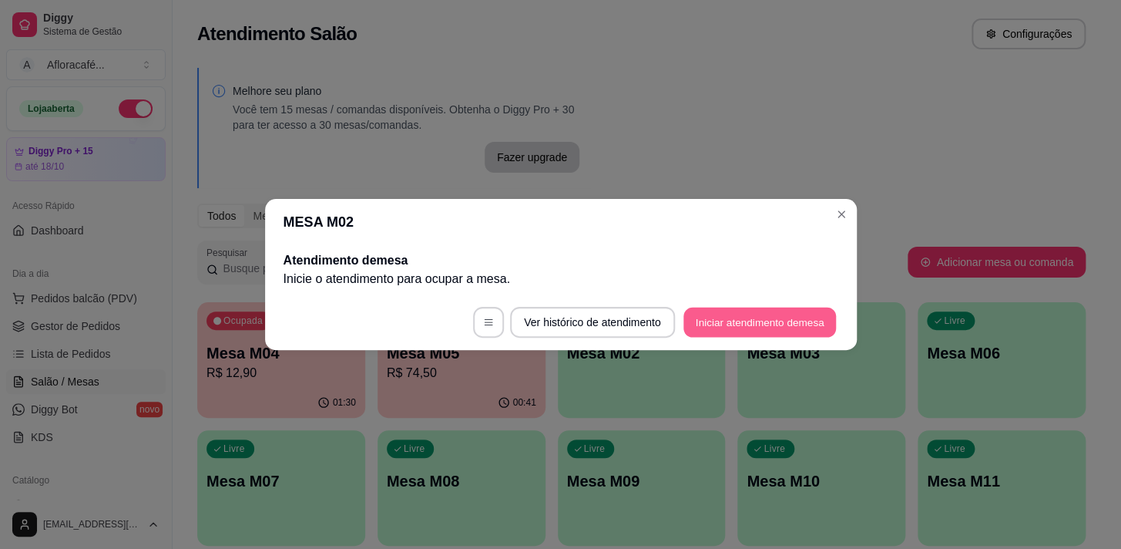
click at [681, 321] on footer "Ver histórico de atendimento Iniciar atendimento de mesa" at bounding box center [561, 321] width 592 height 55
click at [762, 327] on button "Iniciar atendimento de mesa" at bounding box center [760, 323] width 153 height 30
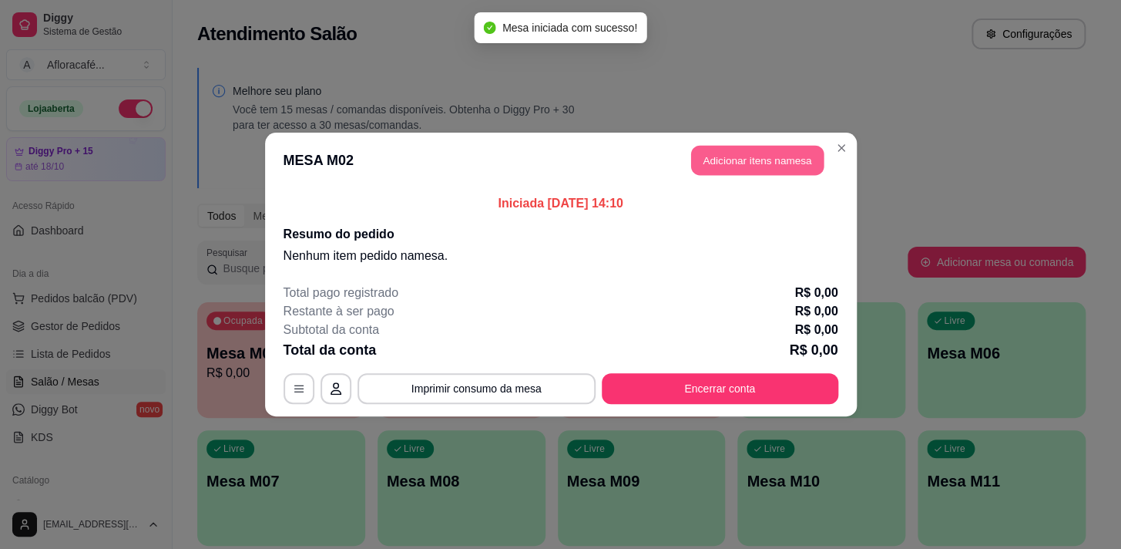
click at [693, 167] on button "Adicionar itens na mesa" at bounding box center [757, 161] width 133 height 30
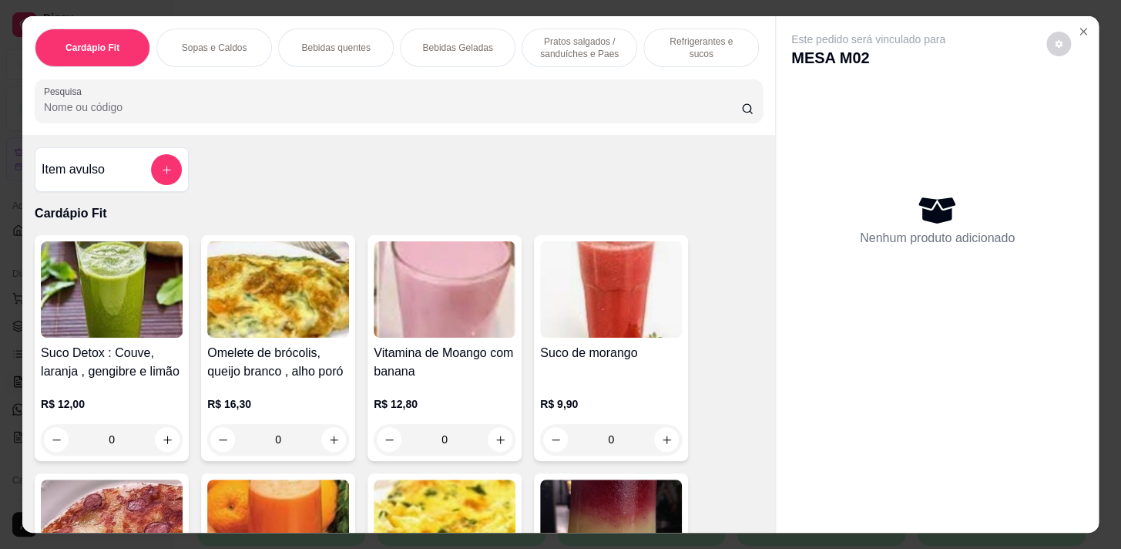
click at [361, 105] on input "Pesquisa" at bounding box center [392, 106] width 697 height 15
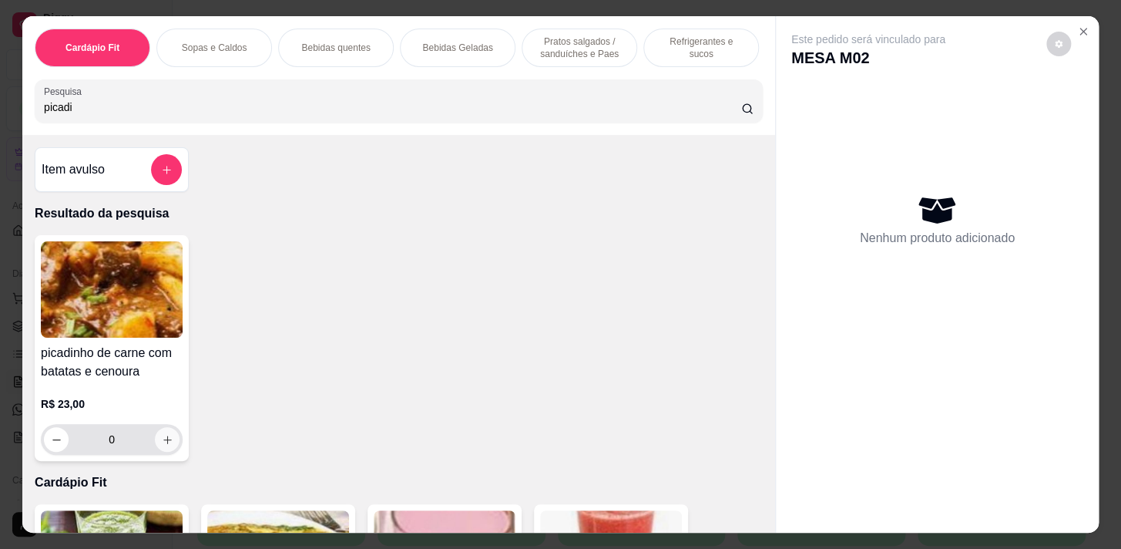
type input "picadi"
click at [162, 445] on icon "increase-product-quantity" at bounding box center [168, 440] width 12 height 12
click at [251, 115] on input "picadi" at bounding box center [392, 106] width 697 height 15
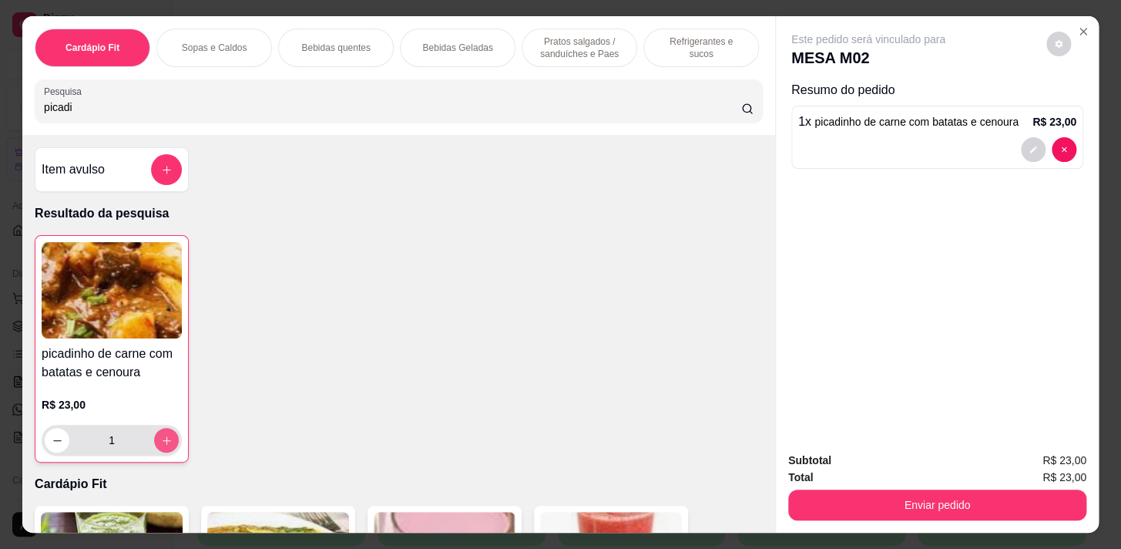
type input "1"
type input "p"
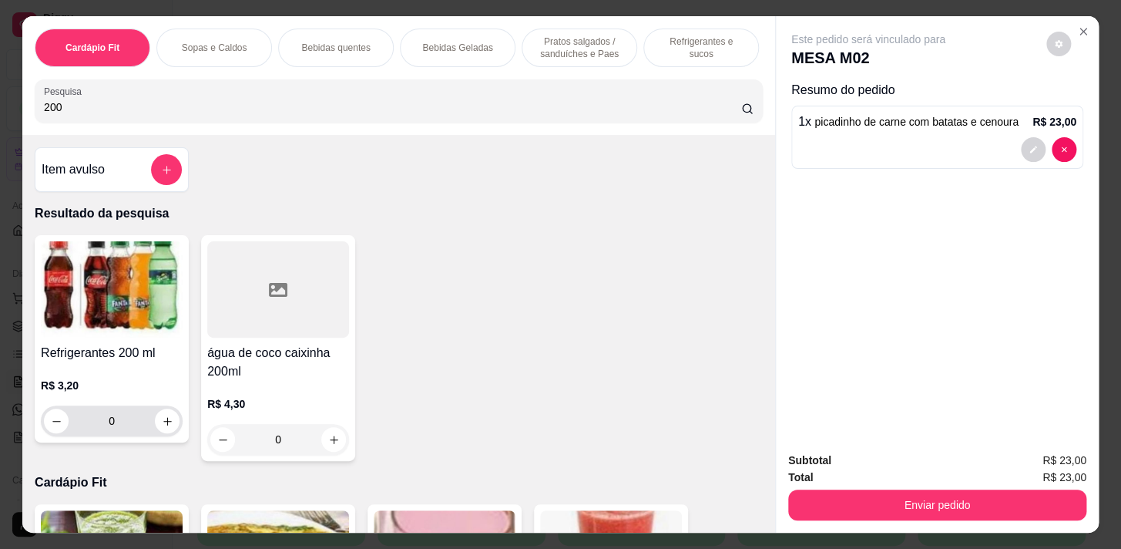
type input "200"
click at [169, 415] on div "0" at bounding box center [112, 420] width 136 height 31
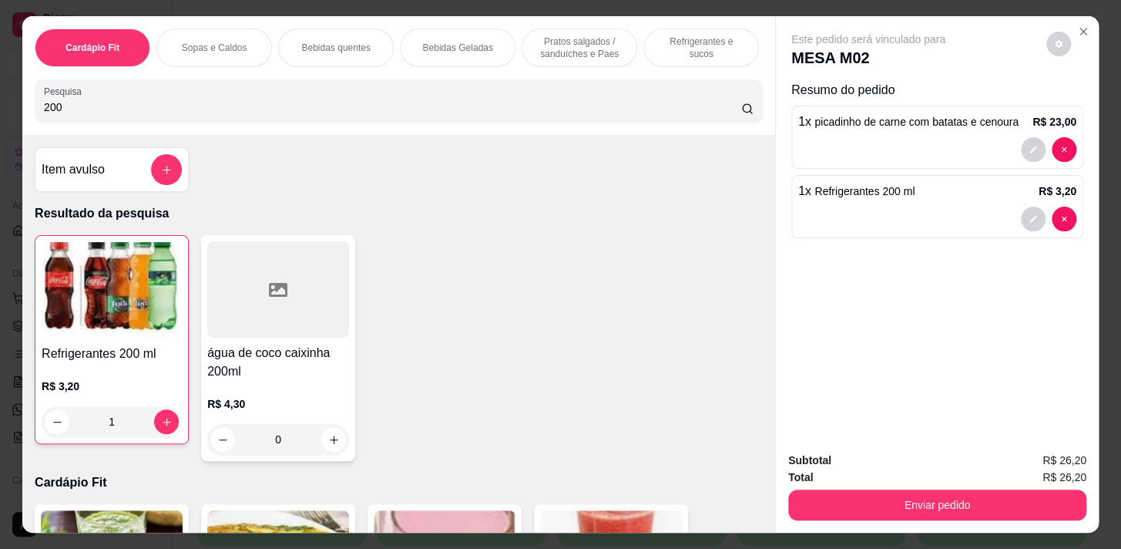
type input "1"
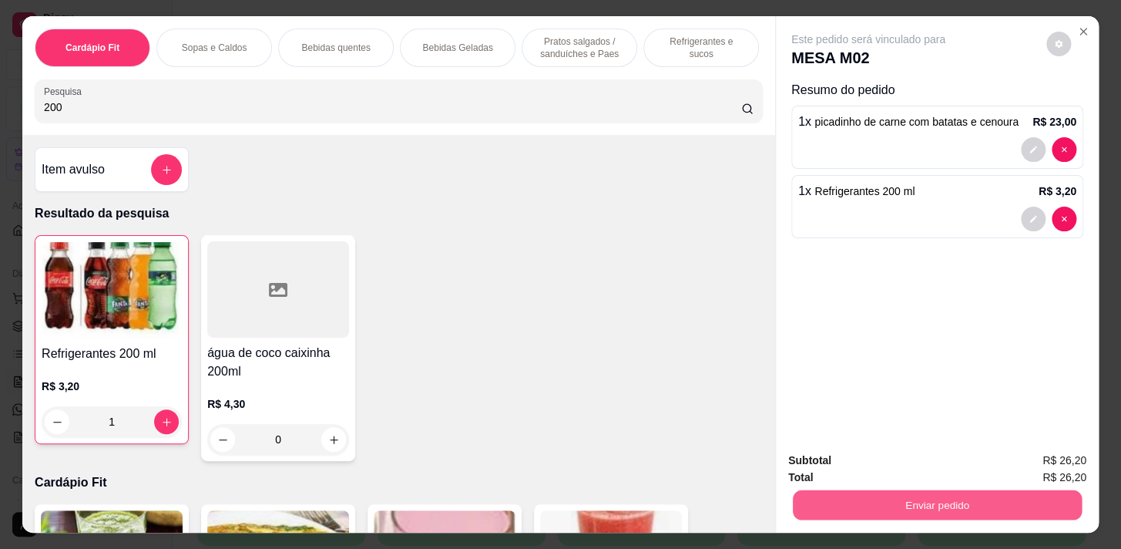
click at [920, 499] on button "Enviar pedido" at bounding box center [937, 504] width 289 height 30
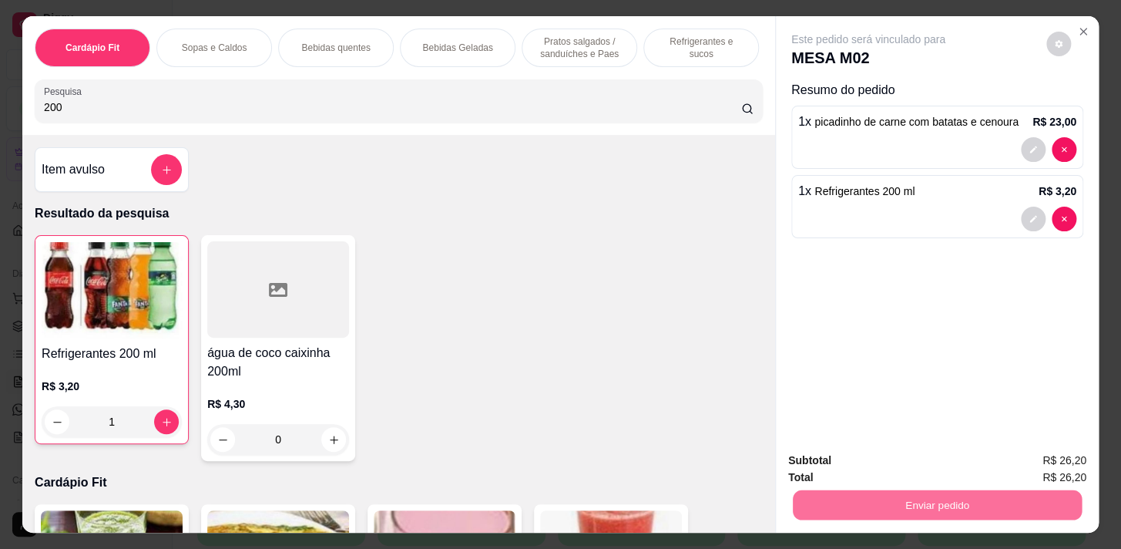
click at [1046, 457] on button "Enviar pedido" at bounding box center [1046, 461] width 87 height 29
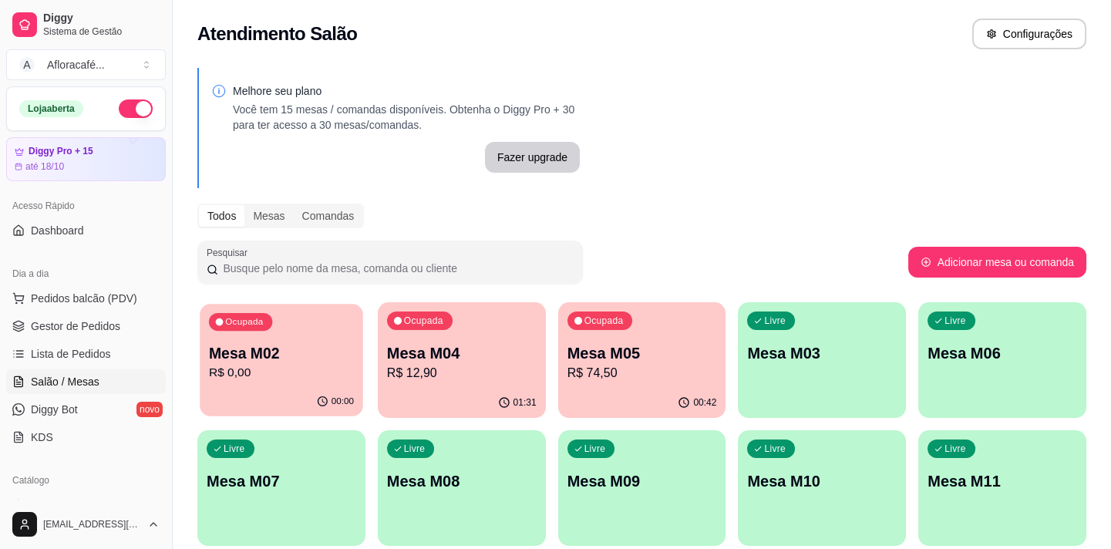
click at [299, 382] on div "Ocupada Mesa M02 R$ 0,00" at bounding box center [281, 345] width 163 height 83
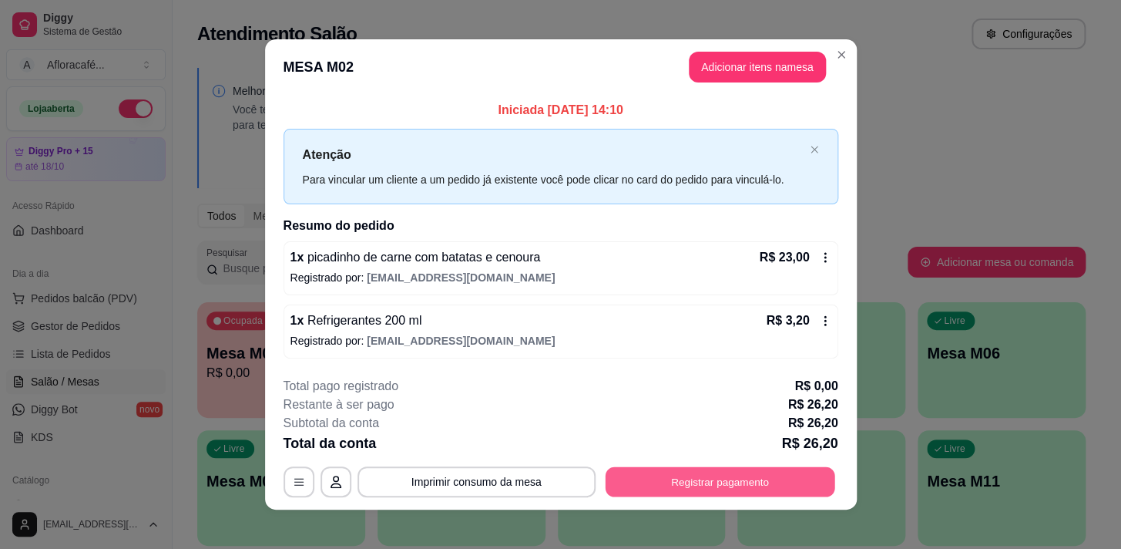
click at [770, 486] on button "Registrar pagamento" at bounding box center [720, 481] width 230 height 30
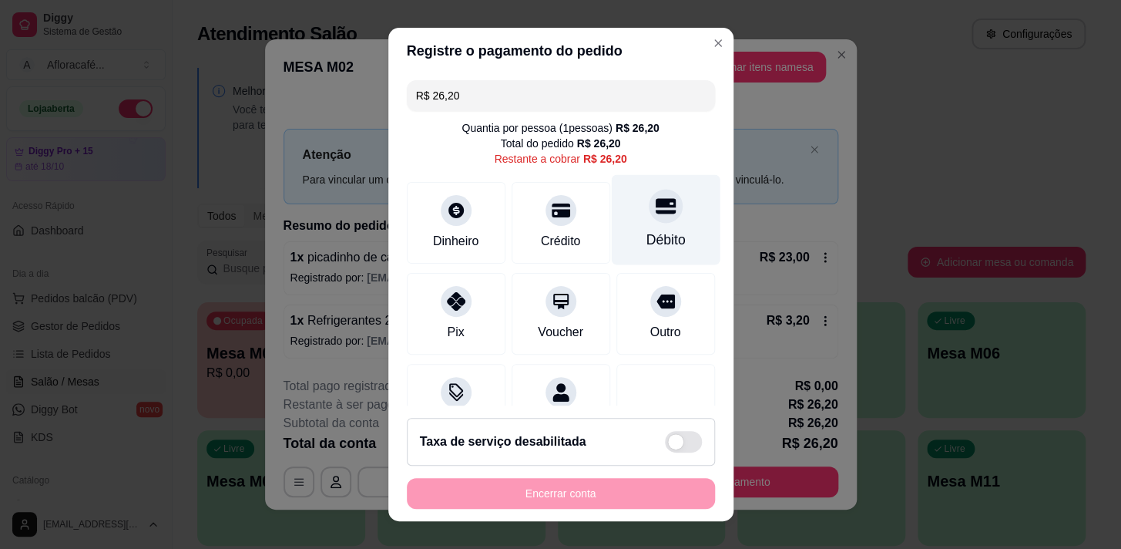
click at [646, 231] on div "Débito" at bounding box center [665, 240] width 39 height 20
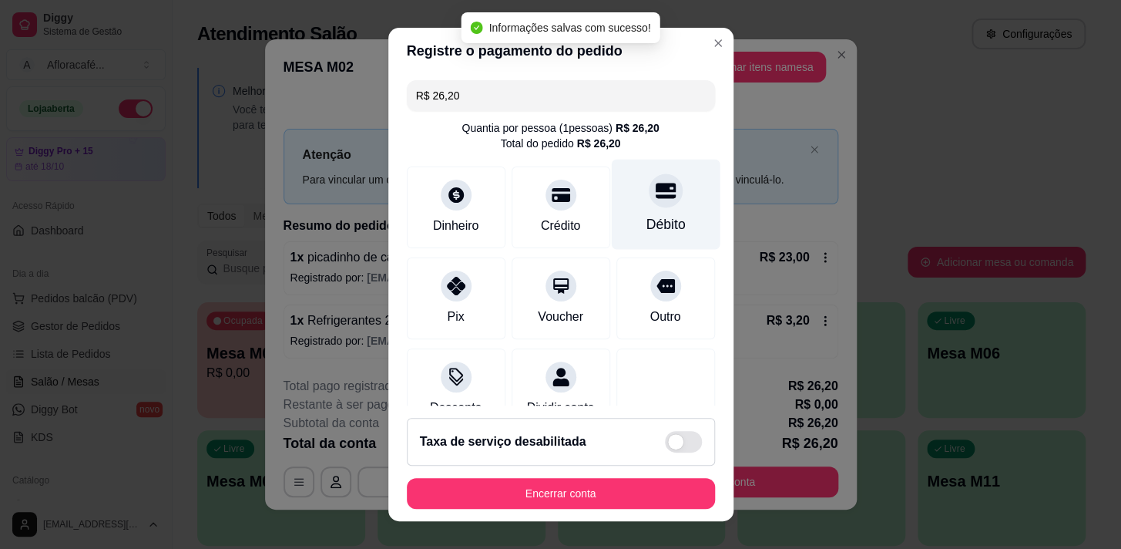
type input "R$ 0,00"
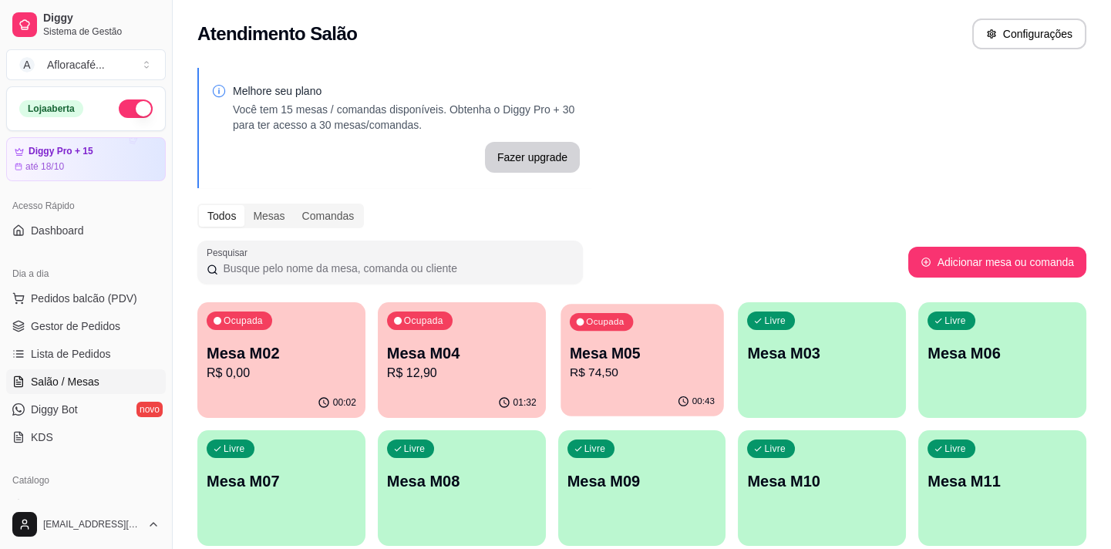
click at [599, 361] on p "Mesa M05" at bounding box center [642, 353] width 145 height 21
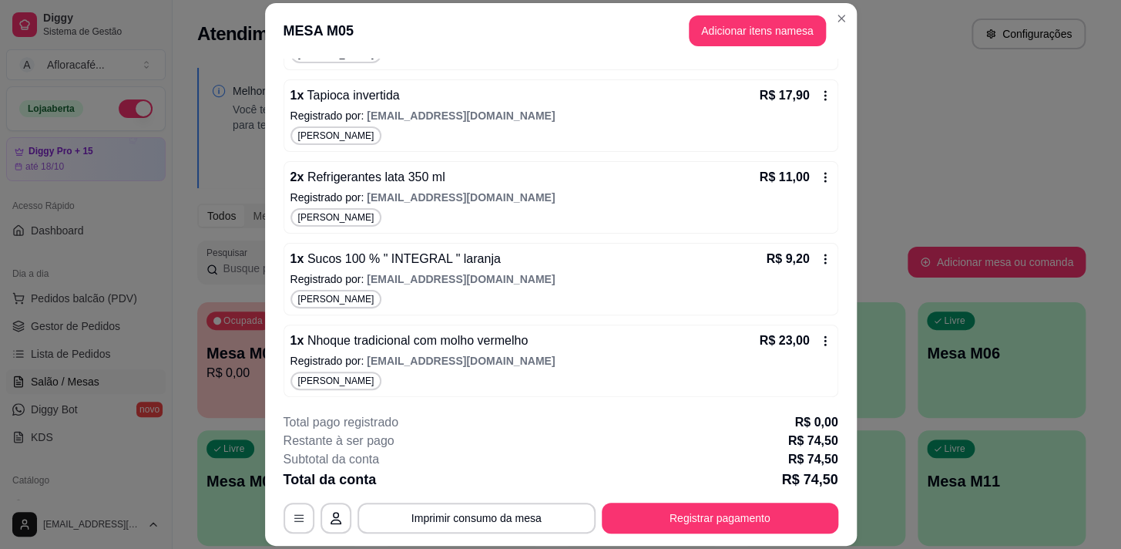
scroll to position [46, 0]
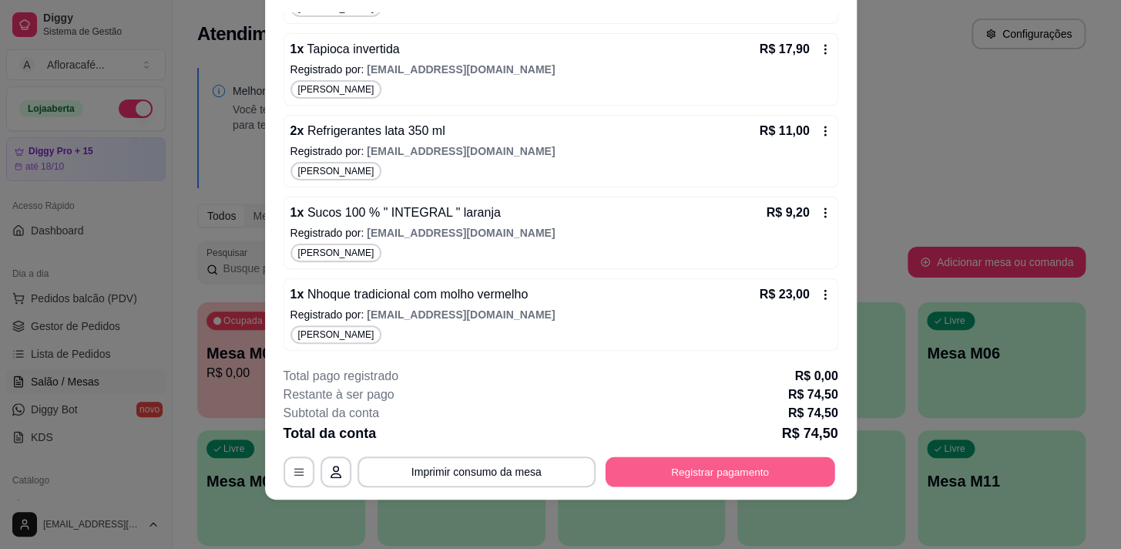
click at [741, 471] on button "Registrar pagamento" at bounding box center [720, 472] width 230 height 30
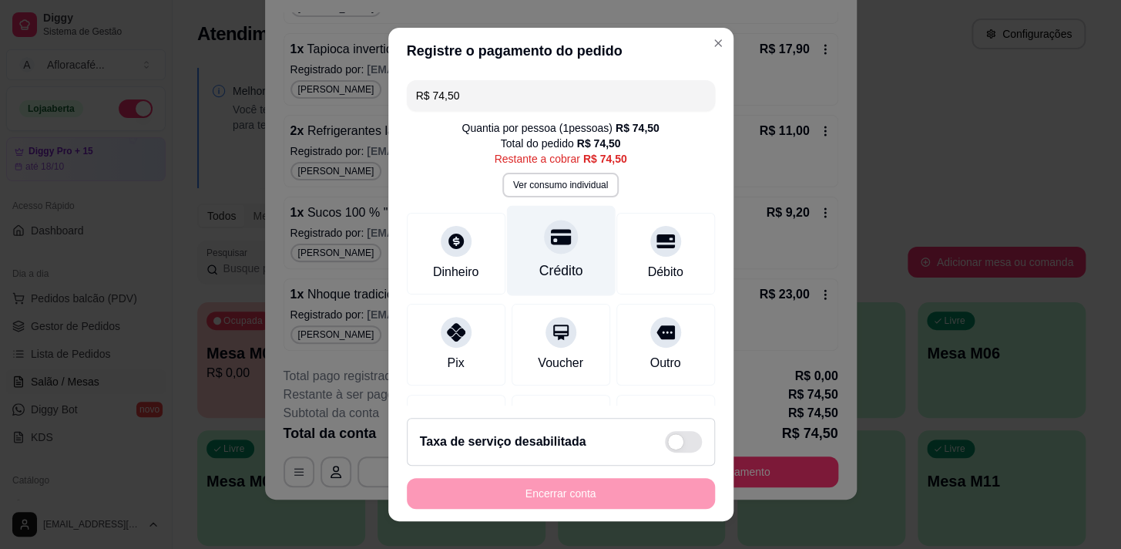
click at [539, 260] on div "Crédito" at bounding box center [561, 270] width 44 height 20
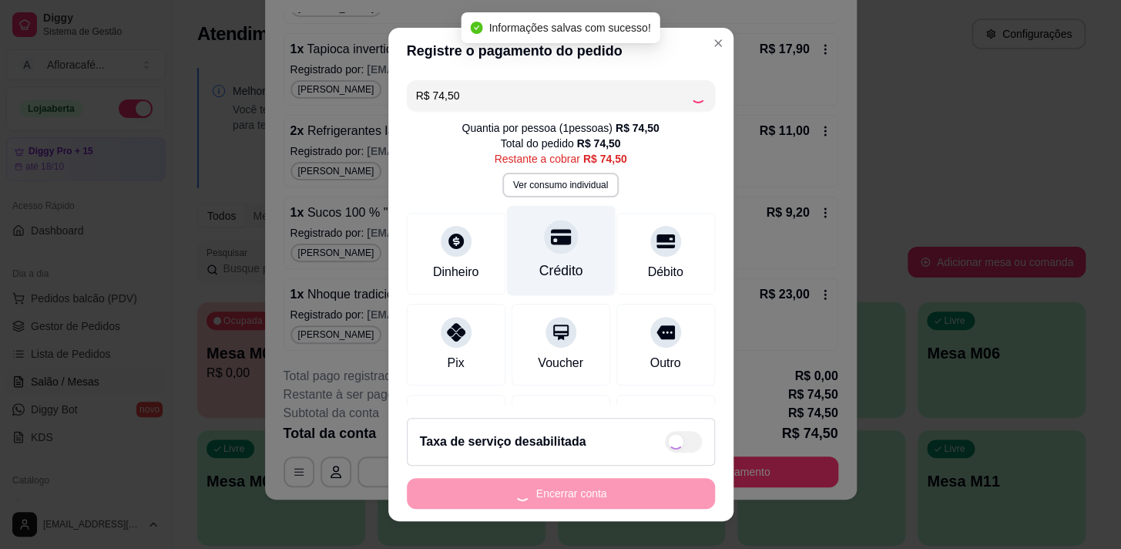
type input "R$ 0,00"
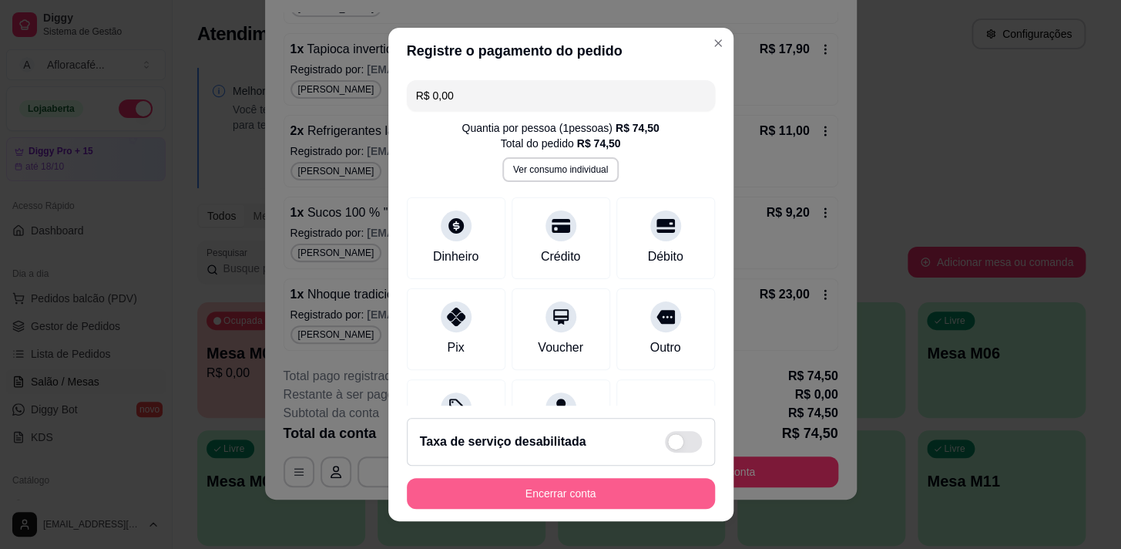
click at [549, 489] on button "Encerrar conta" at bounding box center [561, 493] width 308 height 31
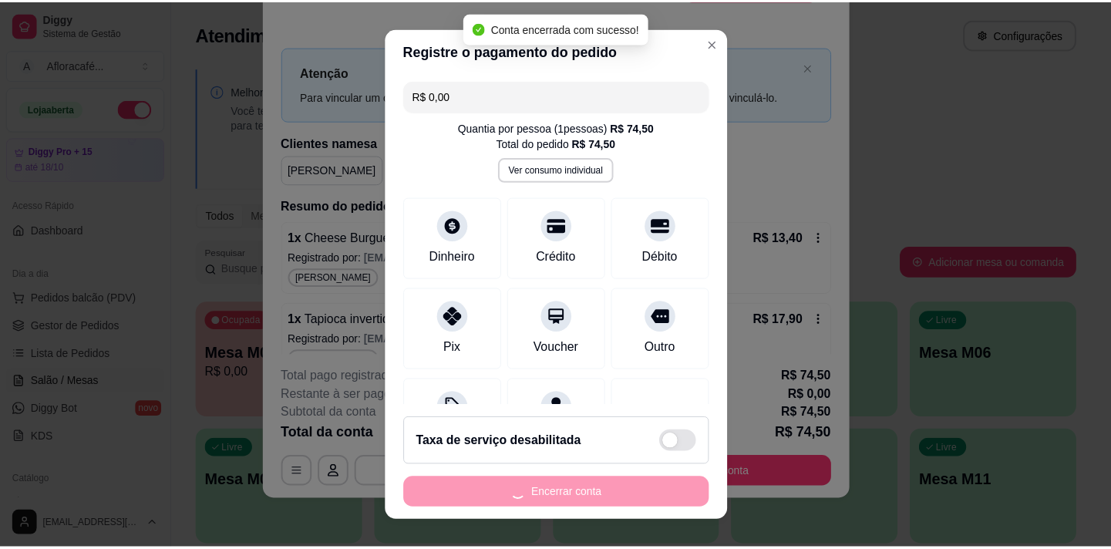
scroll to position [0, 0]
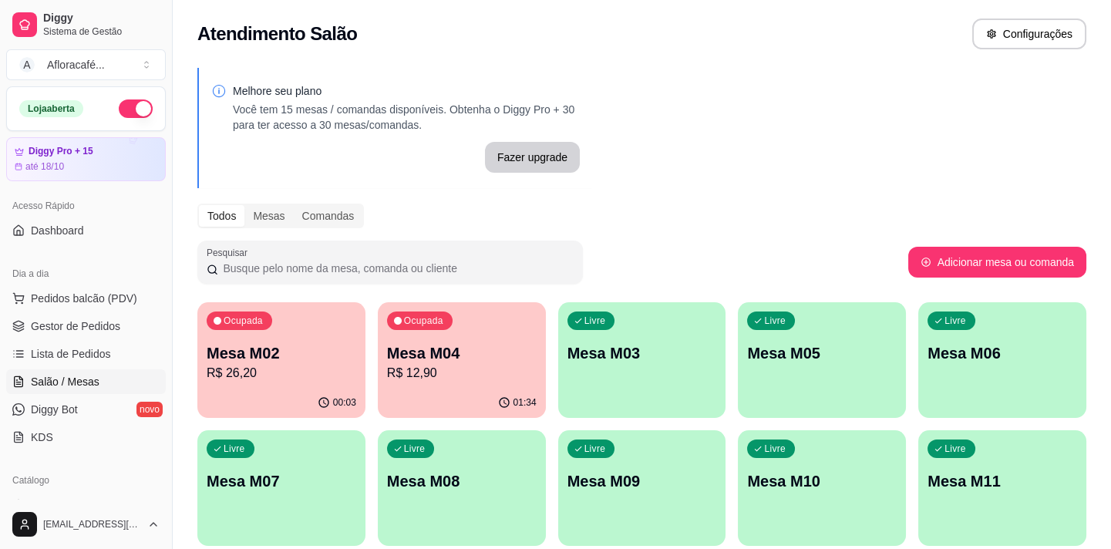
click at [242, 387] on button "Ocupada Mesa M02 R$ 26,20 00:03" at bounding box center [281, 360] width 168 height 116
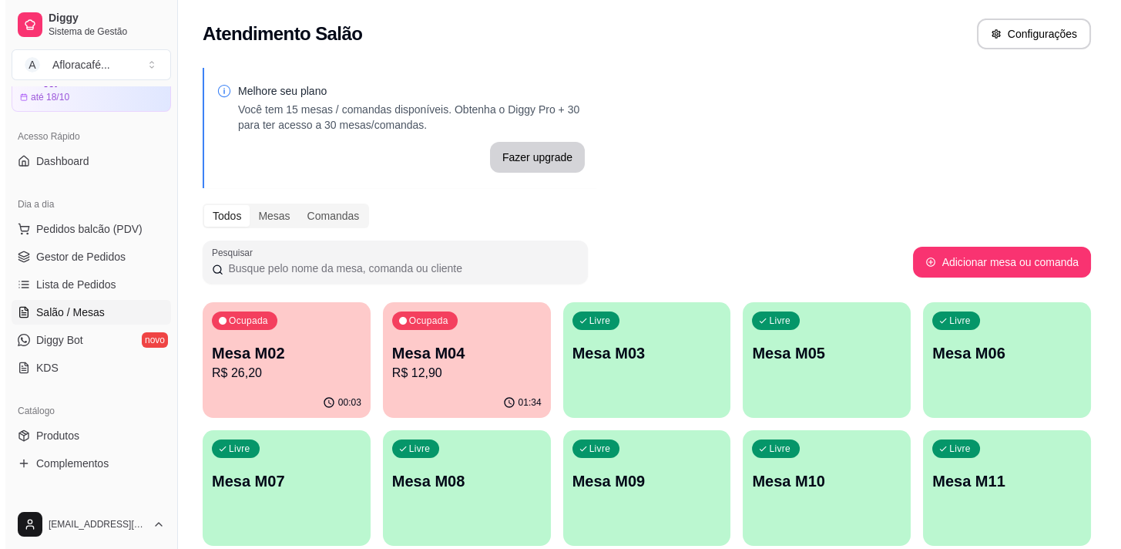
scroll to position [139, 0]
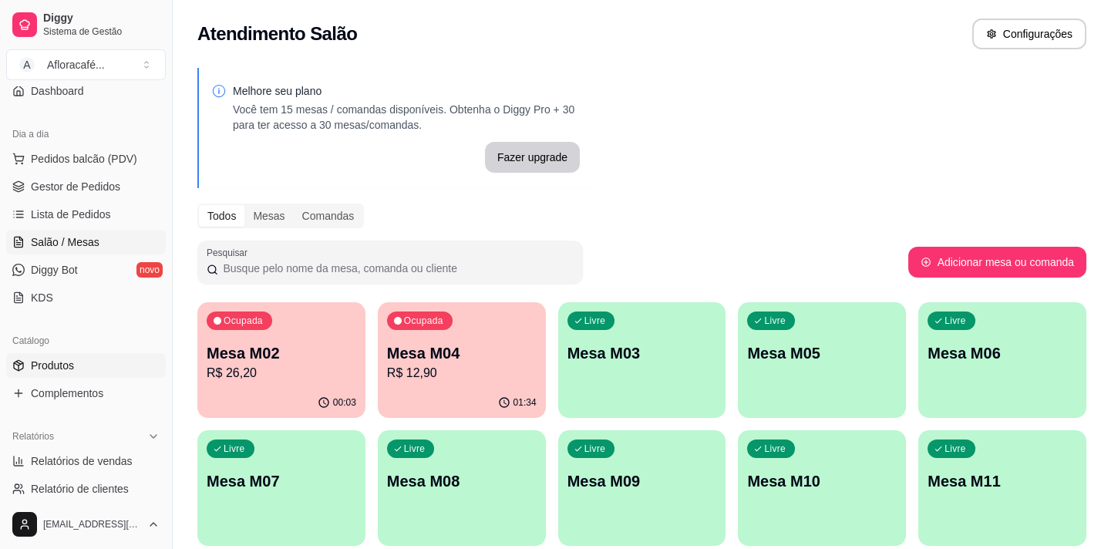
click at [62, 362] on span "Produtos" at bounding box center [52, 365] width 43 height 15
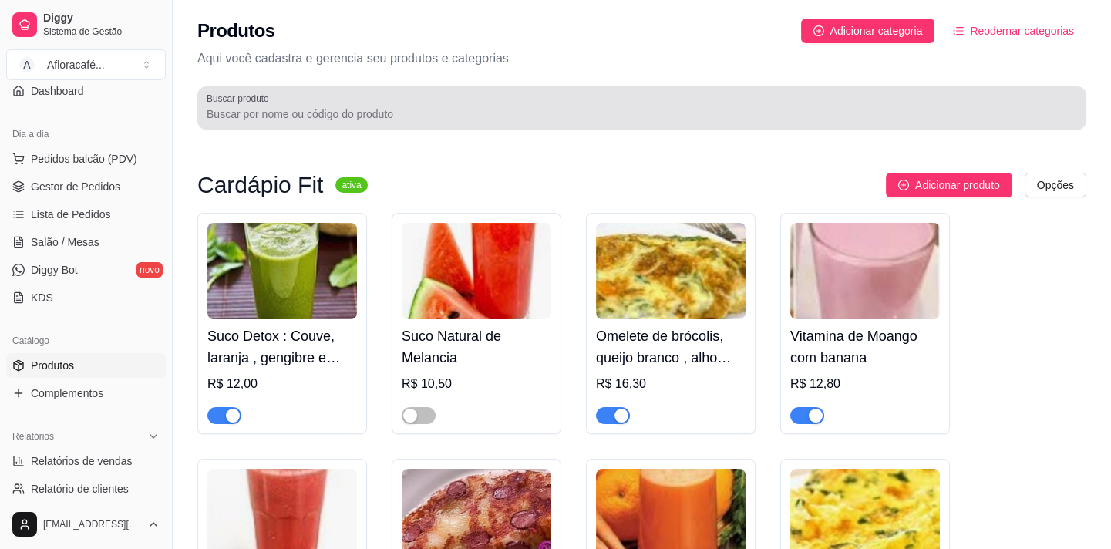
click at [275, 123] on div at bounding box center [642, 107] width 870 height 31
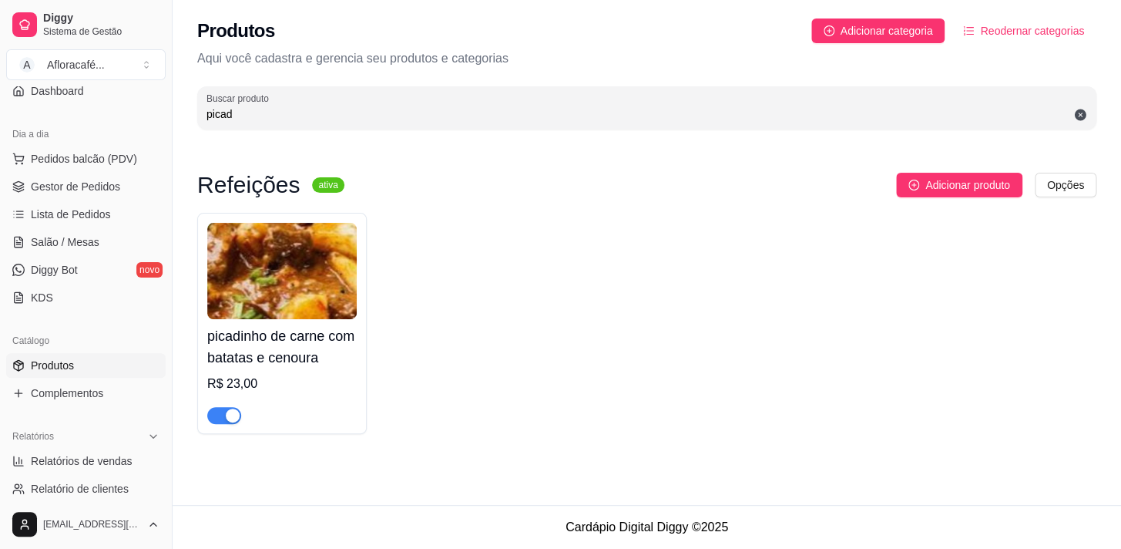
type input "picad"
click at [216, 418] on span "button" at bounding box center [224, 415] width 34 height 17
click at [84, 129] on div "Dia a dia" at bounding box center [86, 134] width 160 height 25
click at [168, 115] on button "Toggle Sidebar" at bounding box center [172, 274] width 12 height 549
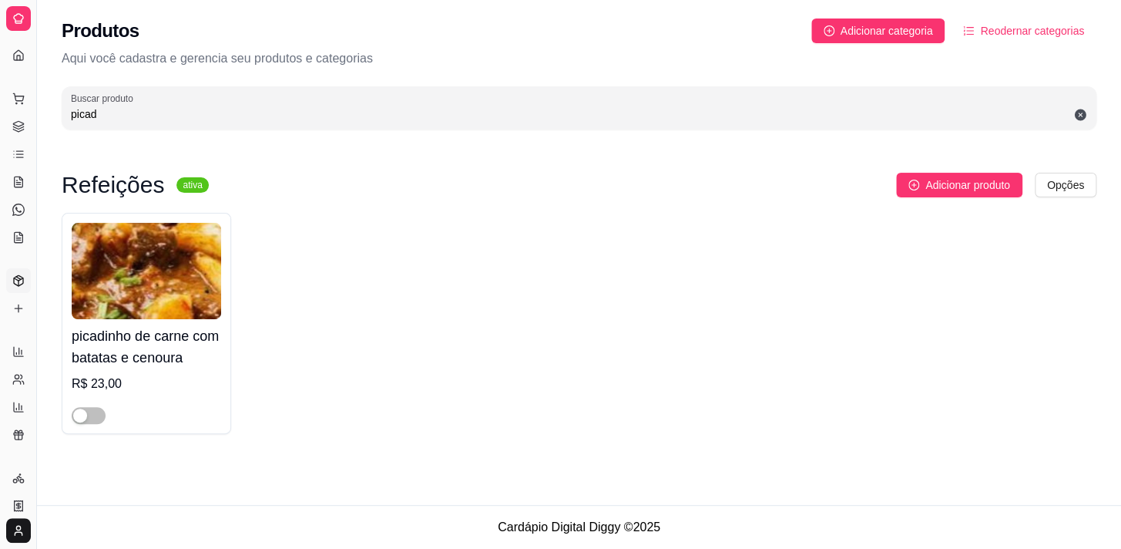
click at [22, 62] on div "Dia a dia" at bounding box center [18, 74] width 24 height 25
click at [16, 54] on icon at bounding box center [18, 55] width 12 height 12
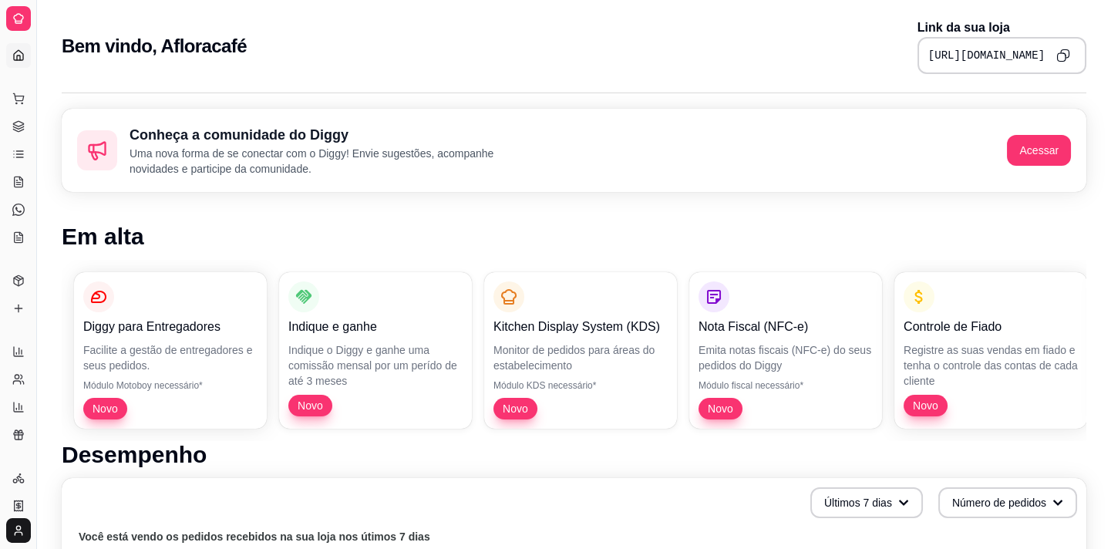
click at [15, 48] on link "Dashboard" at bounding box center [18, 55] width 25 height 25
click at [17, 62] on div "Dia a dia" at bounding box center [18, 74] width 24 height 25
click at [23, 62] on div "Dia a dia" at bounding box center [18, 74] width 24 height 25
click at [24, 62] on div "Dia a dia" at bounding box center [18, 74] width 24 height 25
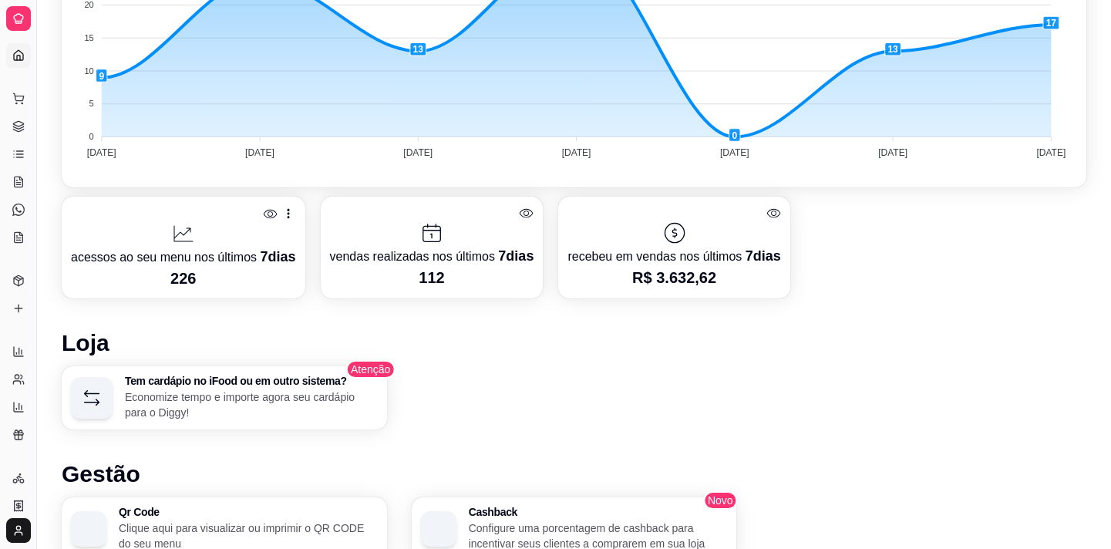
scroll to position [139, 0]
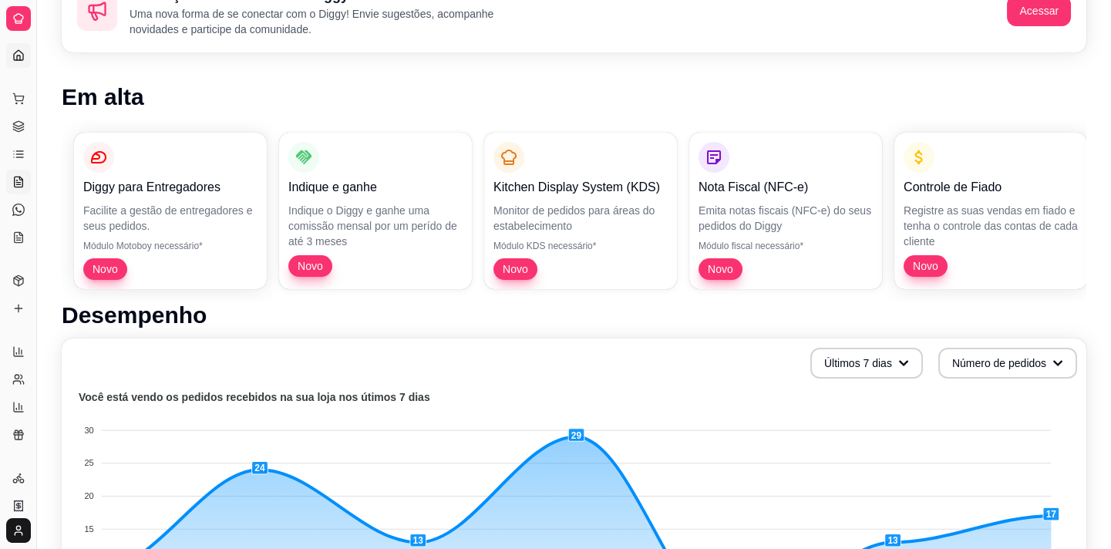
click at [26, 180] on link "Salão / Mesas" at bounding box center [18, 182] width 25 height 25
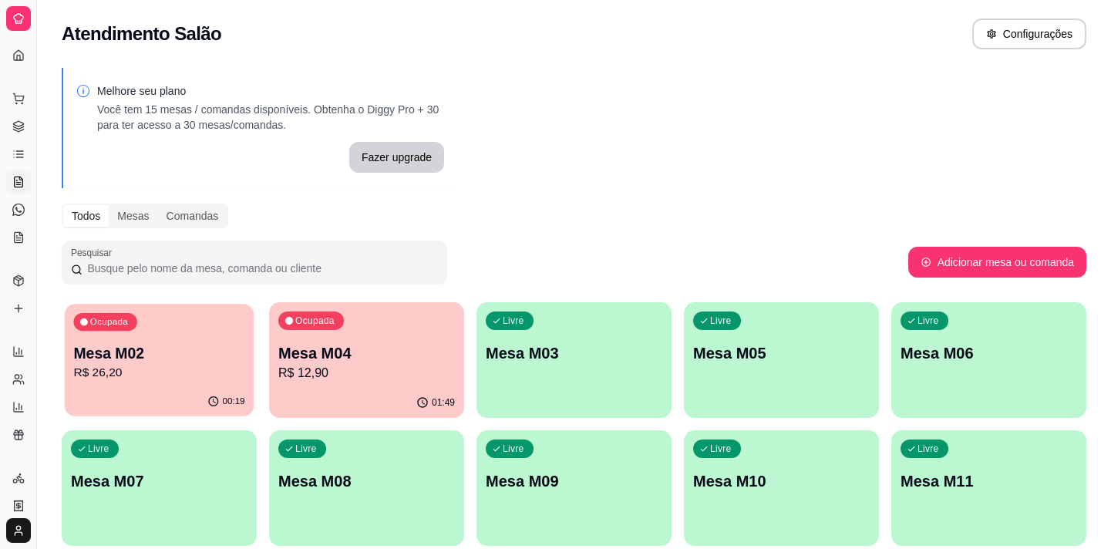
click at [210, 377] on p "R$ 26,20" at bounding box center [158, 373] width 171 height 18
click at [586, 348] on p "Mesa M03" at bounding box center [573, 353] width 171 height 21
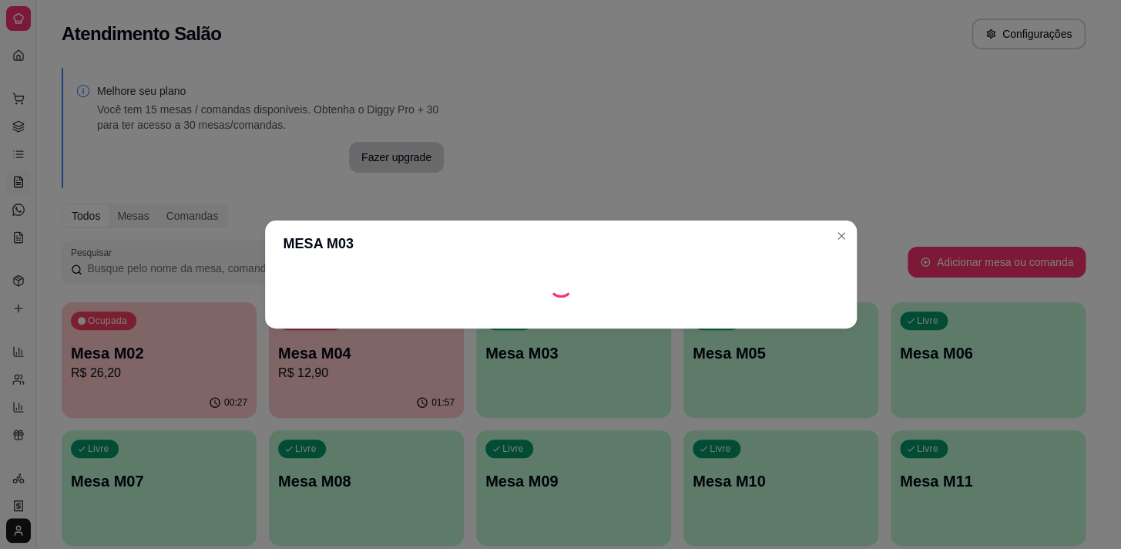
click at [753, 319] on footer at bounding box center [561, 316] width 592 height 25
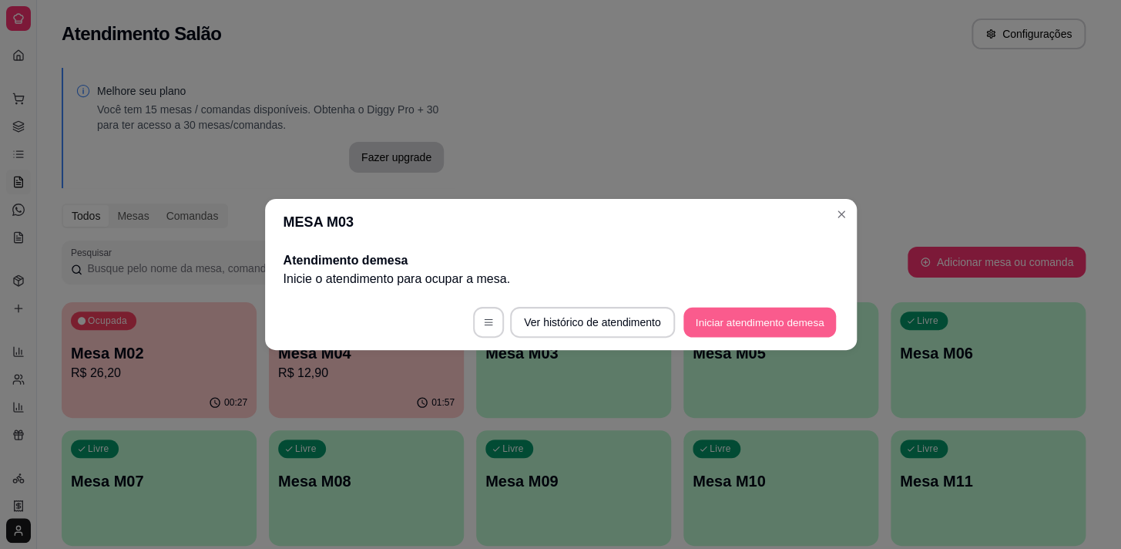
click at [753, 319] on button "Iniciar atendimento de mesa" at bounding box center [760, 323] width 153 height 30
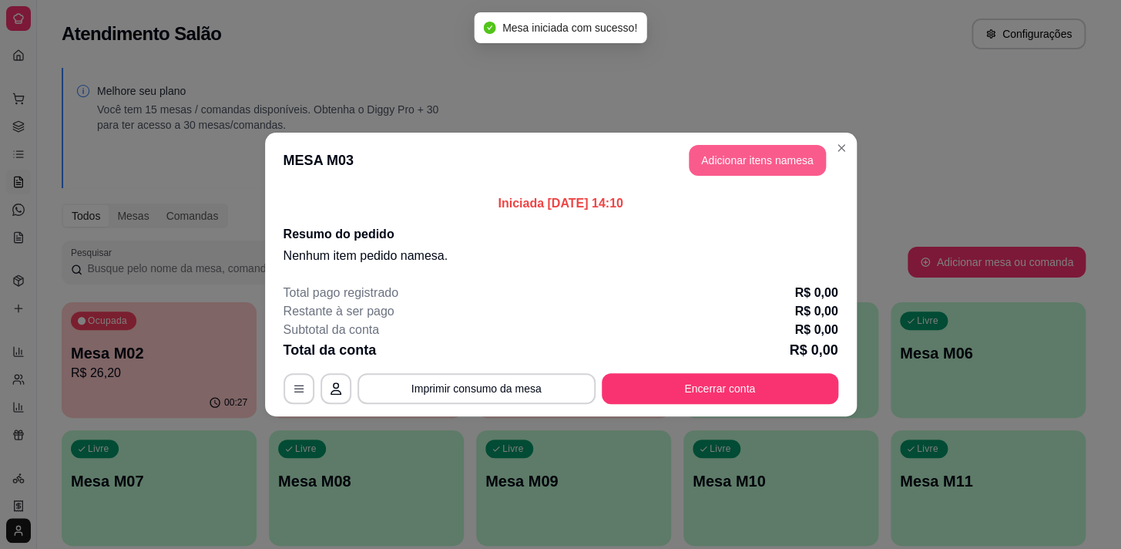
click at [802, 169] on button "Adicionar itens na mesa" at bounding box center [757, 160] width 137 height 31
click at [792, 162] on div "Nenhum produto adicionado" at bounding box center [938, 220] width 292 height 302
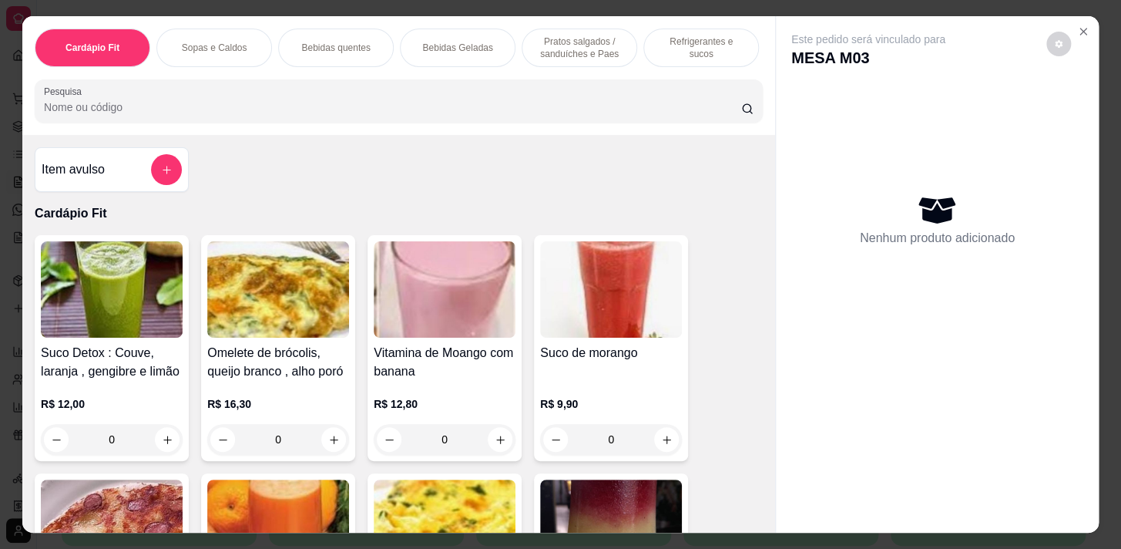
click at [659, 113] on input "Pesquisa" at bounding box center [392, 106] width 697 height 15
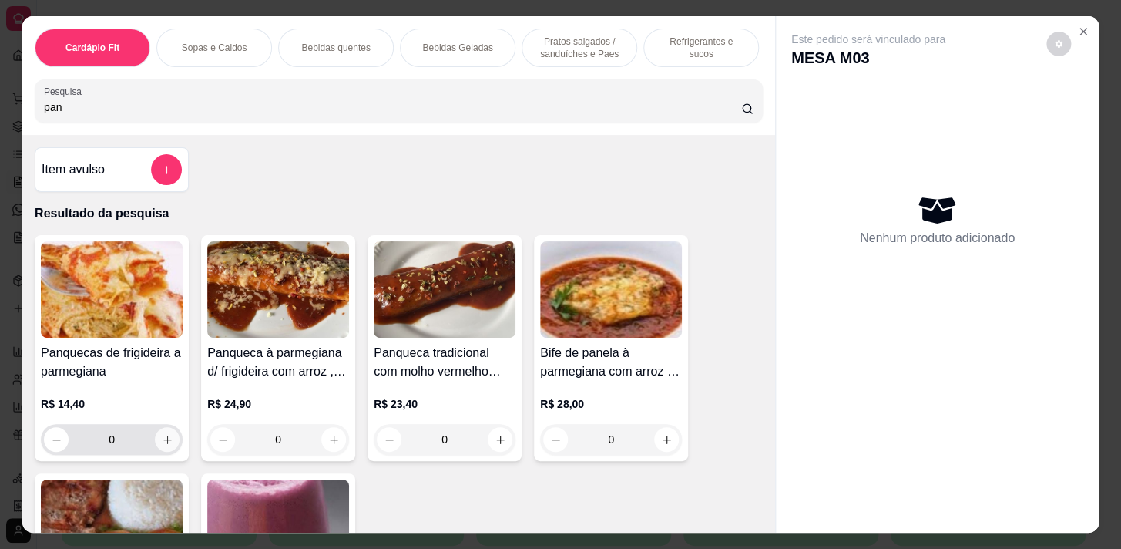
type input "pan"
click at [155, 445] on button "increase-product-quantity" at bounding box center [167, 439] width 25 height 25
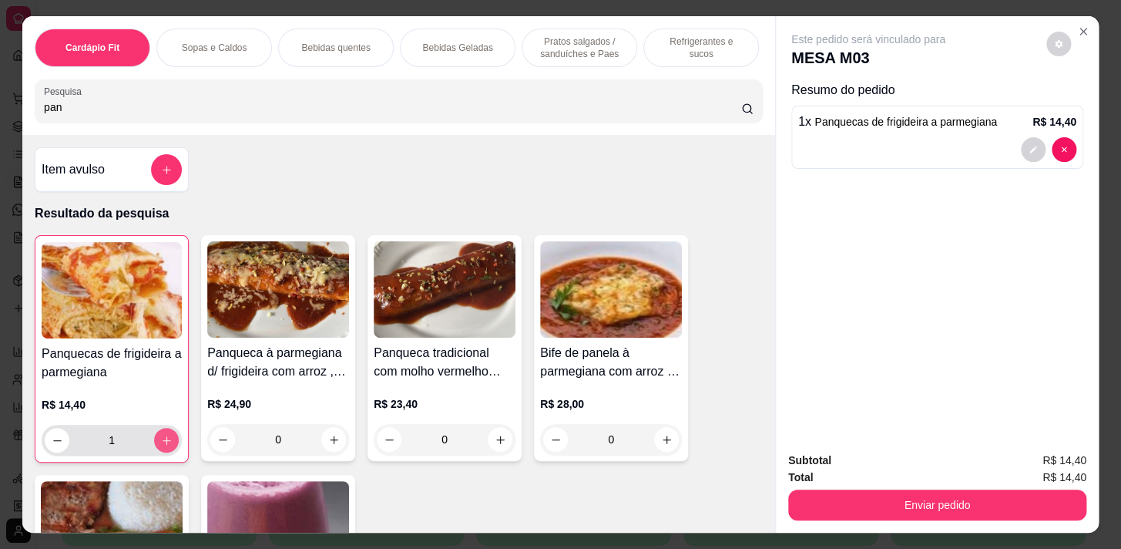
type input "1"
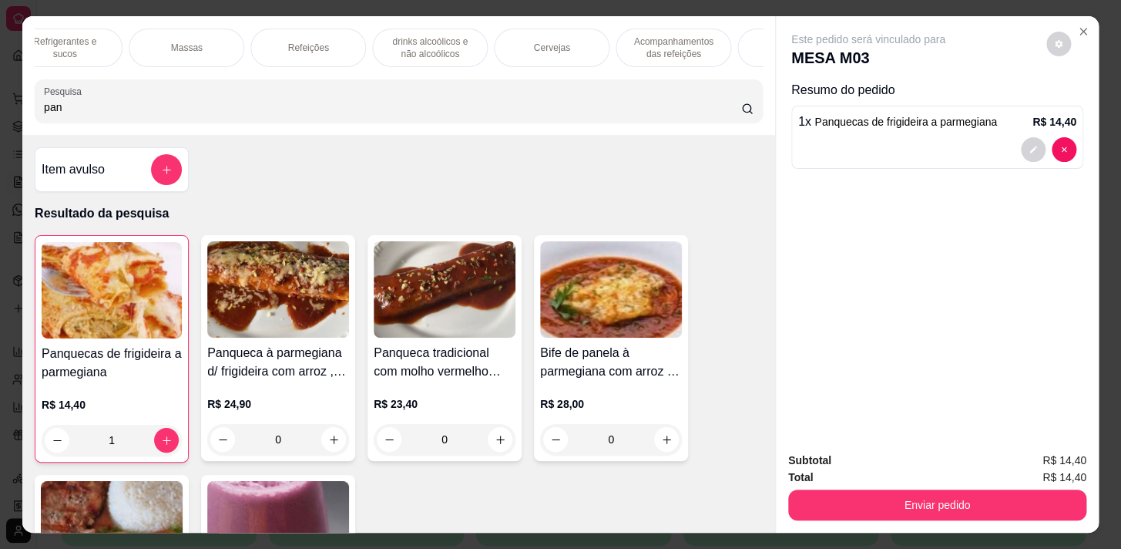
click at [691, 49] on p "Acompanhamentos das refeições" at bounding box center [673, 47] width 89 height 25
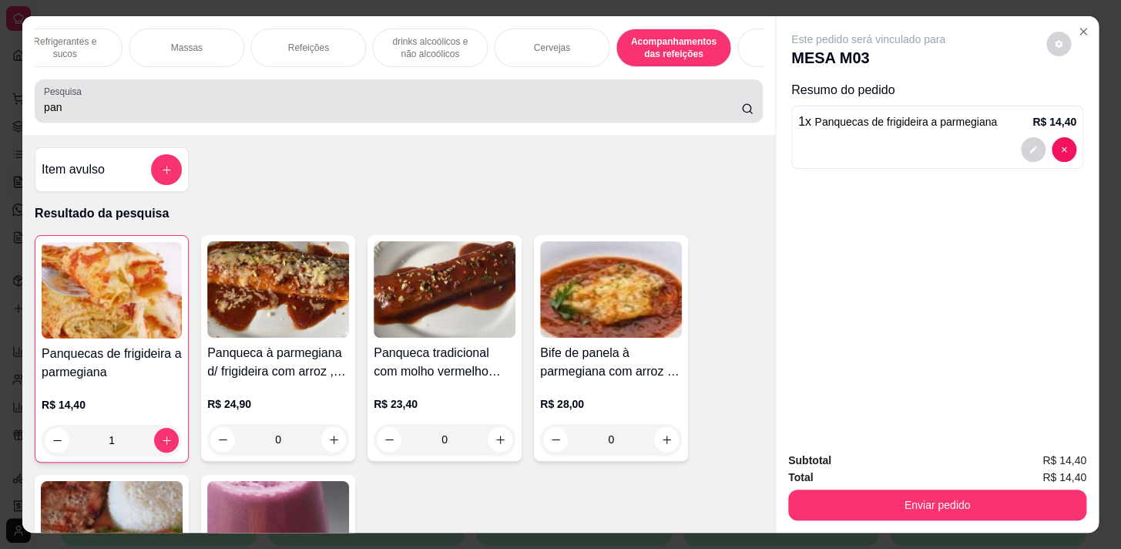
scroll to position [38, 0]
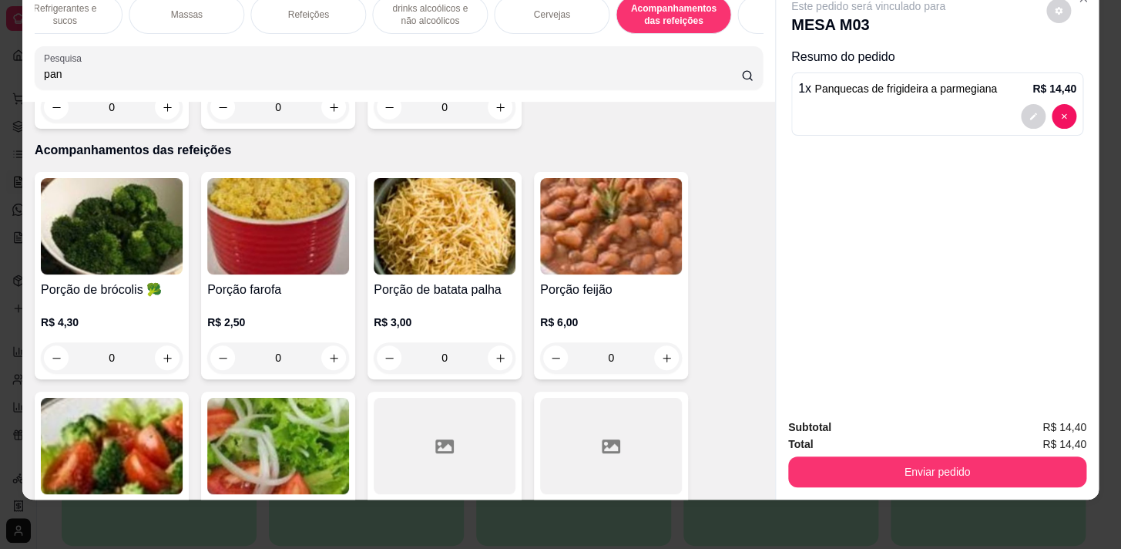
click at [681, 38] on div "Cardápio Fit Sopas e Caldos Bebidas quentes Bebidas Geladas Pratos salgados / s…" at bounding box center [398, 42] width 753 height 119
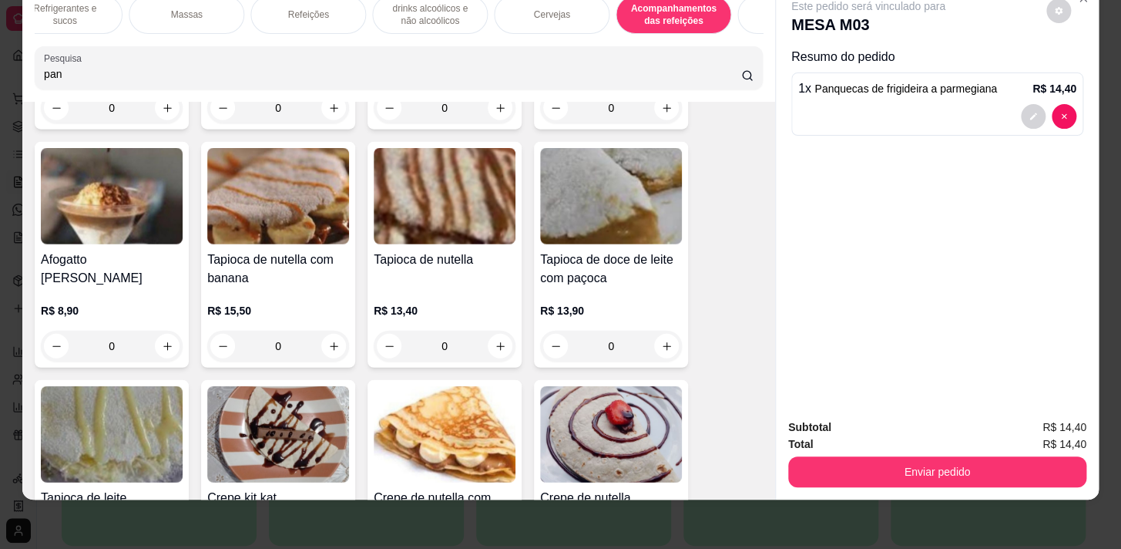
scroll to position [14055, 0]
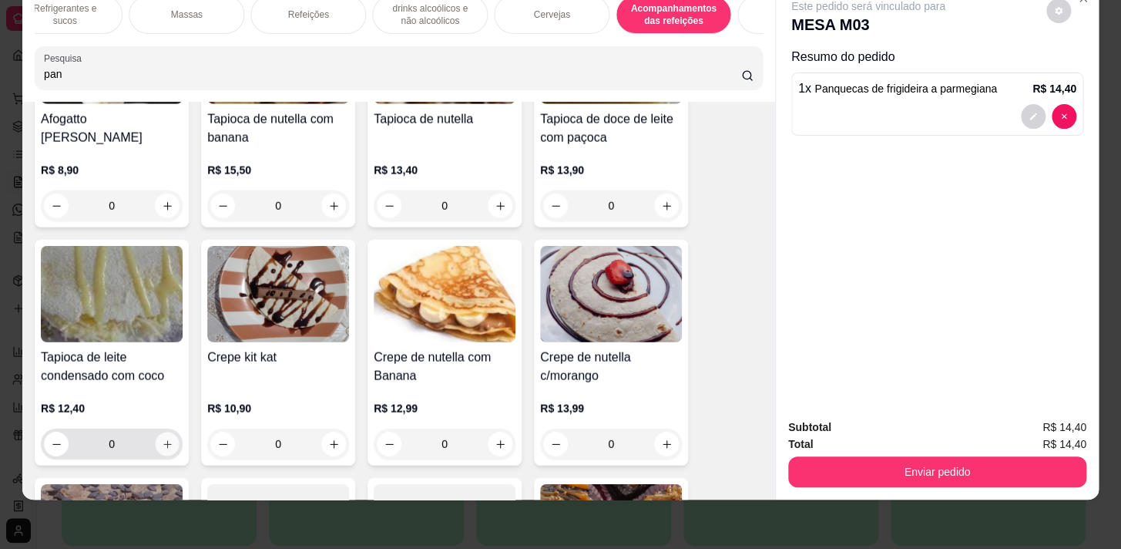
click at [157, 432] on button "increase-product-quantity" at bounding box center [168, 444] width 24 height 24
type input "1"
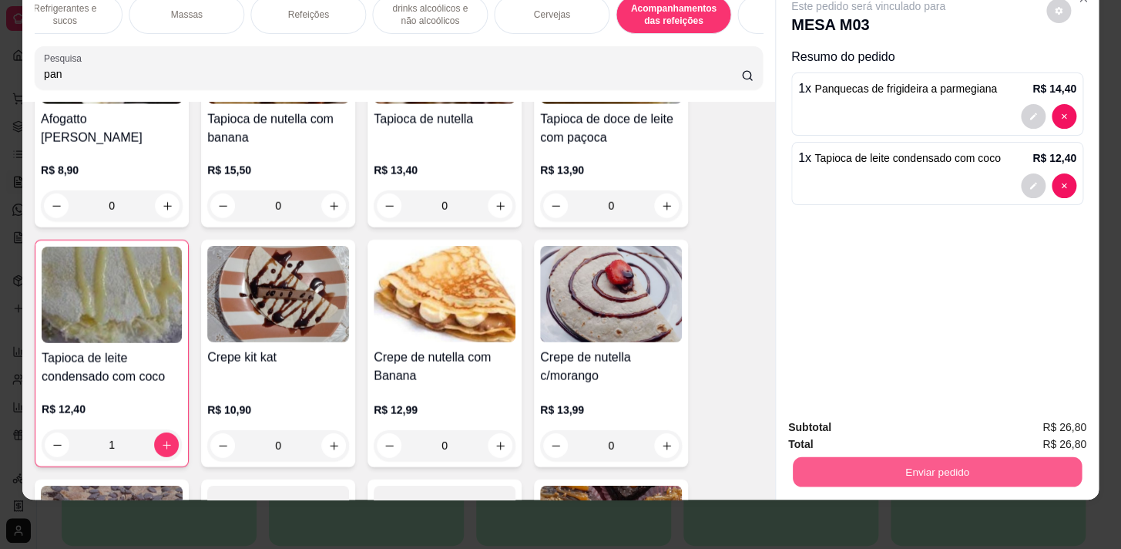
click at [1007, 457] on button "Enviar pedido" at bounding box center [937, 471] width 289 height 30
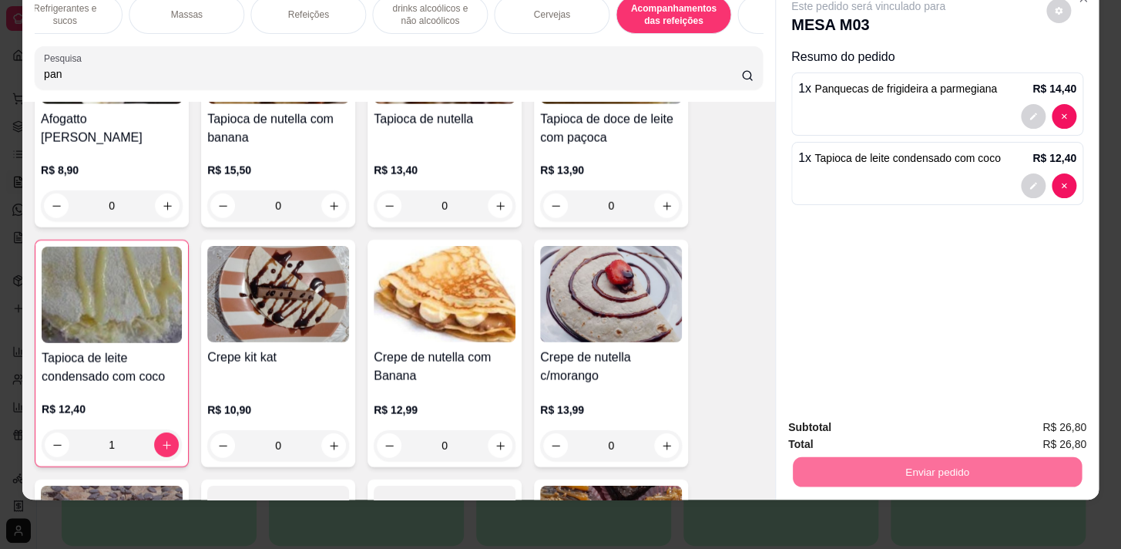
click at [1012, 422] on button "Enviar pedido" at bounding box center [1046, 423] width 85 height 29
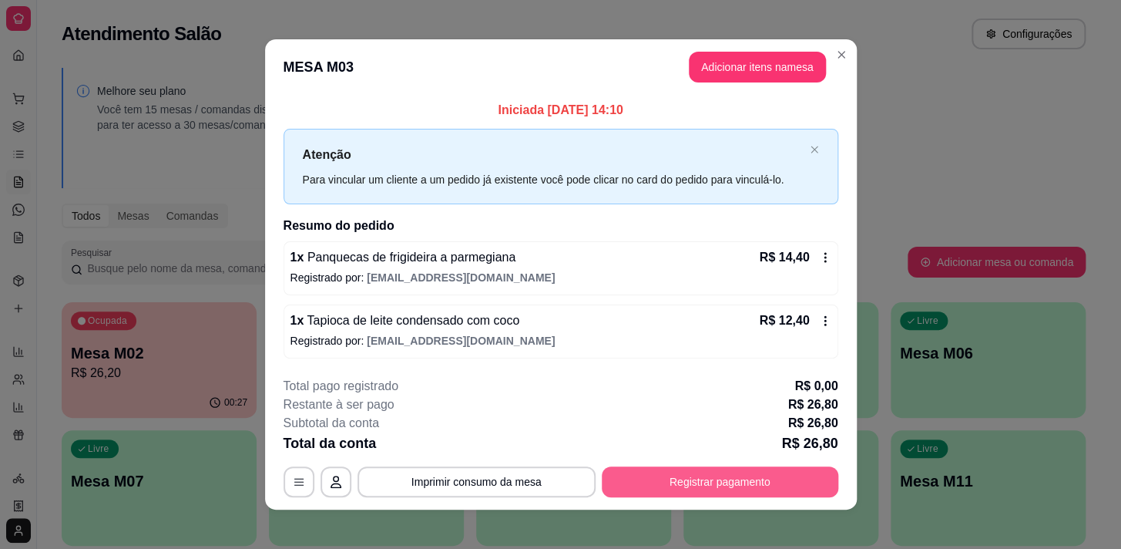
click at [798, 480] on button "Registrar pagamento" at bounding box center [720, 481] width 237 height 31
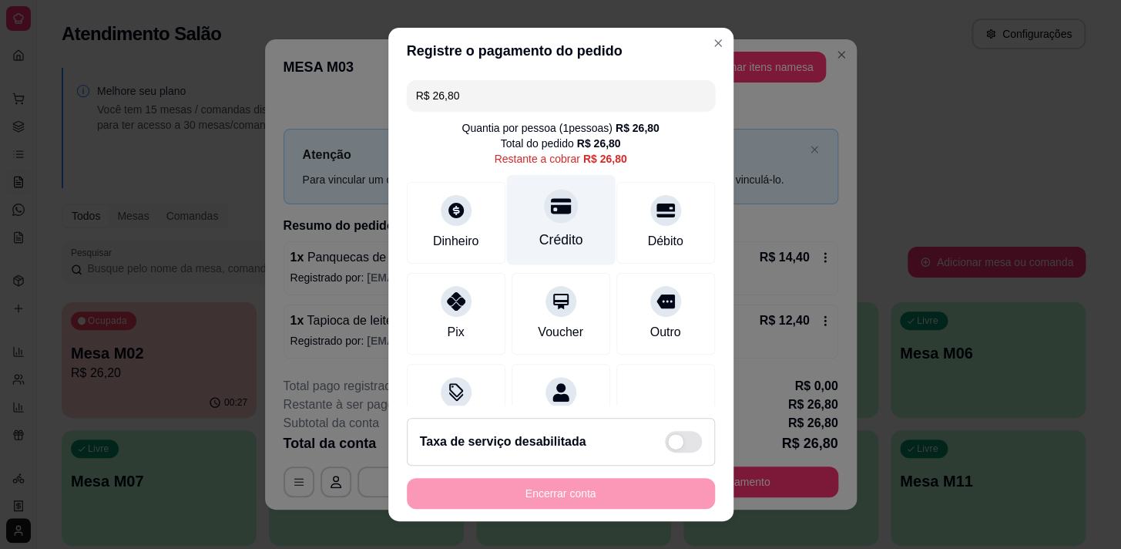
click at [562, 230] on div "Crédito" at bounding box center [561, 240] width 44 height 20
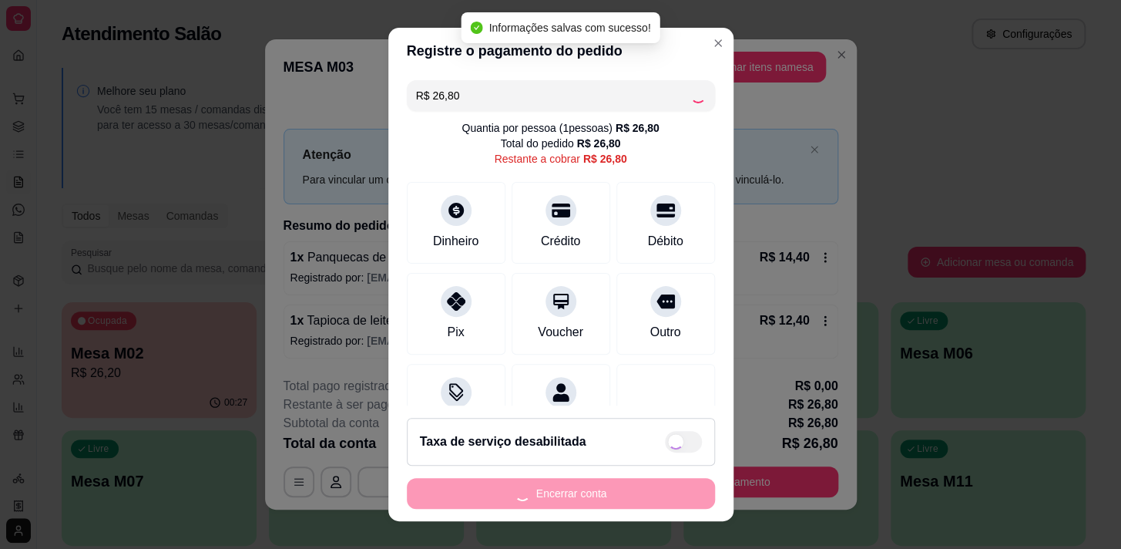
type input "R$ 0,00"
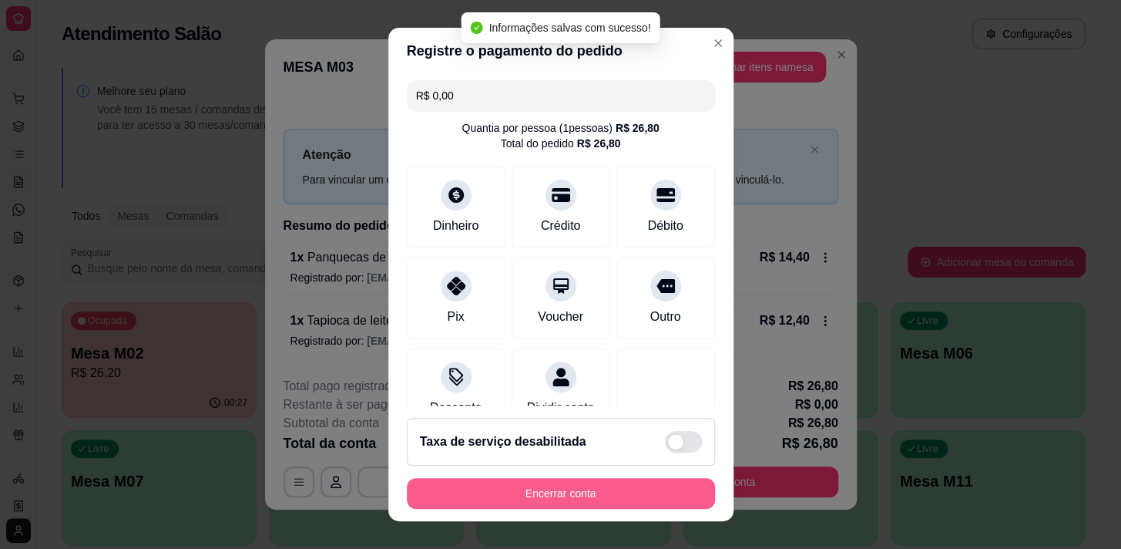
click at [607, 496] on button "Encerrar conta" at bounding box center [561, 493] width 308 height 31
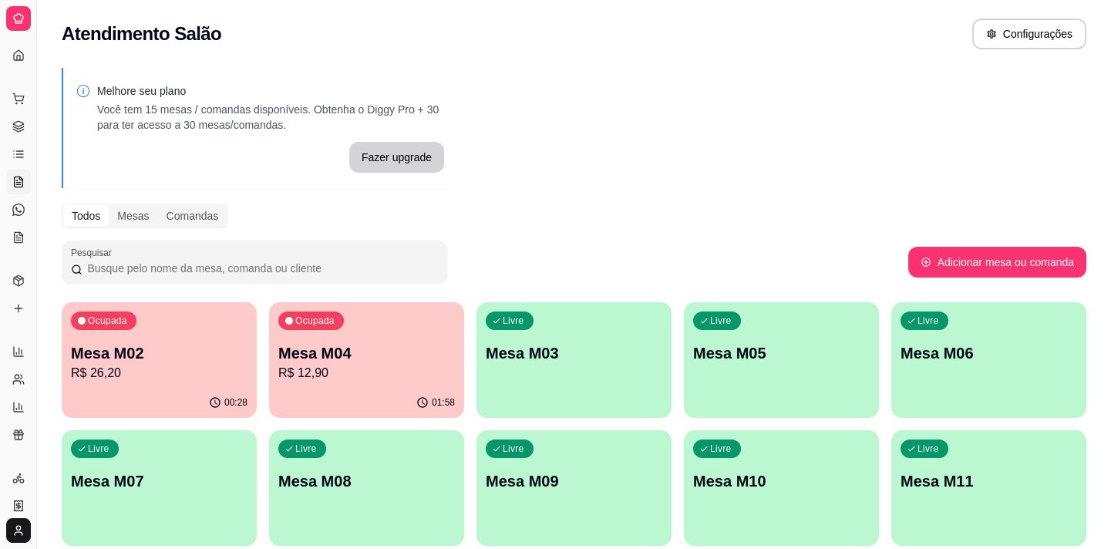
click at [196, 334] on div "Ocupada Mesa M02 R$ 26,20" at bounding box center [159, 345] width 195 height 86
